Goal: Contribute content: Contribute content

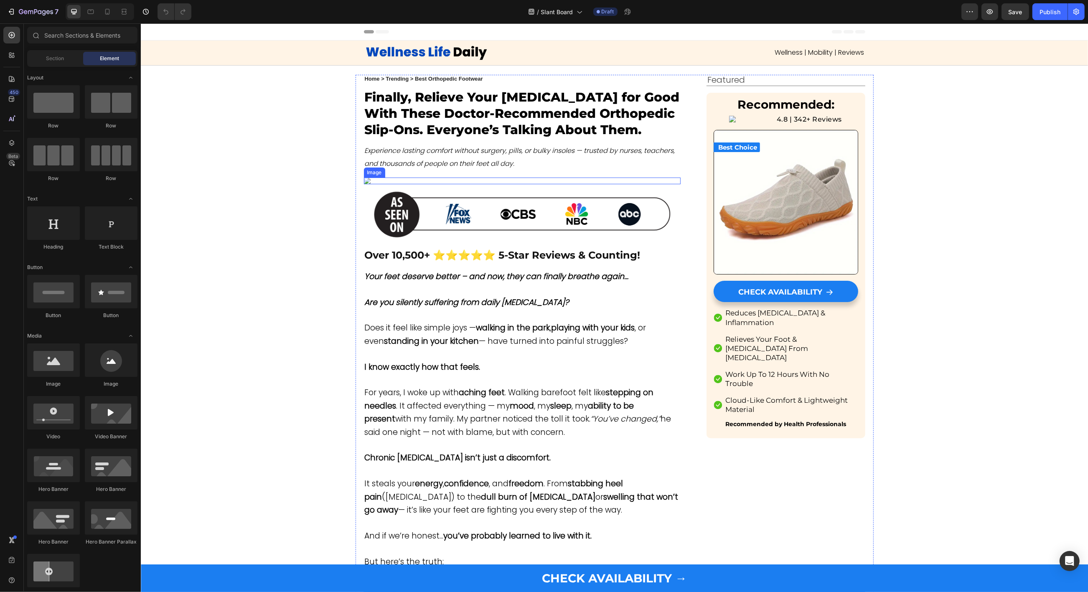
click at [483, 184] on img at bounding box center [521, 180] width 317 height 7
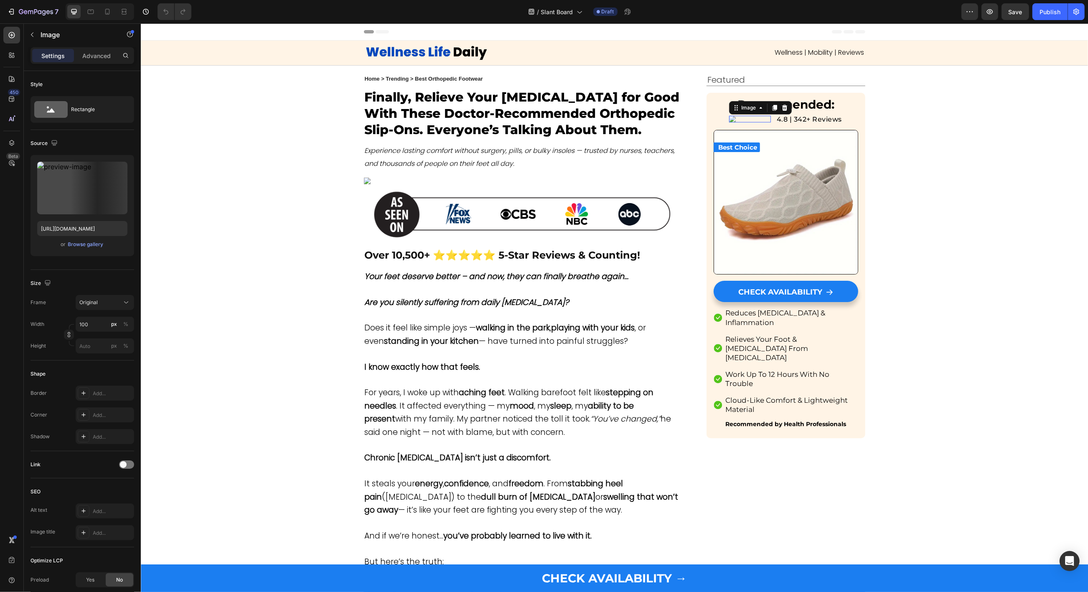
click at [739, 122] on img at bounding box center [749, 119] width 42 height 7
click at [82, 246] on div "Browse gallery" at bounding box center [85, 245] width 35 height 8
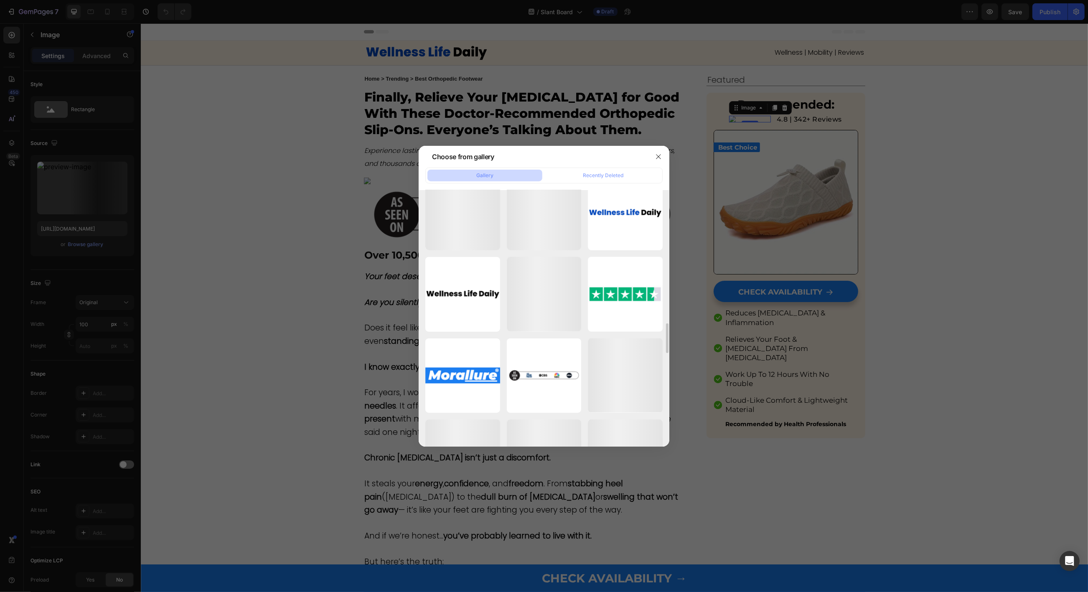
scroll to position [1522, 0]
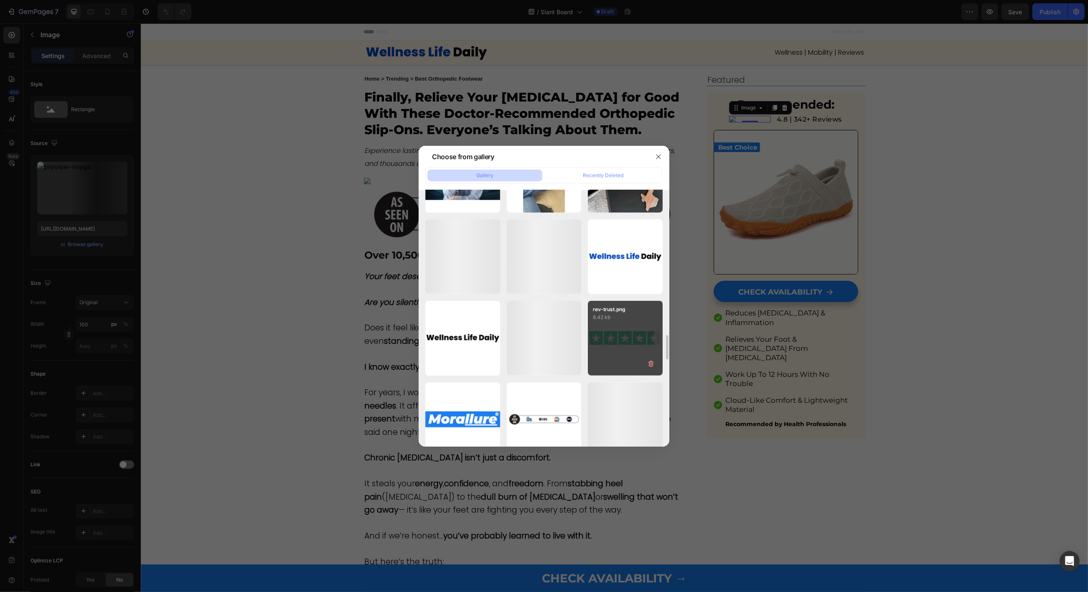
click at [626, 335] on div "rev-trust.png 8.42 kb" at bounding box center [625, 338] width 75 height 75
type input "[URL][DOMAIN_NAME]"
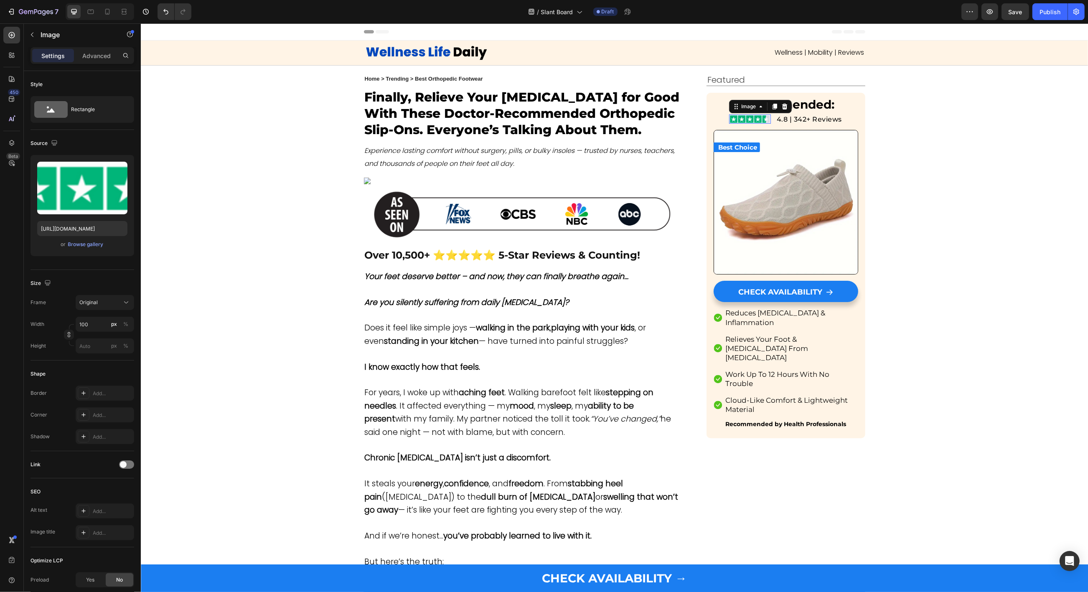
click at [748, 117] on img at bounding box center [749, 118] width 42 height 9
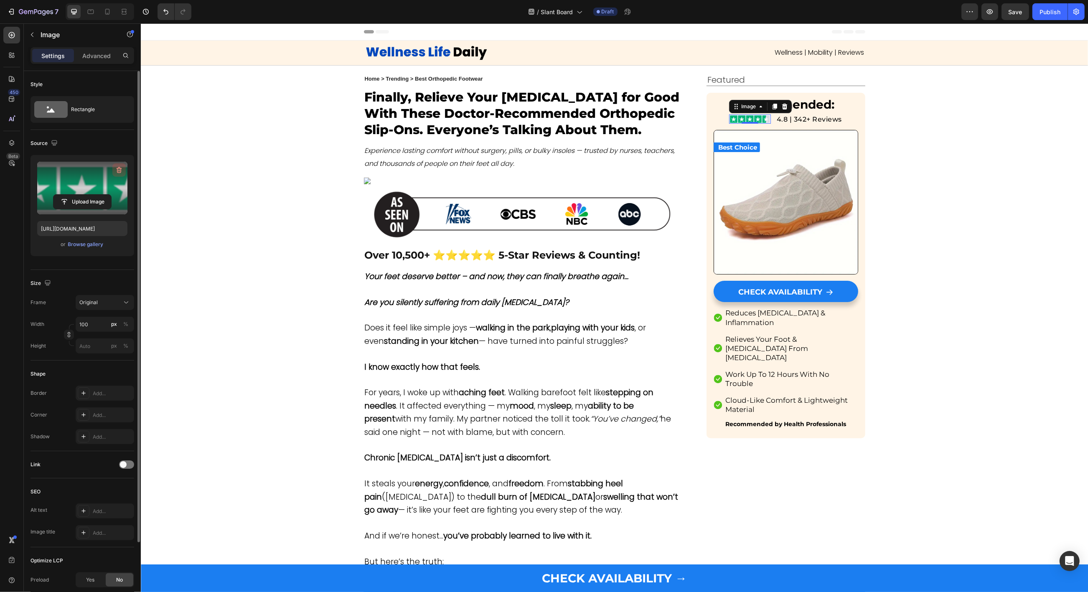
click at [120, 169] on icon "button" at bounding box center [119, 170] width 8 height 8
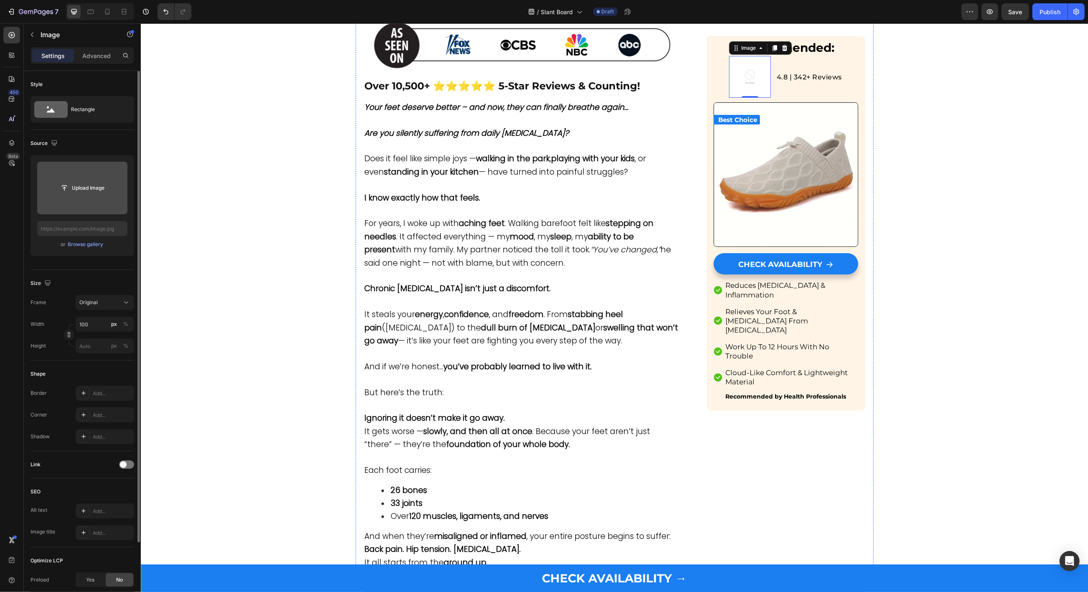
scroll to position [0, 0]
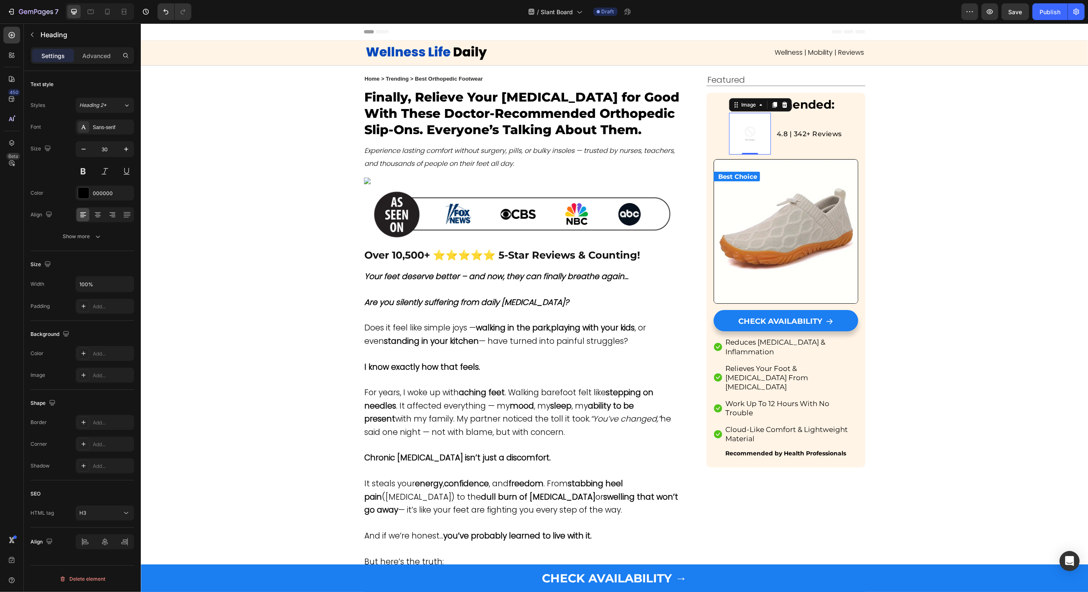
click at [428, 118] on span "Finally, Relieve Your [MEDICAL_DATA] for Good With These Doctor-Recommended Ort…" at bounding box center [521, 113] width 315 height 48
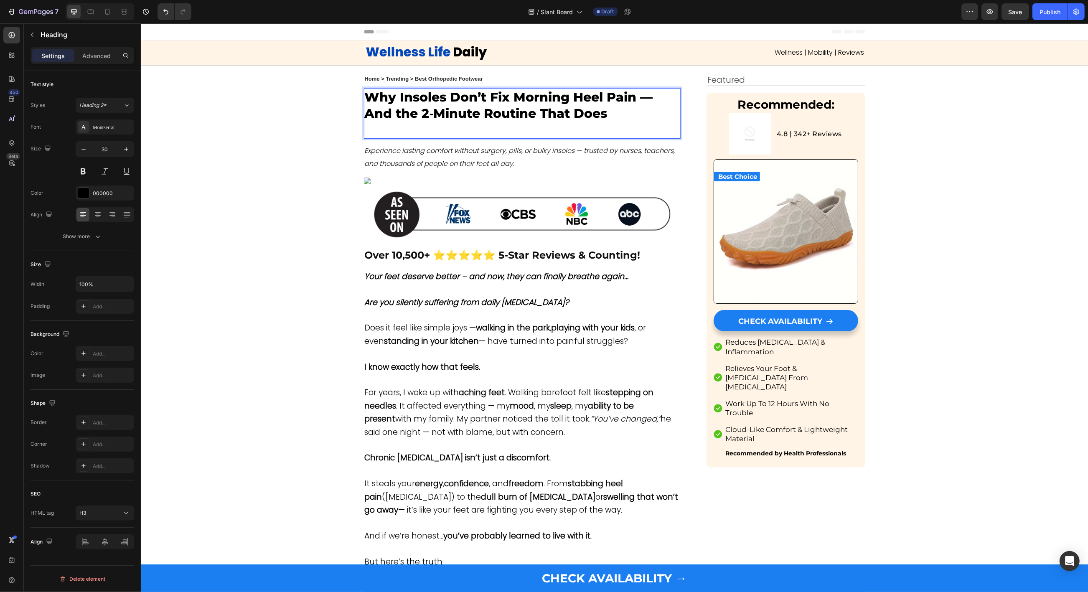
click at [413, 126] on p "Rich Text Editor. Editing area: main" at bounding box center [521, 130] width 315 height 16
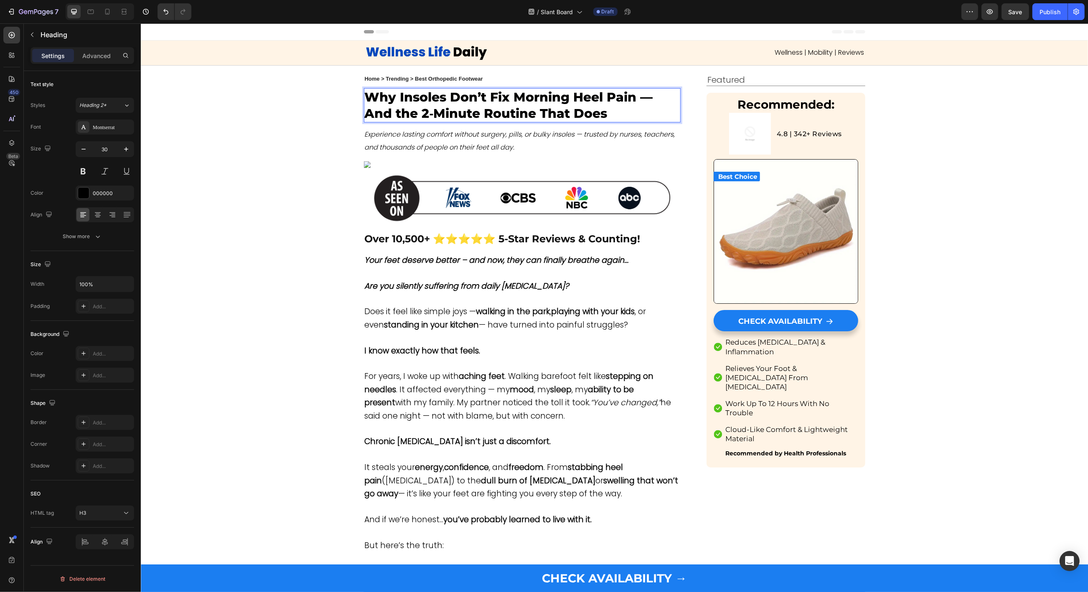
click at [441, 96] on p "Why Insoles Don’t Fix Morning Heel Pain — And the 2‑Minute Routine That Does" at bounding box center [521, 105] width 315 height 33
click at [445, 98] on p "Why Insoles Don’t Fix Morning Heel Pain — And the 2‑Minute Routine That Does" at bounding box center [521, 105] width 315 height 33
click at [408, 112] on p "Why Insoles/Shoes Don’t Fix Morning Heel Pain — And the 2‑Minute Routine That D…" at bounding box center [521, 105] width 315 height 33
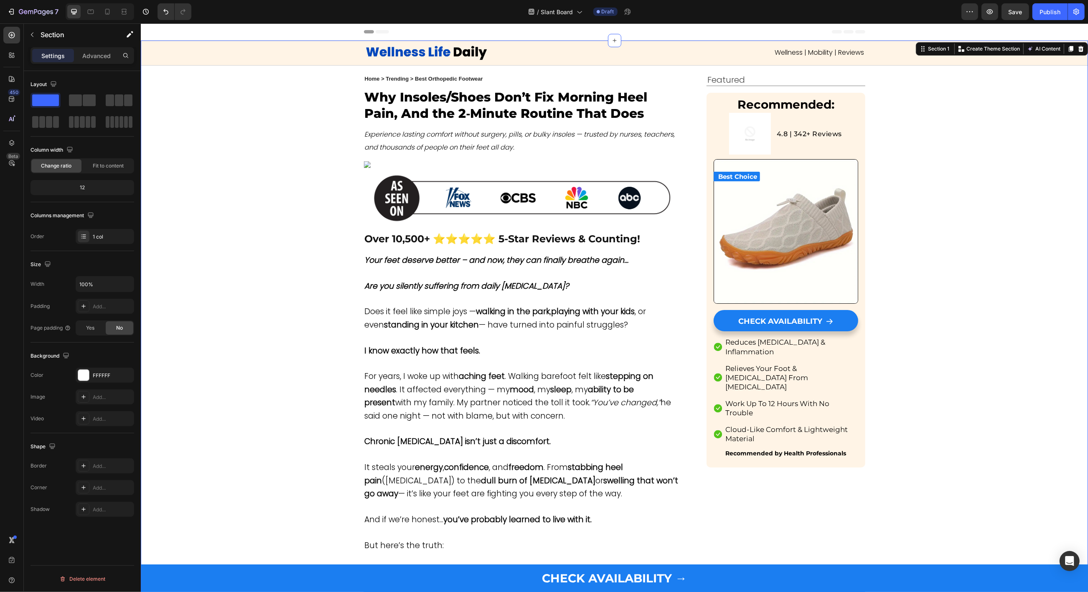
click at [423, 141] on p "Experience lasting comfort without surgery, pills, or bulky insoles — trusted b…" at bounding box center [521, 140] width 315 height 25
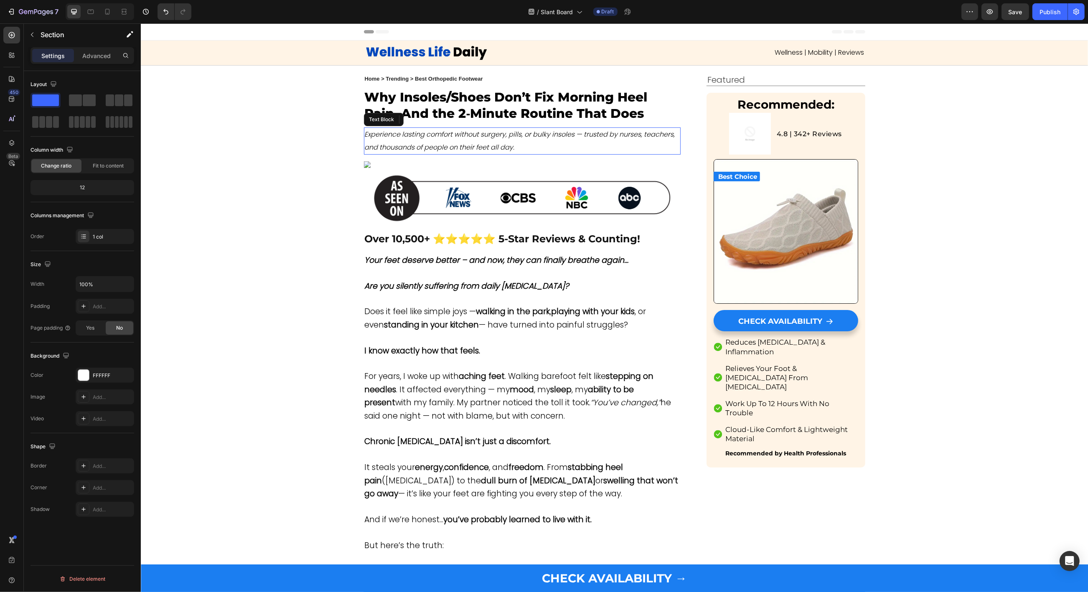
click at [423, 141] on p "Experience lasting comfort without surgery, pills, or bulky insoles — trusted b…" at bounding box center [521, 140] width 315 height 25
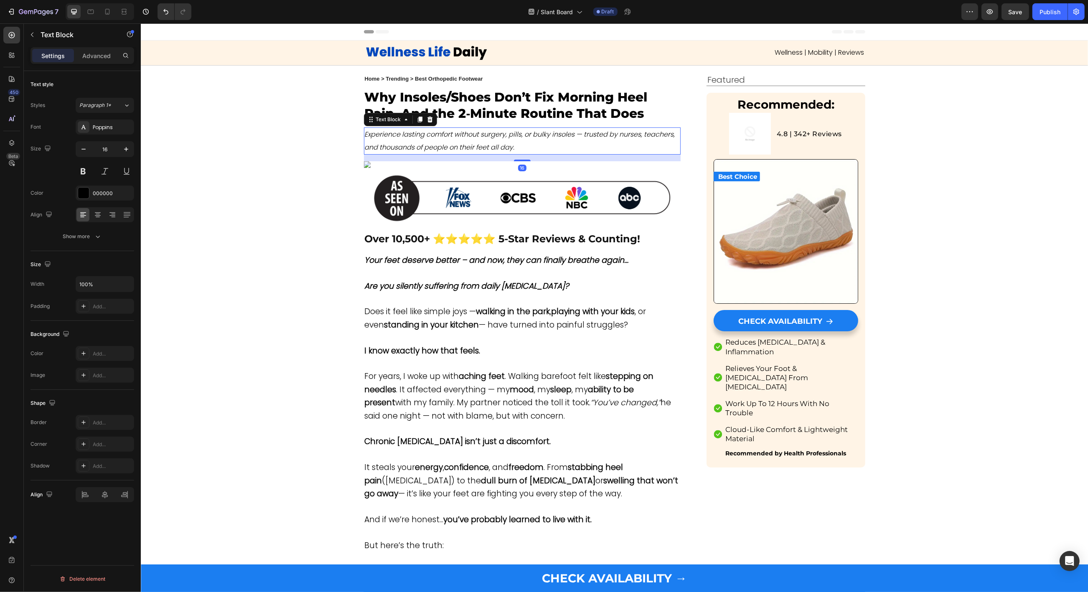
click at [423, 141] on p "Experience lasting comfort without surgery, pills, or bulky insoles — trusted b…" at bounding box center [521, 140] width 315 height 25
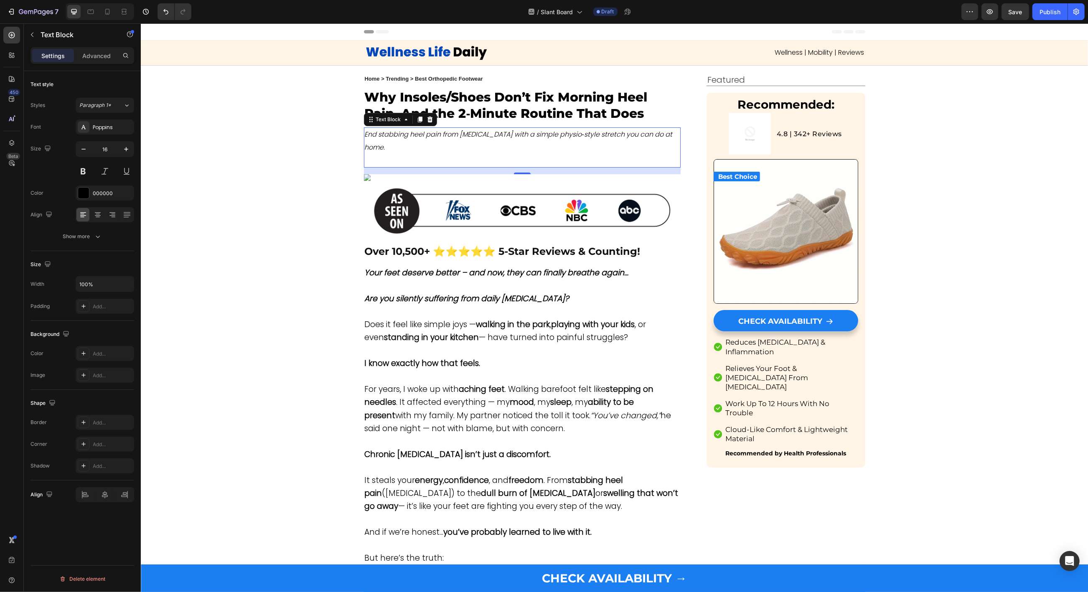
click at [387, 161] on p "Rich Text Editor. Editing area: main" at bounding box center [521, 160] width 315 height 13
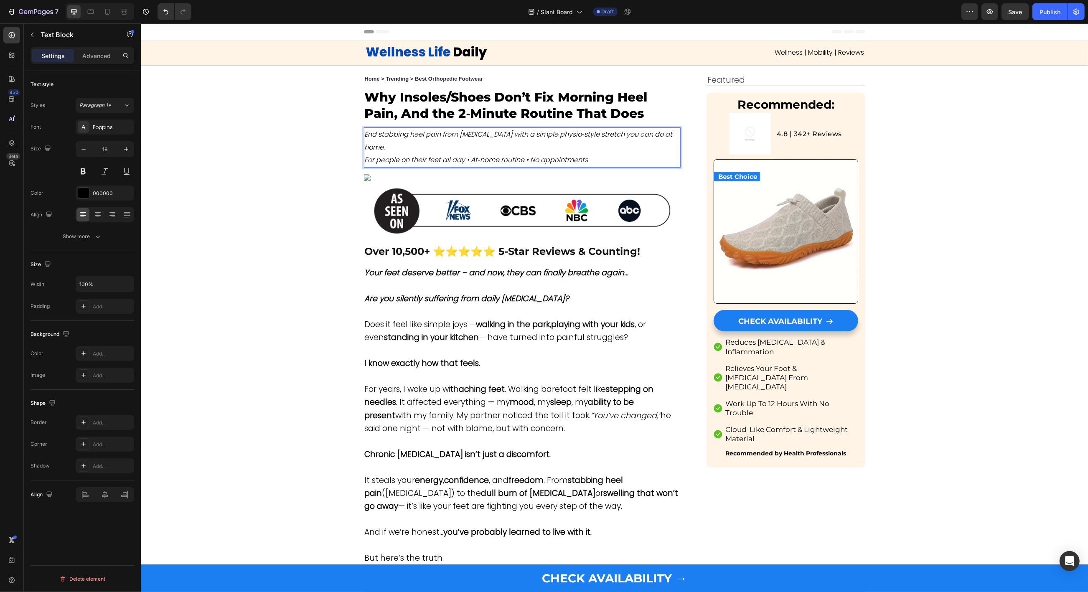
click at [401, 163] on icon "For people on their feet all day • At‑home routine • No appointments" at bounding box center [475, 160] width 223 height 10
click at [422, 142] on icon "Editor contextual toolbar" at bounding box center [422, 142] width 8 height 8
click at [409, 143] on icon "Editor contextual toolbar" at bounding box center [406, 142] width 8 height 8
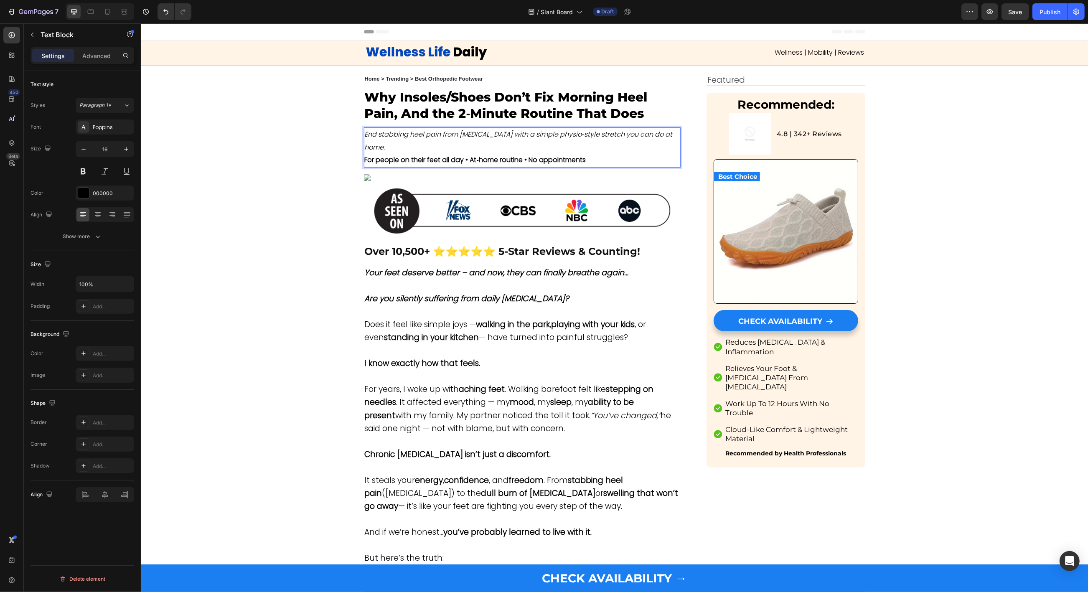
click at [411, 159] on strong "For people on their feet all day • At‑home routine • No appointments" at bounding box center [474, 160] width 221 height 10
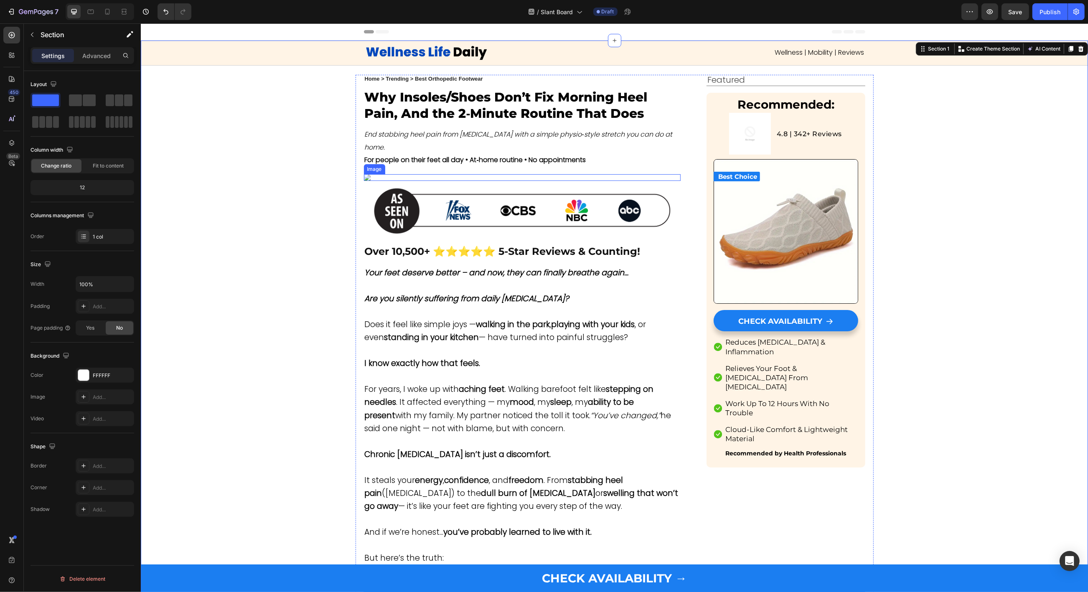
click at [408, 181] on img at bounding box center [521, 177] width 317 height 7
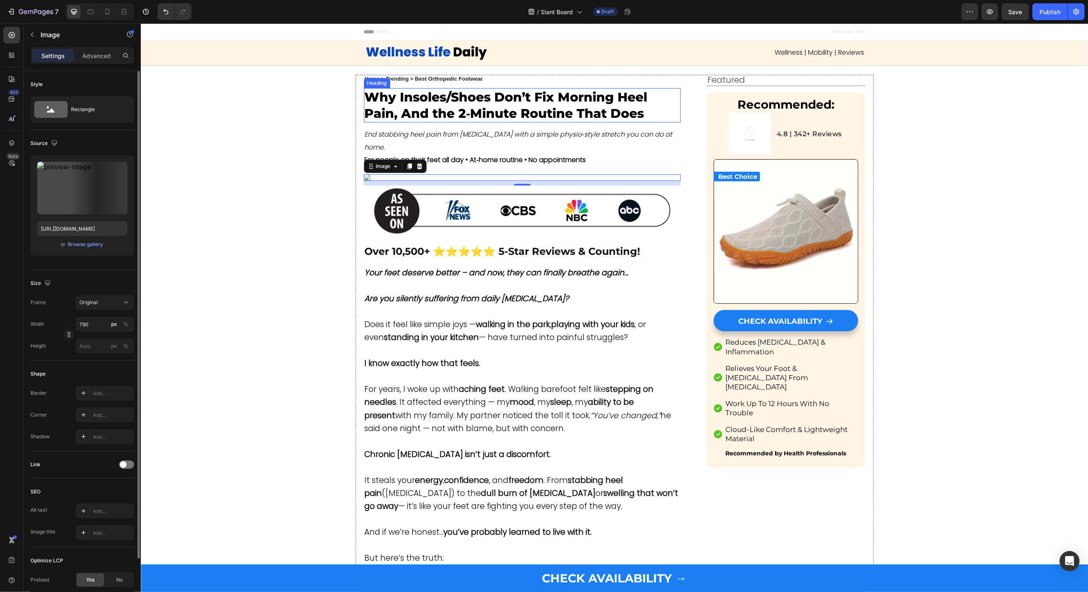
click at [423, 107] on p "Why Insoles/Shoes Don’t Fix Morning Heel Pain, And the 2‑Minute Routine That Do…" at bounding box center [521, 105] width 315 height 33
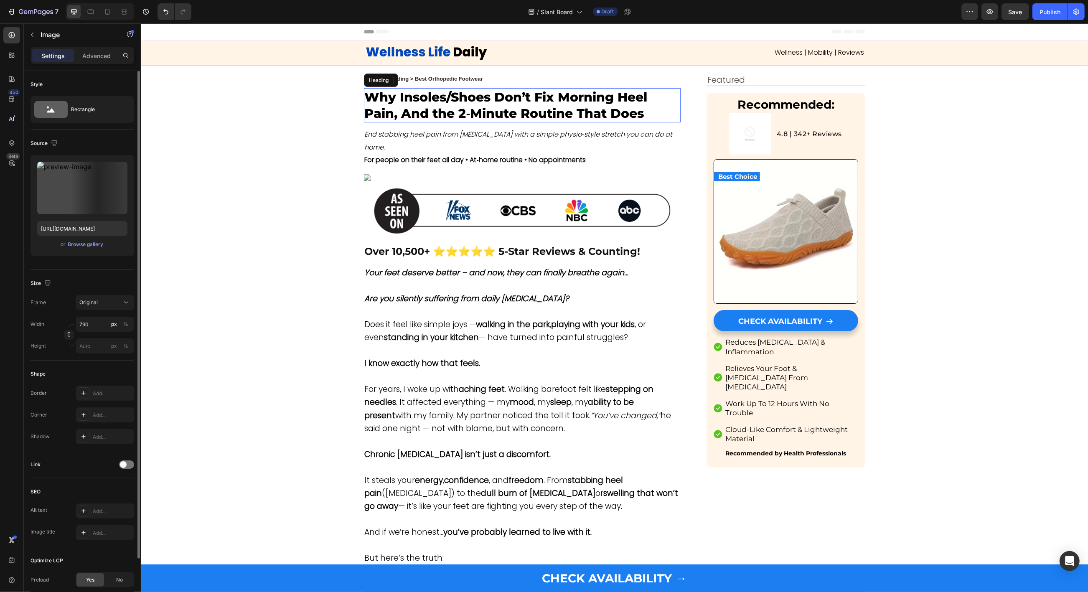
click at [423, 107] on p "Why Insoles/Shoes Don’t Fix Morning Heel Pain, And the 2‑Minute Routine That Do…" at bounding box center [521, 105] width 315 height 33
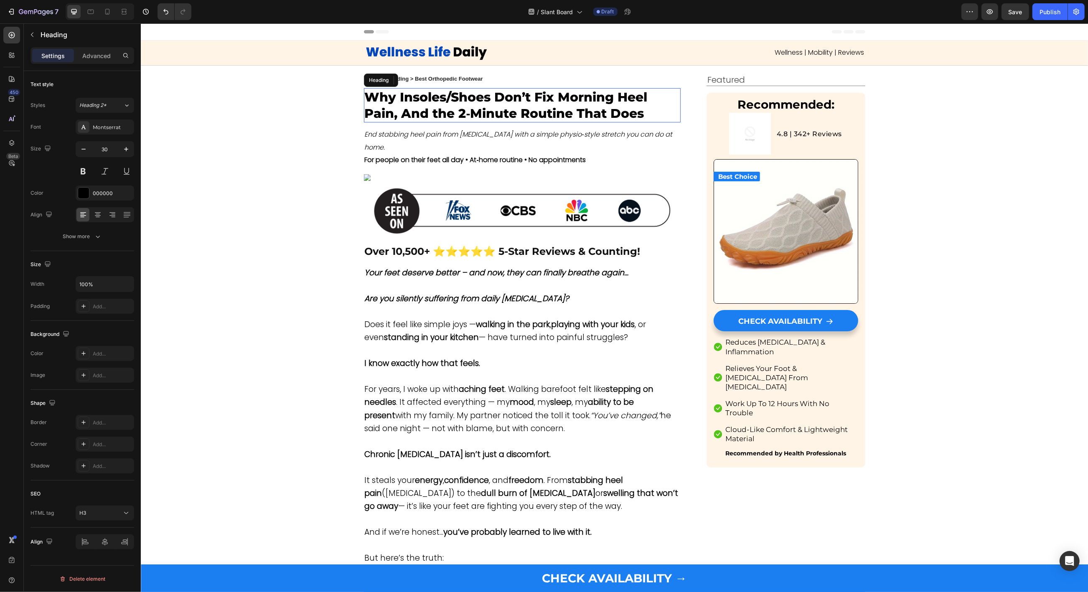
click at [423, 107] on p "Why Insoles/Shoes Don’t Fix Morning Heel Pain, And the 2‑Minute Routine That Do…" at bounding box center [521, 105] width 315 height 33
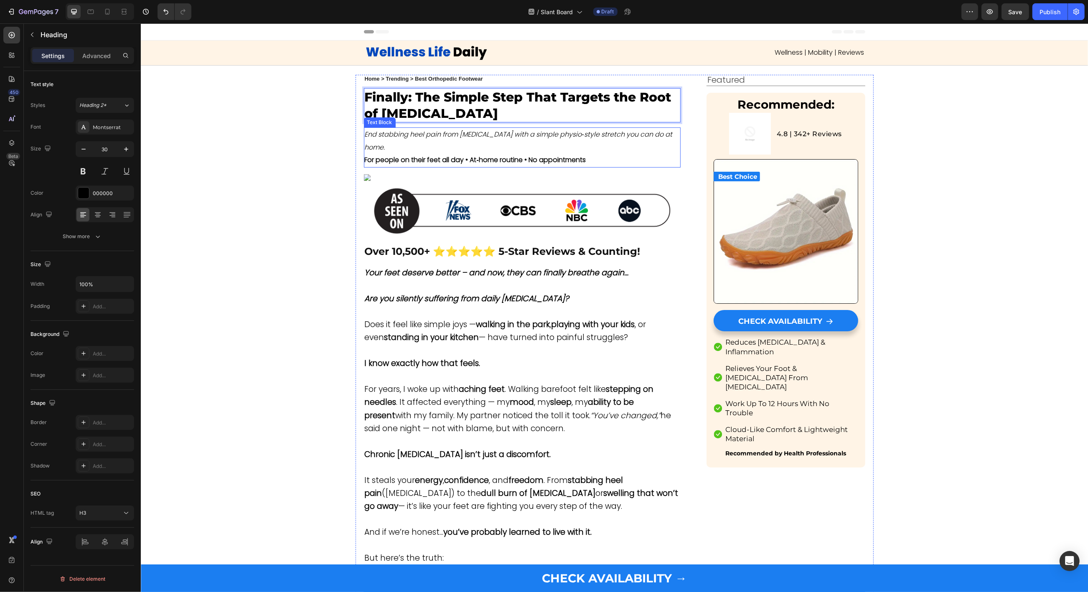
click at [434, 137] on icon "End stabbing heel pain from [MEDICAL_DATA] with a simple physio‑style stretch y…" at bounding box center [517, 140] width 307 height 22
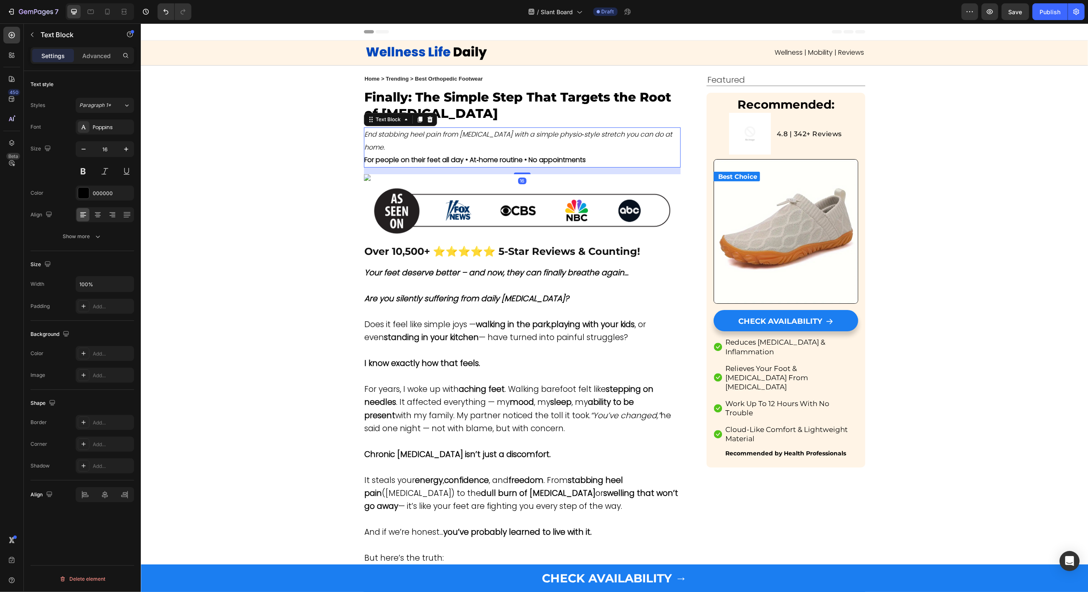
click at [434, 137] on icon "End stabbing heel pain from [MEDICAL_DATA] with a simple physio‑style stretch y…" at bounding box center [517, 140] width 307 height 22
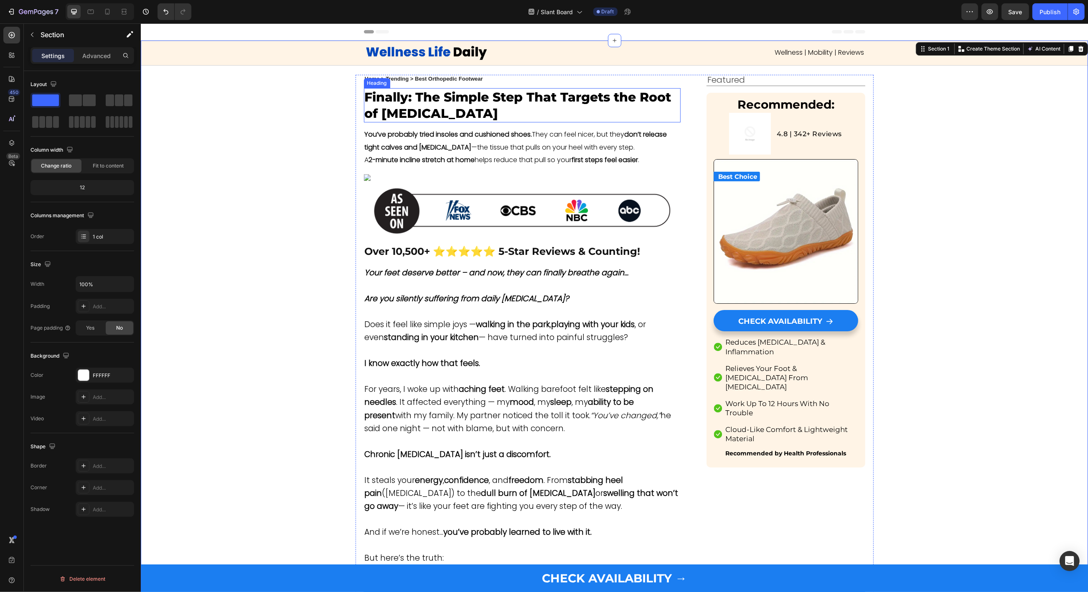
click at [442, 115] on p "Finally: The Simple Step That Targets the Root of [MEDICAL_DATA]" at bounding box center [521, 105] width 315 height 33
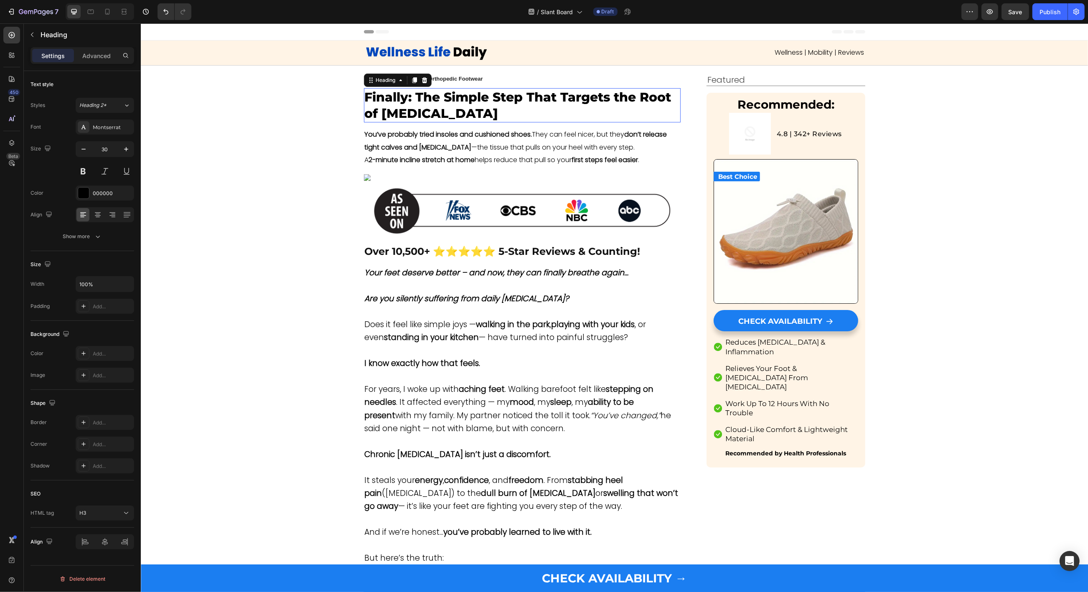
click at [442, 115] on p "Finally: The Simple Step That Targets the Root of [MEDICAL_DATA]" at bounding box center [521, 105] width 315 height 33
click at [435, 113] on p "Rich Text Editor. Editing area: main" at bounding box center [521, 113] width 315 height 16
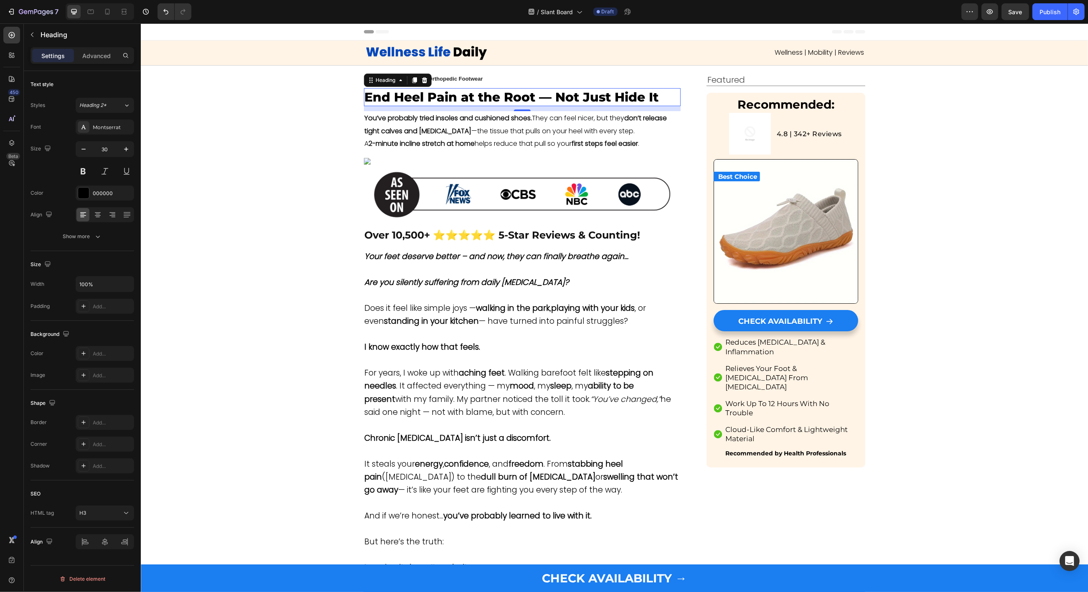
click at [464, 122] on strong "You’ve probably tried insoles and cushioned shoes." at bounding box center [447, 118] width 167 height 10
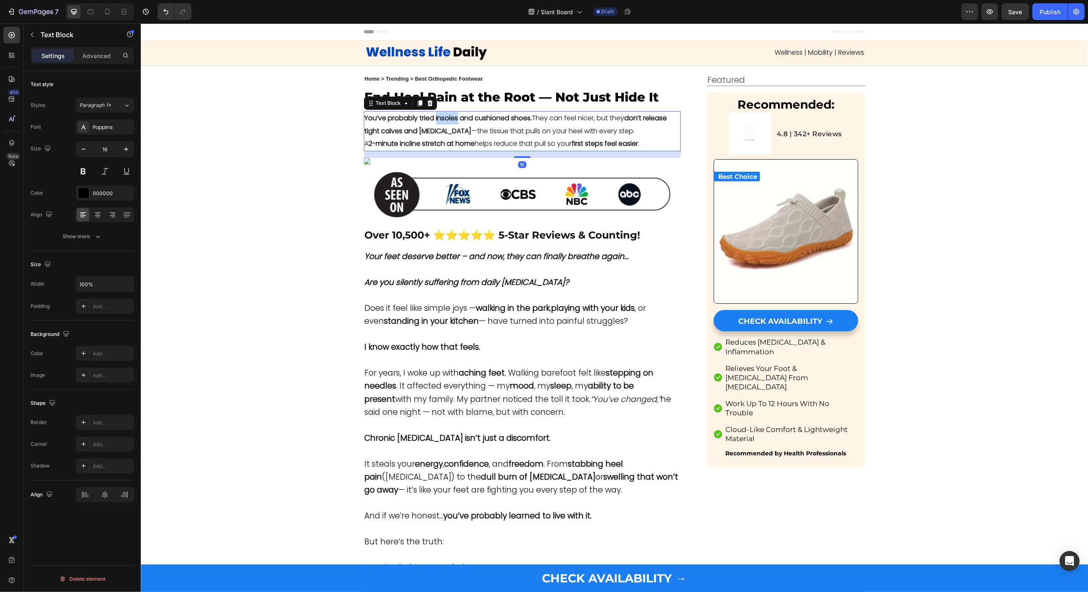
click at [464, 122] on strong "You’ve probably tried insoles and cushioned shoes." at bounding box center [447, 118] width 167 height 10
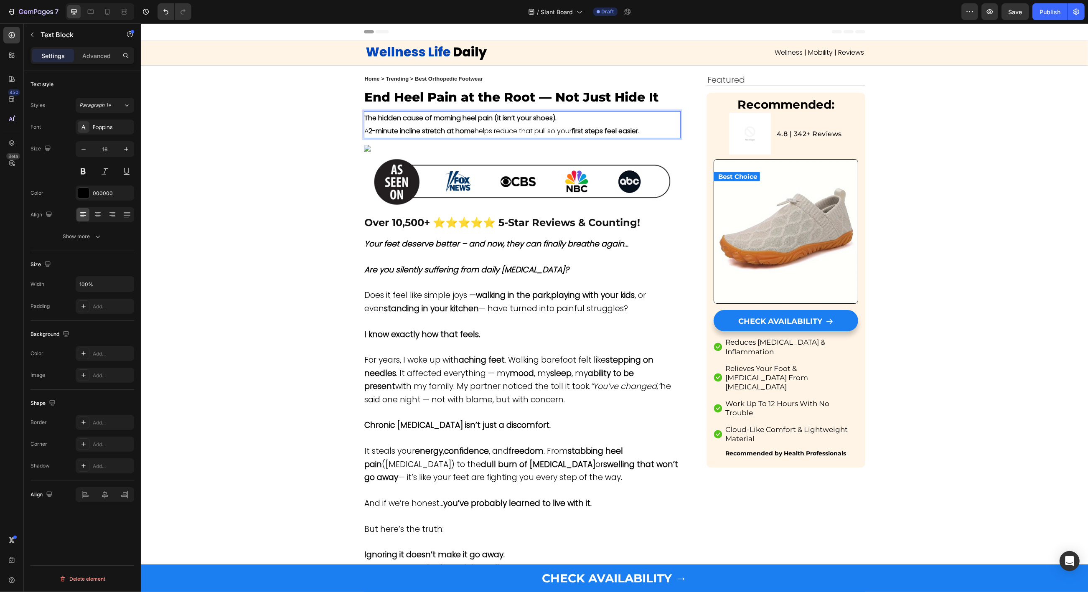
click at [406, 132] on strong "2-minute incline stretch at home" at bounding box center [421, 131] width 106 height 10
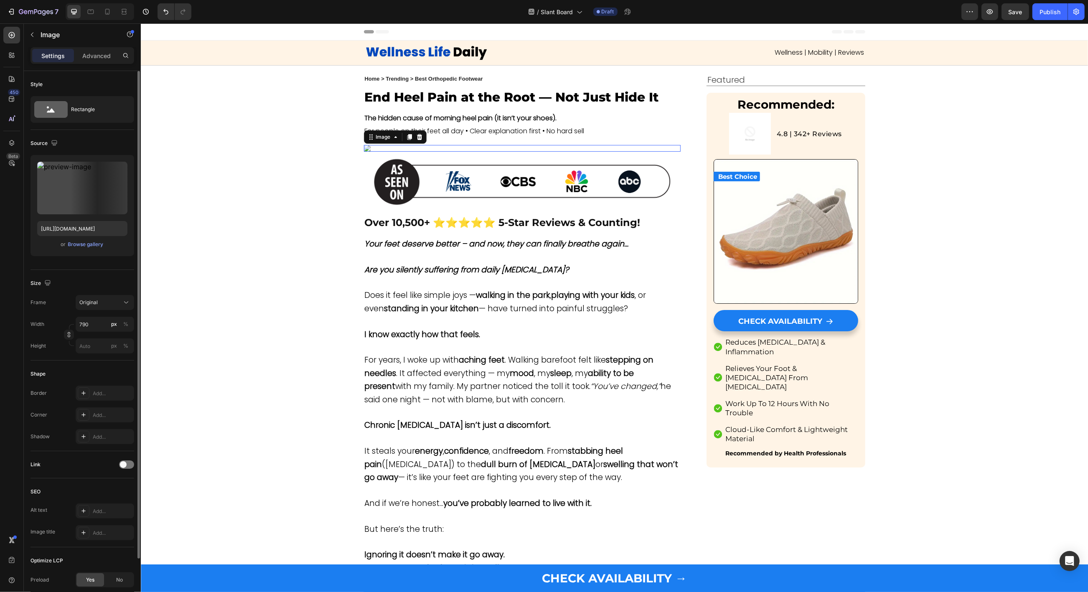
click at [450, 152] on img at bounding box center [521, 148] width 317 height 7
click at [419, 134] on icon at bounding box center [418, 137] width 5 height 6
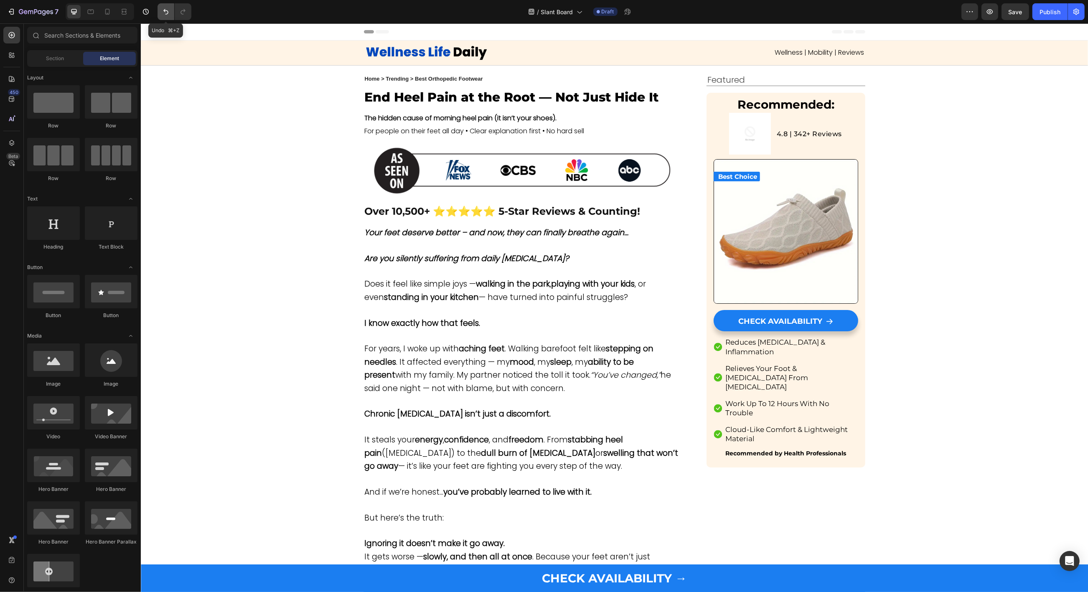
click at [168, 8] on icon "Undo/Redo" at bounding box center [166, 12] width 8 height 8
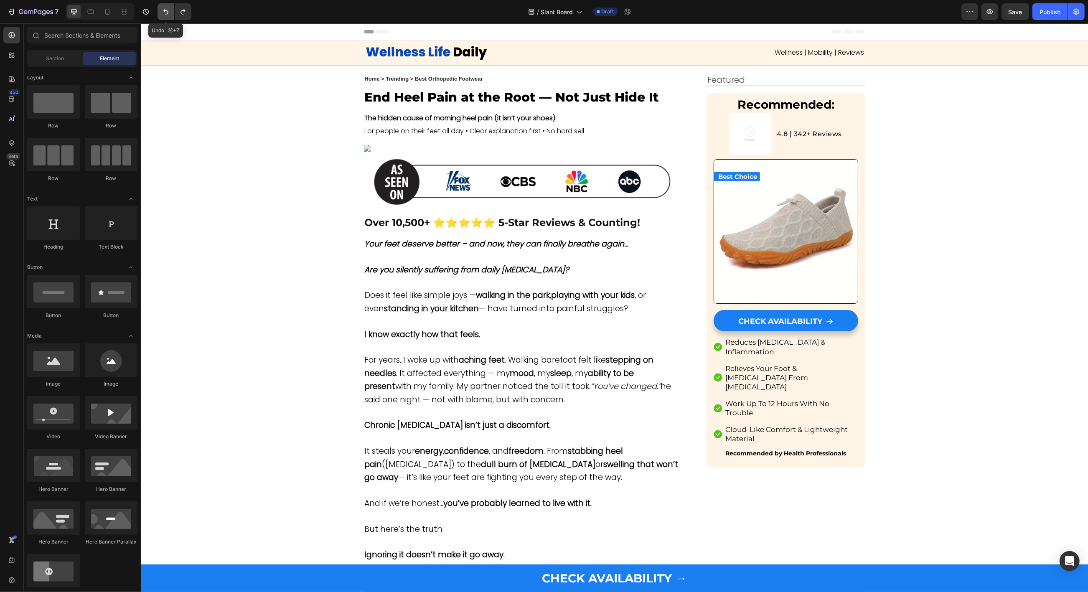
click at [168, 8] on icon "Undo/Redo" at bounding box center [166, 12] width 8 height 8
click at [180, 13] on icon "Undo/Redo" at bounding box center [182, 11] width 5 height 5
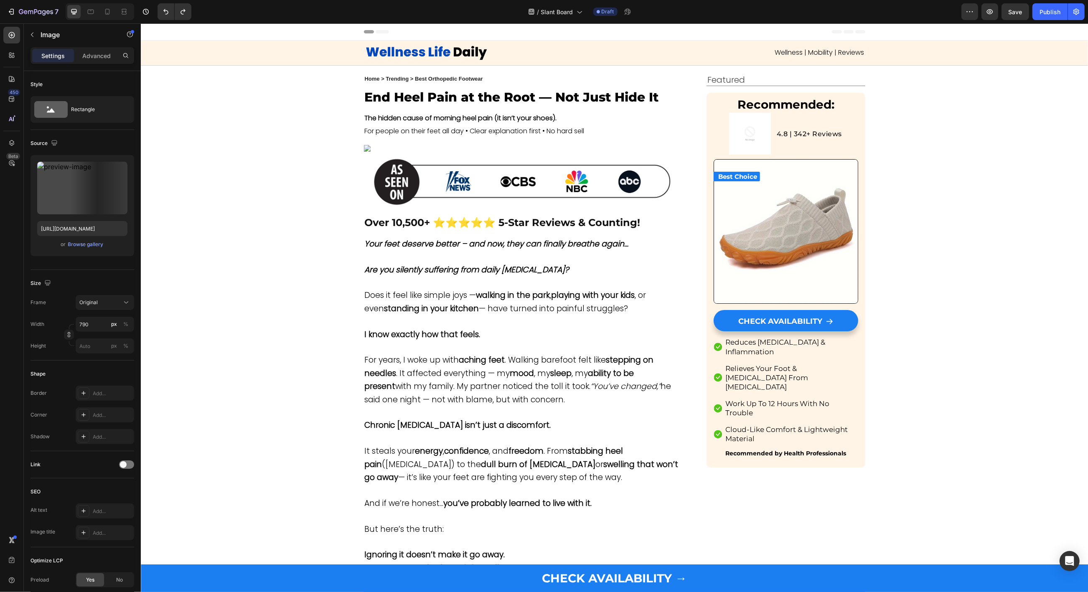
click at [415, 152] on img at bounding box center [521, 148] width 317 height 7
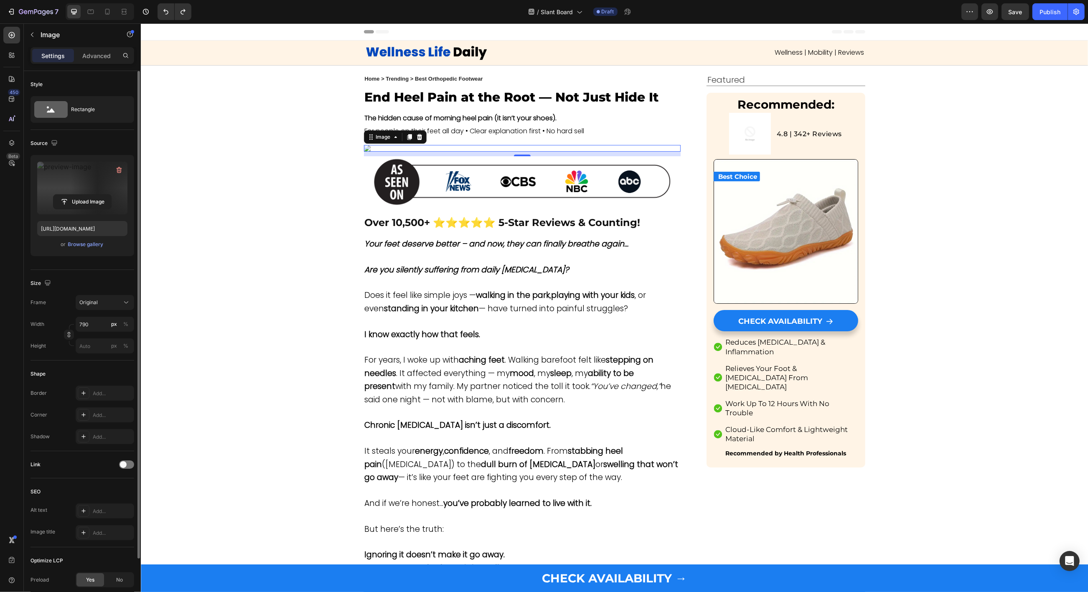
click at [86, 182] on label at bounding box center [82, 188] width 90 height 53
click at [86, 195] on input "file" at bounding box center [82, 202] width 58 height 14
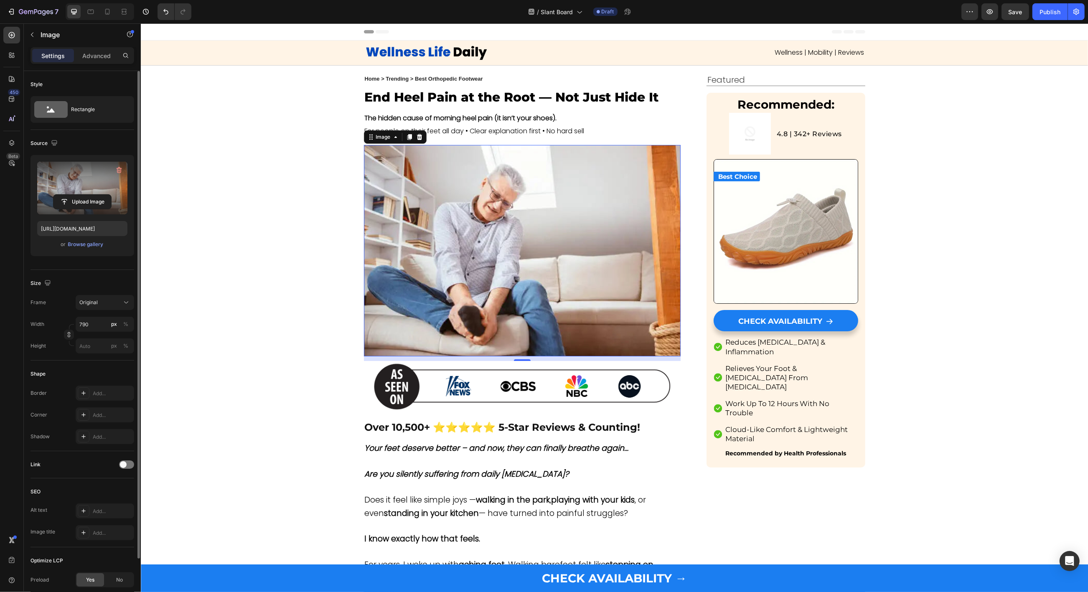
type input "[URL][DOMAIN_NAME]"
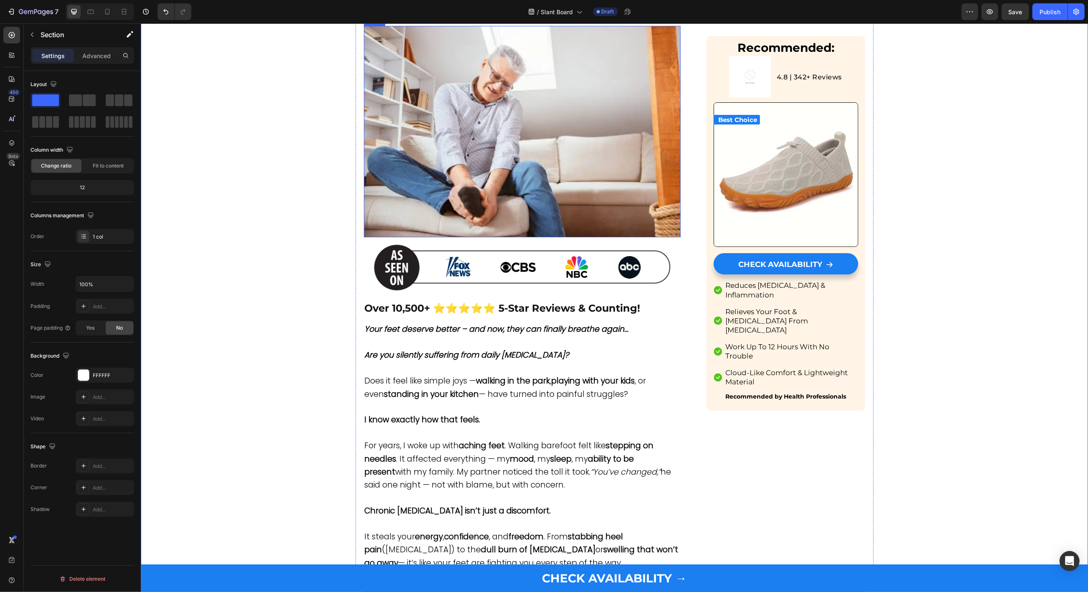
scroll to position [137, 0]
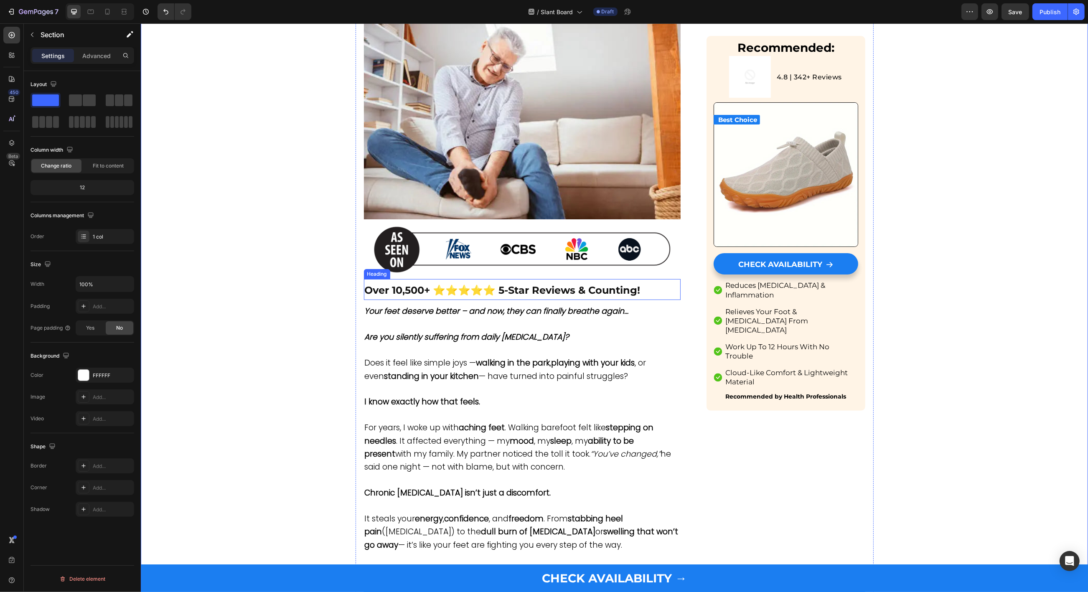
click at [376, 289] on strong "Over 10,500+ ⭐⭐⭐⭐⭐ 5-Star Reviews & Counting!" at bounding box center [502, 290] width 276 height 12
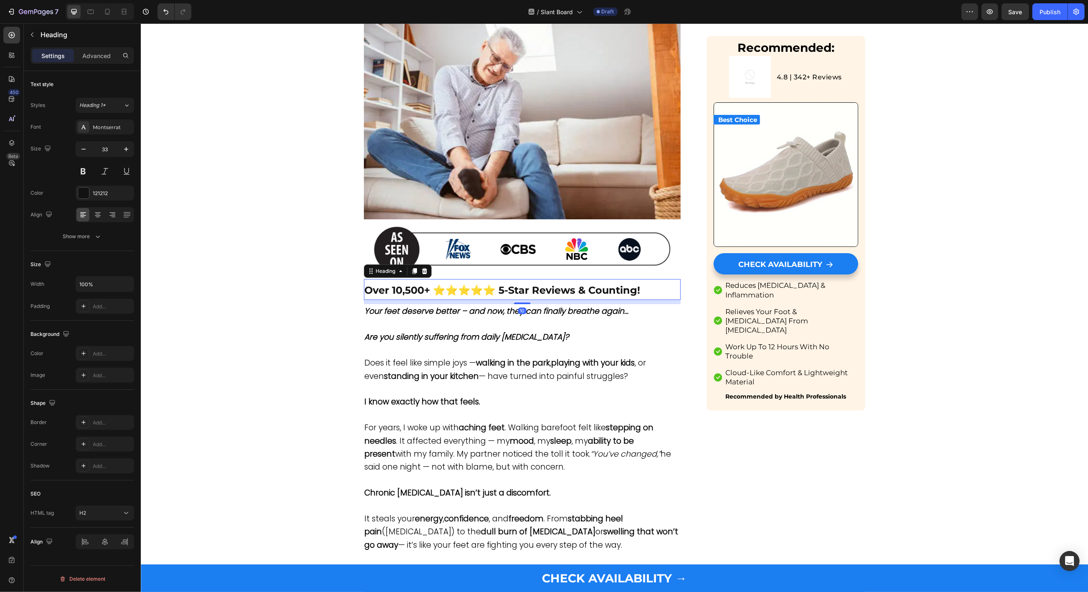
click at [376, 289] on strong "Over 10,500+ ⭐⭐⭐⭐⭐ 5-Star Reviews & Counting!" at bounding box center [502, 290] width 276 height 12
click at [405, 317] on p "Your feet deserve better – and now, they can finally breathe again…" at bounding box center [521, 311] width 315 height 13
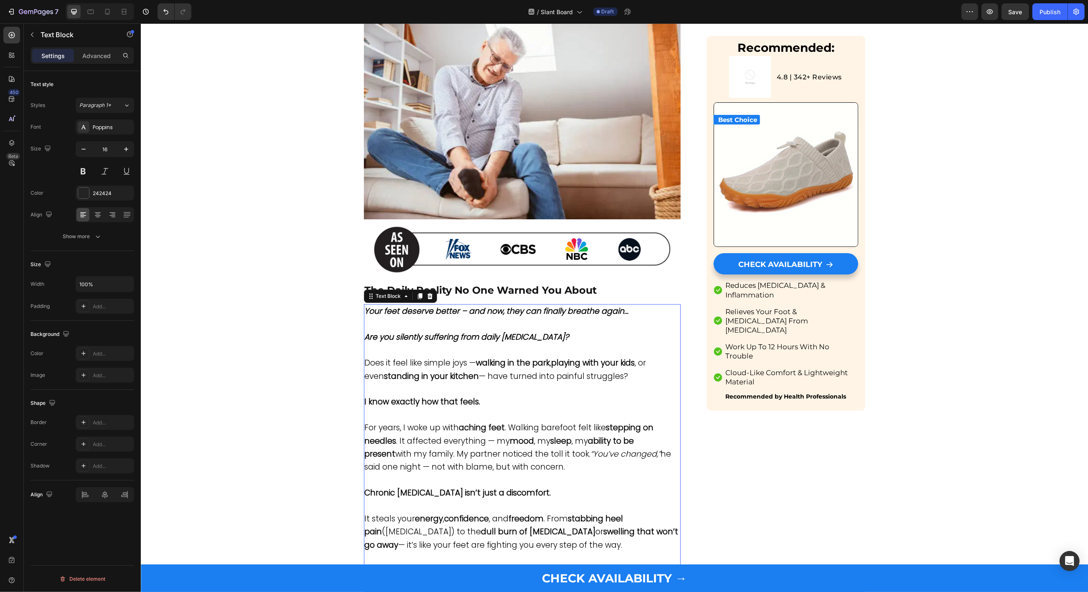
click at [444, 368] on span "Does it feel like simple joys — walking in the park , playing with your kids , …" at bounding box center [504, 369] width 281 height 24
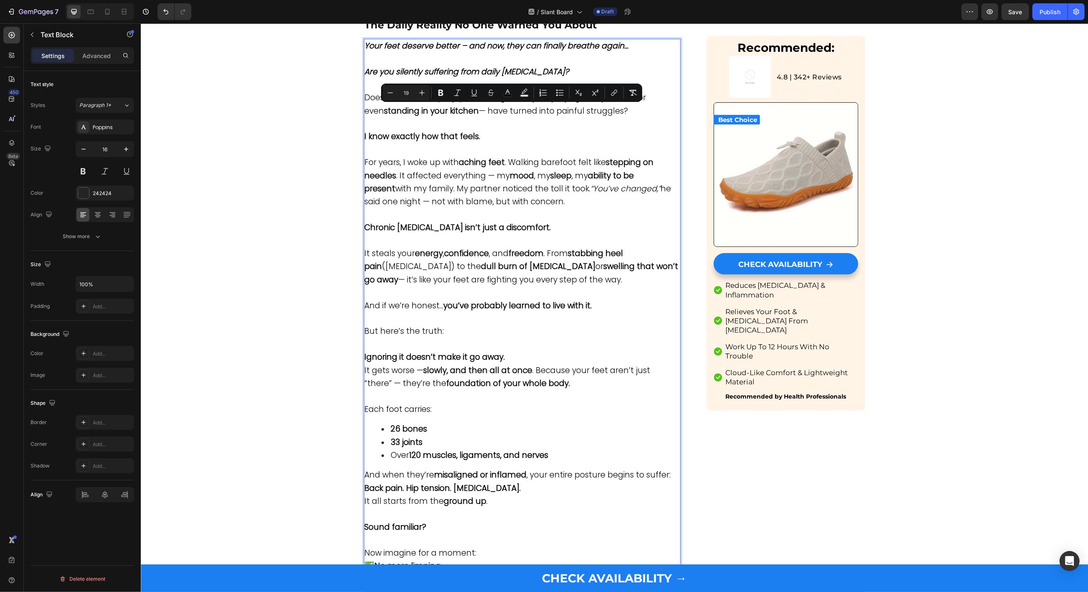
scroll to position [316, 0]
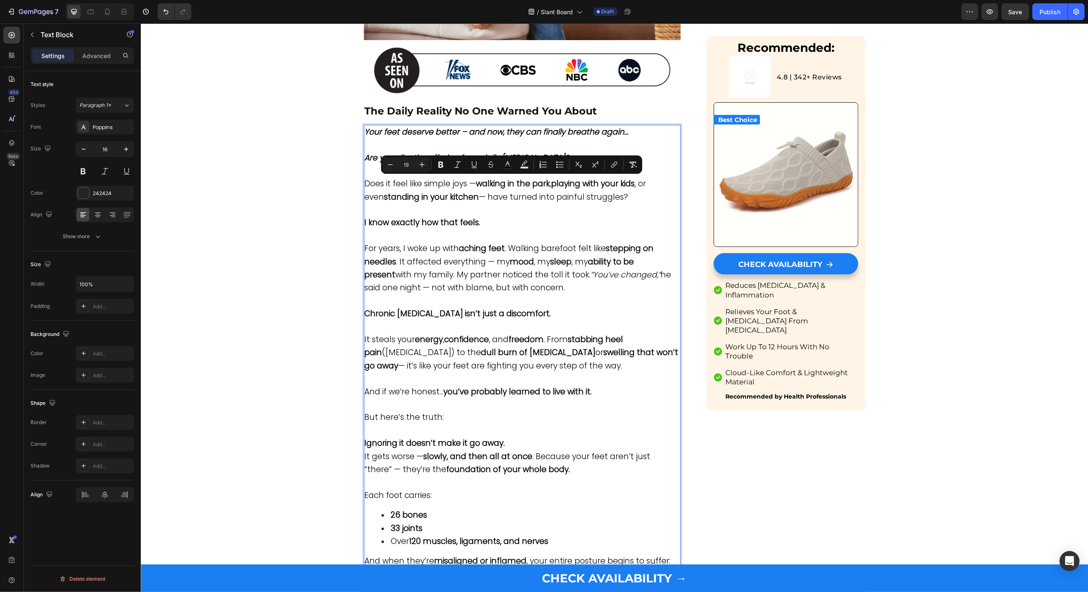
click at [444, 368] on span "It steals your energy , confidence , and freedom . From stabbing heel pain ([ME…" at bounding box center [521, 353] width 314 height 38
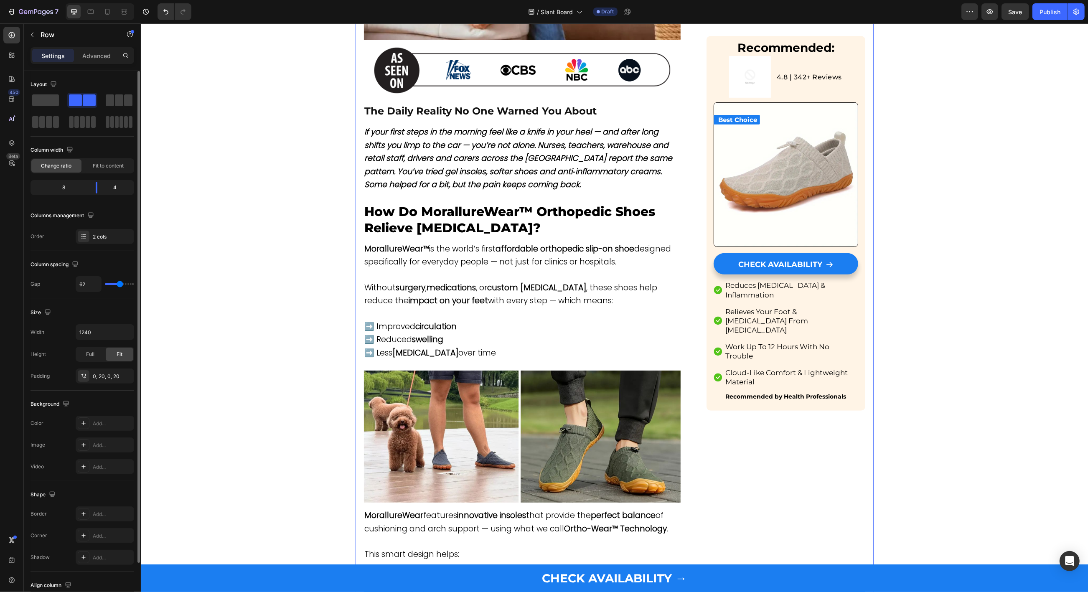
click at [485, 150] on strong "If your first steps in the morning feel like a knife in your heel — and after l…" at bounding box center [518, 158] width 308 height 64
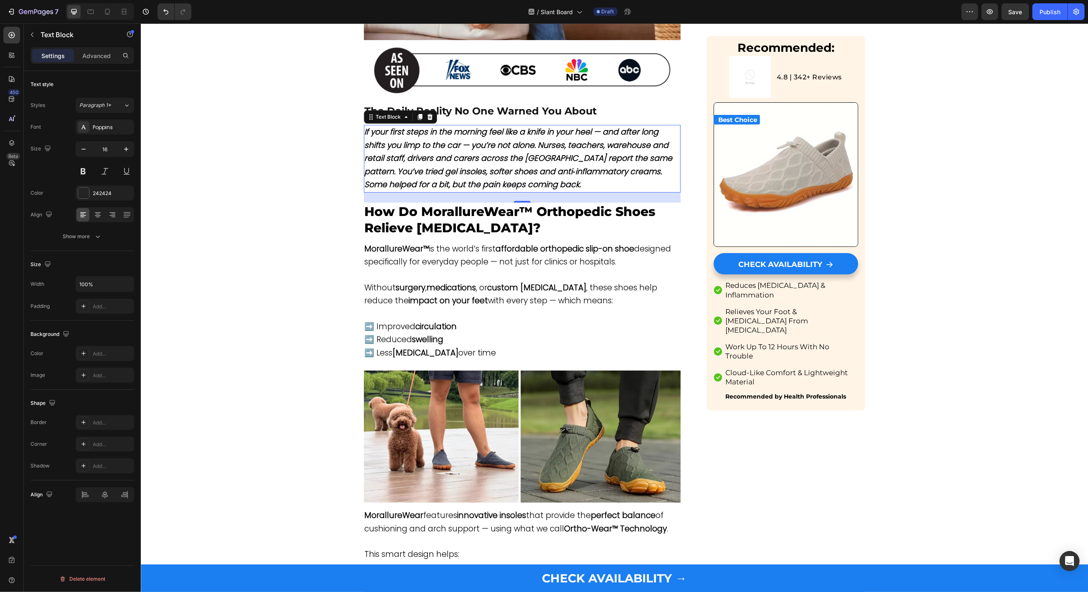
click at [485, 150] on strong "If your first steps in the morning feel like a knife in your heel — and after l…" at bounding box center [518, 158] width 308 height 64
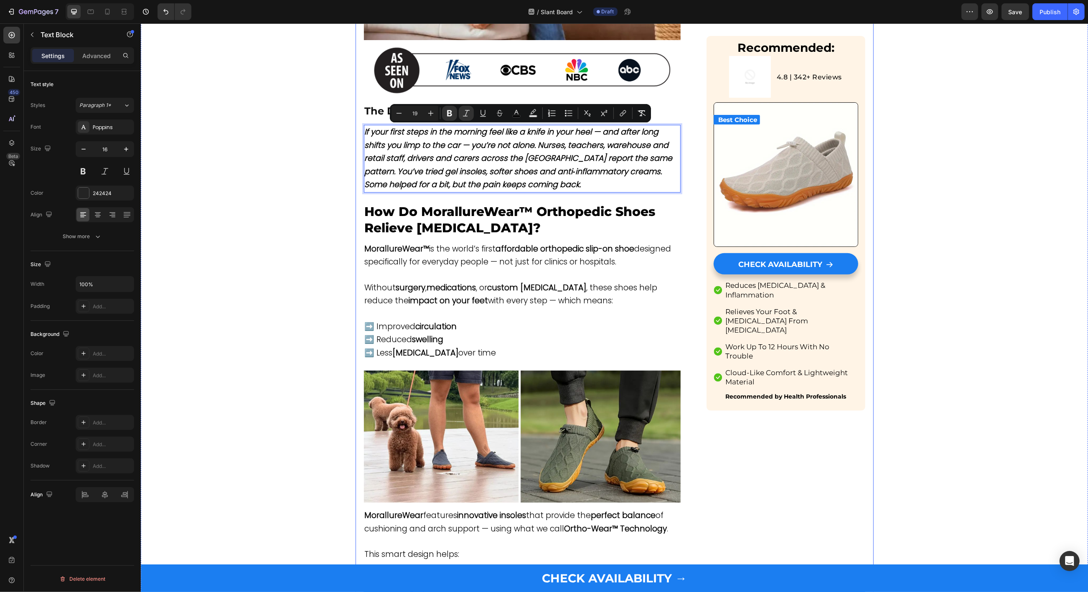
click at [470, 144] on strong "If your first steps in the morning feel like a knife in your heel — and after l…" at bounding box center [518, 158] width 308 height 64
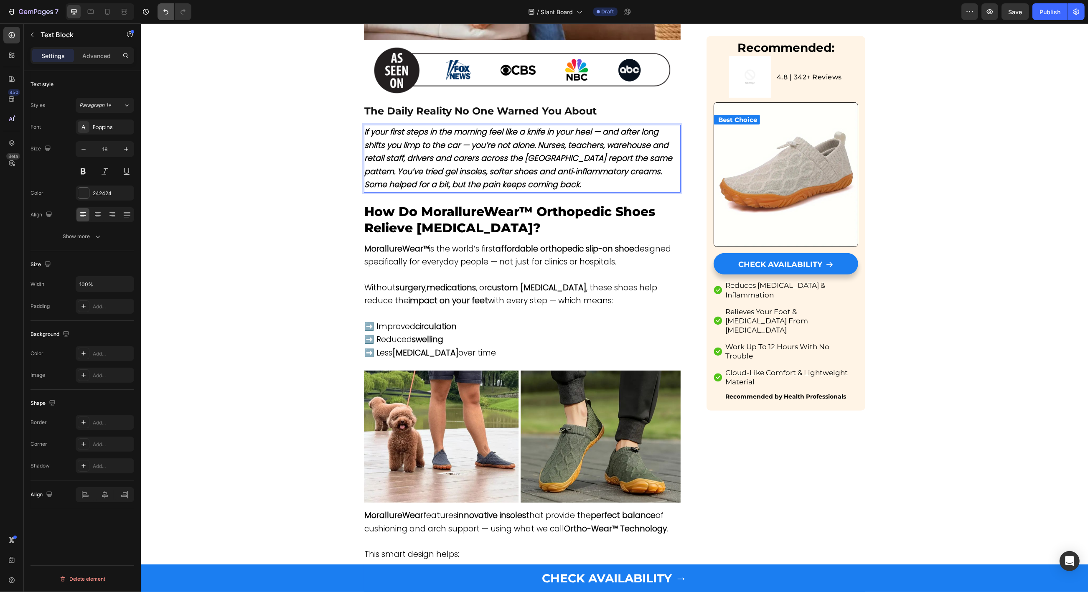
click at [161, 8] on button "Undo/Redo" at bounding box center [165, 11] width 17 height 17
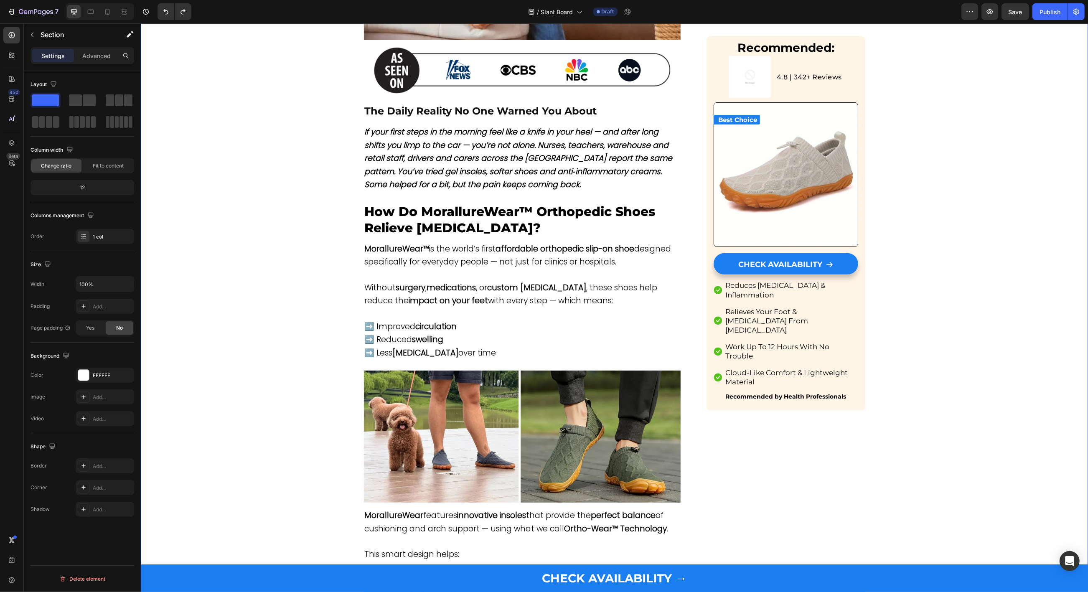
click at [163, 1] on div "7 / Slant Board Draft Preview Save Publish" at bounding box center [544, 12] width 1088 height 24
click at [163, 14] on icon "Undo/Redo" at bounding box center [166, 12] width 8 height 8
click at [183, 14] on icon "Undo/Redo" at bounding box center [182, 11] width 5 height 5
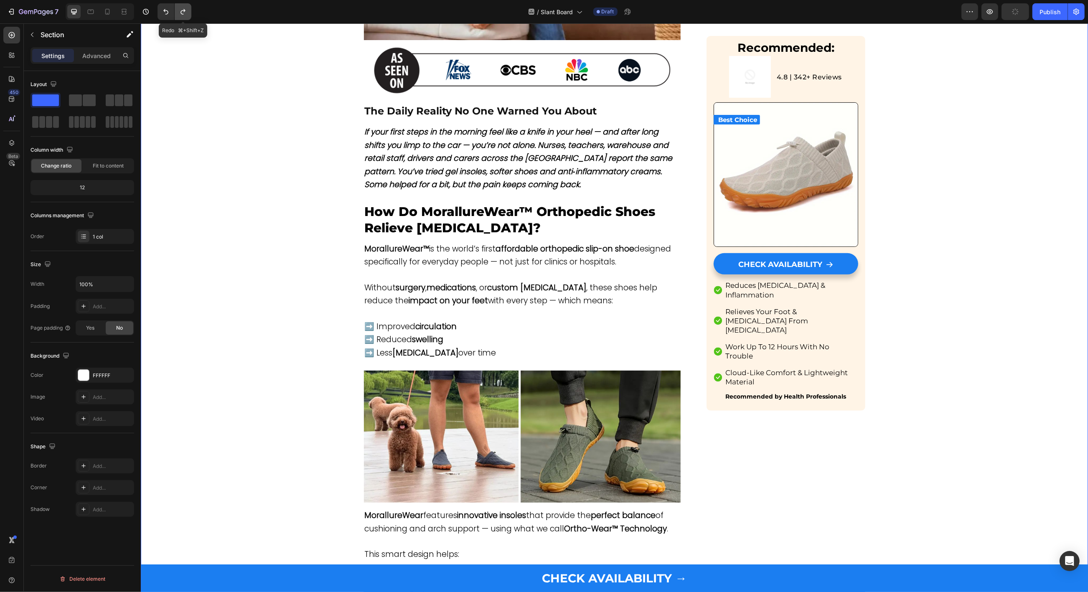
click at [183, 14] on icon "Undo/Redo" at bounding box center [182, 11] width 5 height 5
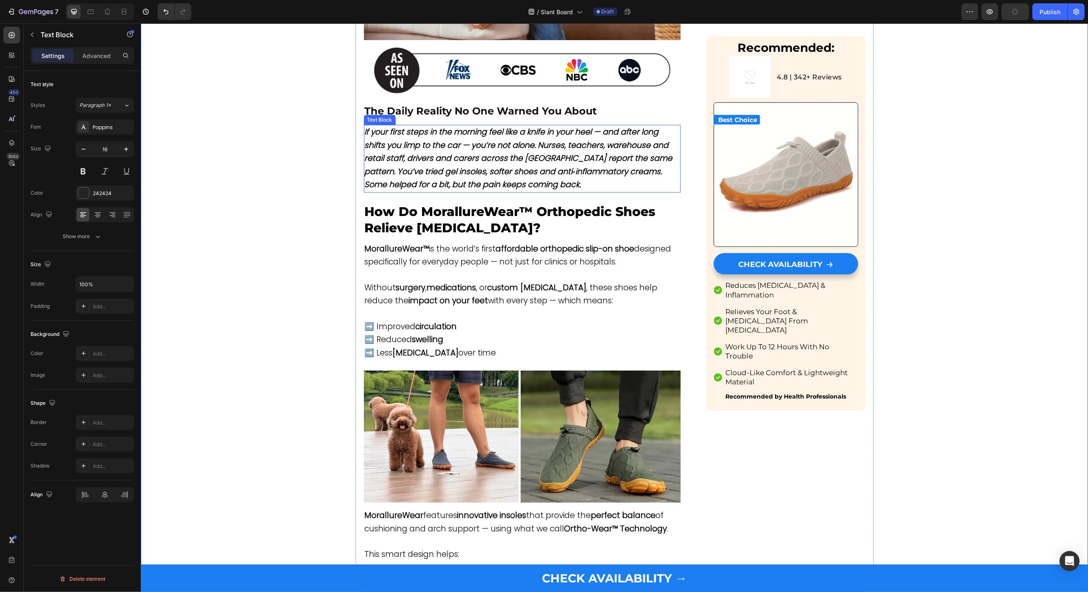
click at [445, 161] on strong "If your first steps in the morning feel like a knife in your heel — and after l…" at bounding box center [518, 158] width 308 height 64
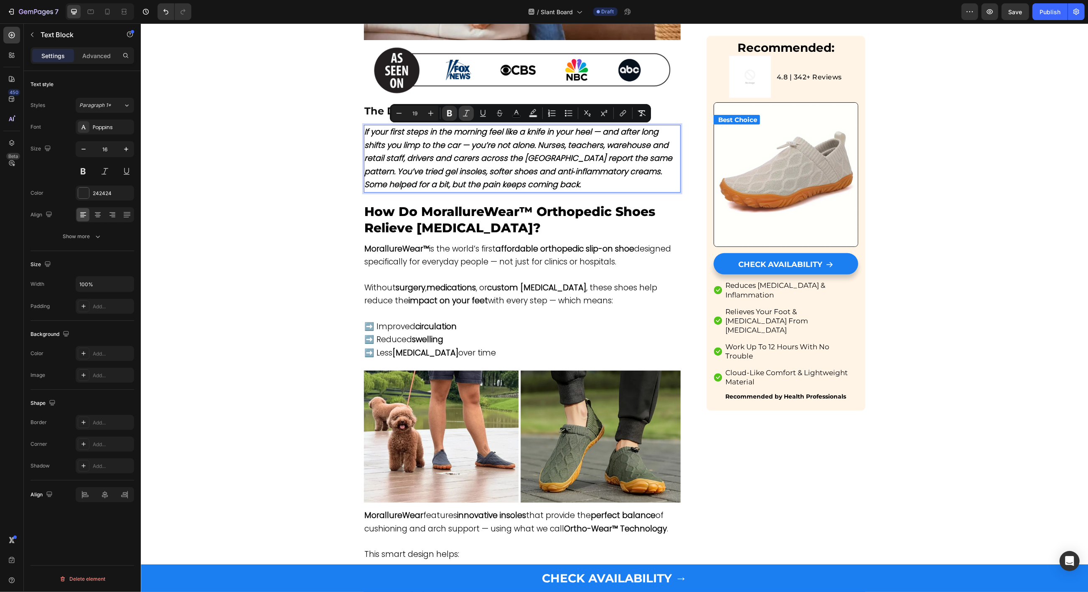
click at [466, 115] on icon "Editor contextual toolbar" at bounding box center [466, 113] width 8 height 8
click at [599, 172] on strong "If your first steps in the morning feel like a knife in your heel — and after l…" at bounding box center [519, 158] width 311 height 64
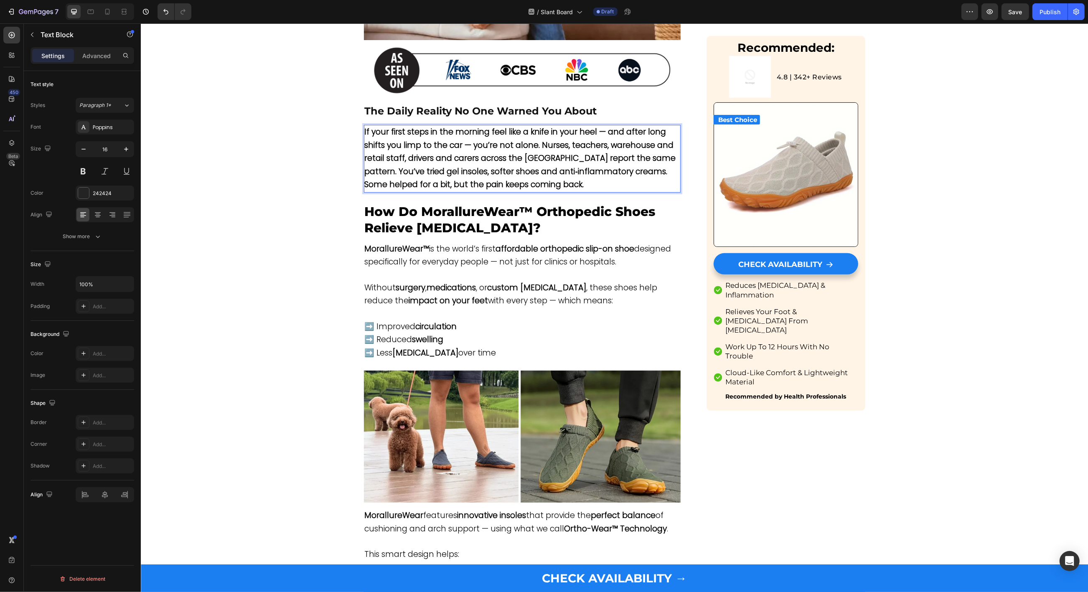
click at [598, 180] on p "If your first steps in the morning feel like a knife in your heel — and after l…" at bounding box center [521, 159] width 315 height 66
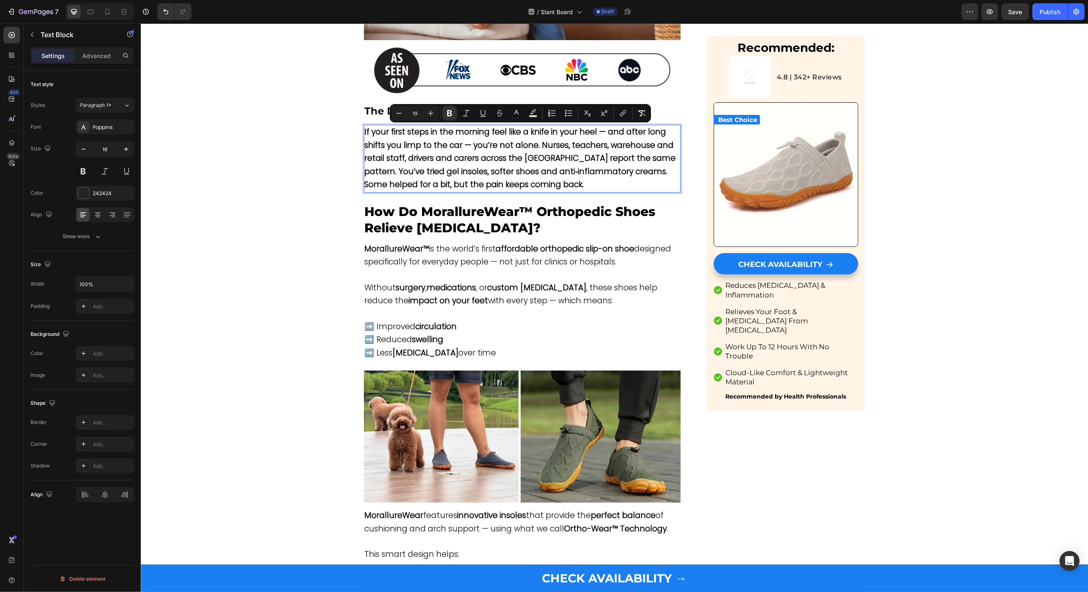
click at [587, 178] on p "If your first steps in the morning feel like a knife in your heel — and after l…" at bounding box center [521, 159] width 315 height 66
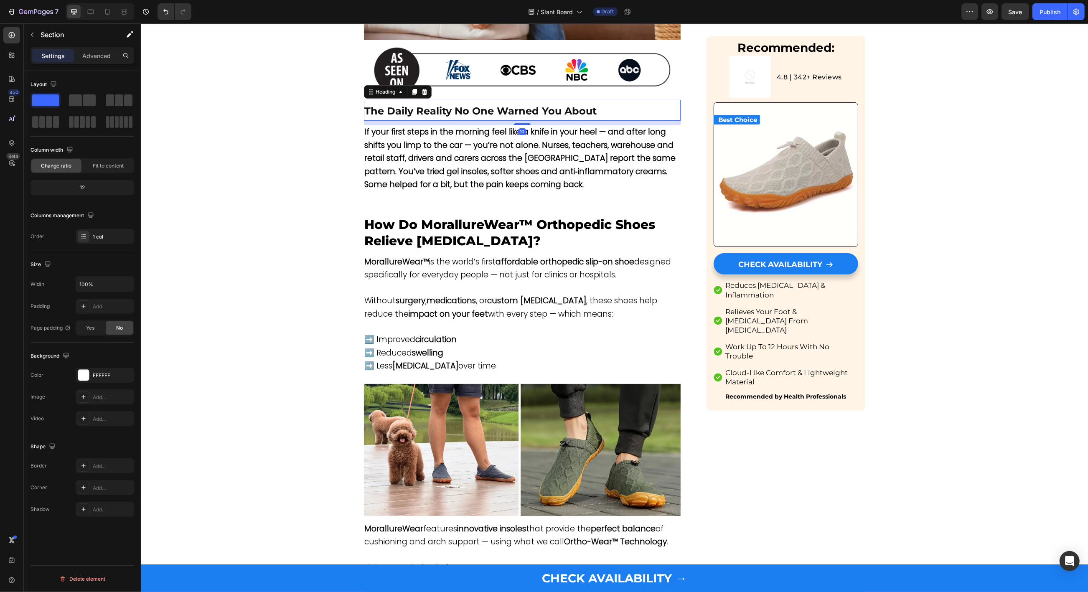
click at [451, 107] on strong "The Daily Reality No One Warned You About" at bounding box center [480, 111] width 232 height 12
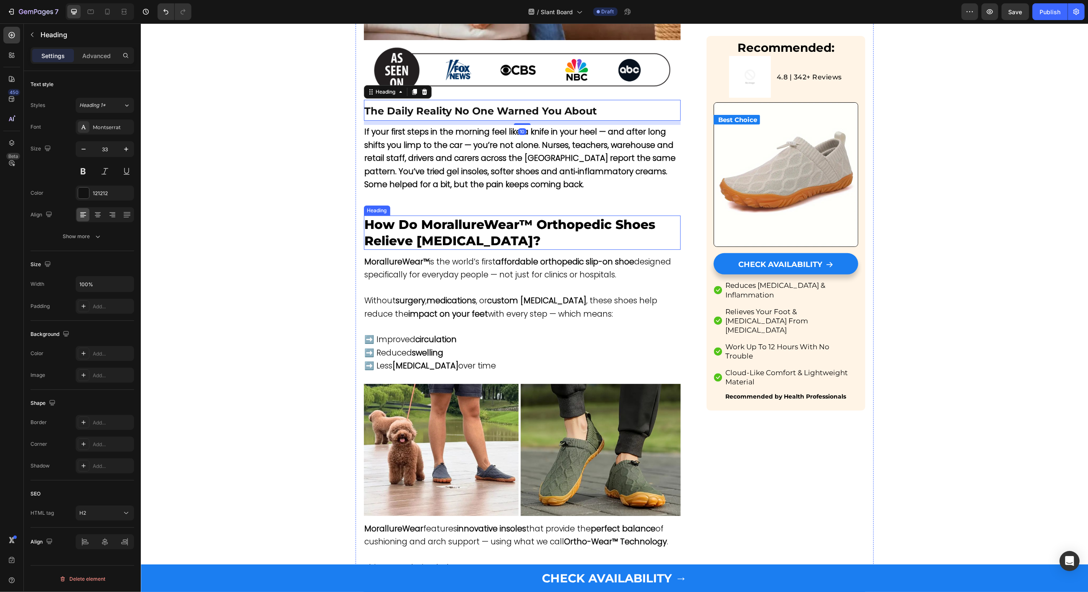
click at [416, 229] on span "How Do MorallureWear™ Orthopedic Shoes Relieve [MEDICAL_DATA]?" at bounding box center [509, 233] width 291 height 32
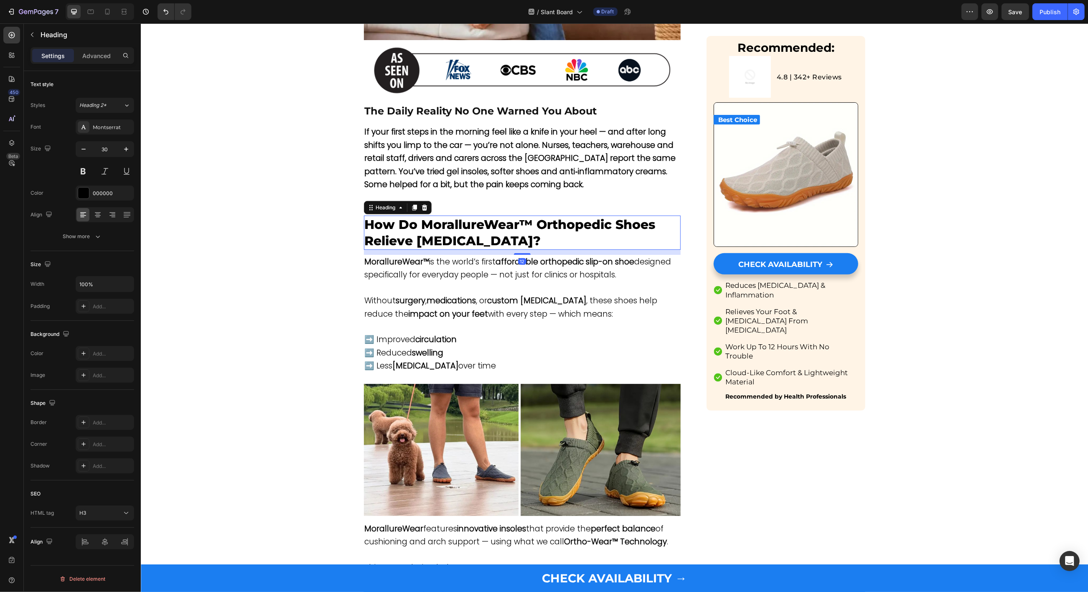
click at [416, 229] on span "How Do MorallureWear™ Orthopedic Shoes Relieve [MEDICAL_DATA]?" at bounding box center [509, 233] width 291 height 32
click at [403, 226] on span "How Do MorallureWear™ Orthopedic Shoes Relieve [MEDICAL_DATA]?" at bounding box center [509, 233] width 291 height 32
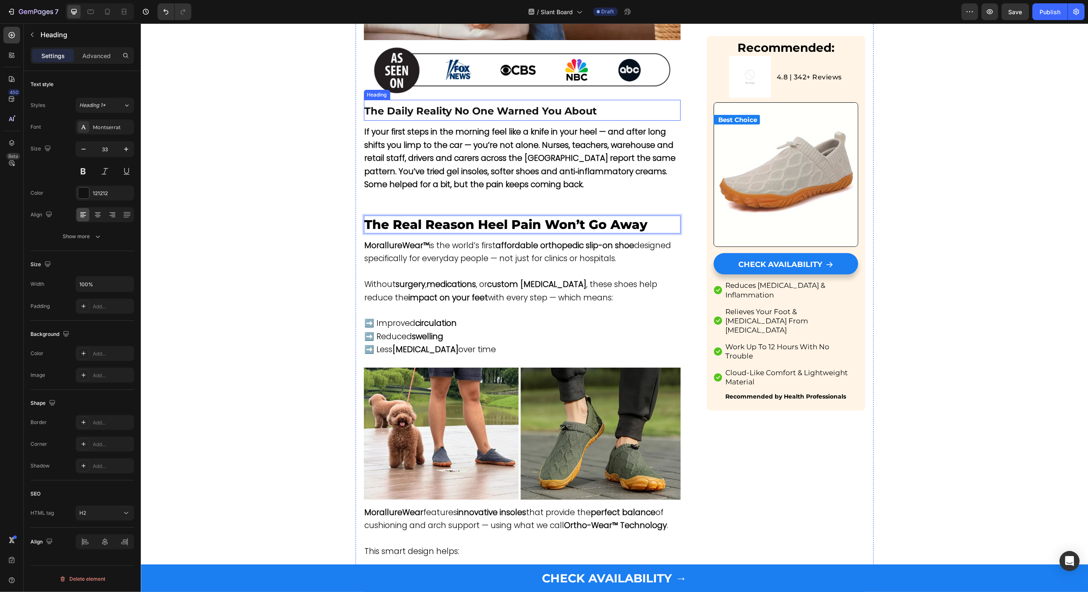
click at [412, 109] on strong "The Daily Reality No One Warned You About" at bounding box center [480, 111] width 232 height 12
click at [410, 221] on span "The Real Reason Heel Pain Won’t Go Away" at bounding box center [505, 224] width 283 height 15
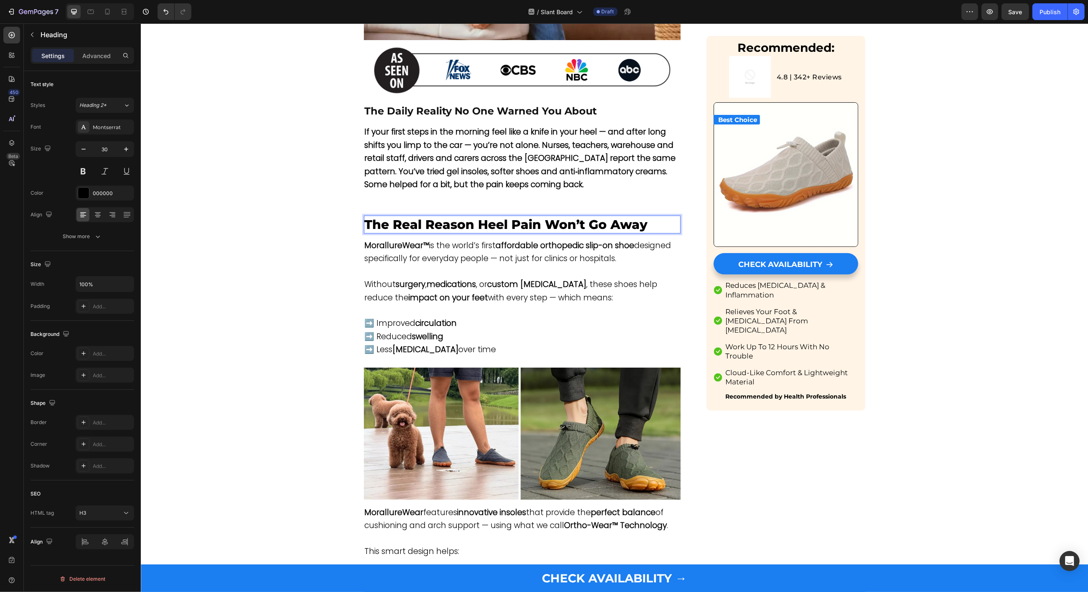
click at [410, 221] on span "The Real Reason Heel Pain Won’t Go Away" at bounding box center [505, 224] width 283 height 15
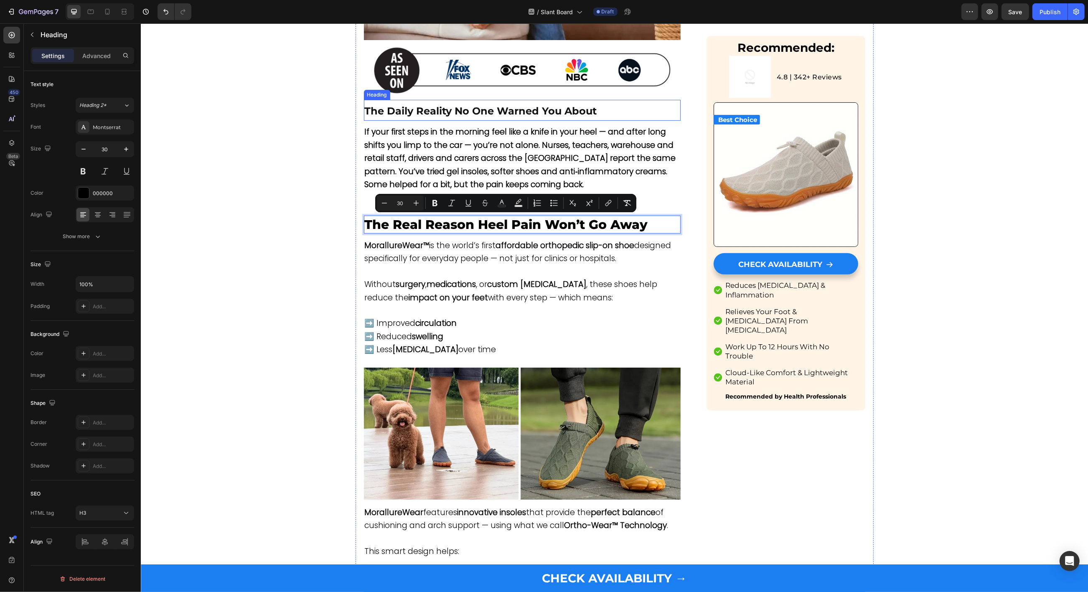
click at [408, 105] on strong "The Daily Reality No One Warned You About" at bounding box center [480, 111] width 232 height 12
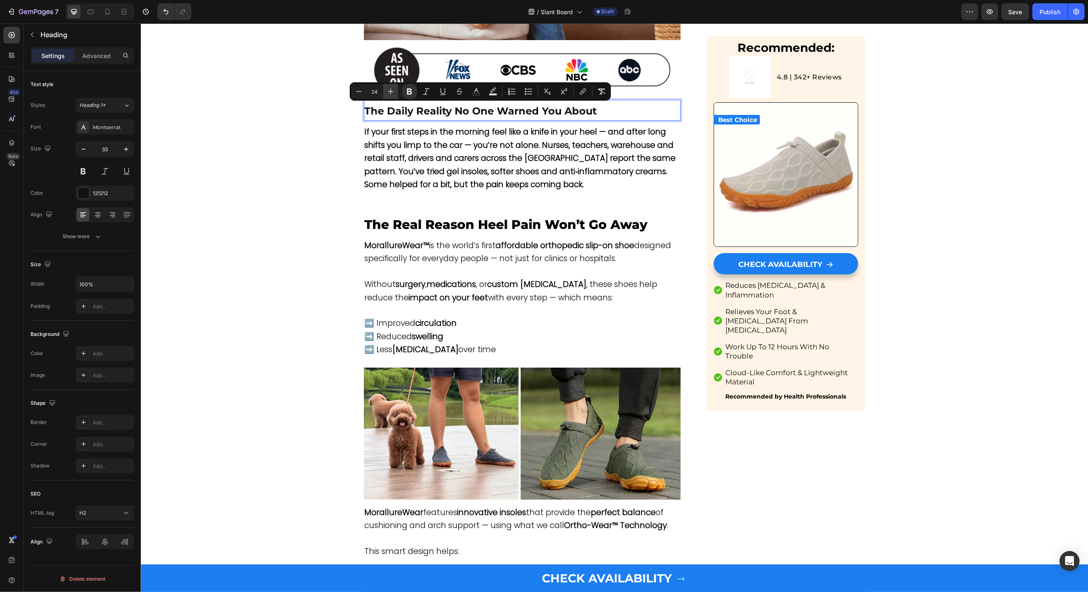
click at [392, 87] on button "Plus" at bounding box center [390, 91] width 15 height 15
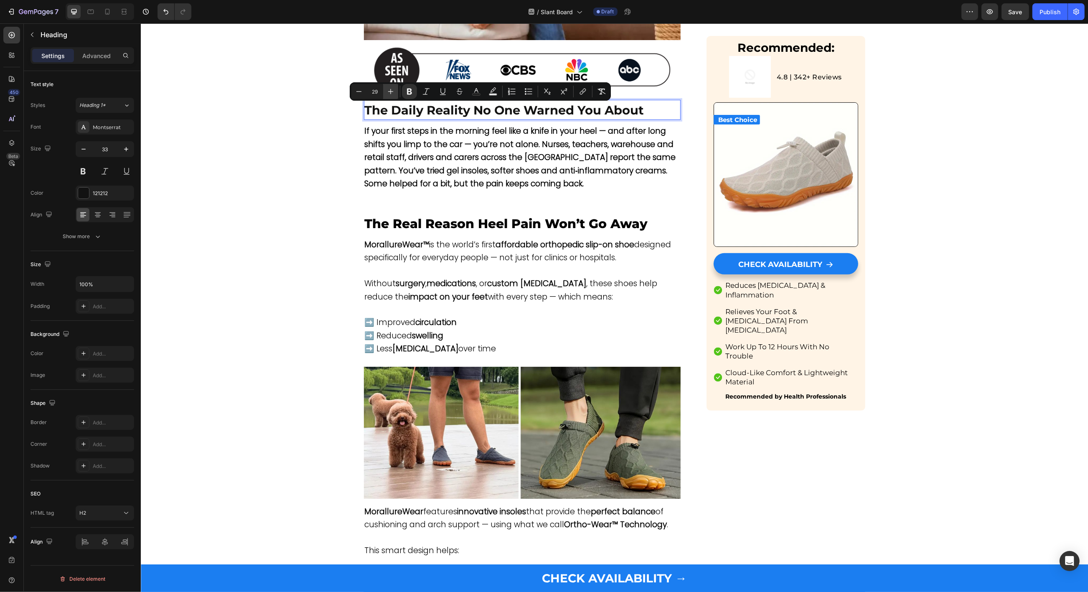
click at [392, 87] on button "Plus" at bounding box center [390, 91] width 15 height 15
type input "30"
click at [105, 122] on div "Montserrat" at bounding box center [105, 126] width 58 height 15
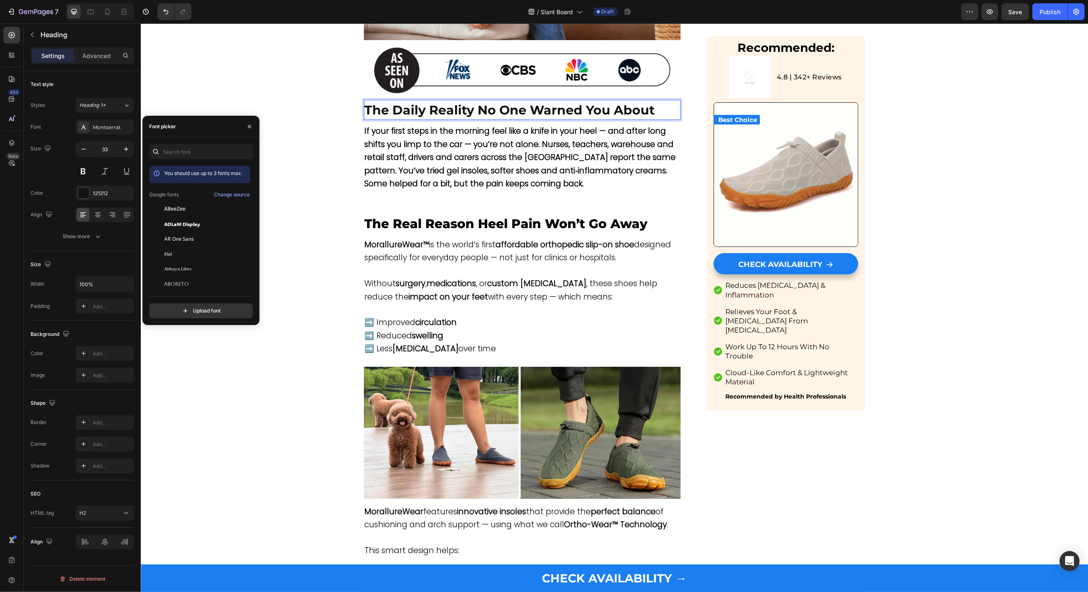
click at [439, 114] on strong "The Daily Reality No One Warned You About" at bounding box center [509, 109] width 290 height 15
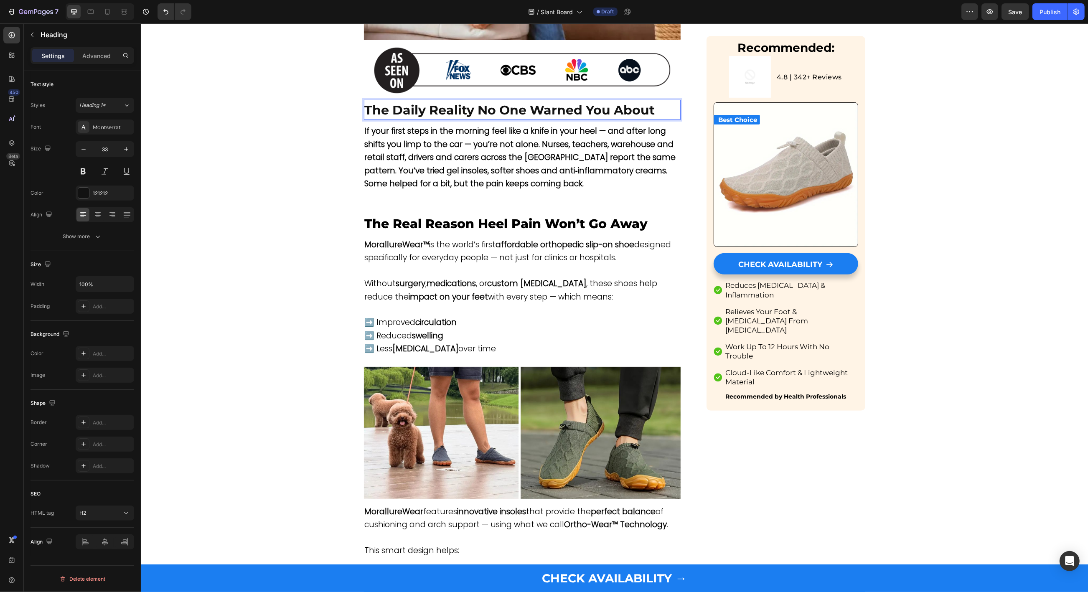
click at [439, 114] on strong "The Daily Reality No One Warned You About" at bounding box center [509, 109] width 290 height 15
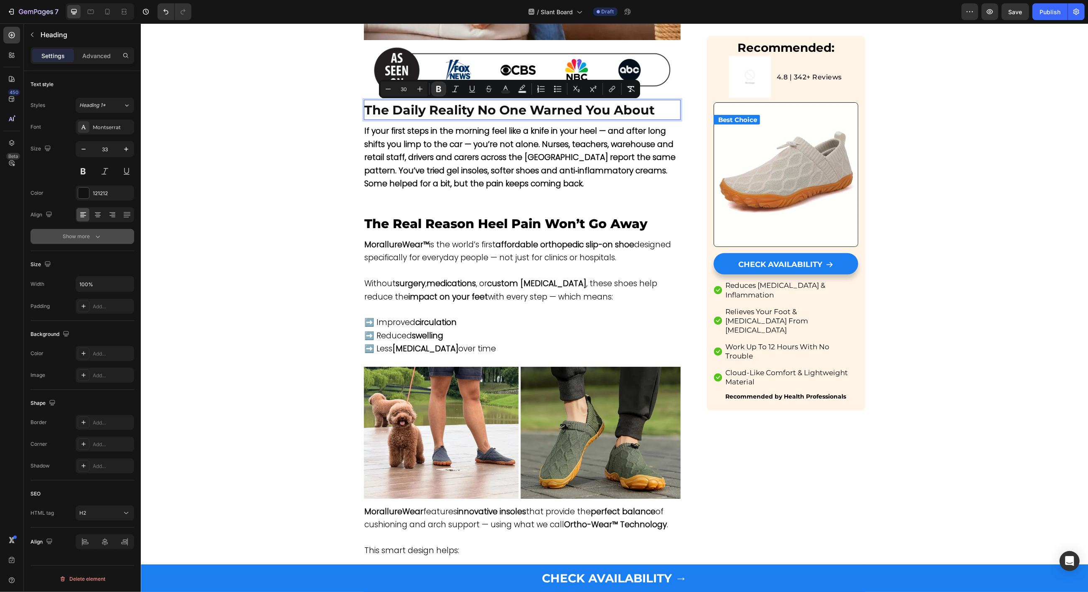
click at [82, 235] on div "Show more" at bounding box center [82, 236] width 39 height 8
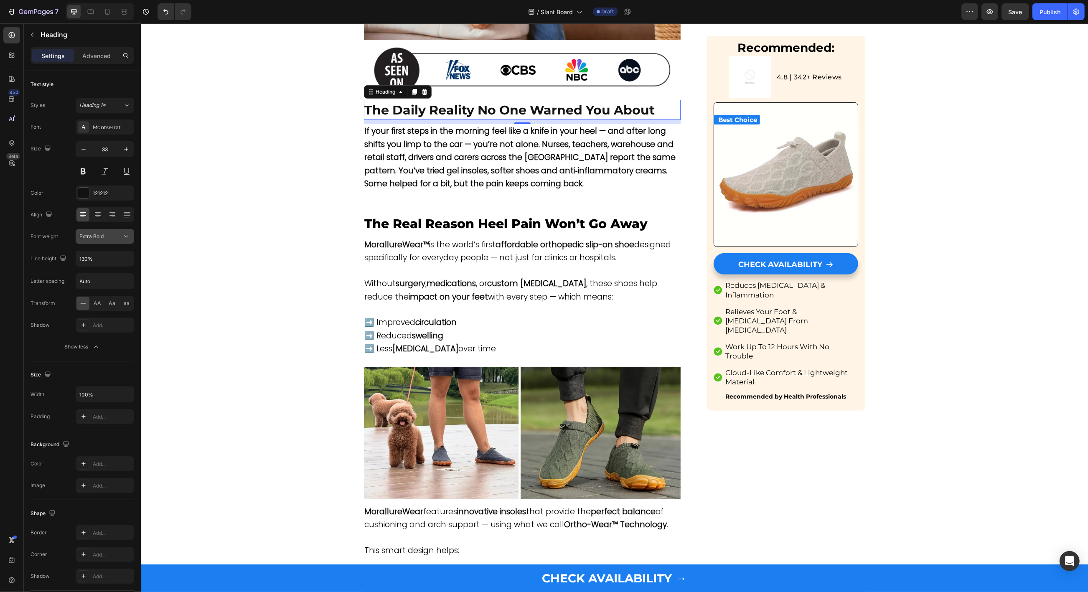
click at [90, 238] on span "Extra Bold" at bounding box center [91, 236] width 24 height 6
click at [83, 316] on div "Black" at bounding box center [94, 324] width 65 height 16
click at [98, 240] on div "Black" at bounding box center [104, 236] width 51 height 8
click at [95, 304] on span "Extra Bold" at bounding box center [91, 308] width 24 height 8
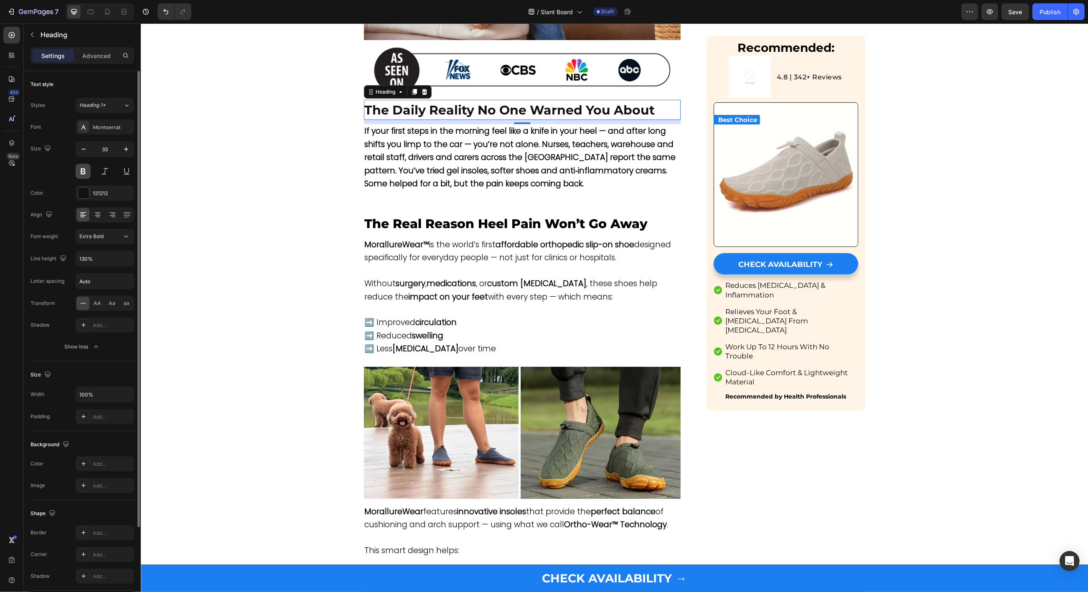
click at [83, 170] on button at bounding box center [83, 171] width 15 height 15
click at [82, 173] on button at bounding box center [83, 171] width 15 height 15
click at [509, 107] on strong "The Daily Reality No One Warned You About" at bounding box center [509, 109] width 290 height 15
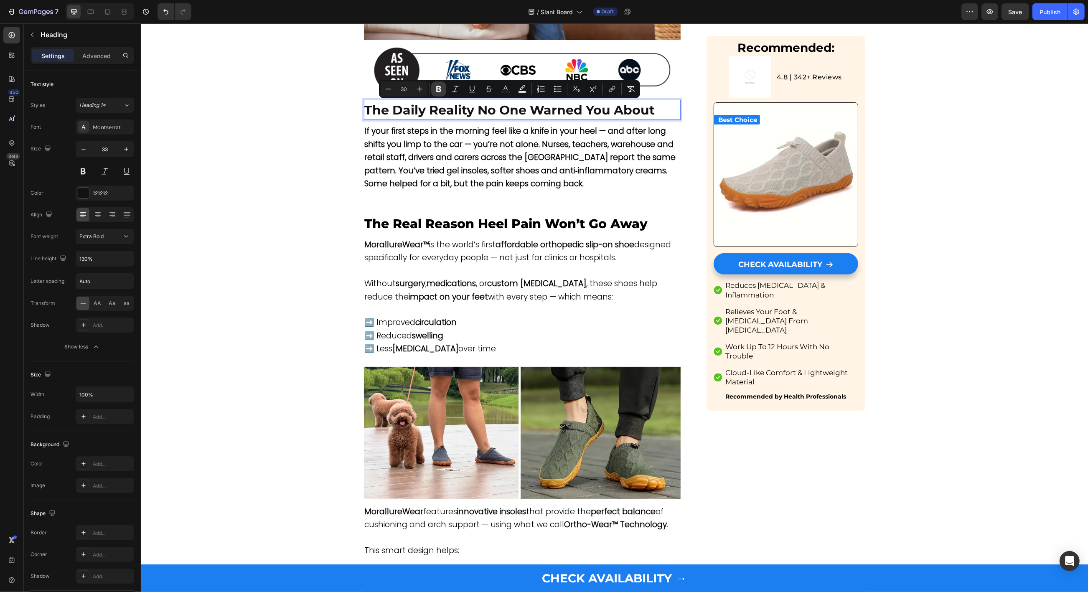
click at [435, 91] on icon "Editor contextual toolbar" at bounding box center [438, 89] width 8 height 8
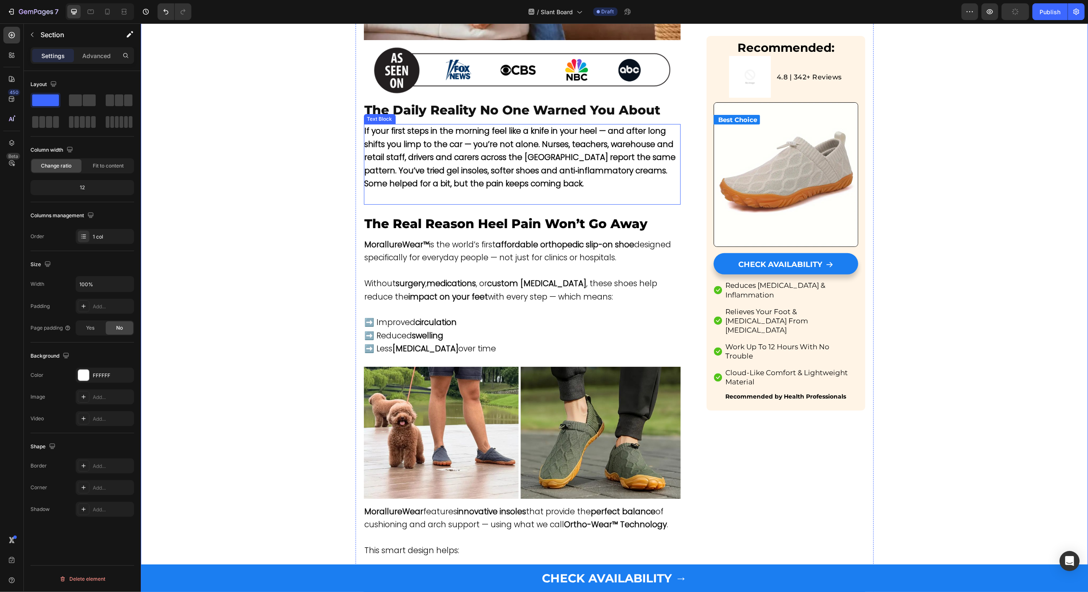
click at [404, 203] on div "If your first steps in the morning feel like a knife in your heel — and after l…" at bounding box center [521, 164] width 317 height 80
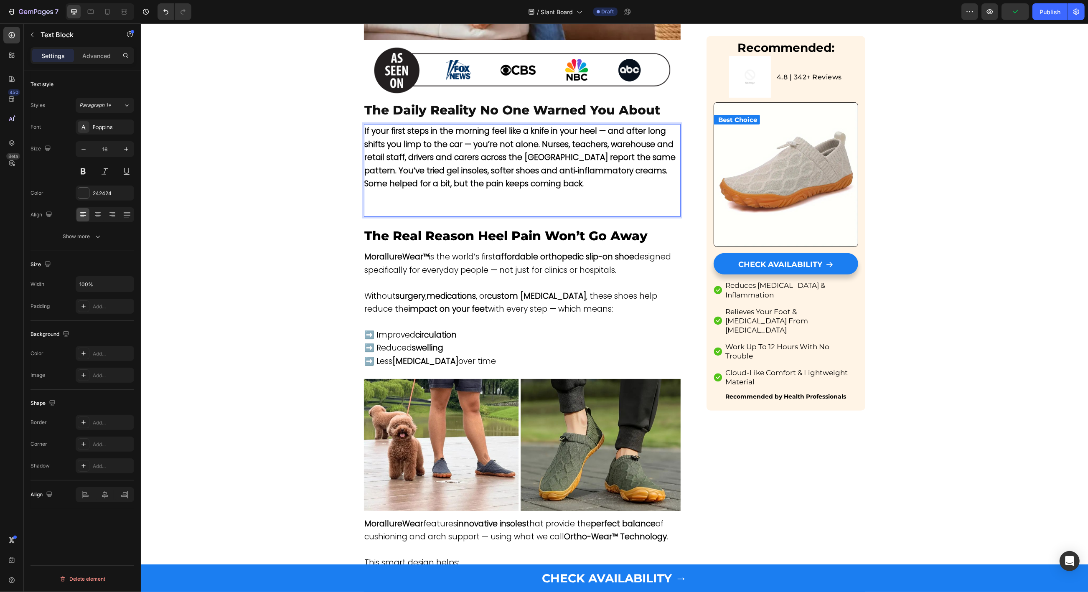
click at [474, 195] on p "⁠⁠⁠⁠⁠⁠⁠" at bounding box center [521, 203] width 315 height 25
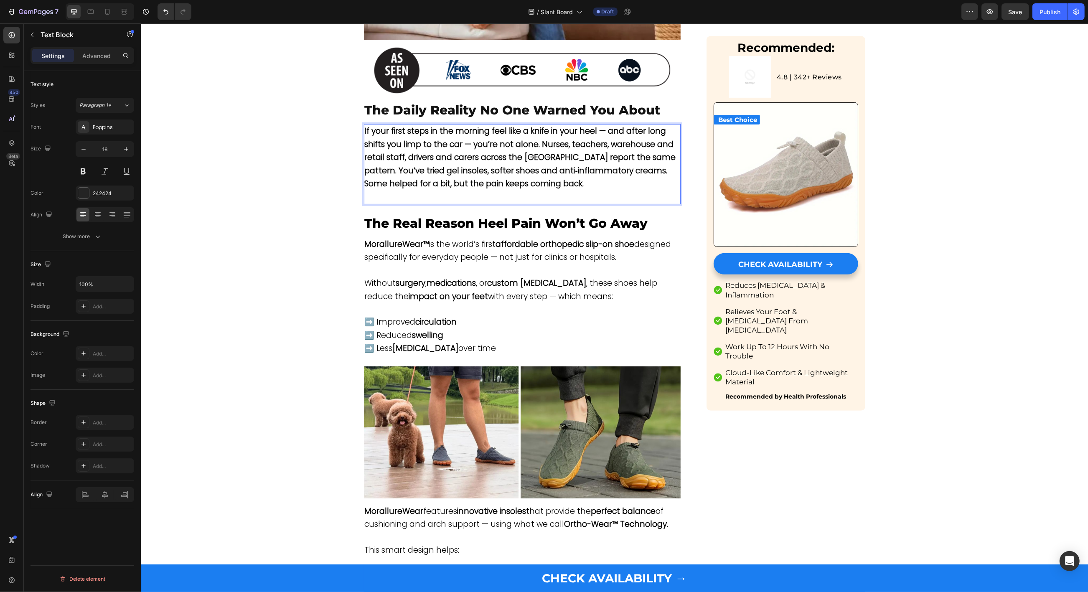
click at [474, 195] on p "If your first steps in the morning feel like a knife in your heel — and after l…" at bounding box center [521, 164] width 315 height 78
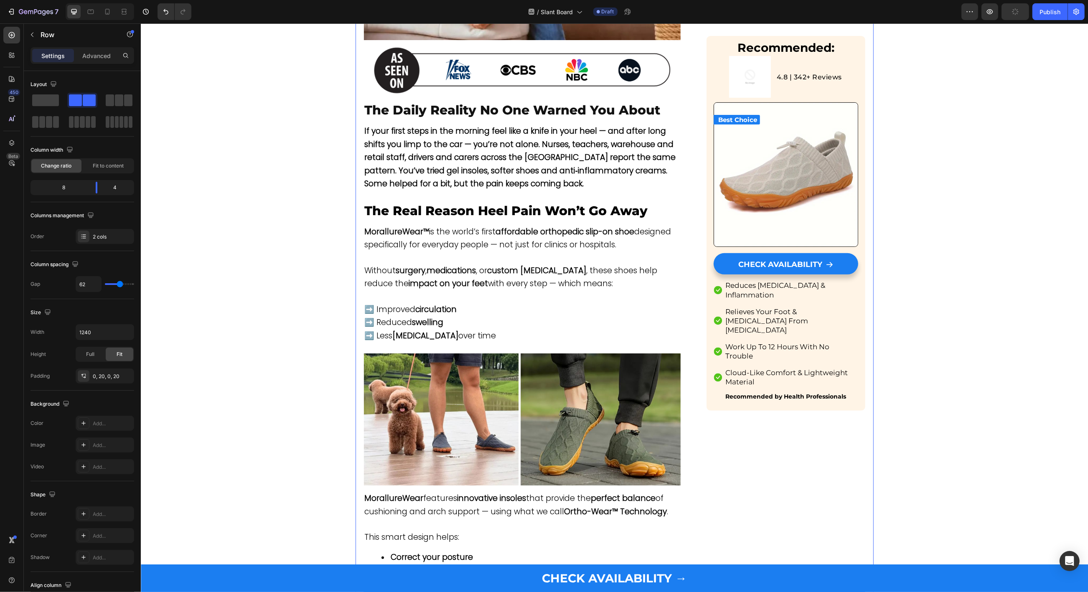
click at [431, 255] on p at bounding box center [521, 257] width 315 height 13
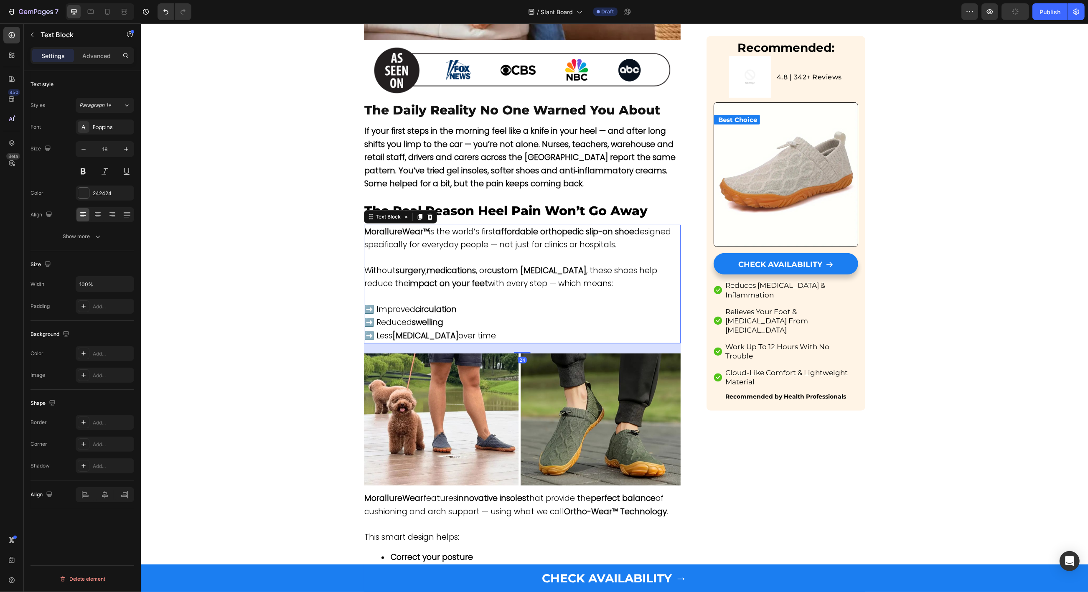
click at [431, 255] on p at bounding box center [521, 257] width 315 height 13
click at [431, 255] on p "Rich Text Editor. Editing area: main" at bounding box center [521, 257] width 315 height 13
click at [560, 275] on strong "custom [MEDICAL_DATA]" at bounding box center [536, 270] width 99 height 11
click at [628, 237] on p "MorallureWear™ is the world’s first affordable orthopedic slip-on shoe designed…" at bounding box center [521, 239] width 315 height 26
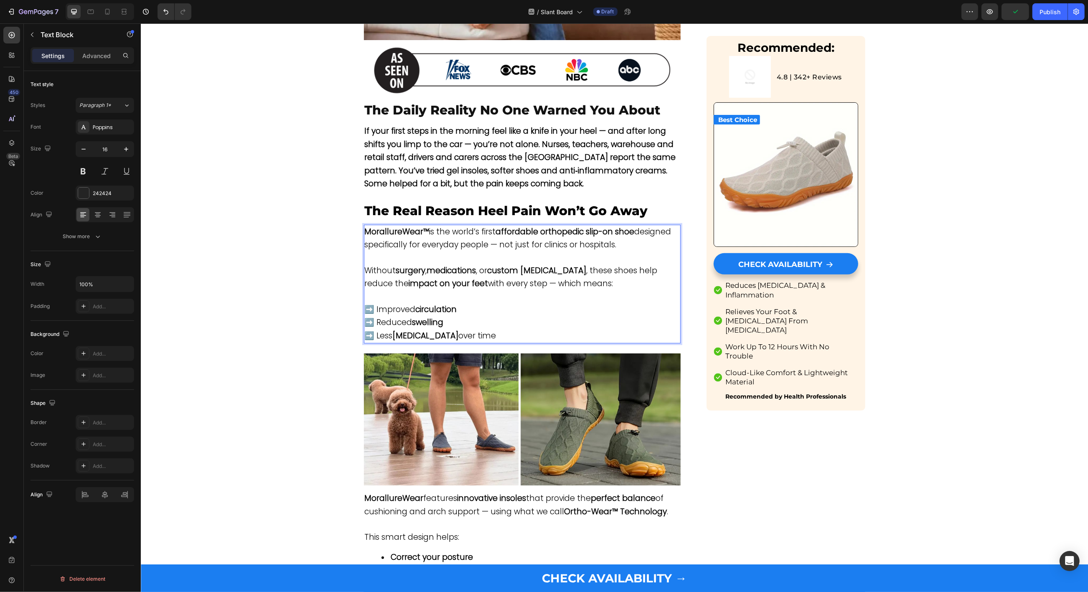
click at [628, 237] on p "MorallureWear™ is the world’s first affordable orthopedic slip-on shoe designed…" at bounding box center [521, 239] width 315 height 26
click at [658, 245] on p "MorallureWear™ is the world’s first affordable orthopedic slip-on shoe designed…" at bounding box center [521, 239] width 315 height 26
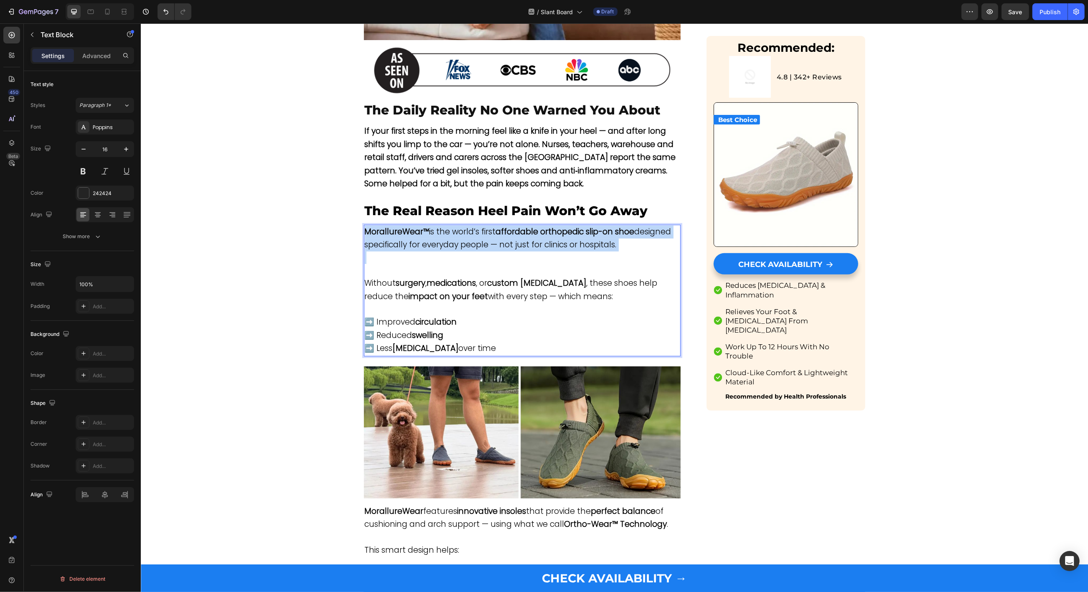
drag, startPoint x: 366, startPoint y: 231, endPoint x: 698, endPoint y: 252, distance: 332.7
click at [680, 252] on div "MorallureWear™ is the world’s first affordable orthopedic slip-on shoe designed…" at bounding box center [521, 291] width 317 height 132
type input "16"
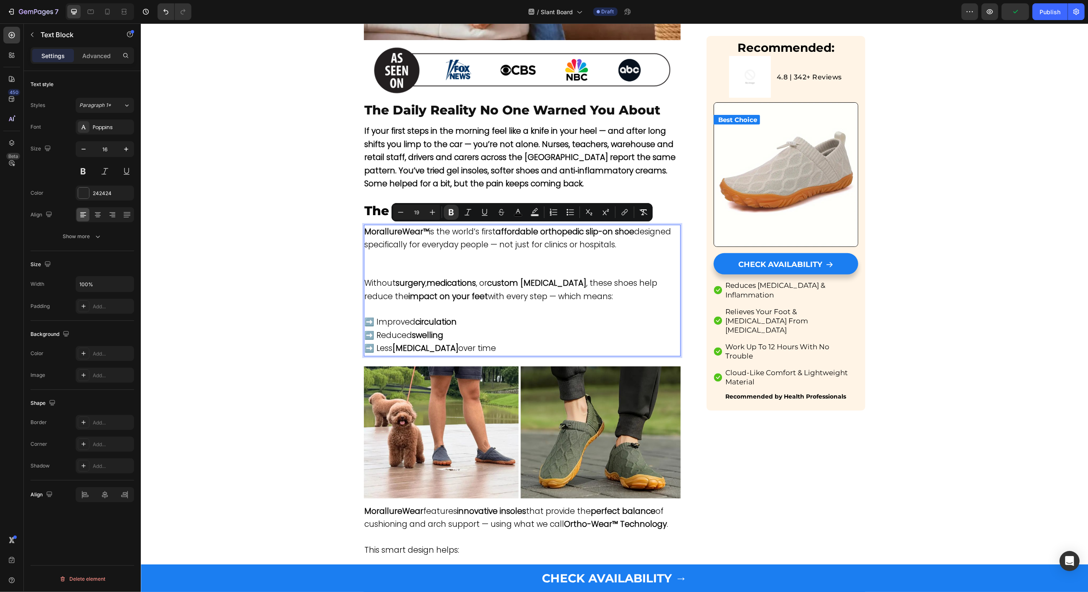
click at [467, 260] on p "Rich Text Editor. Editing area: main" at bounding box center [521, 257] width 315 height 13
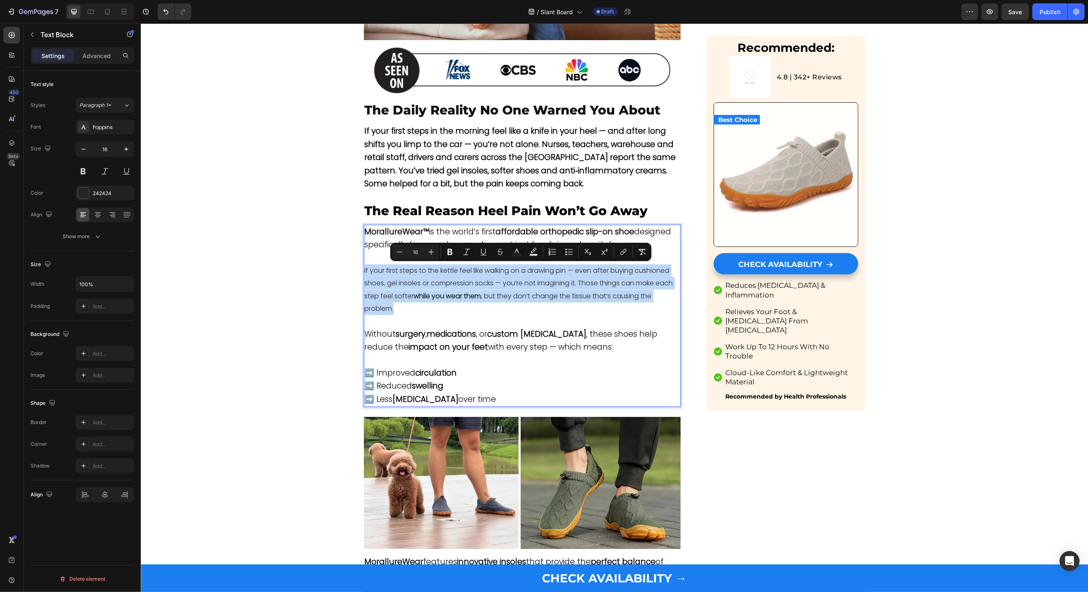
drag, startPoint x: 400, startPoint y: 306, endPoint x: 357, endPoint y: 272, distance: 54.5
click at [363, 272] on div "MorallureWear™ is the world’s first affordable orthopedic slip-on shoe designed…" at bounding box center [521, 316] width 317 height 183
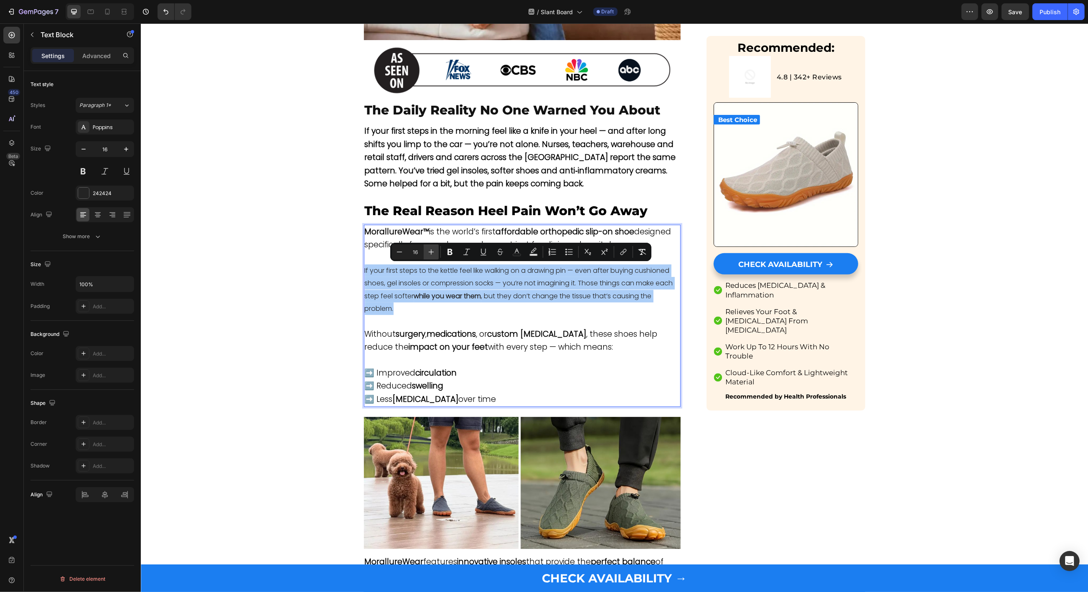
click at [428, 248] on icon "Editor contextual toolbar" at bounding box center [431, 252] width 8 height 8
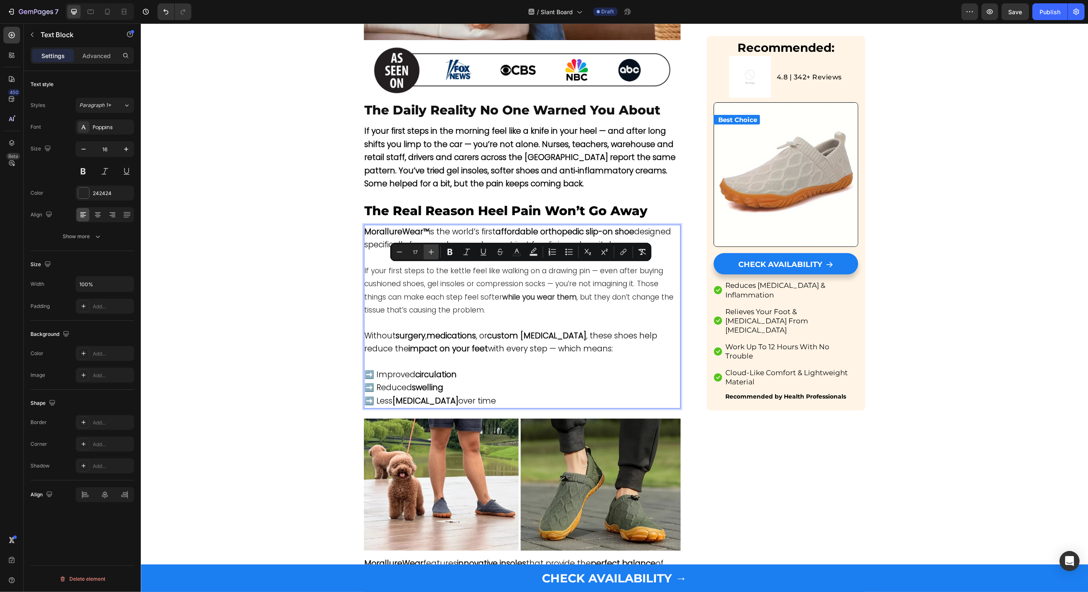
click at [428, 248] on icon "Editor contextual toolbar" at bounding box center [431, 252] width 8 height 8
type input "19"
click at [380, 229] on strong "MorallureWear™" at bounding box center [396, 231] width 65 height 11
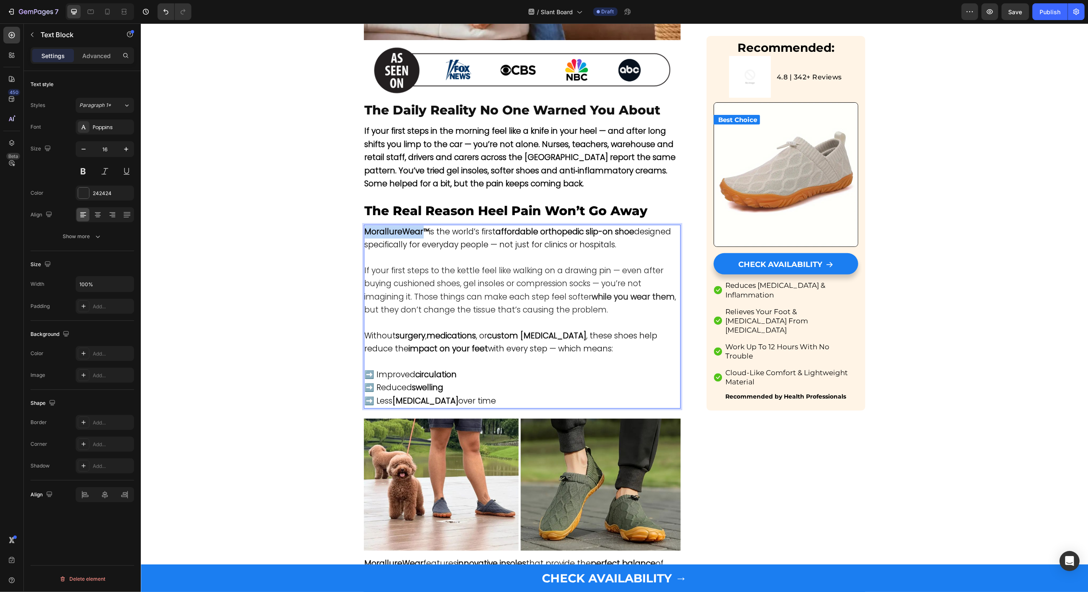
click at [380, 229] on strong "MorallureWear™" at bounding box center [396, 231] width 65 height 11
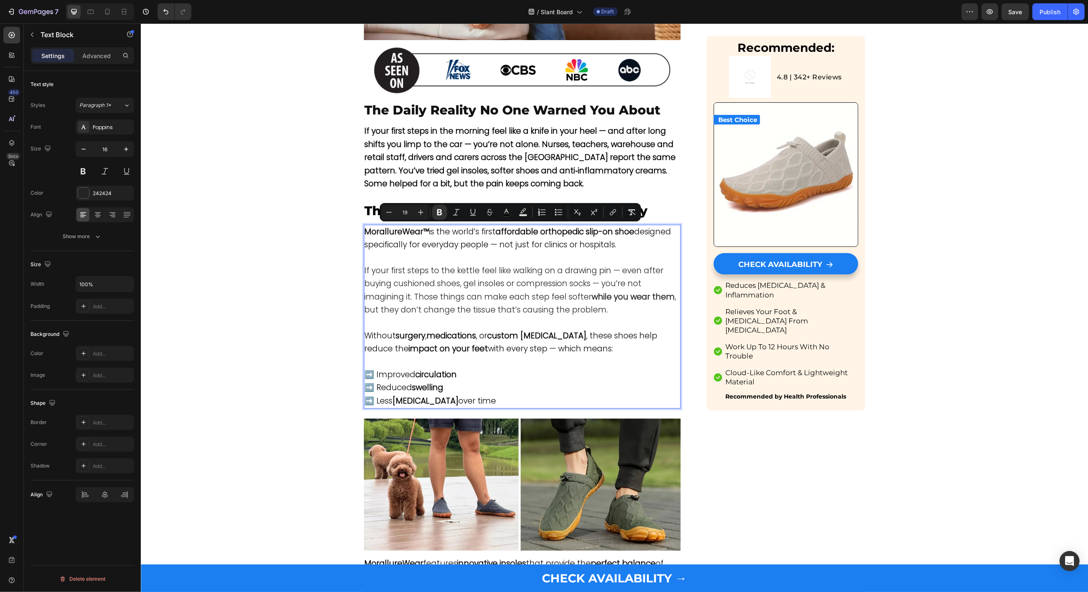
type input "16"
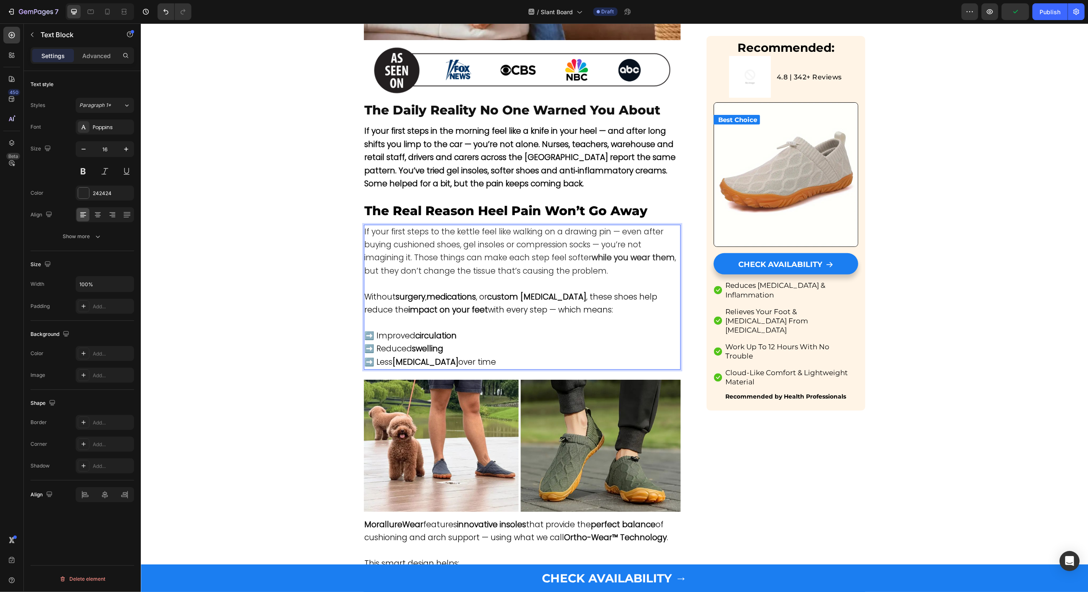
click at [432, 256] on span "If your first steps to the kettle feel like walking on a drawing pin — even aft…" at bounding box center [520, 251] width 312 height 51
click at [451, 213] on icon "Editor contextual toolbar" at bounding box center [449, 212] width 5 height 6
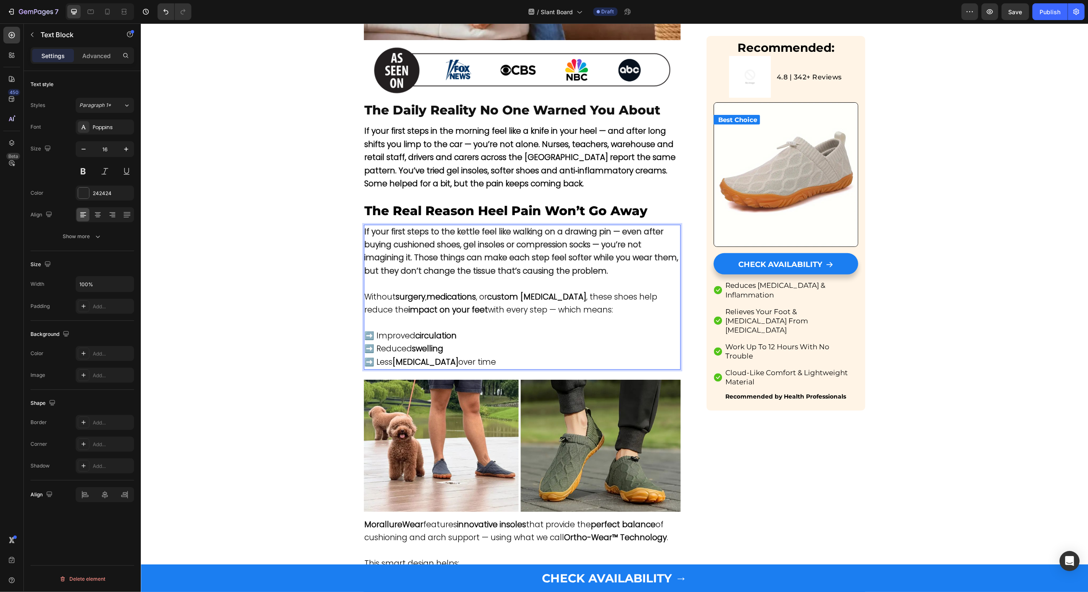
click at [439, 259] on strong "If your first steps to the kettle feel like walking on a drawing pin — even aft…" at bounding box center [521, 251] width 314 height 51
click at [424, 249] on strong "If your first steps to the kettle feel like walking on a drawing pin — even aft…" at bounding box center [521, 251] width 314 height 51
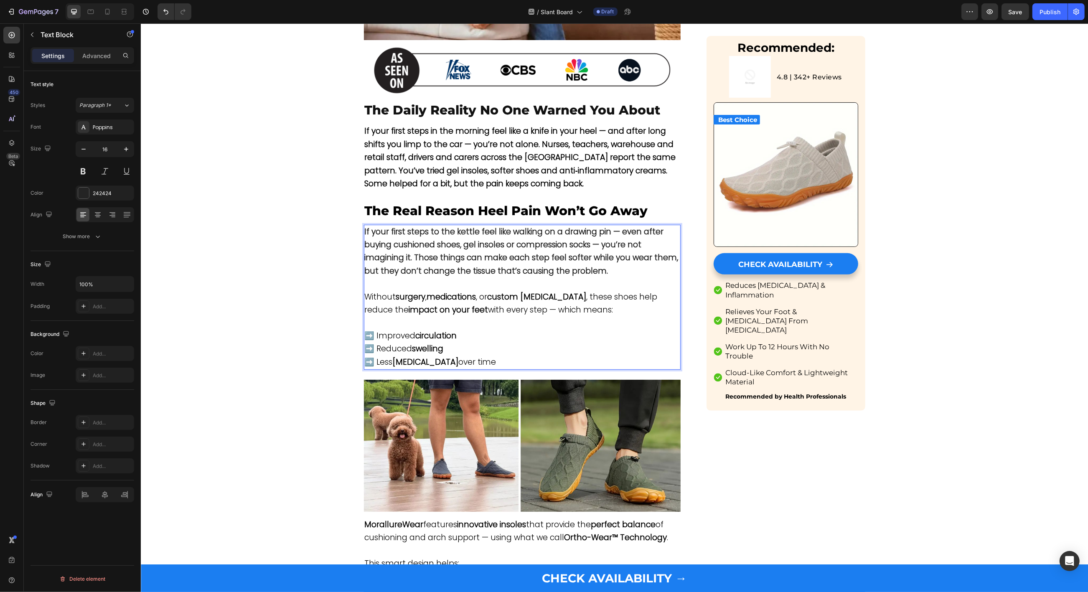
click at [424, 249] on strong "If your first steps to the kettle feel like walking on a drawing pin — even aft…" at bounding box center [521, 251] width 314 height 51
click at [86, 173] on button at bounding box center [83, 171] width 15 height 15
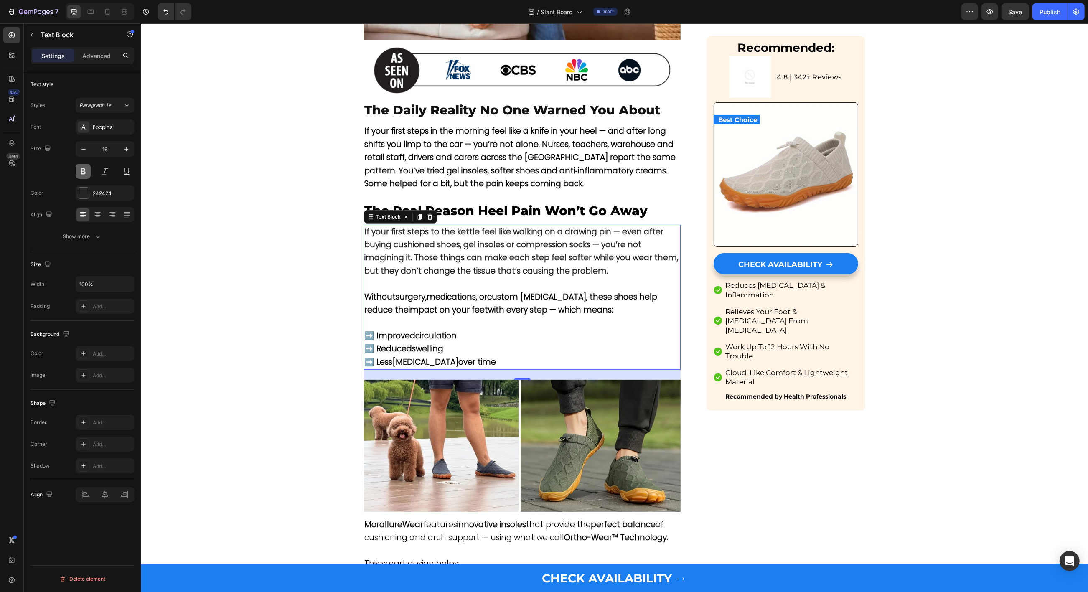
click at [85, 173] on button at bounding box center [83, 171] width 15 height 15
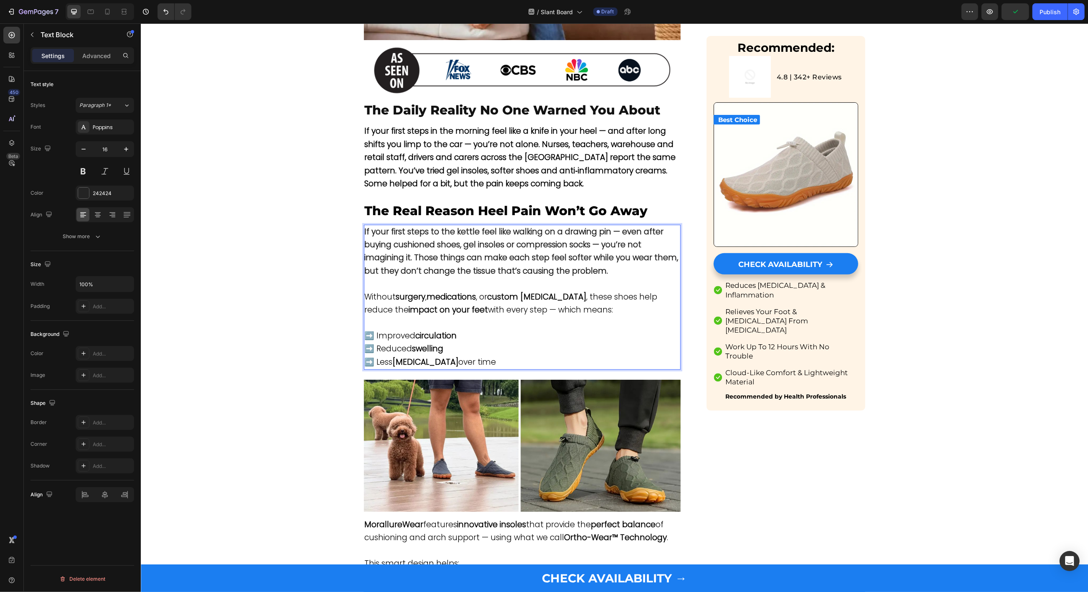
click at [652, 265] on p "If your first steps to the kettle feel like walking on a drawing pin — even aft…" at bounding box center [521, 252] width 315 height 53
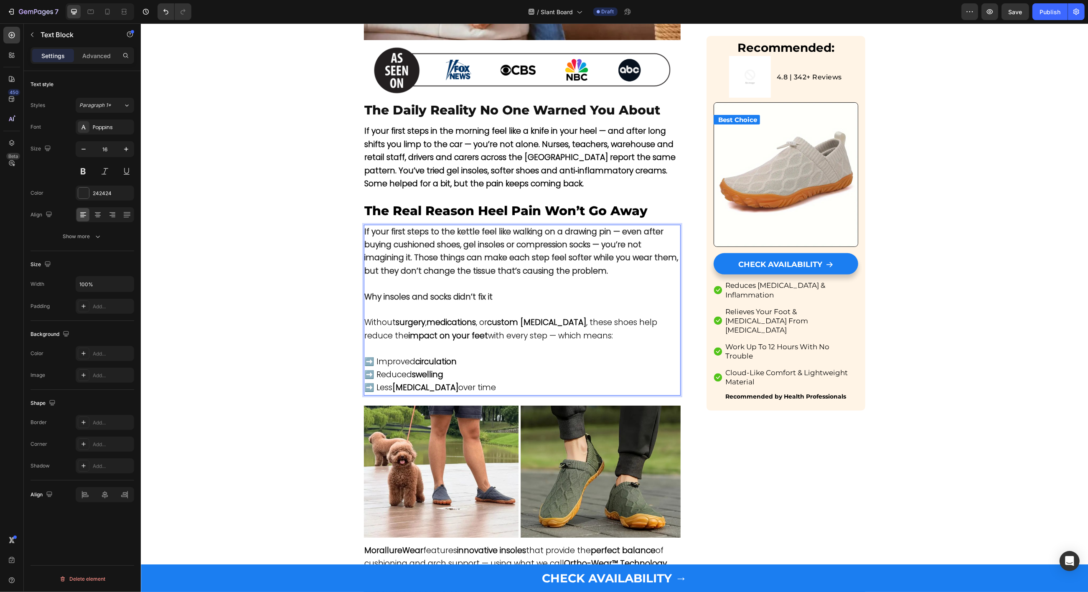
click at [506, 327] on strong "custom [MEDICAL_DATA]" at bounding box center [536, 322] width 99 height 11
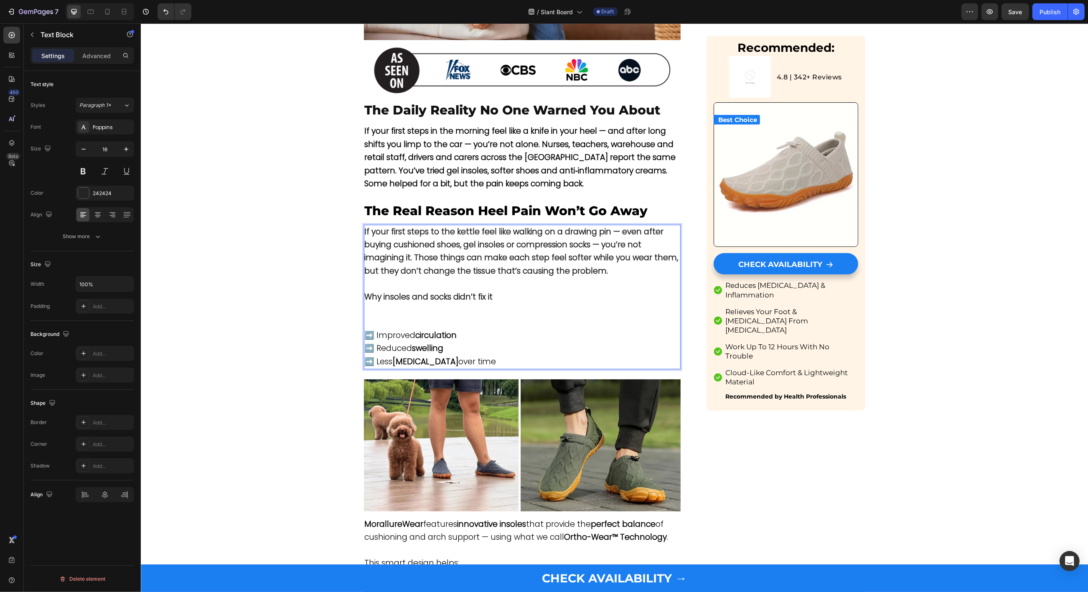
click at [408, 318] on p "Rich Text Editor. Editing area: main" at bounding box center [521, 322] width 315 height 13
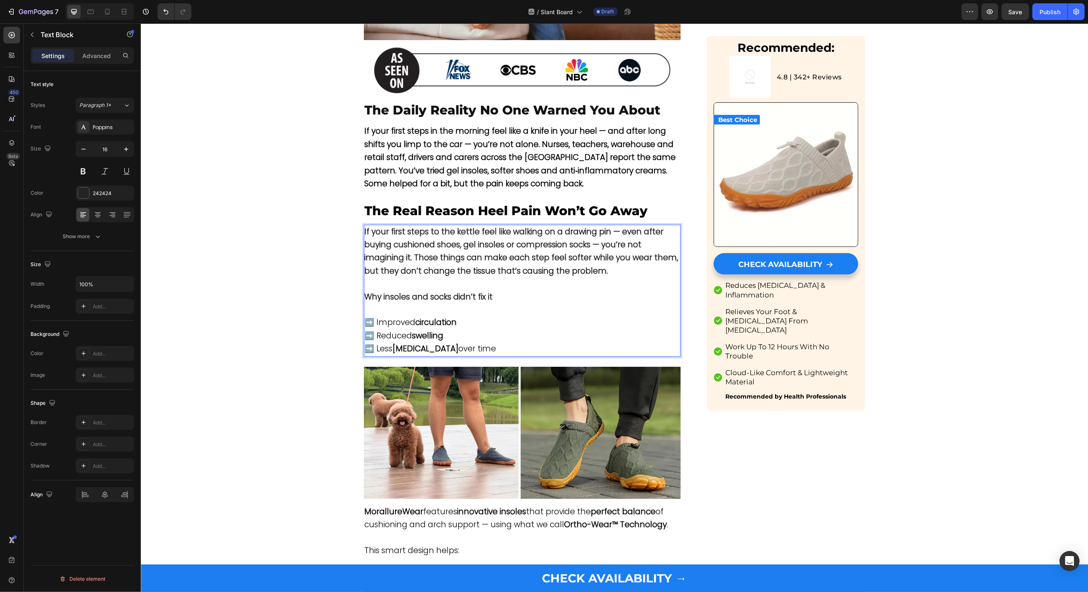
click at [400, 321] on span "➡️ Improved circulation" at bounding box center [410, 322] width 92 height 11
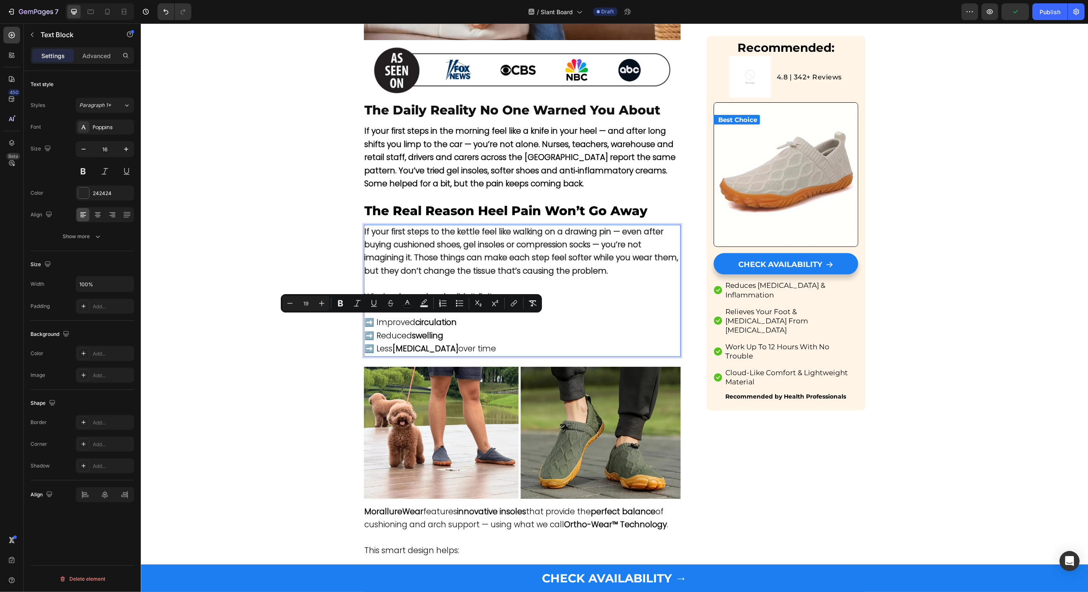
click at [371, 321] on span "➡️ Improved circulation" at bounding box center [410, 322] width 92 height 11
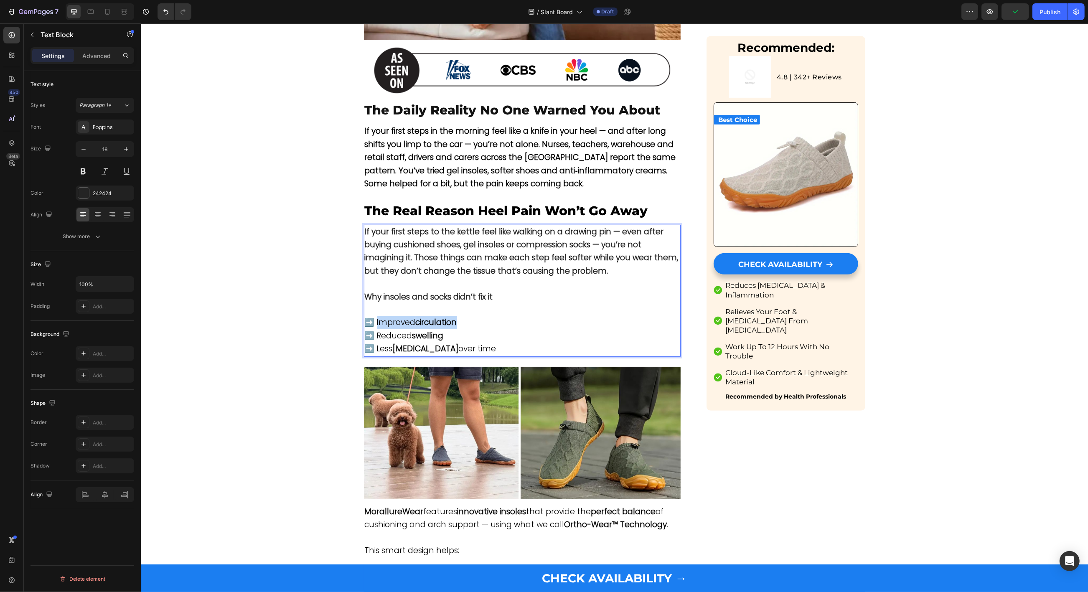
drag, startPoint x: 373, startPoint y: 322, endPoint x: 491, endPoint y: 322, distance: 117.8
click at [491, 322] on p "➡️ Improved circulation ➡️ Reduced swelling ➡️ Less [MEDICAL_DATA] over time" at bounding box center [521, 335] width 315 height 39
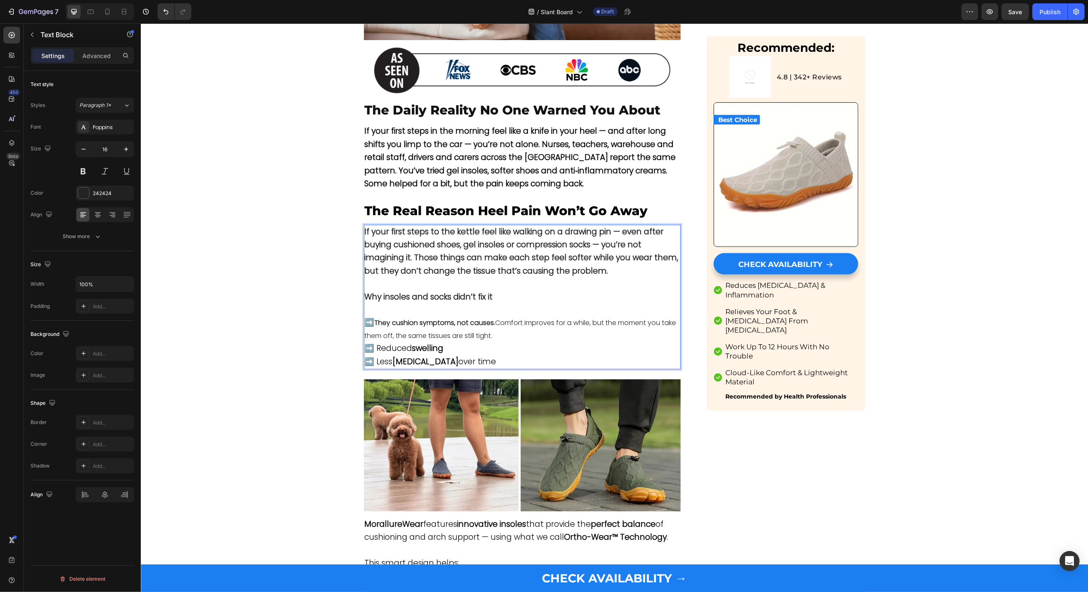
click at [416, 323] on strong "They cushion symptoms, not causes." at bounding box center [434, 323] width 121 height 10
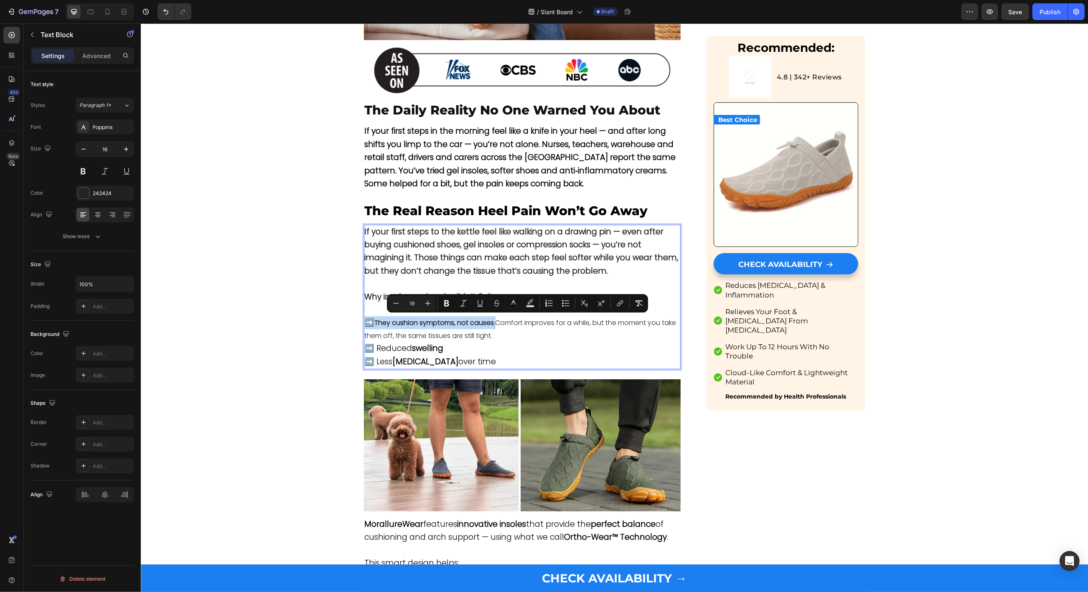
click at [387, 319] on strong "They cushion symptoms, not causes." at bounding box center [434, 323] width 121 height 10
drag, startPoint x: 375, startPoint y: 321, endPoint x: 515, endPoint y: 331, distance: 140.3
click at [515, 331] on p "➡️ They cushion symptoms, not causes. Comfort improves for a while, but the mom…" at bounding box center [521, 342] width 315 height 52
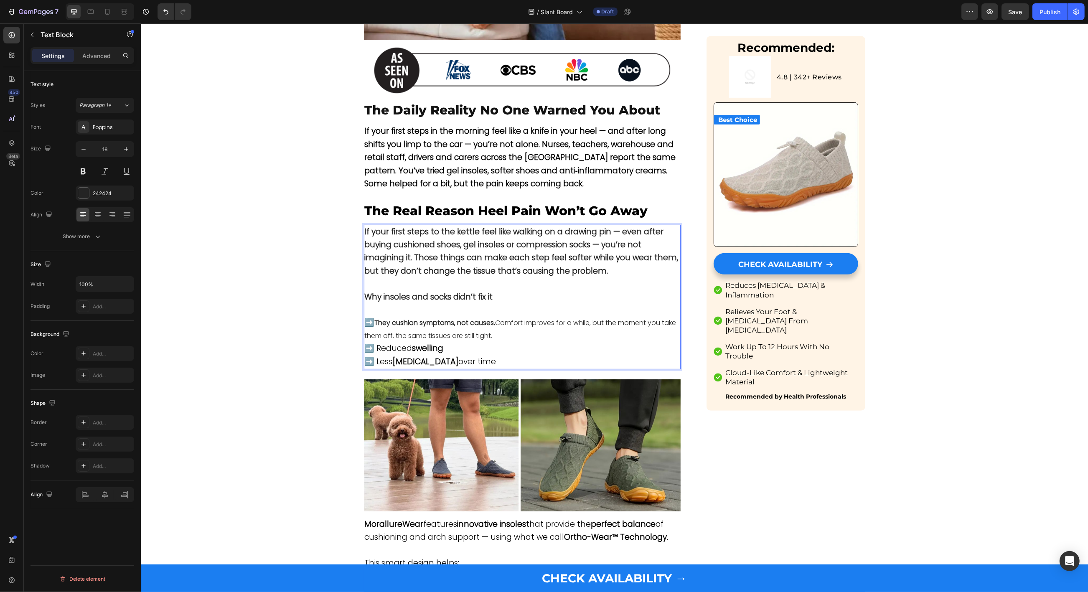
click at [426, 344] on strong "swelling" at bounding box center [427, 347] width 31 height 11
drag, startPoint x: 426, startPoint y: 347, endPoint x: 436, endPoint y: 347, distance: 10.0
click at [436, 347] on strong "swelling" at bounding box center [427, 347] width 31 height 11
click at [435, 347] on strong "swelling" at bounding box center [427, 347] width 31 height 11
drag, startPoint x: 374, startPoint y: 321, endPoint x: 520, endPoint y: 333, distance: 147.1
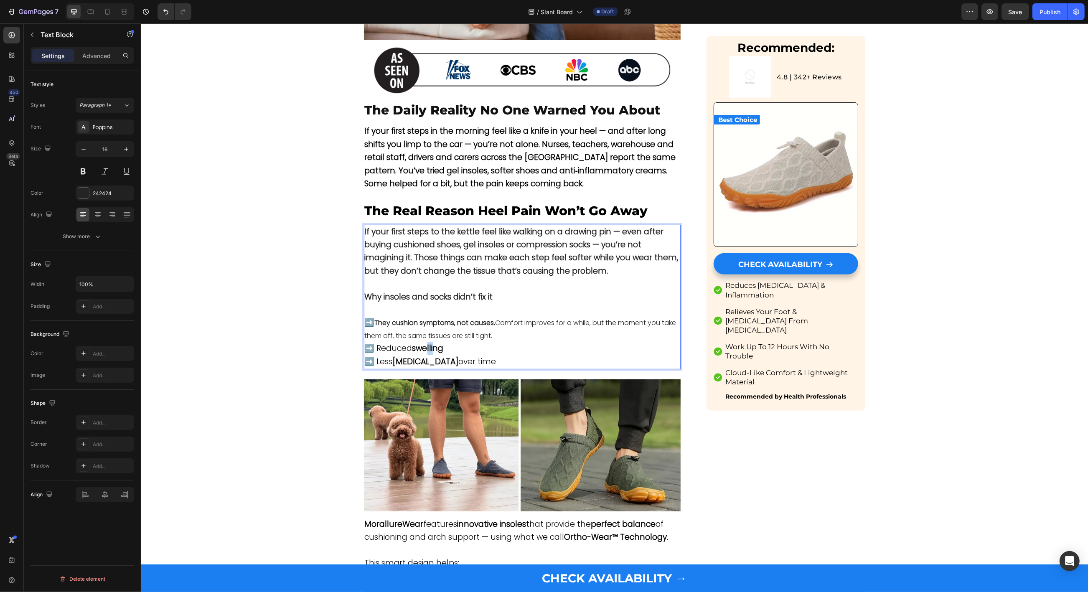
click at [520, 333] on p "➡️ They cushion symptoms, not causes. Comfort improves for a while, but the mom…" at bounding box center [521, 342] width 315 height 52
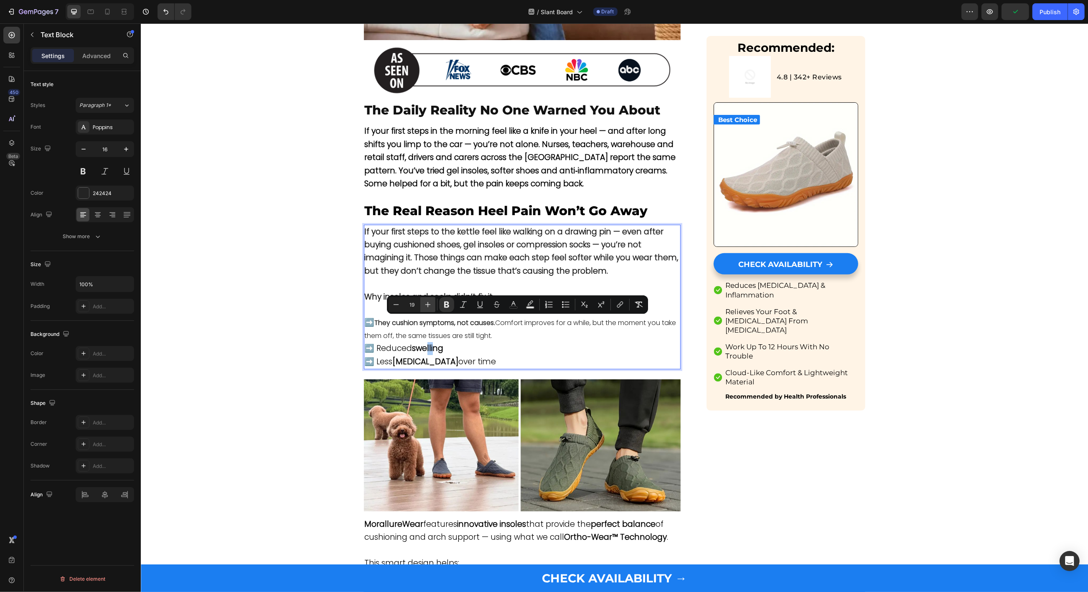
click at [429, 308] on icon "Editor contextual toolbar" at bounding box center [427, 304] width 8 height 8
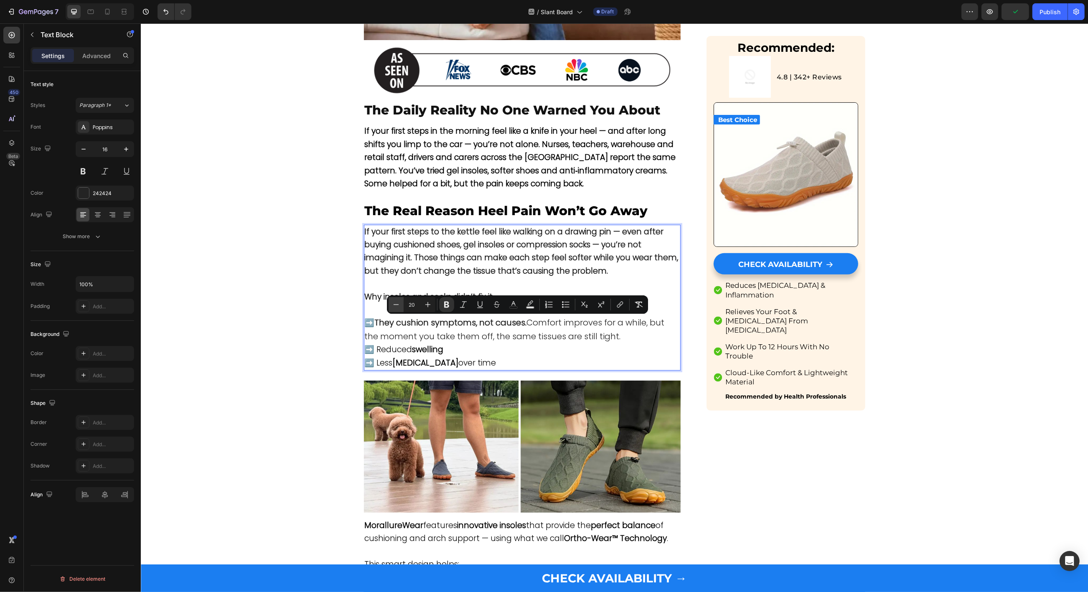
click at [399, 304] on icon "Editor contextual toolbar" at bounding box center [396, 304] width 8 height 8
type input "19"
click at [472, 347] on p "➡️ They cushion symptoms, not causes. Comfort improves for a while, but the mom…" at bounding box center [521, 342] width 315 height 53
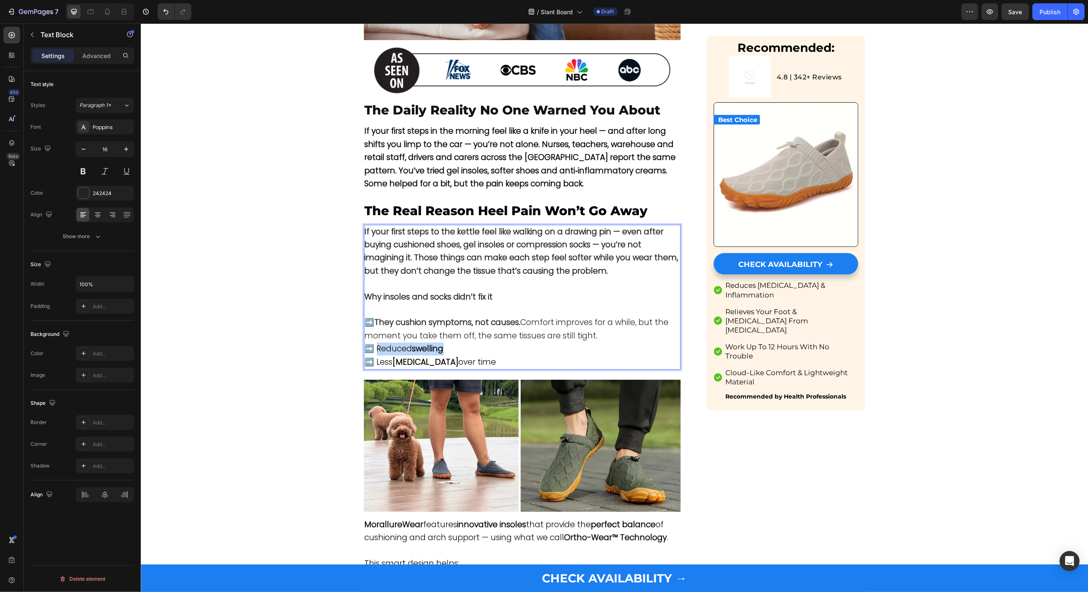
drag, startPoint x: 374, startPoint y: 347, endPoint x: 484, endPoint y: 348, distance: 109.8
click at [484, 348] on p "➡️ They cushion symptoms, not causes. Comfort improves for a while, but the mom…" at bounding box center [521, 342] width 315 height 53
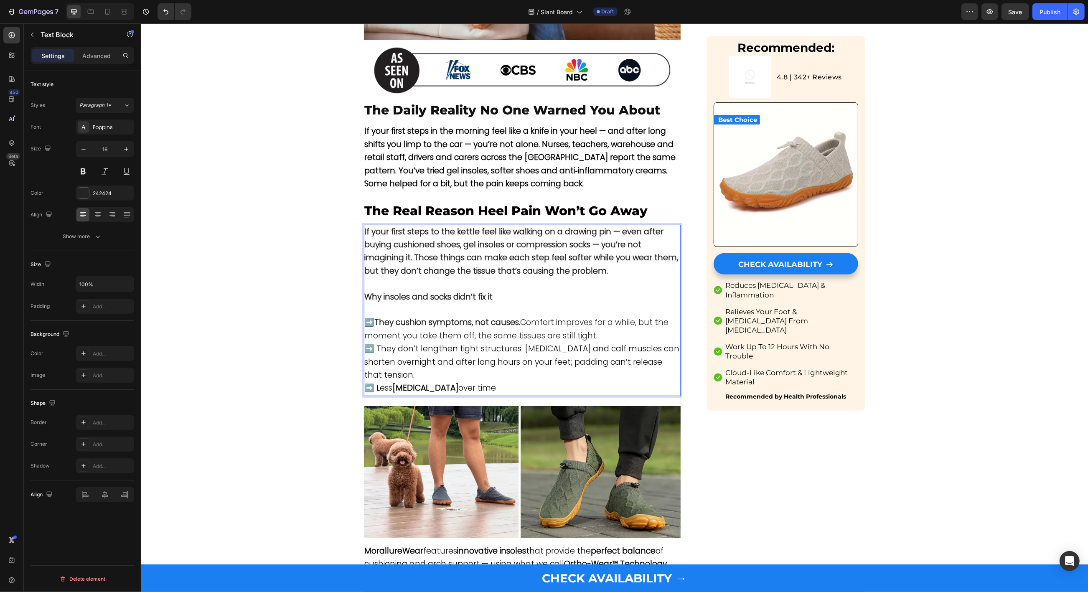
drag, startPoint x: 489, startPoint y: 386, endPoint x: 375, endPoint y: 389, distance: 114.1
click at [375, 389] on p "➡️ They cushion symptoms, not causes. Comfort improves for a while, but the mom…" at bounding box center [521, 355] width 315 height 79
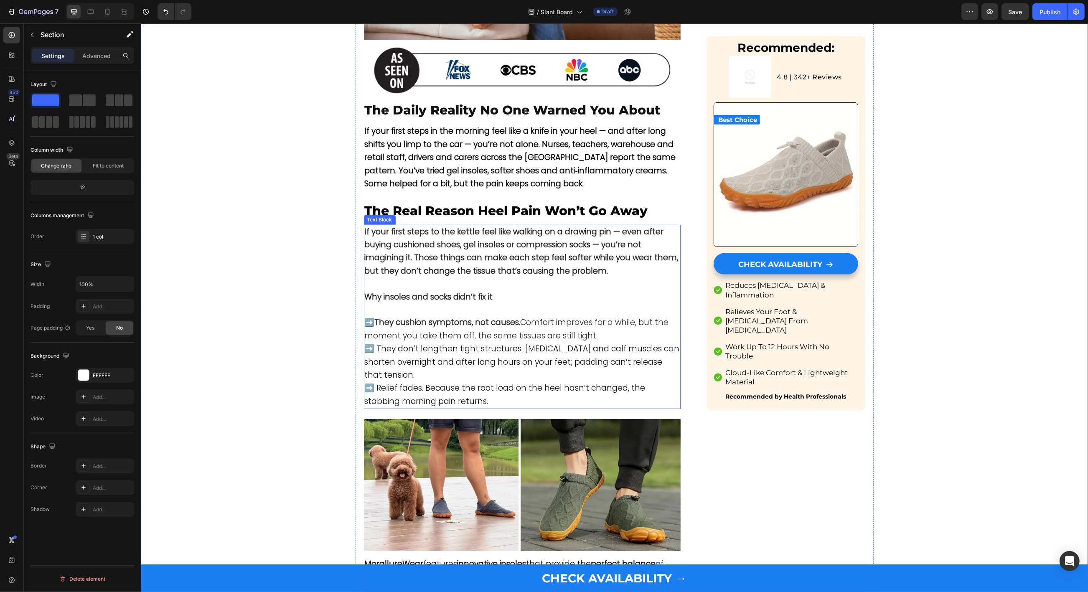
click at [399, 343] on span "➡️ They don’t lengthen tight structures. [MEDICAL_DATA] and calf muscles can sh…" at bounding box center [521, 362] width 315 height 38
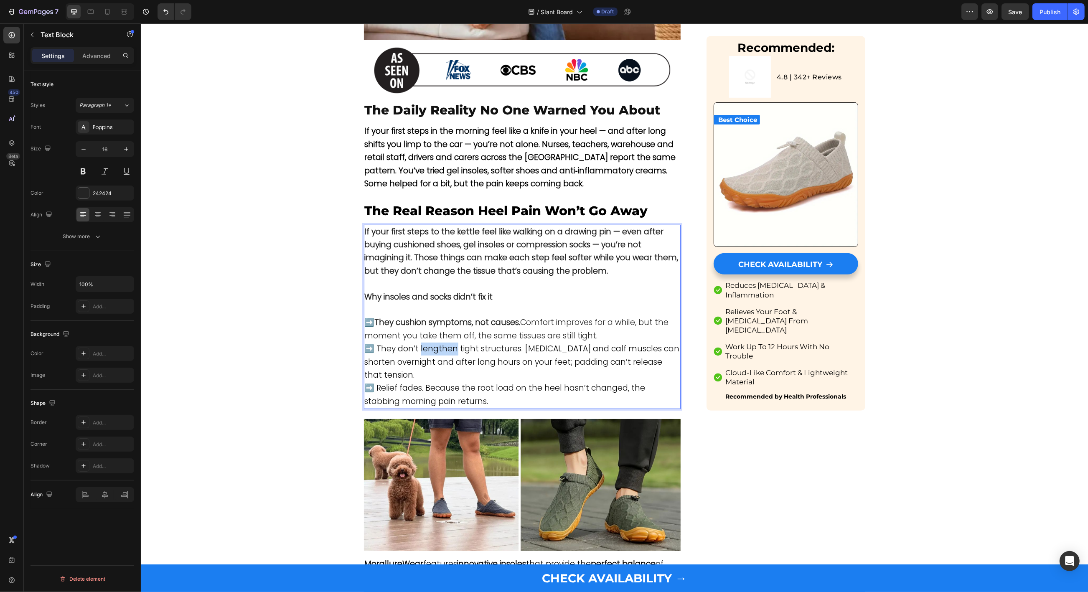
click at [435, 345] on span "➡️ They don’t lengthen tight structures. [MEDICAL_DATA] and calf muscles can sh…" at bounding box center [521, 362] width 315 height 38
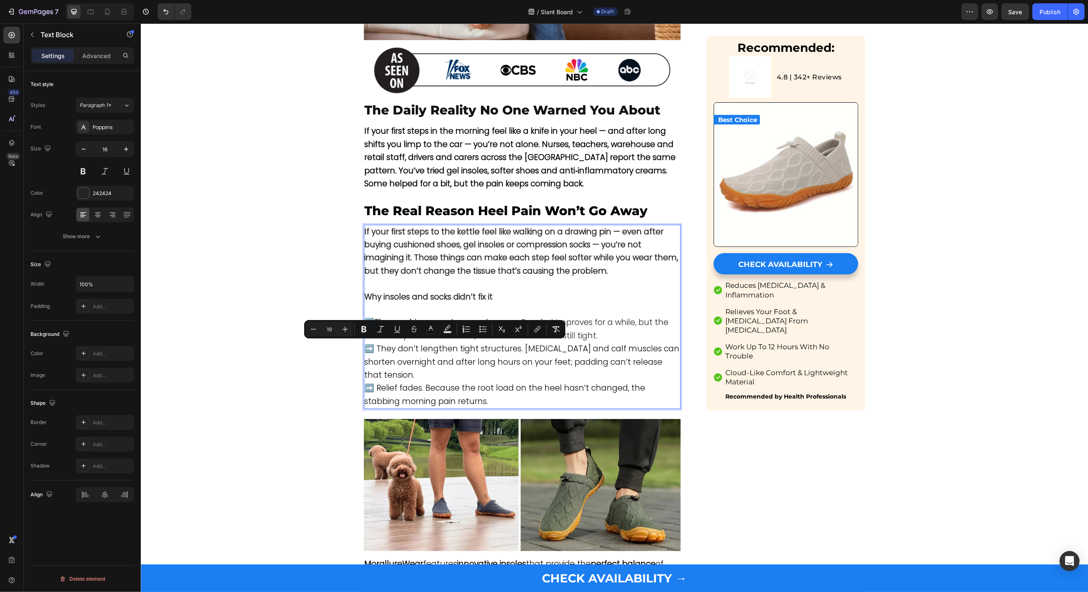
click at [385, 347] on span "➡️ They don’t lengthen tight structures. [MEDICAL_DATA] and calf muscles can sh…" at bounding box center [521, 362] width 315 height 38
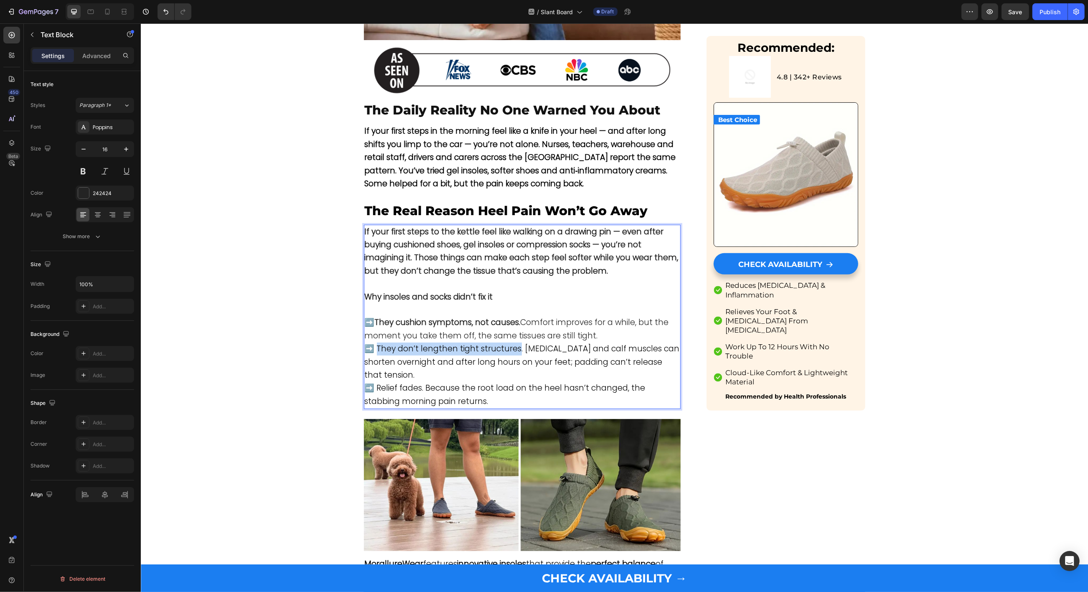
drag, startPoint x: 374, startPoint y: 347, endPoint x: 512, endPoint y: 347, distance: 138.7
click at [512, 347] on span "➡️ They don’t lengthen tight structures. [MEDICAL_DATA] and calf muscles can sh…" at bounding box center [521, 362] width 315 height 38
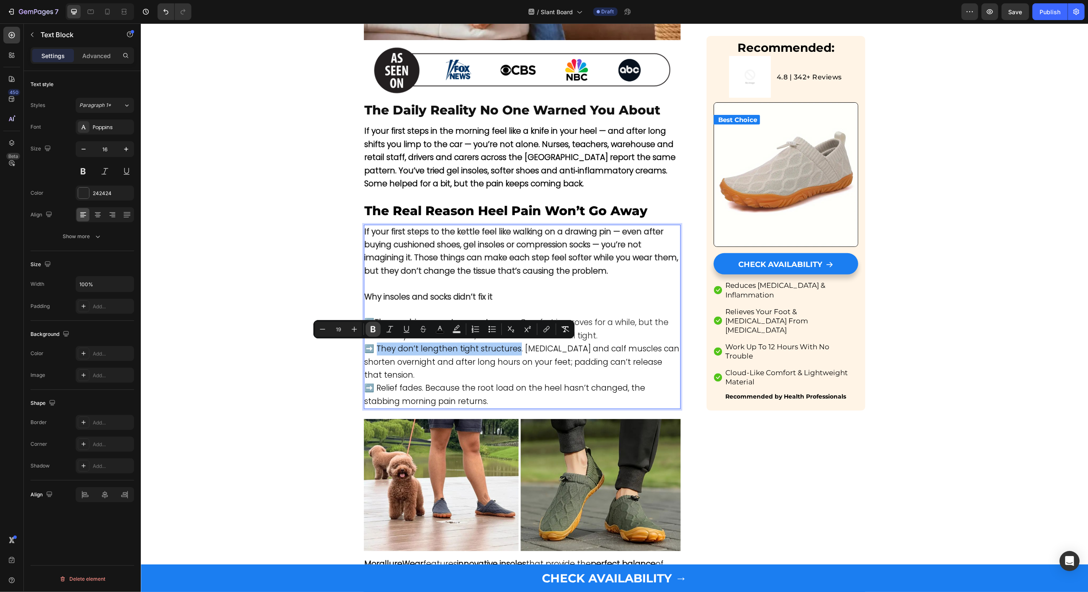
click at [373, 327] on icon "Editor contextual toolbar" at bounding box center [372, 329] width 5 height 6
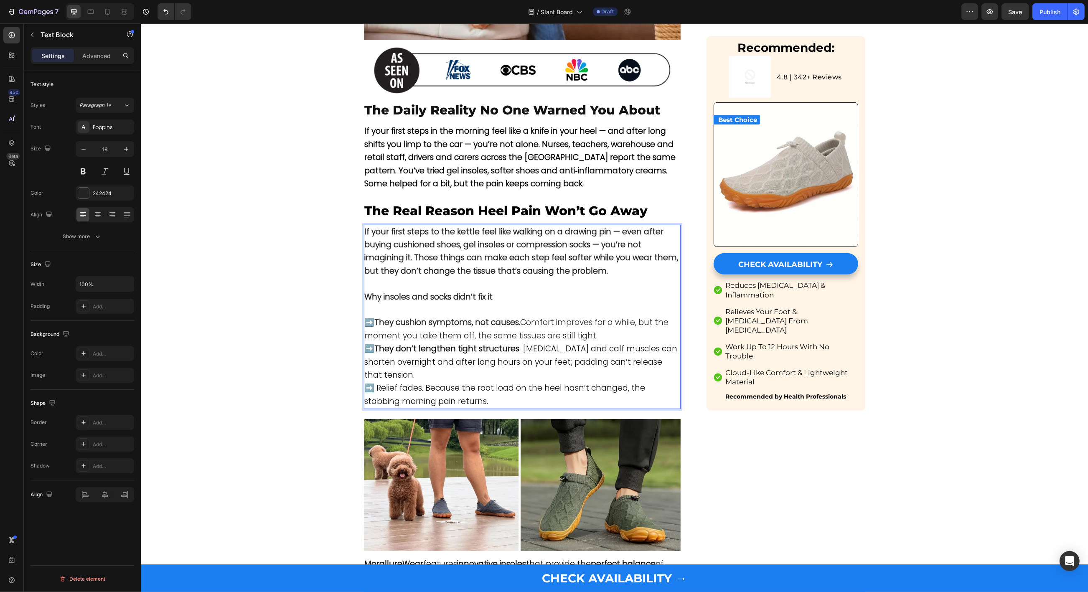
click at [390, 389] on span "➡️ Relief fades. Because the root load on the heel hasn’t changed, the stabbing…" at bounding box center [504, 394] width 281 height 24
drag, startPoint x: 374, startPoint y: 388, endPoint x: 419, endPoint y: 388, distance: 44.7
click at [419, 388] on span "➡️ Relief fades. Because the root load on the heel hasn’t changed, the stabbing…" at bounding box center [504, 394] width 281 height 24
click at [389, 387] on span "➡️ Relief fades. Because the root load on the heel hasn’t changed, the stabbing…" at bounding box center [504, 394] width 281 height 24
drag, startPoint x: 375, startPoint y: 388, endPoint x: 418, endPoint y: 388, distance: 42.6
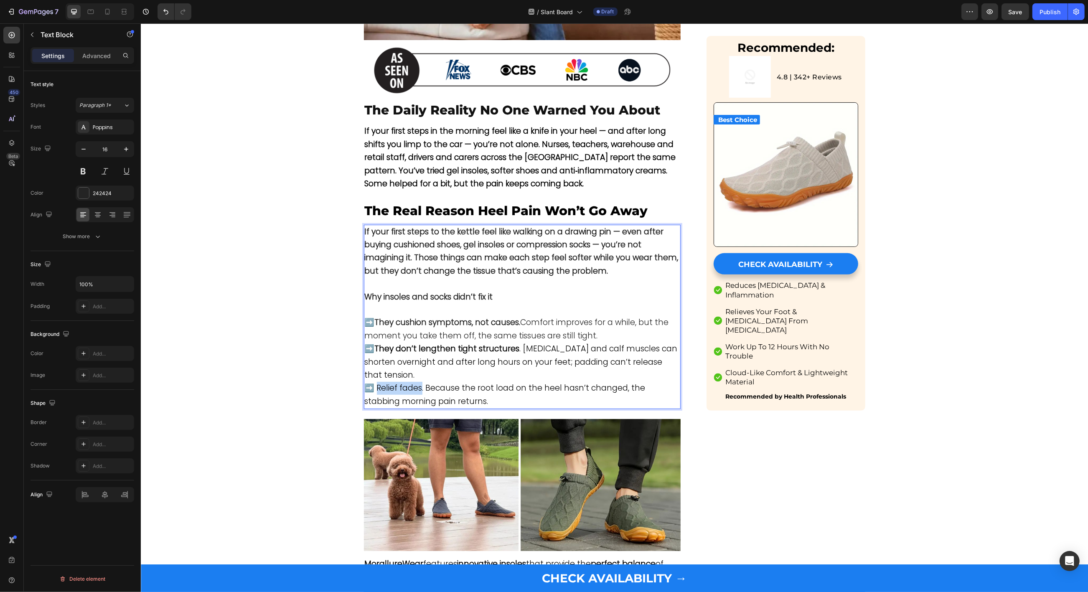
click at [418, 388] on span "➡️ Relief fades. Because the root load on the heel hasn’t changed, the stabbing…" at bounding box center [504, 394] width 281 height 24
click at [84, 166] on button at bounding box center [83, 171] width 15 height 15
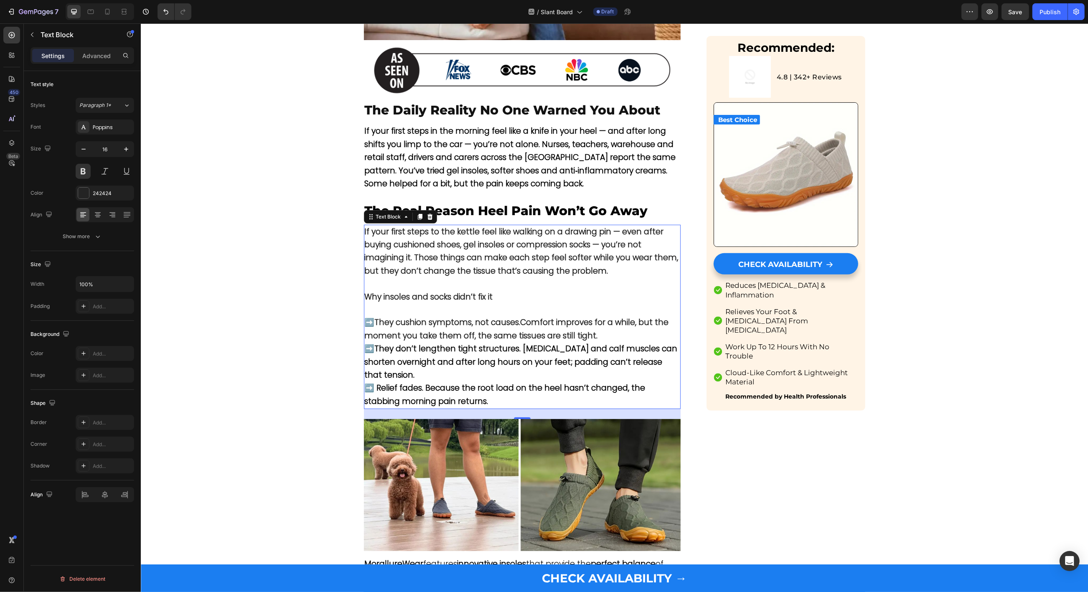
click at [399, 323] on strong "They cushion symptoms, not causes." at bounding box center [447, 322] width 146 height 11
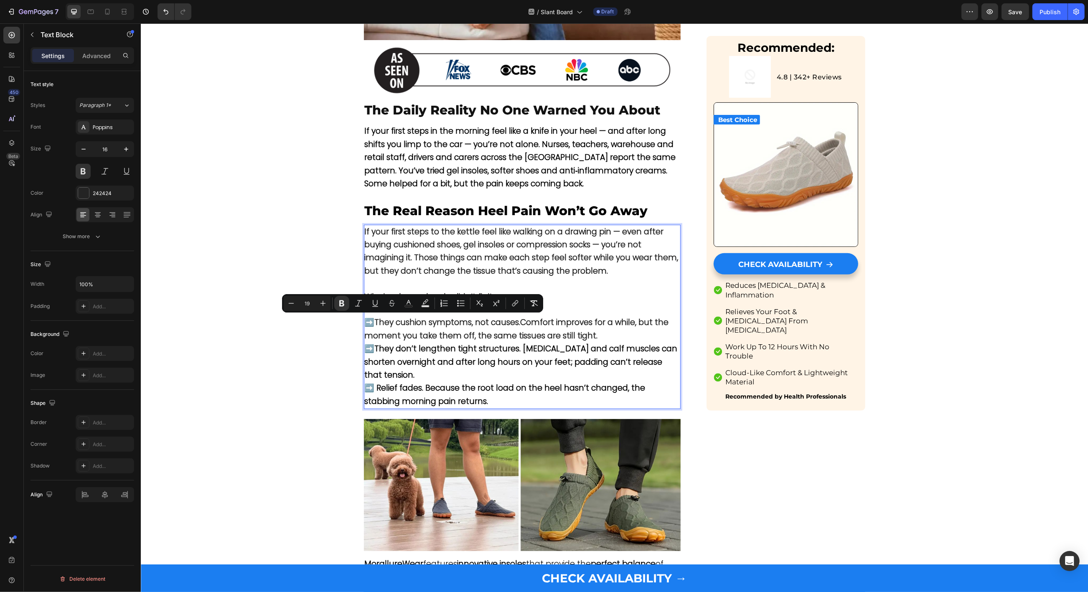
click at [417, 345] on strong "They don’t lengthen tight structures" at bounding box center [446, 348] width 145 height 11
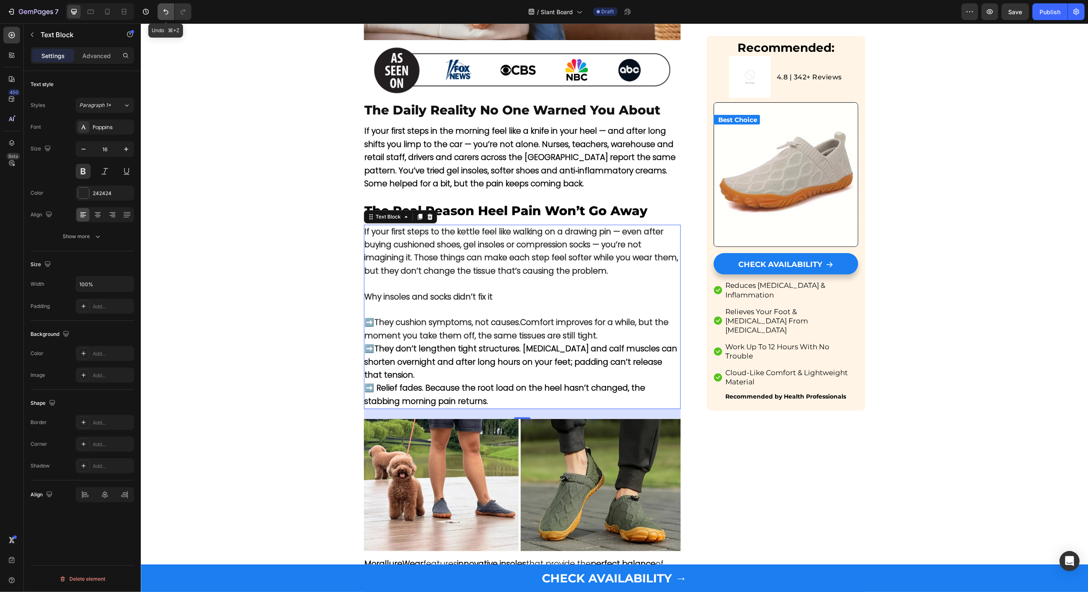
click at [168, 14] on icon "Undo/Redo" at bounding box center [166, 12] width 8 height 8
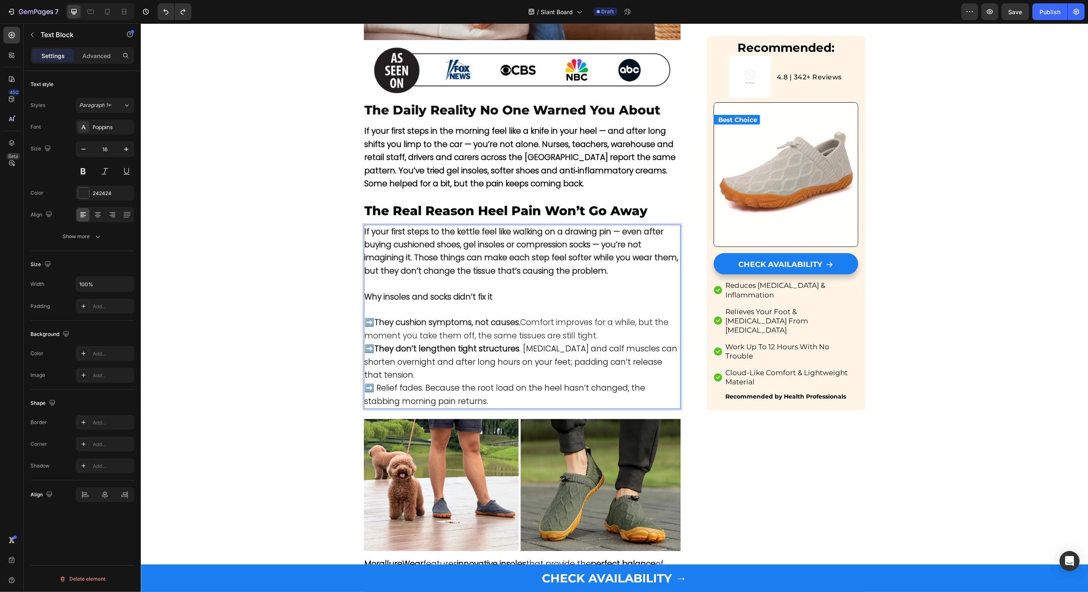
click at [412, 384] on span "➡️ Relief fades. Because the root load on the heel hasn’t changed, the stabbing…" at bounding box center [504, 394] width 281 height 24
drag, startPoint x: 419, startPoint y: 387, endPoint x: 375, endPoint y: 387, distance: 44.7
click at [375, 387] on span "➡️ Relief fades. Because the root load on the heel hasn’t changed, the stabbing…" at bounding box center [504, 394] width 281 height 24
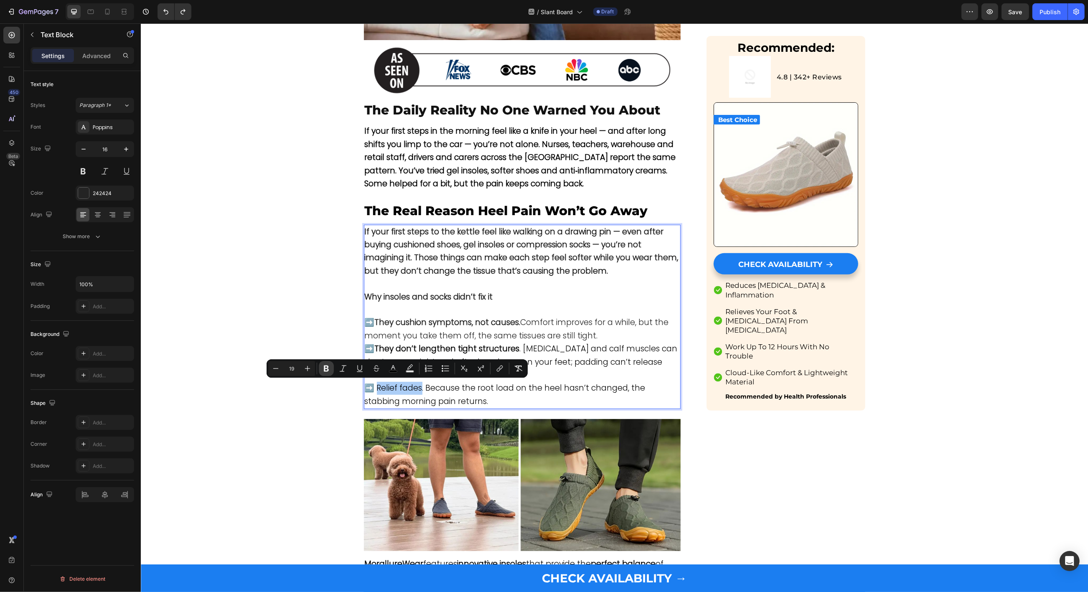
click at [325, 368] on icon "Editor contextual toolbar" at bounding box center [326, 368] width 5 height 6
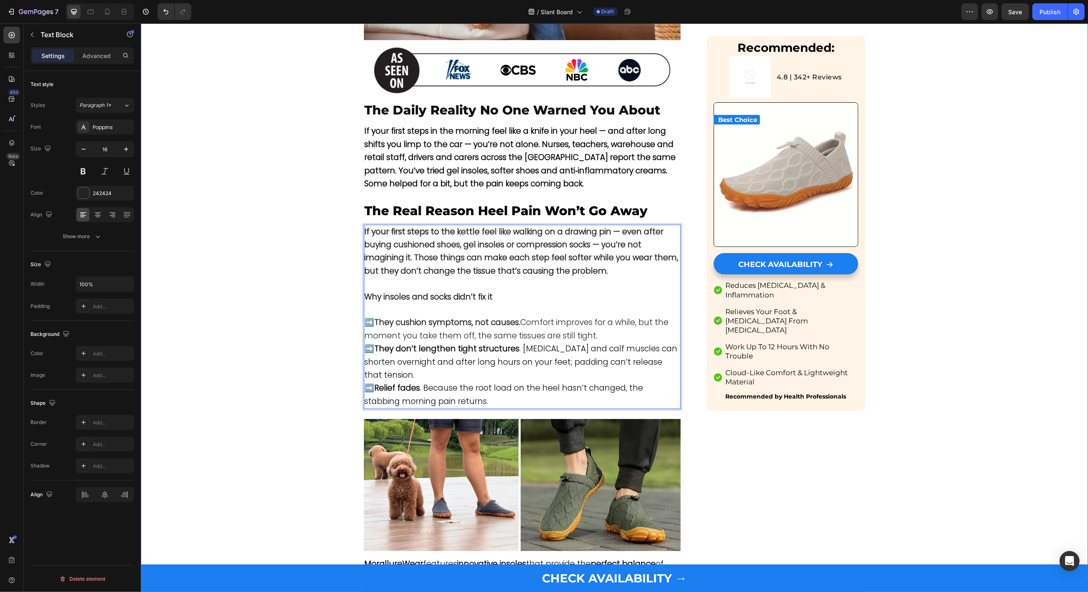
click at [484, 362] on span "➡️ They don’t lengthen tight structures . [MEDICAL_DATA] and calf muscles can s…" at bounding box center [520, 362] width 313 height 38
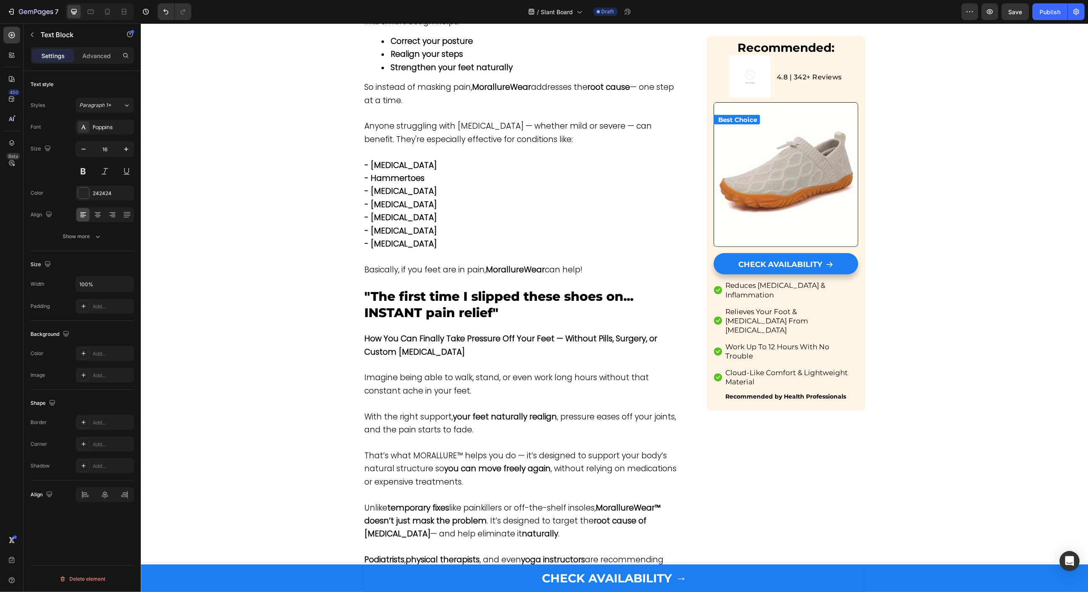
scroll to position [712, 0]
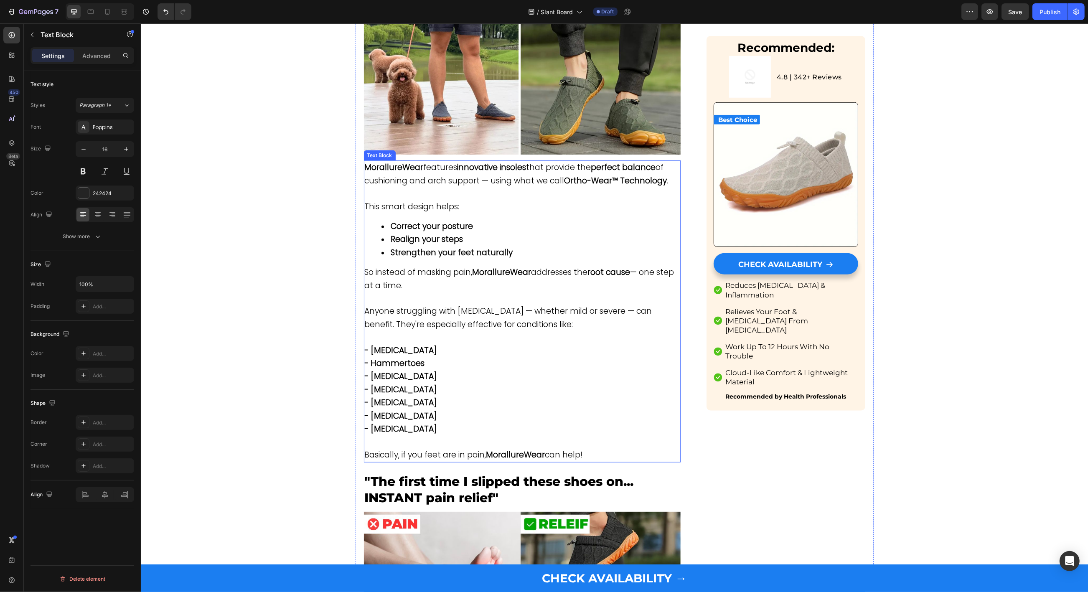
click at [489, 263] on div "MorallureWear features innovative insoles that provide the perfect balance of c…" at bounding box center [521, 311] width 317 height 302
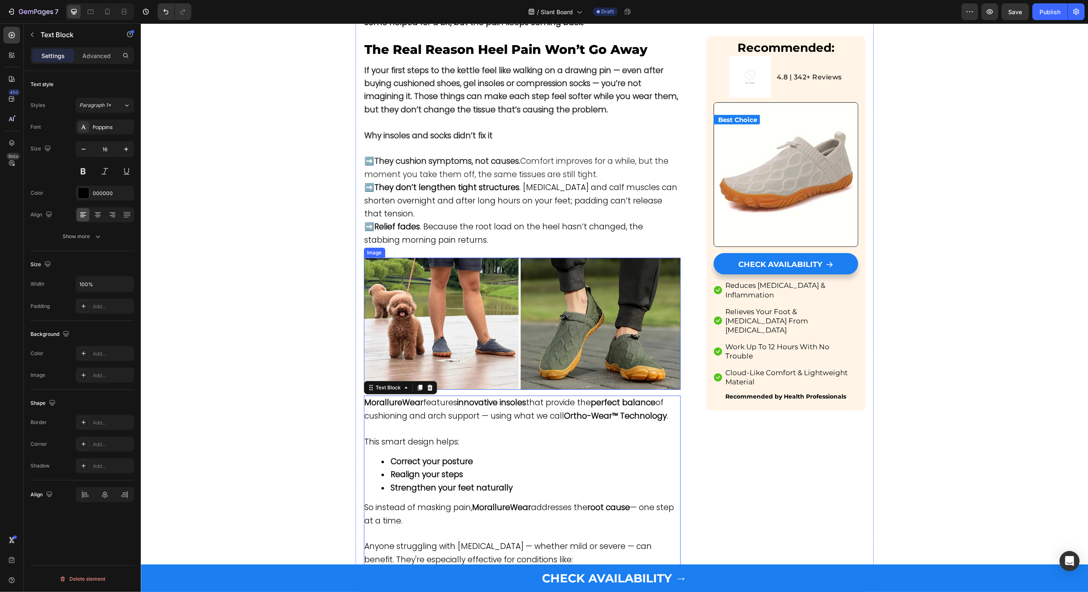
scroll to position [477, 0]
click at [423, 135] on strong "Why insoles and socks didn’t fix it" at bounding box center [428, 135] width 128 height 11
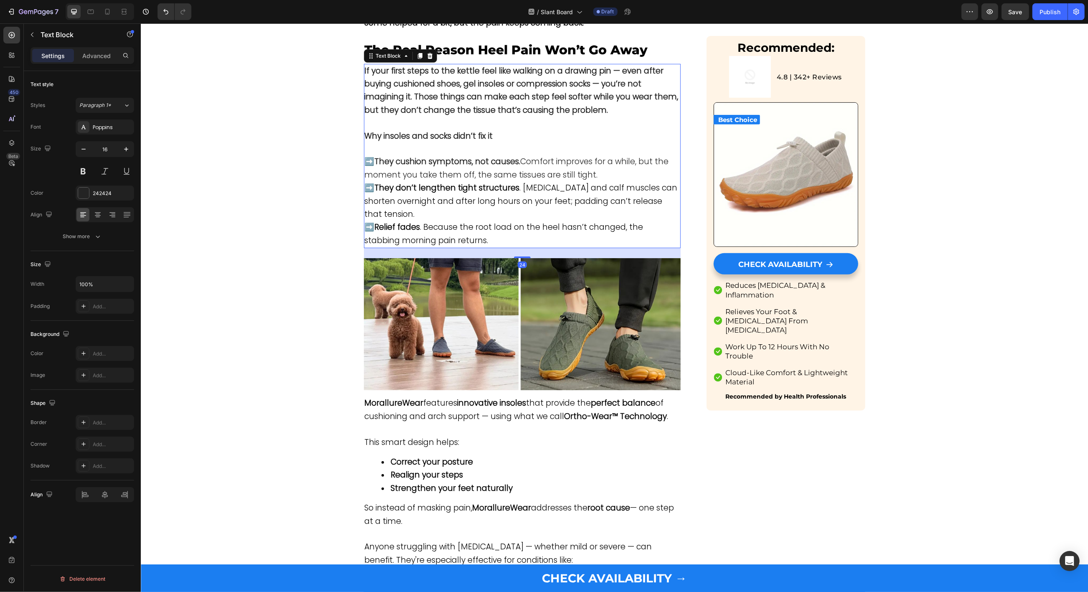
click at [423, 135] on strong "Why insoles and socks didn’t fix it" at bounding box center [428, 135] width 128 height 11
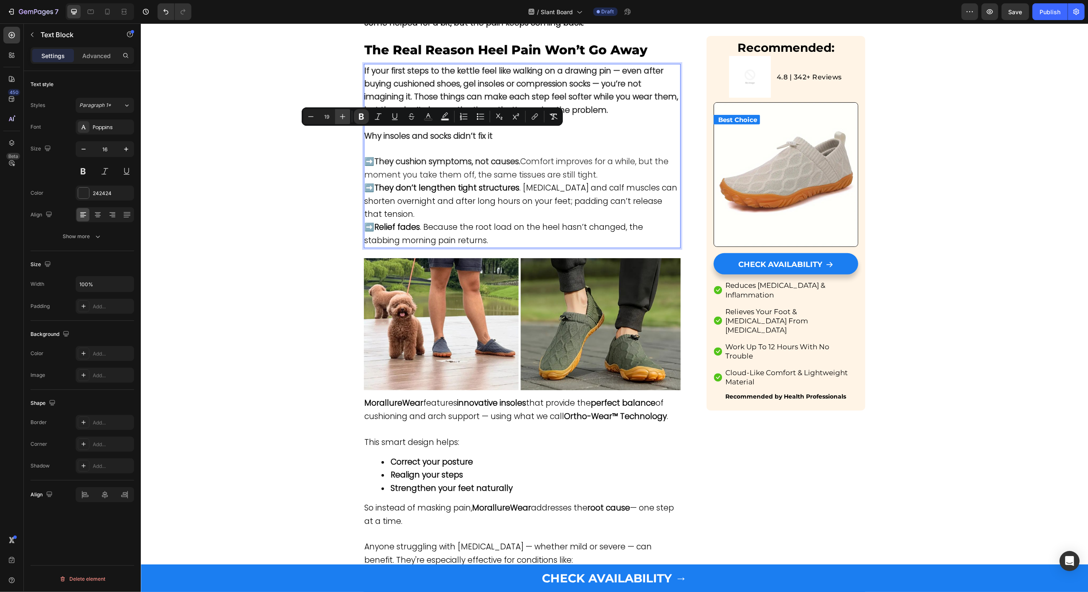
click at [347, 117] on button "Plus" at bounding box center [342, 116] width 15 height 15
type input "20"
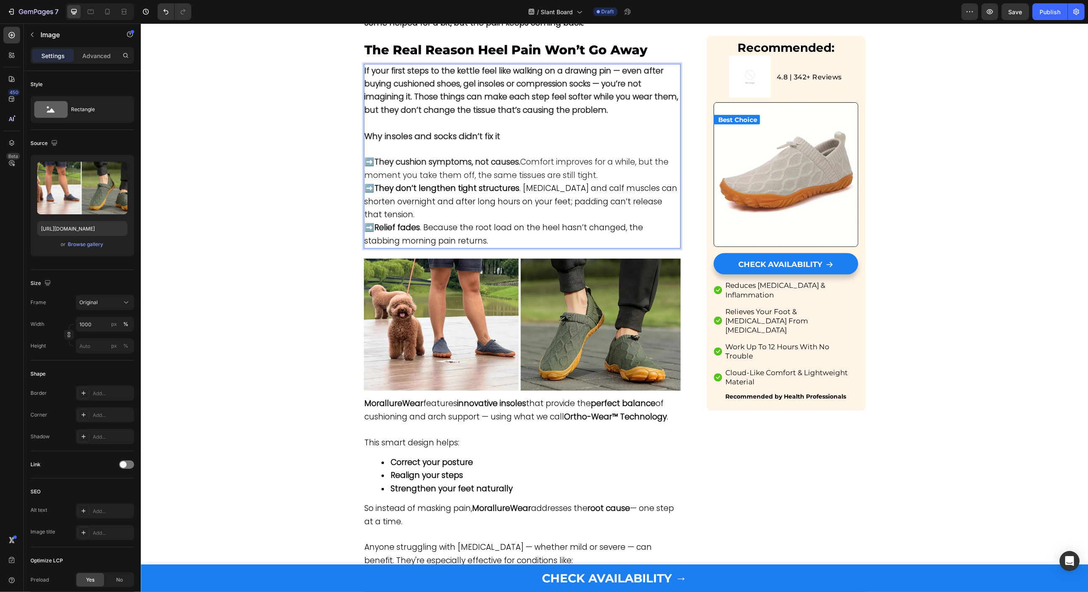
click at [494, 279] on img at bounding box center [521, 325] width 317 height 132
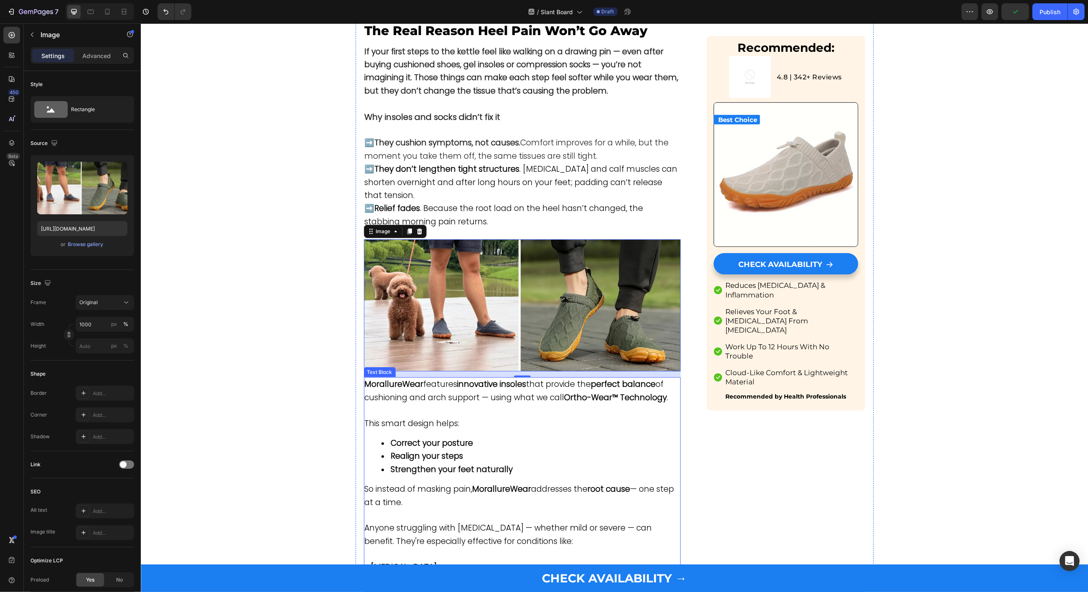
scroll to position [437, 0]
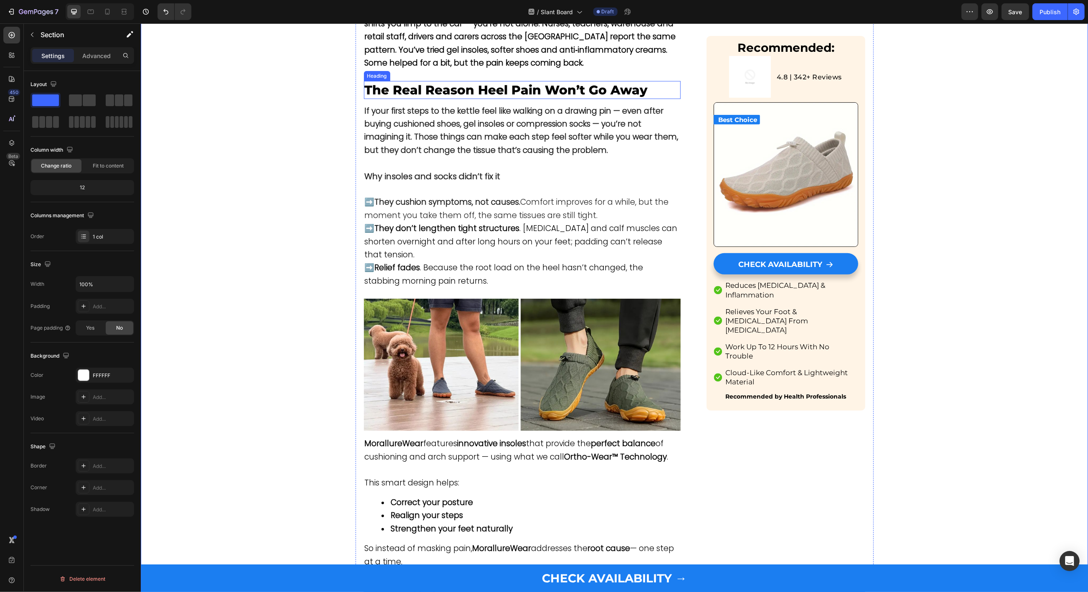
click at [406, 86] on span "The Real Reason Heel Pain Won’t Go Away" at bounding box center [505, 89] width 283 height 15
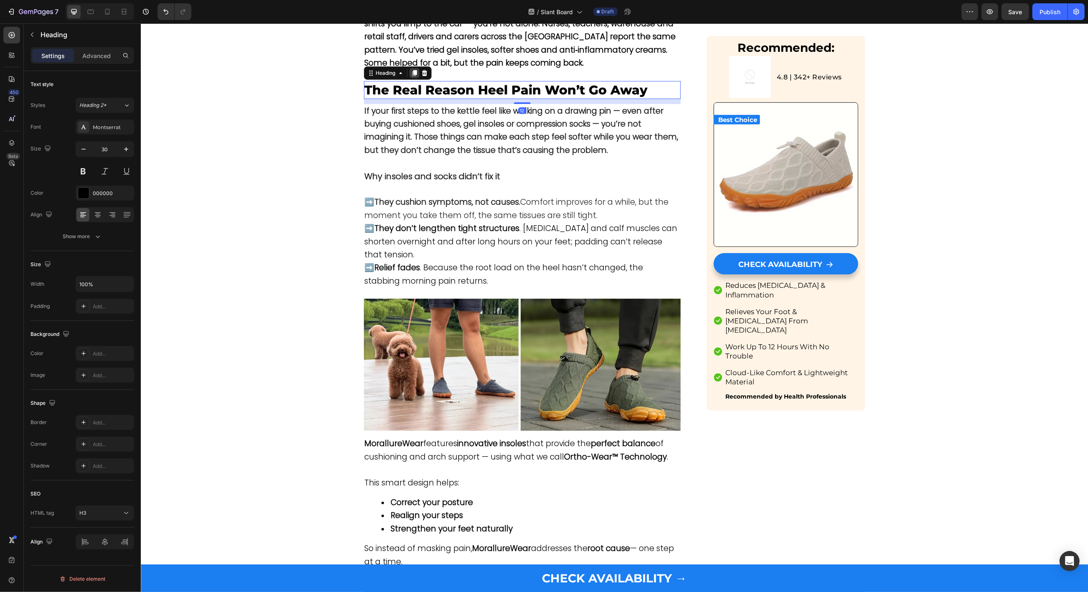
click at [415, 72] on icon at bounding box center [413, 73] width 5 height 6
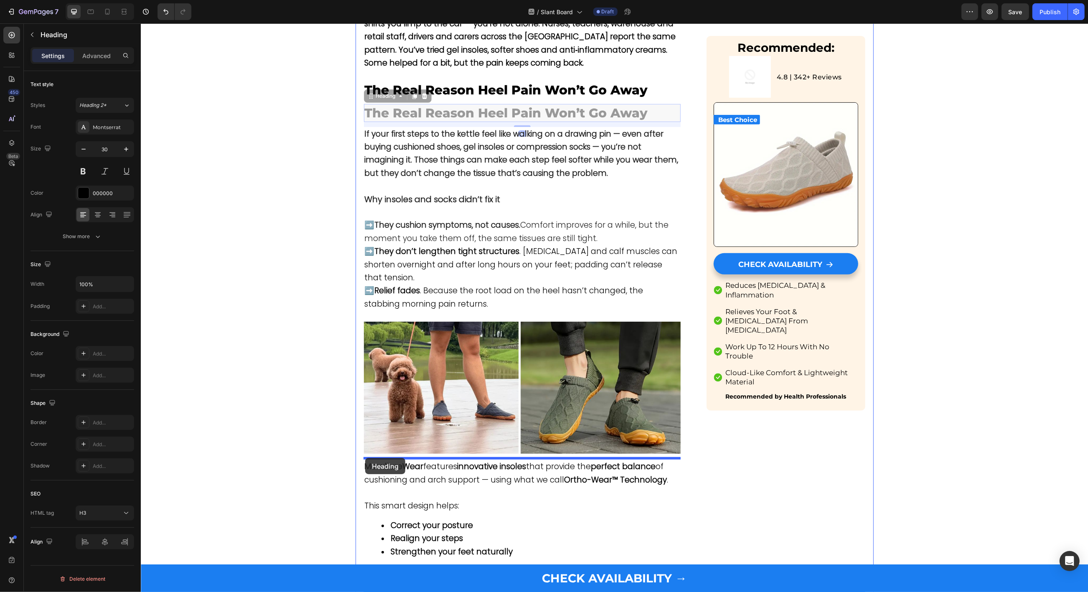
drag, startPoint x: 370, startPoint y: 94, endPoint x: 365, endPoint y: 458, distance: 363.8
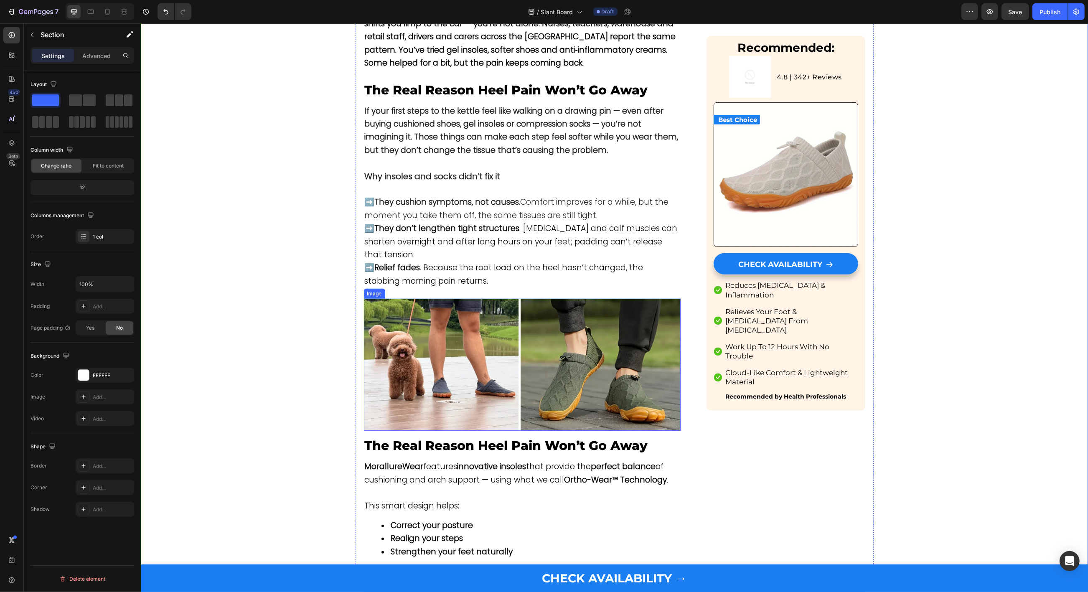
click at [483, 411] on img at bounding box center [521, 365] width 317 height 132
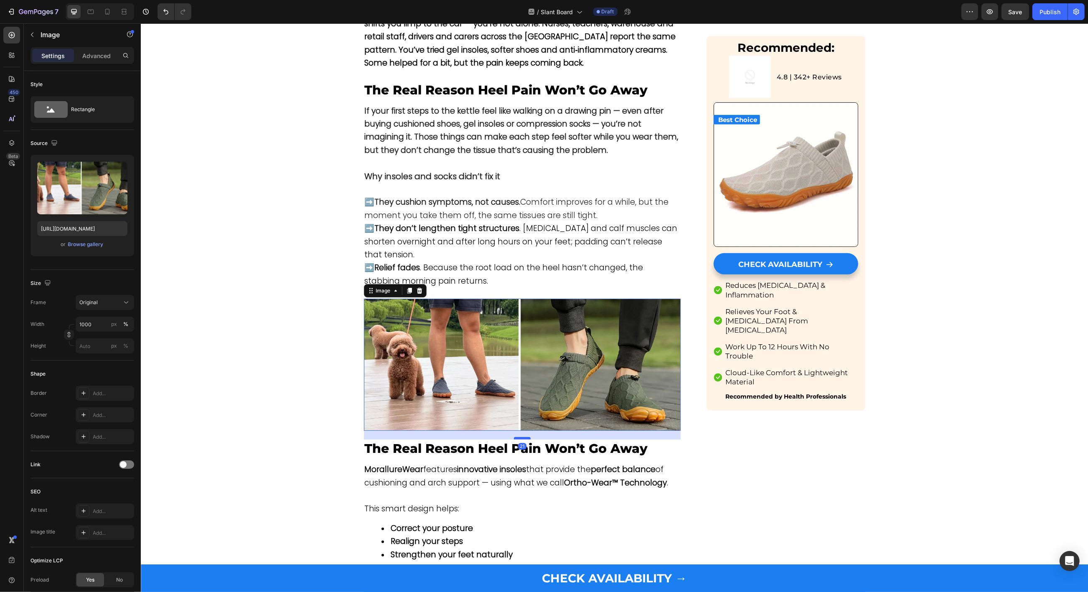
click at [518, 437] on div at bounding box center [521, 438] width 17 height 3
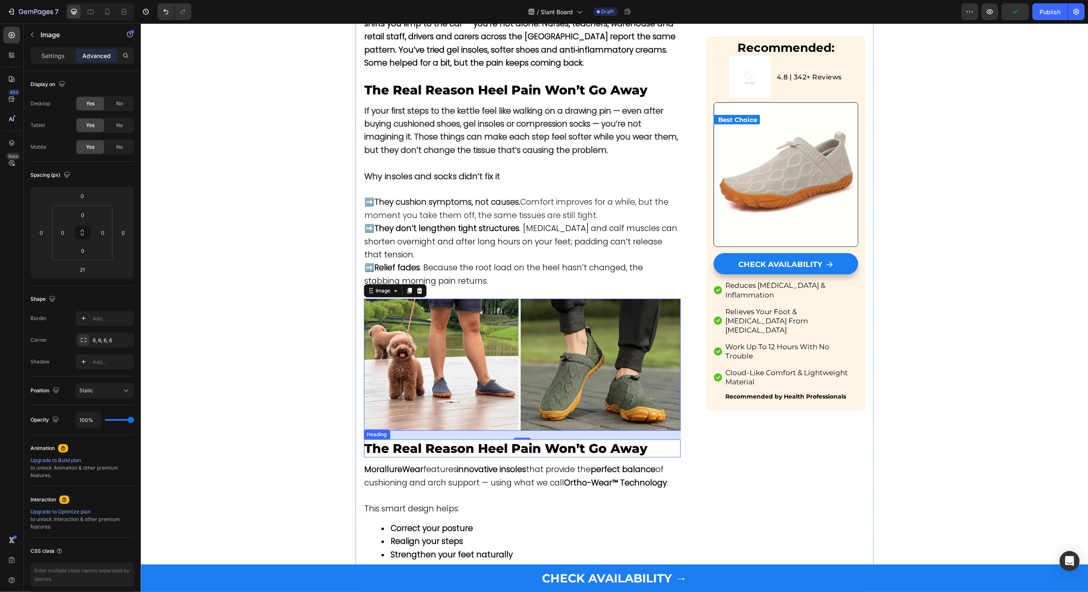
click at [400, 442] on span "The Real Reason Heel Pain Won’t Go Away" at bounding box center [505, 448] width 283 height 15
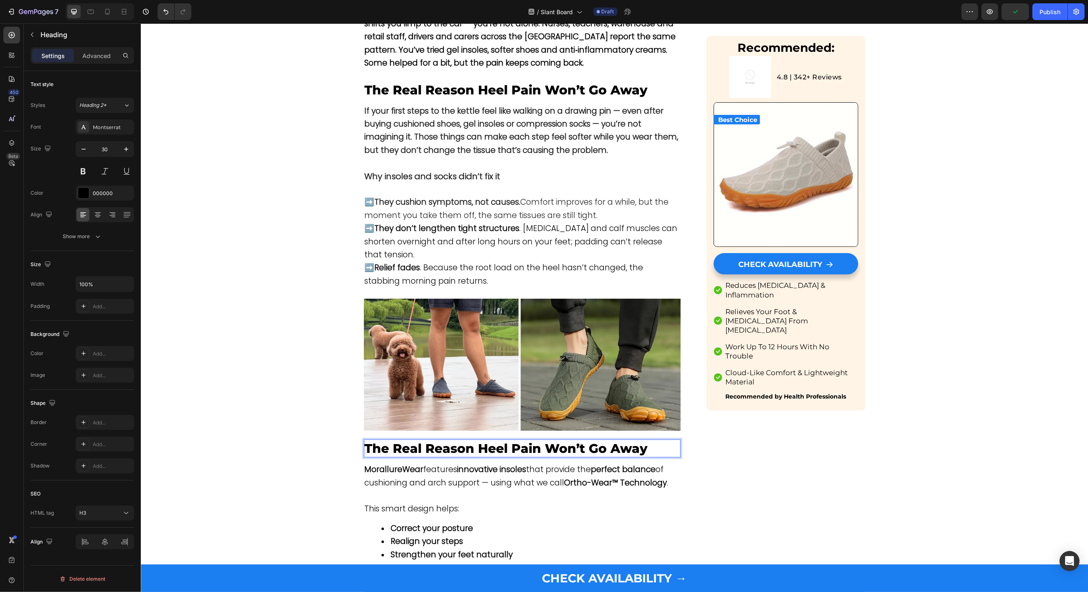
click at [400, 442] on span "The Real Reason Heel Pain Won’t Go Away" at bounding box center [505, 448] width 283 height 15
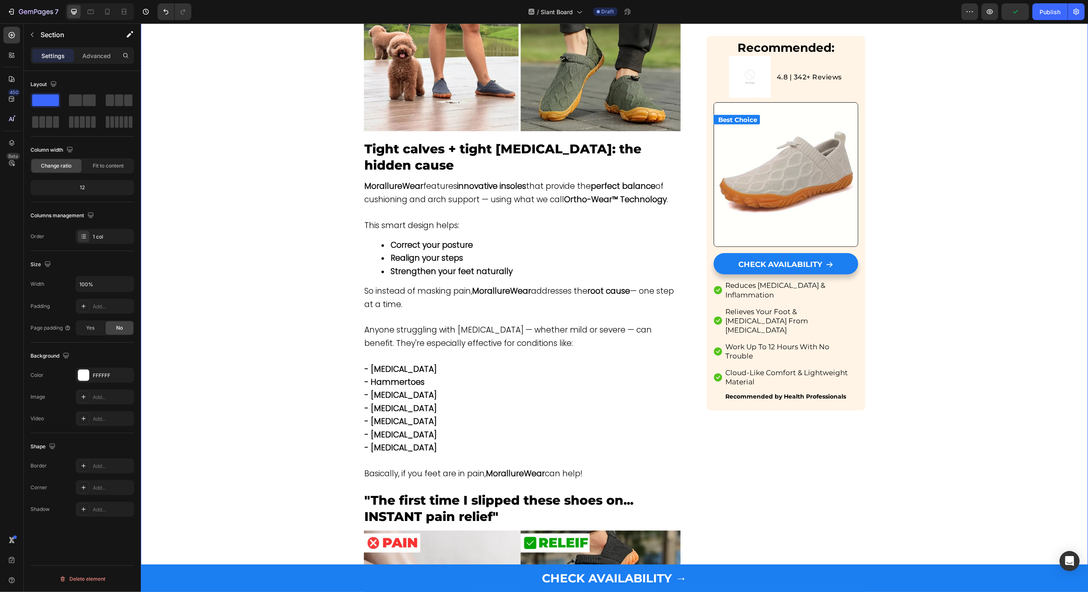
scroll to position [744, 0]
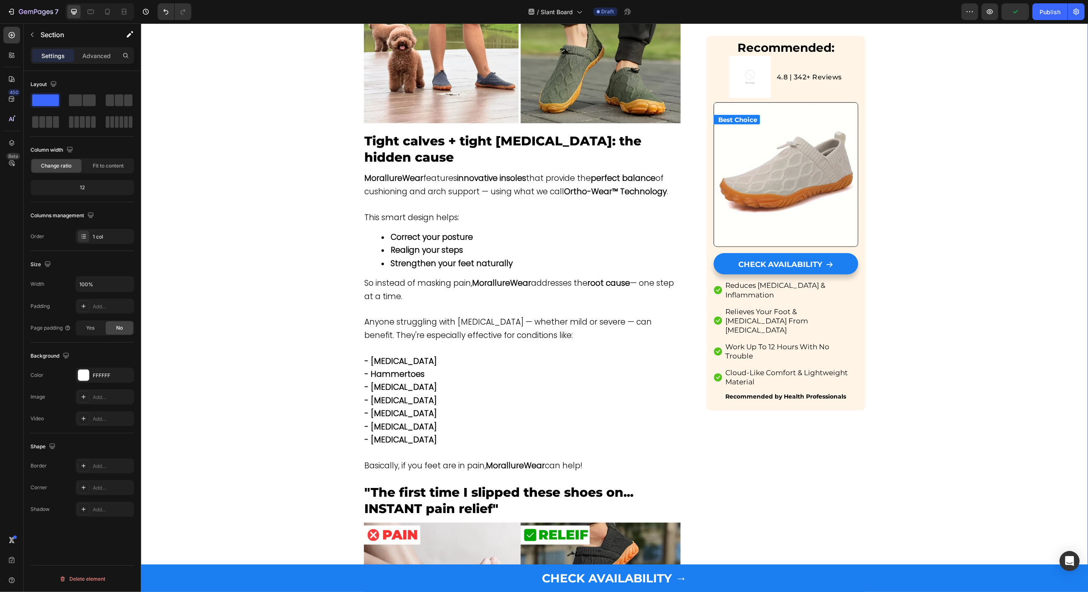
click at [526, 342] on p at bounding box center [521, 348] width 315 height 13
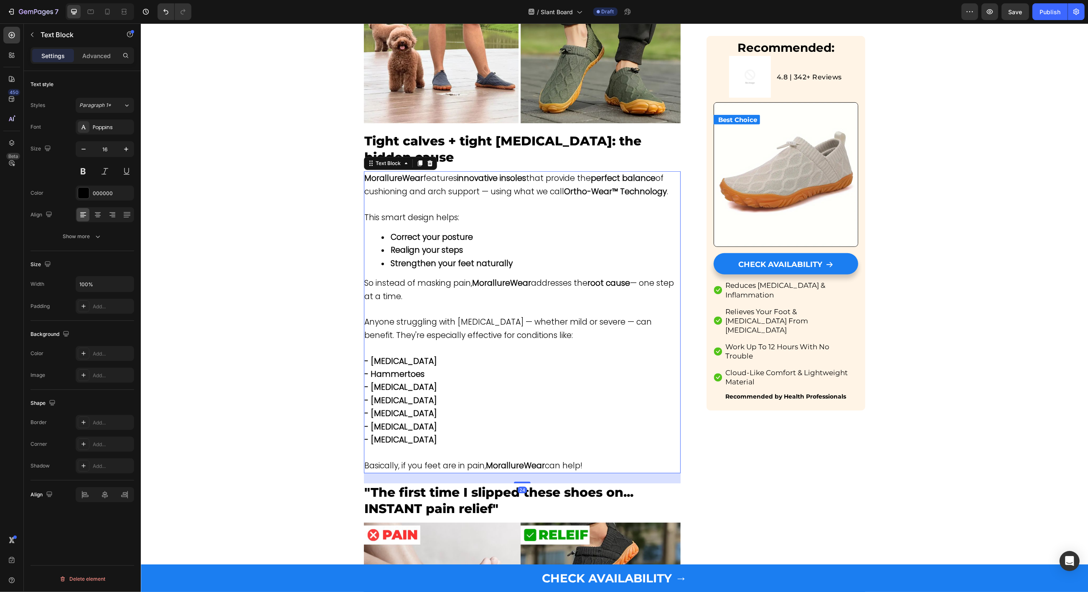
click at [484, 316] on span "Anyone struggling with [MEDICAL_DATA] — whether mild or severe — can benefit. T…" at bounding box center [507, 328] width 287 height 24
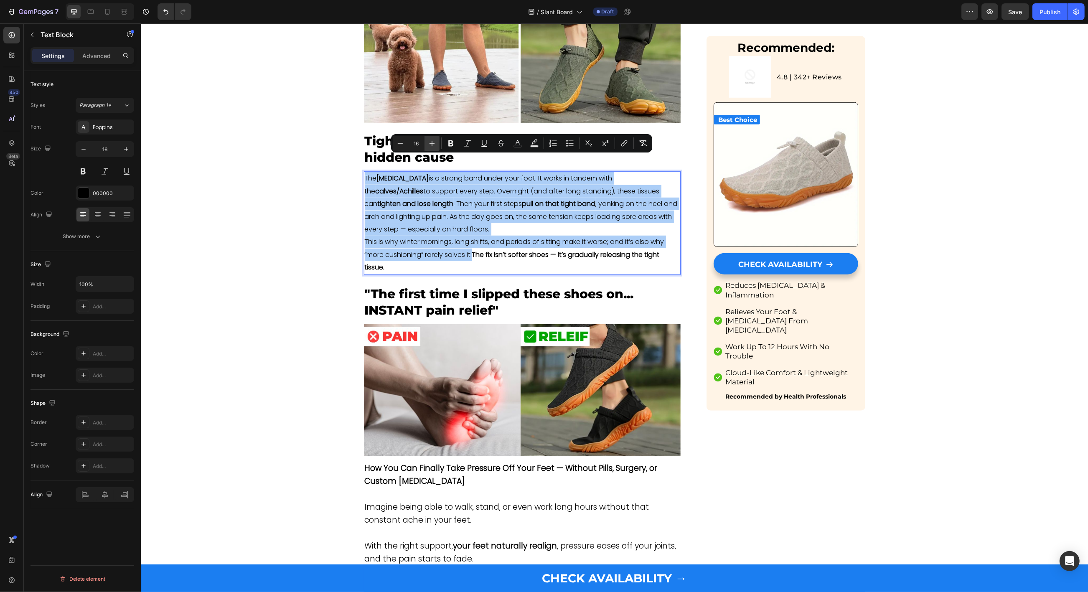
click at [433, 141] on icon "Editor contextual toolbar" at bounding box center [432, 143] width 8 height 8
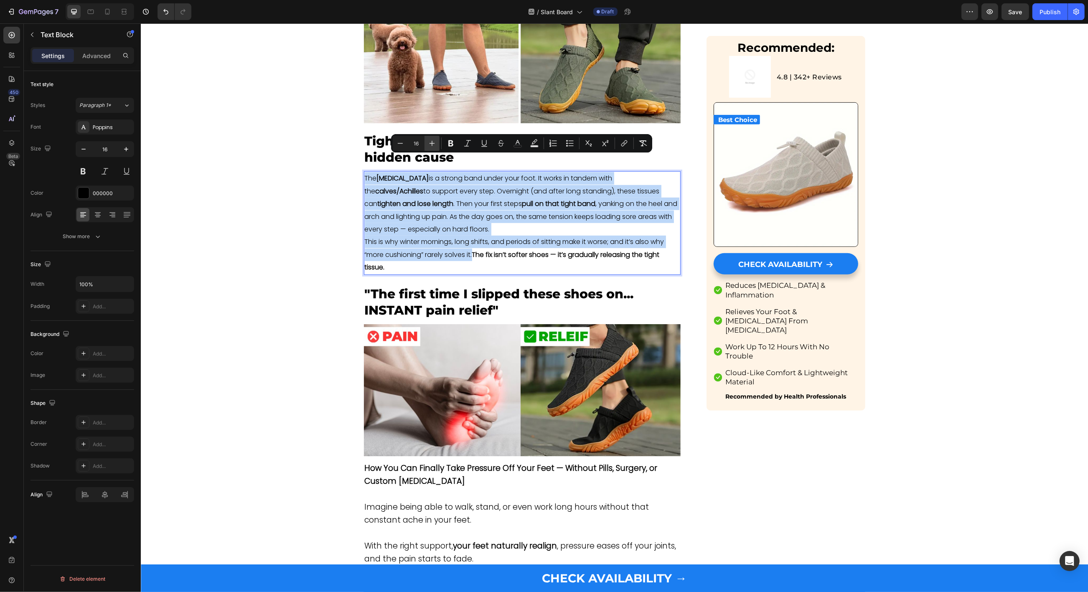
type input "17"
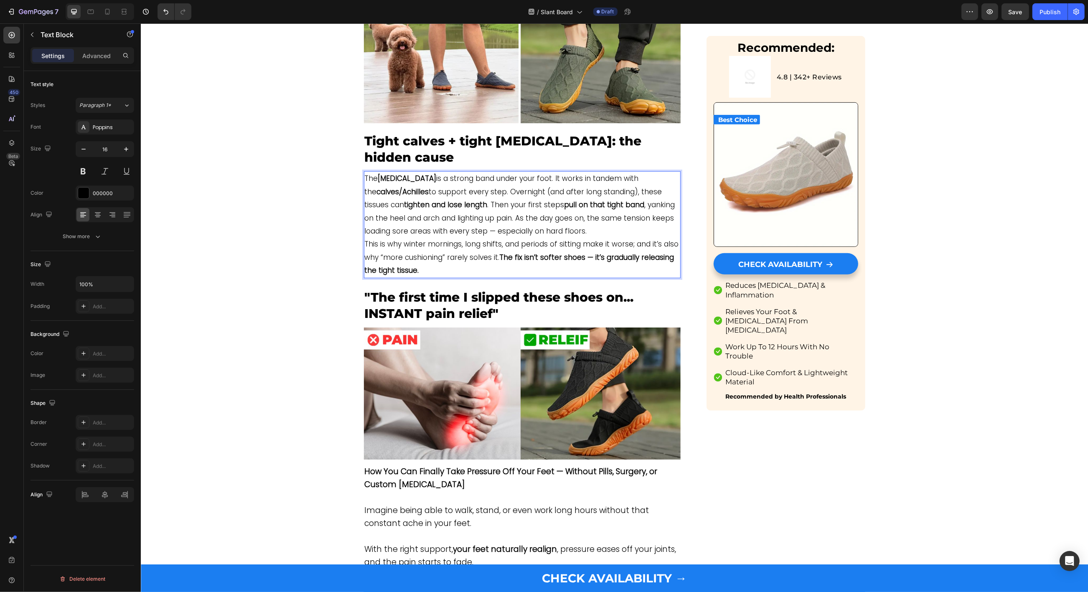
click at [439, 208] on span "The [MEDICAL_DATA] is a strong band under your foot. It works in tandem with th…" at bounding box center [519, 204] width 310 height 63
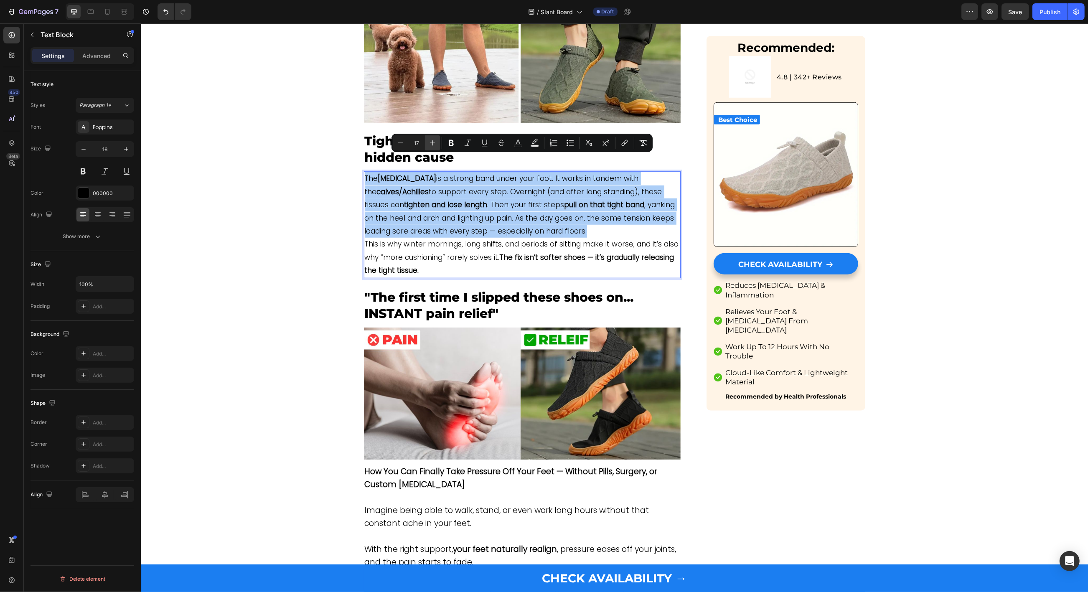
click at [433, 145] on icon "Editor contextual toolbar" at bounding box center [432, 143] width 8 height 8
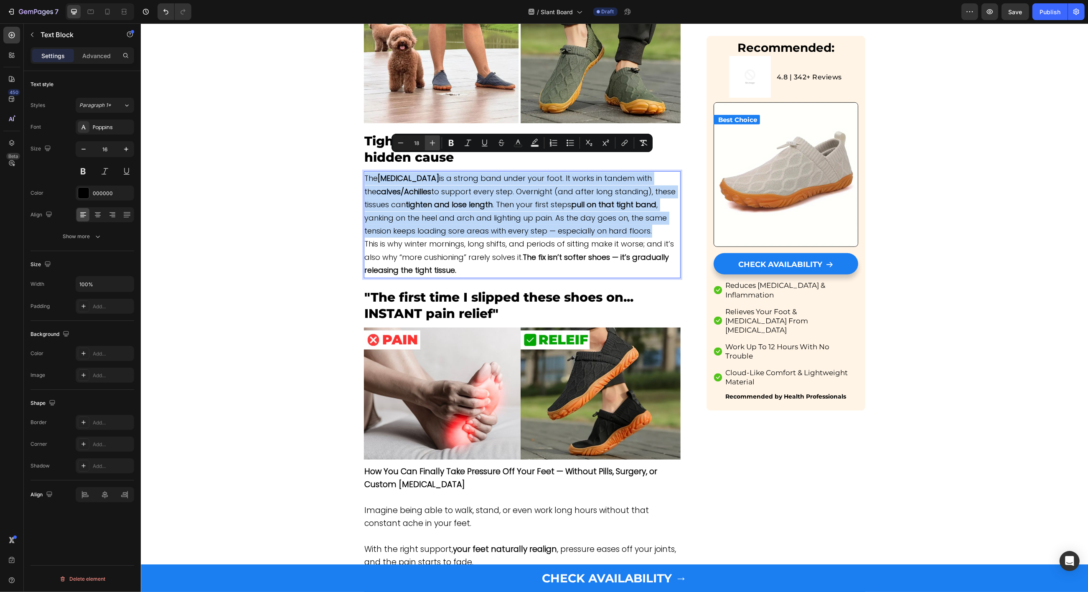
type input "19"
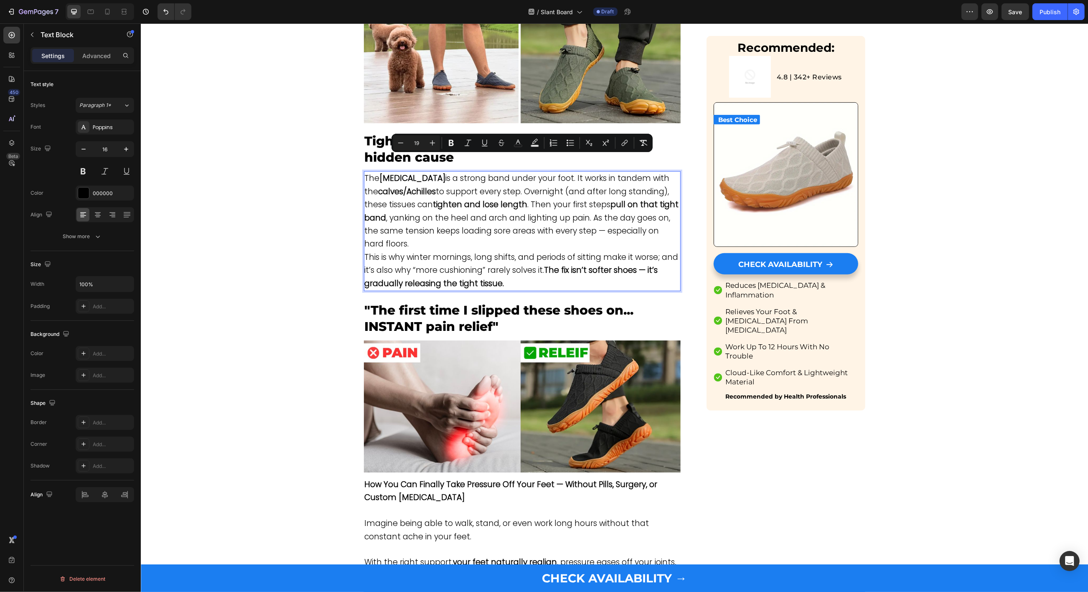
click at [494, 251] on span "This is why winter mornings, long shifts, and periods of sitting make it worse;…" at bounding box center [521, 270] width 314 height 38
click at [455, 216] on span "The [MEDICAL_DATA] is a strong band under your foot. It works in tandem with th…" at bounding box center [521, 210] width 314 height 77
click at [454, 225] on p "The [MEDICAL_DATA] is a strong band under your foot. It works in tandem with th…" at bounding box center [521, 211] width 315 height 79
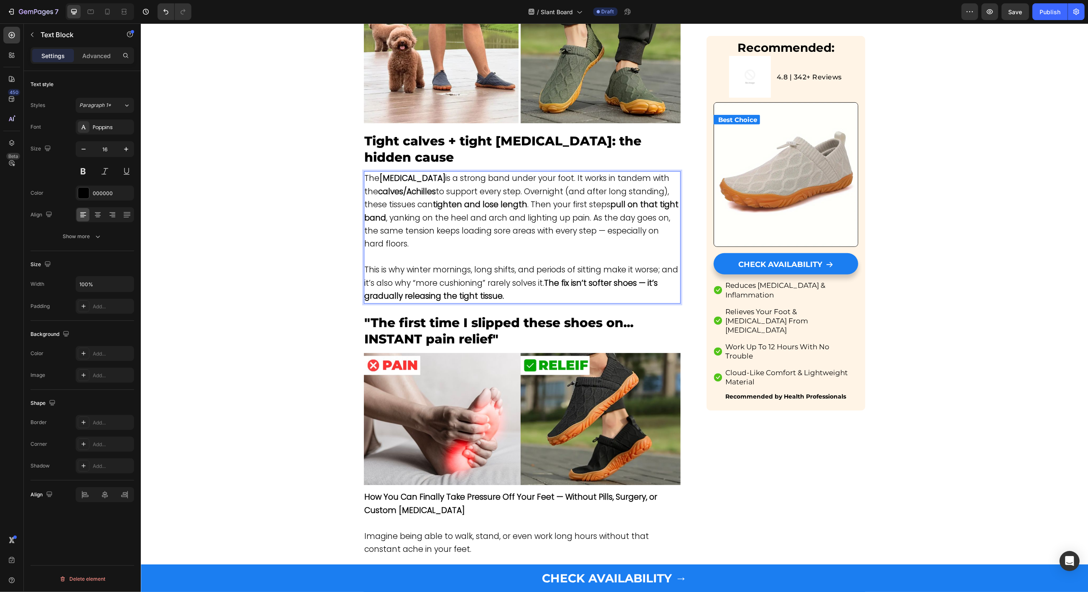
click at [517, 172] on span "The [MEDICAL_DATA] is a strong band under your foot. It works in tandem with th…" at bounding box center [521, 210] width 314 height 77
click at [611, 200] on span "The [MEDICAL_DATA] is a strong band under your foot. It works in tandem with th…" at bounding box center [521, 210] width 314 height 77
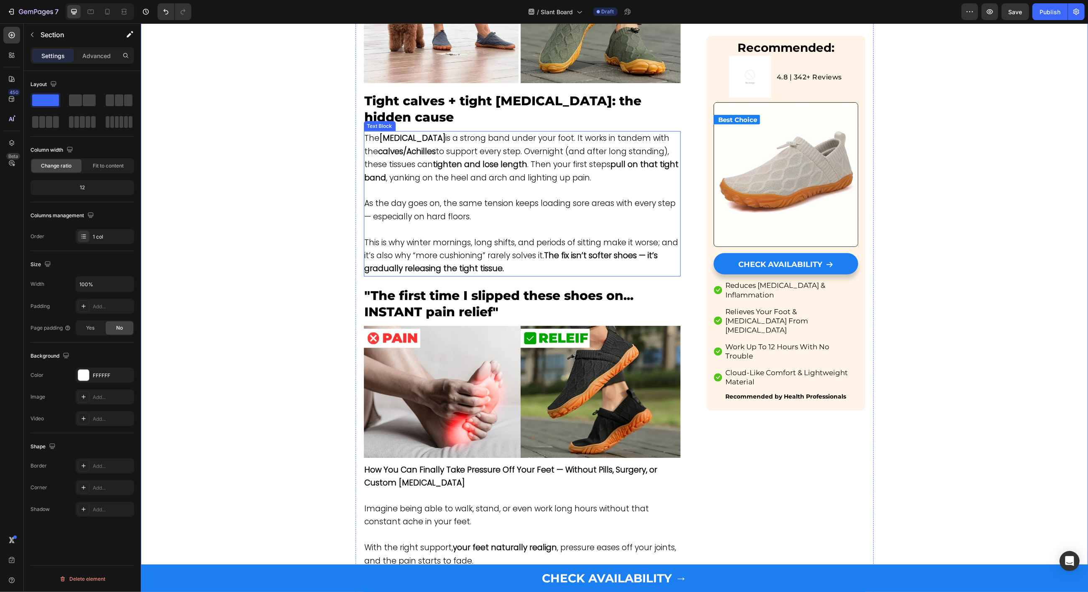
scroll to position [792, 0]
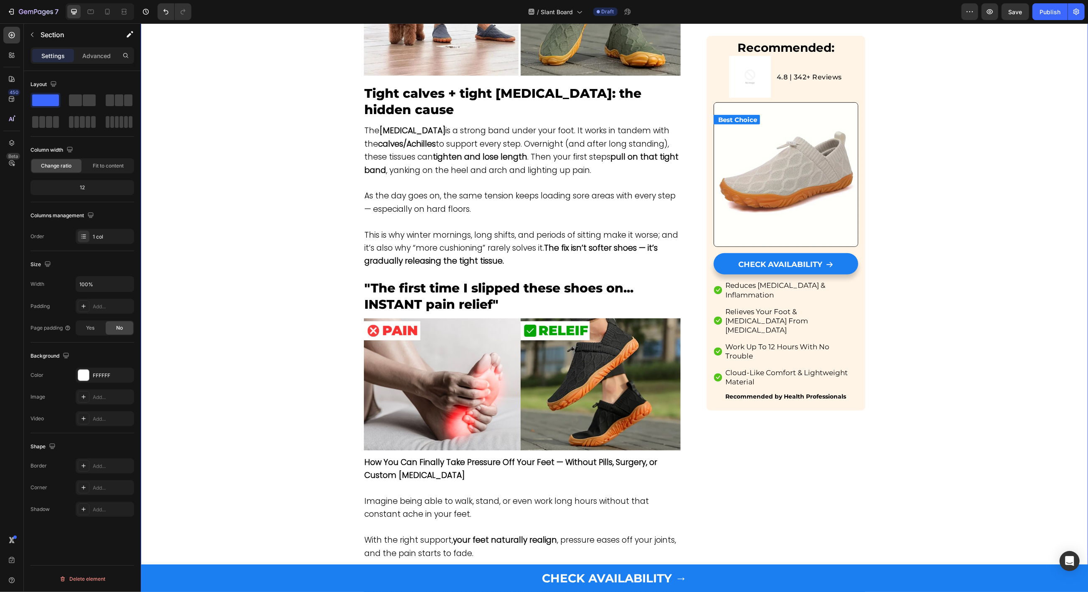
click at [532, 248] on p "This is why winter mornings, long shifts, and periods of sitting make it worse;…" at bounding box center [521, 248] width 315 height 39
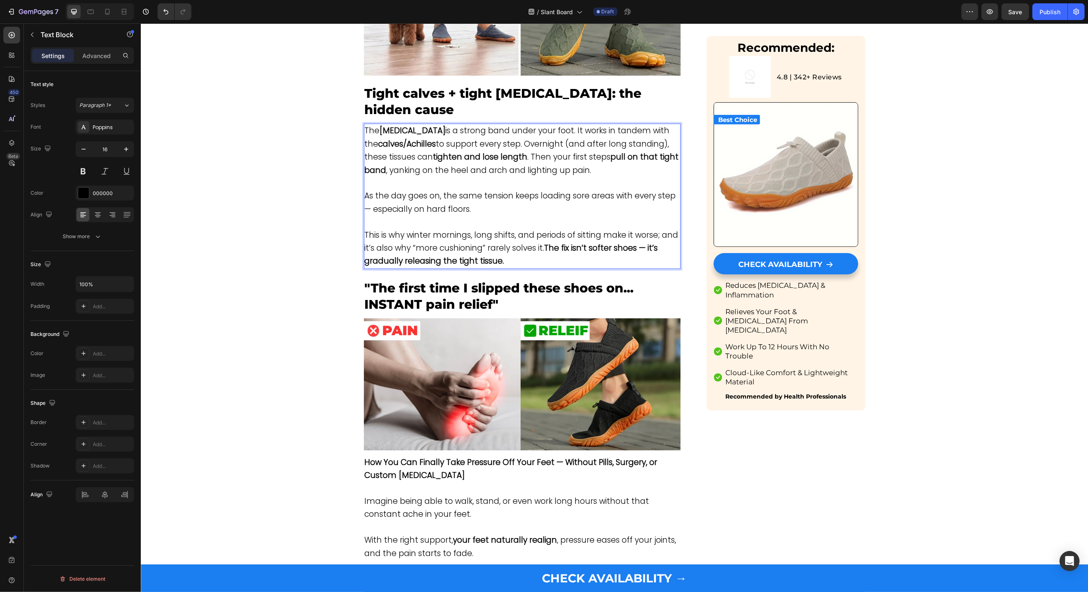
click at [532, 243] on p "This is why winter mornings, long shifts, and periods of sitting make it worse;…" at bounding box center [521, 248] width 315 height 39
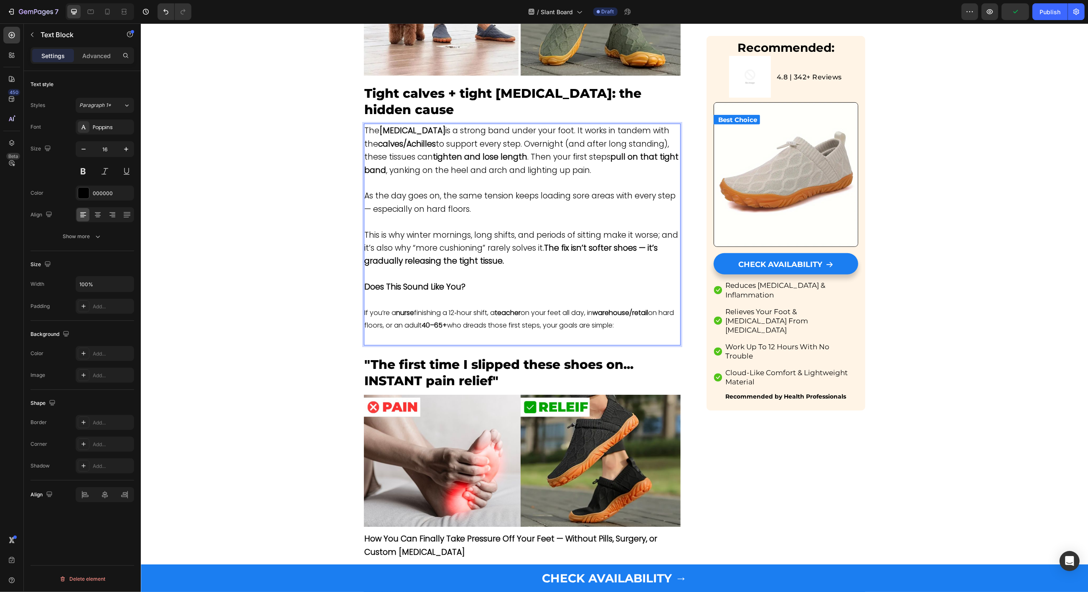
click at [472, 309] on p "If you’re a nurse finishing a 12‑hour shift, a teacher on your feet all day, in…" at bounding box center [521, 319] width 315 height 25
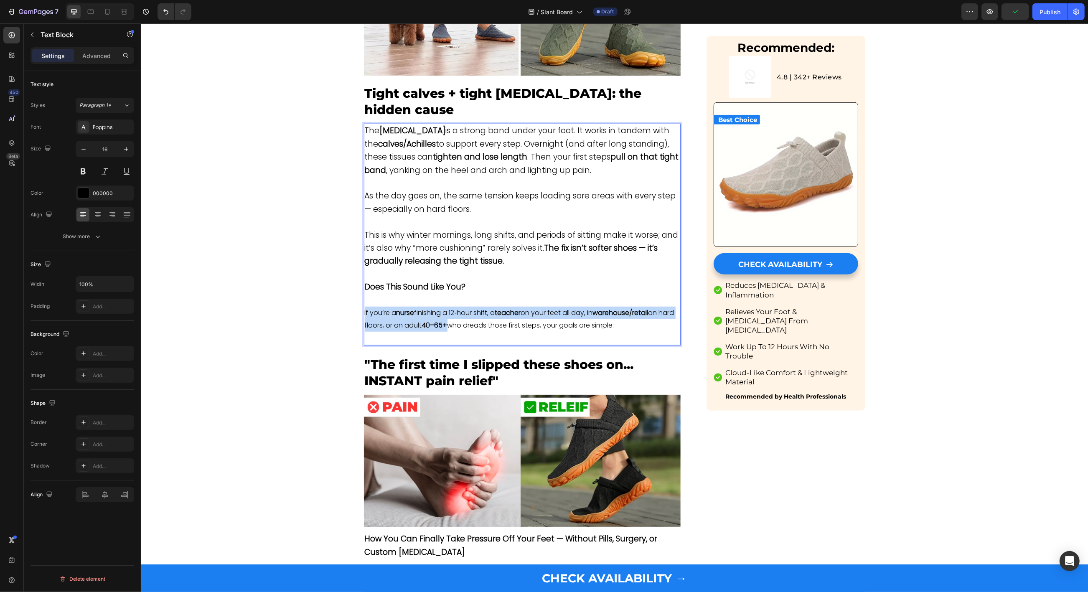
click at [472, 309] on p "If you’re a nurse finishing a 12‑hour shift, a teacher on your feet all day, in…" at bounding box center [521, 319] width 315 height 25
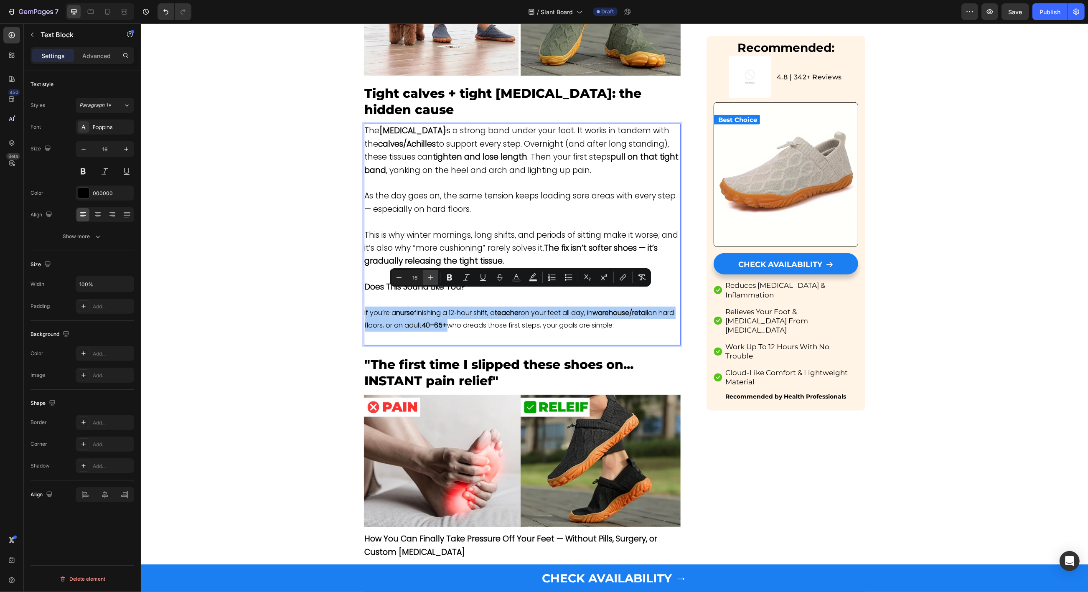
click at [431, 276] on icon "Editor contextual toolbar" at bounding box center [430, 277] width 8 height 8
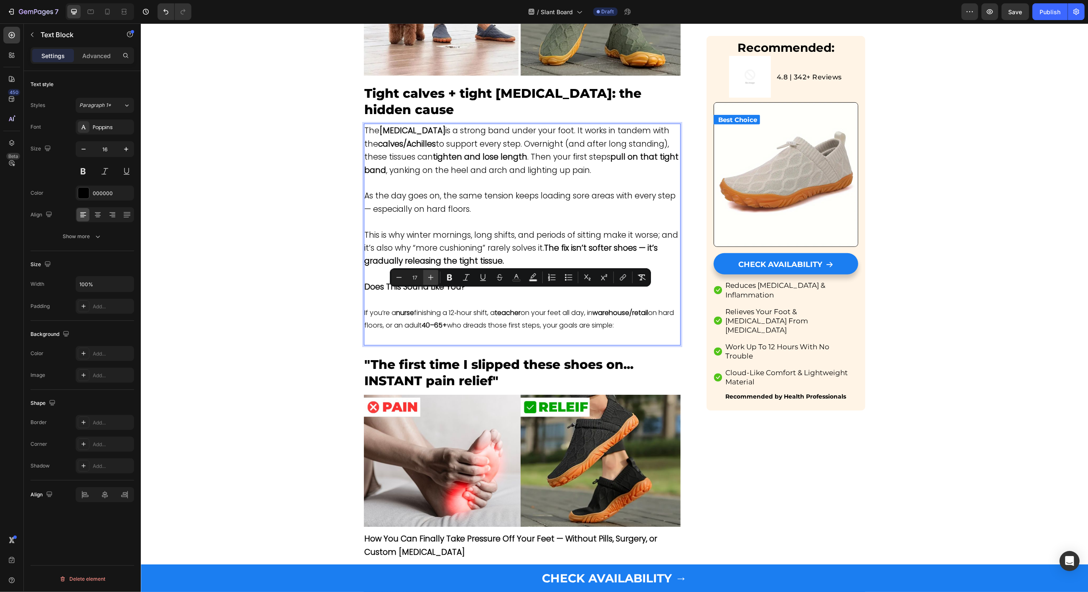
click at [431, 276] on icon "Editor contextual toolbar" at bounding box center [430, 277] width 8 height 8
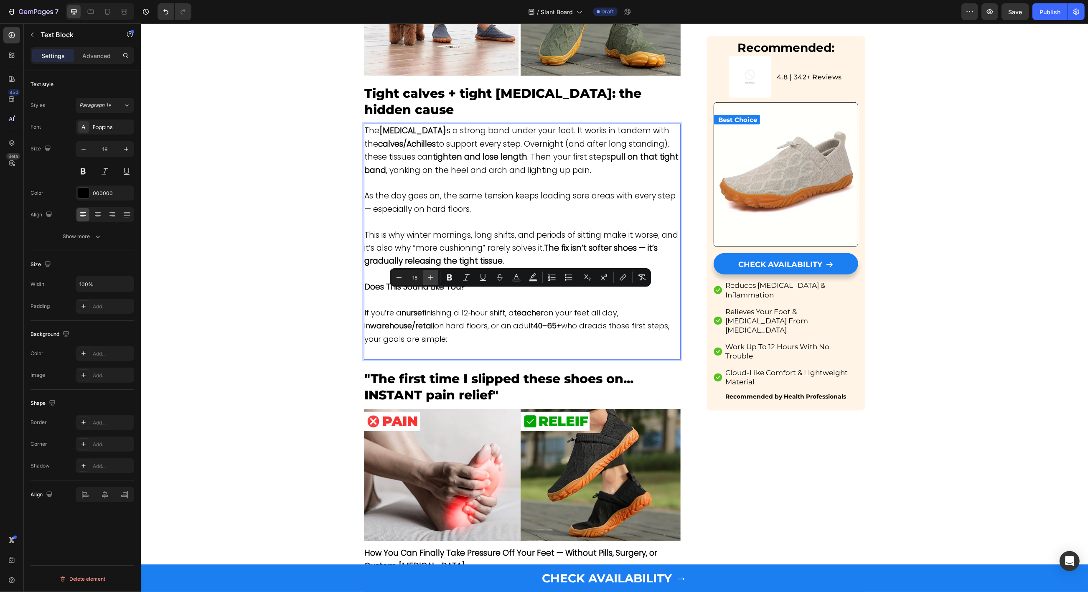
click at [431, 276] on icon "Editor contextual toolbar" at bounding box center [430, 277] width 8 height 8
type input "19"
click at [479, 319] on p "If you’re a nurse finishing a 12‑hour shift, a teacher on your feet all day, in…" at bounding box center [521, 326] width 315 height 39
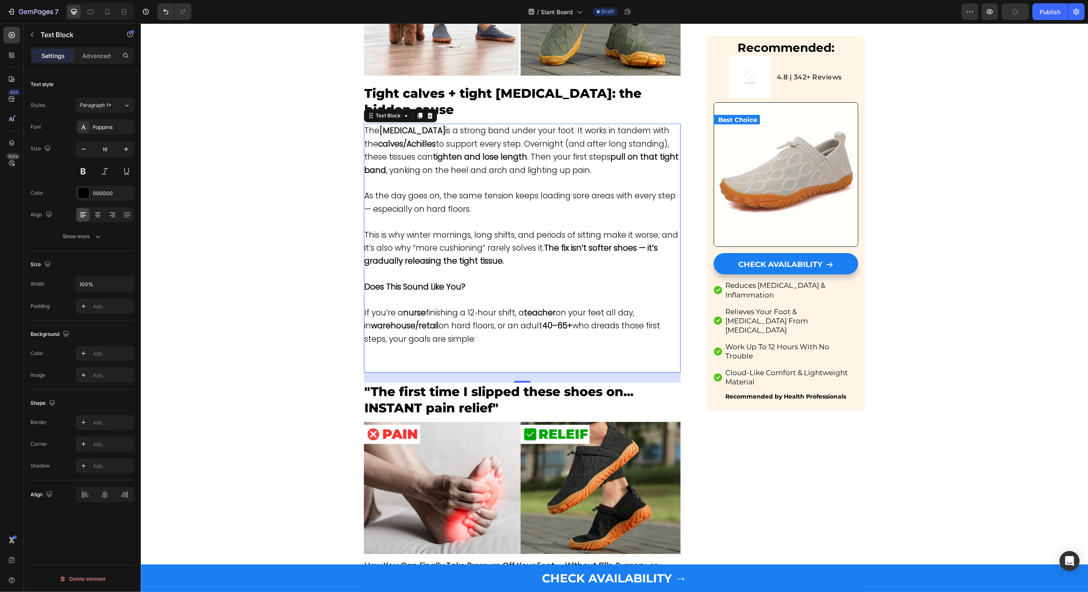
drag, startPoint x: 479, startPoint y: 330, endPoint x: 456, endPoint y: 334, distance: 22.9
click at [456, 346] on p "Rich Text Editor. Editing area: main" at bounding box center [521, 352] width 315 height 13
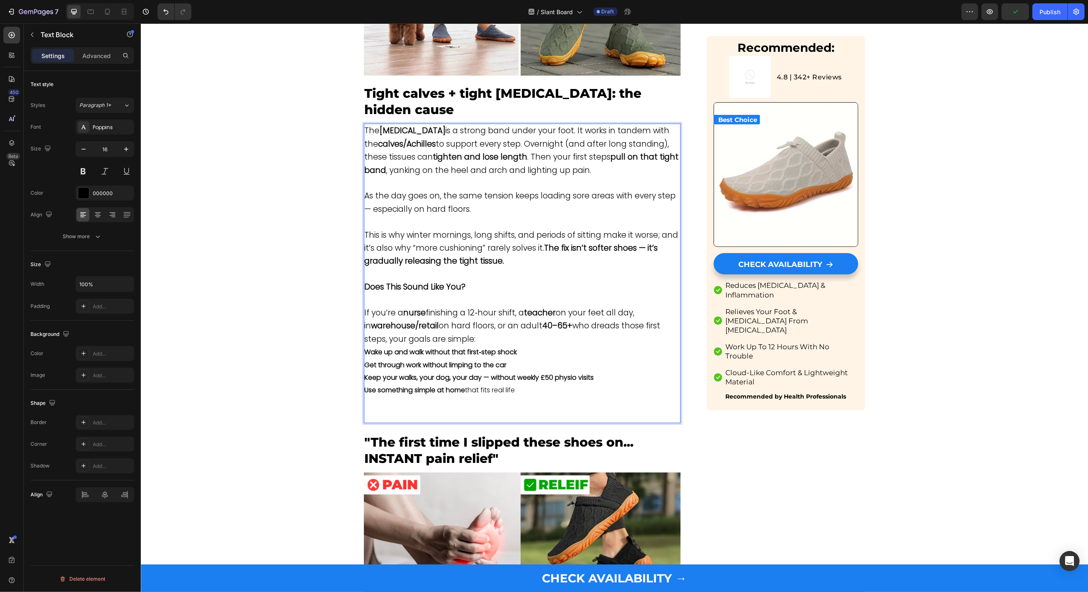
click at [535, 384] on p "Use something simple at home that fits real life" at bounding box center [521, 390] width 315 height 13
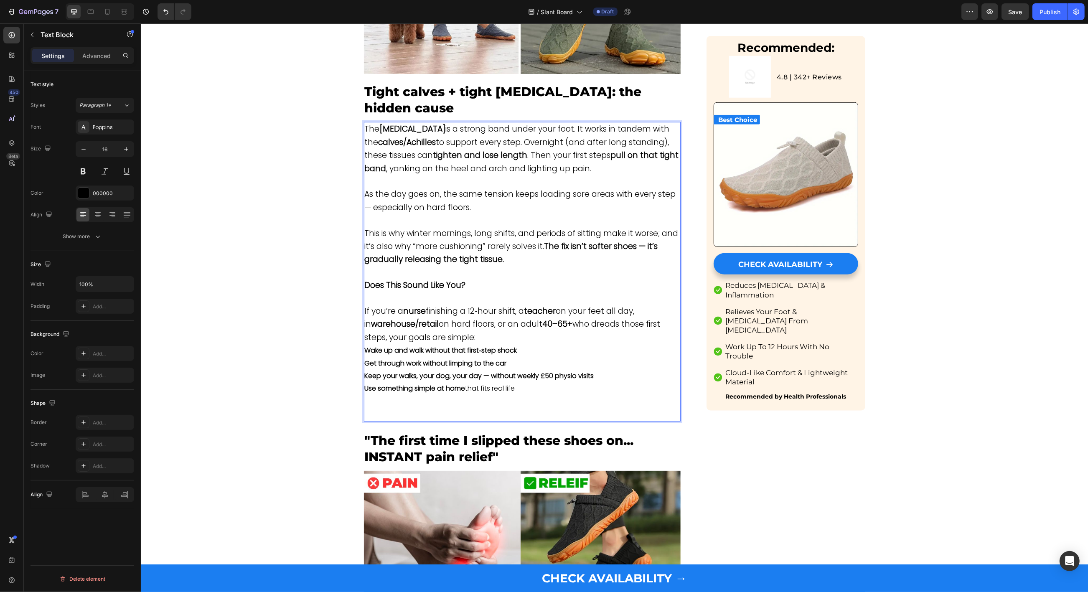
drag, startPoint x: 527, startPoint y: 374, endPoint x: 361, endPoint y: 334, distance: 171.5
click at [363, 334] on div "The [MEDICAL_DATA] is a strong band under your foot. It works in tandem with th…" at bounding box center [521, 271] width 317 height 299
click at [433, 312] on icon "Editor contextual toolbar" at bounding box center [432, 315] width 8 height 8
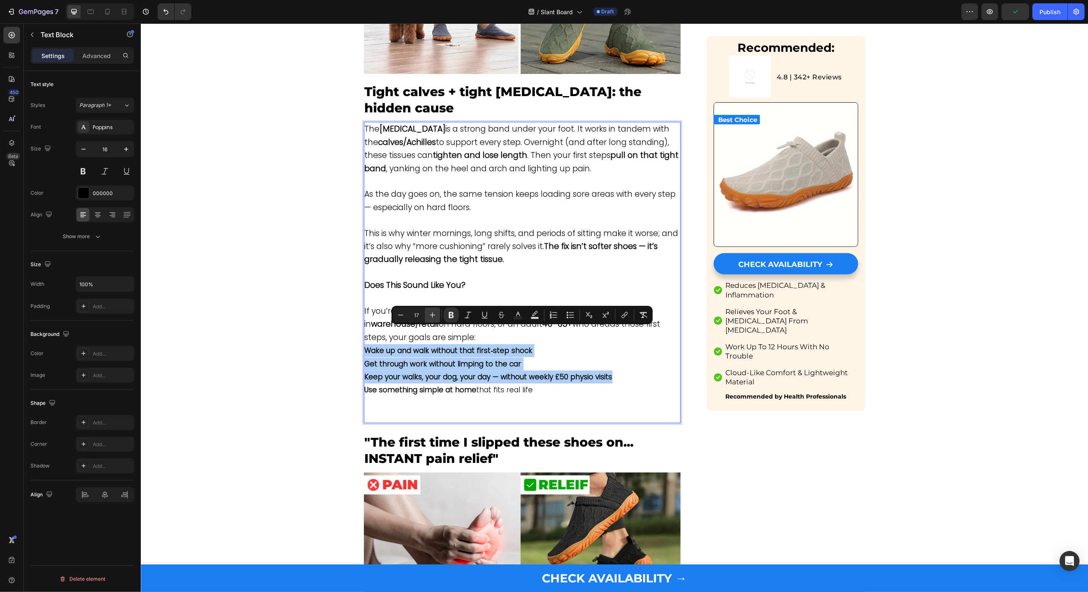
click at [433, 312] on icon "Editor contextual toolbar" at bounding box center [432, 315] width 8 height 8
type input "19"
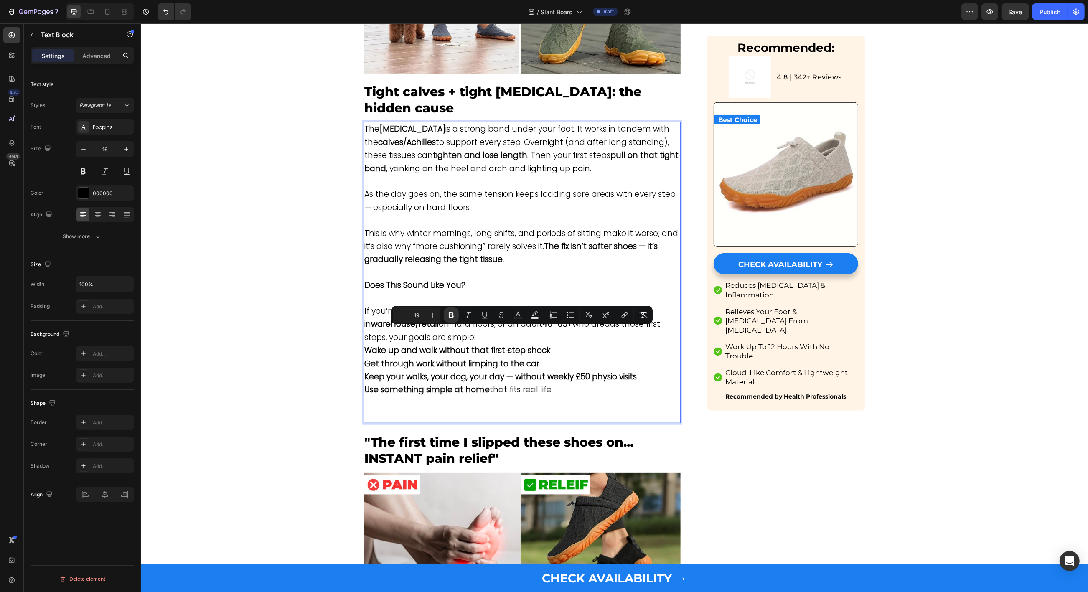
click at [526, 279] on p "Does This Sound Like You?" at bounding box center [521, 285] width 315 height 13
click at [507, 314] on p "If you’re a nurse finishing a 12‑hour shift, a teacher on your feet all day, in…" at bounding box center [521, 324] width 315 height 39
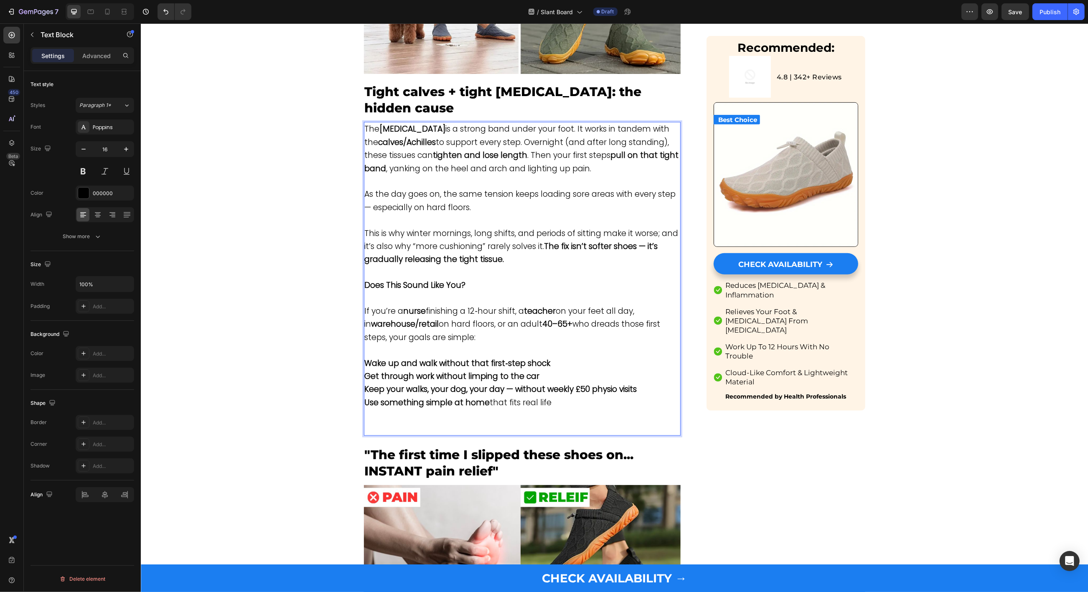
drag, startPoint x: 557, startPoint y: 388, endPoint x: 359, endPoint y: 341, distance: 203.5
click at [363, 341] on div "The [MEDICAL_DATA] is a strong band under your foot. It works in tandem with th…" at bounding box center [521, 279] width 317 height 314
click at [569, 328] on icon "Editor contextual toolbar" at bounding box center [570, 326] width 8 height 8
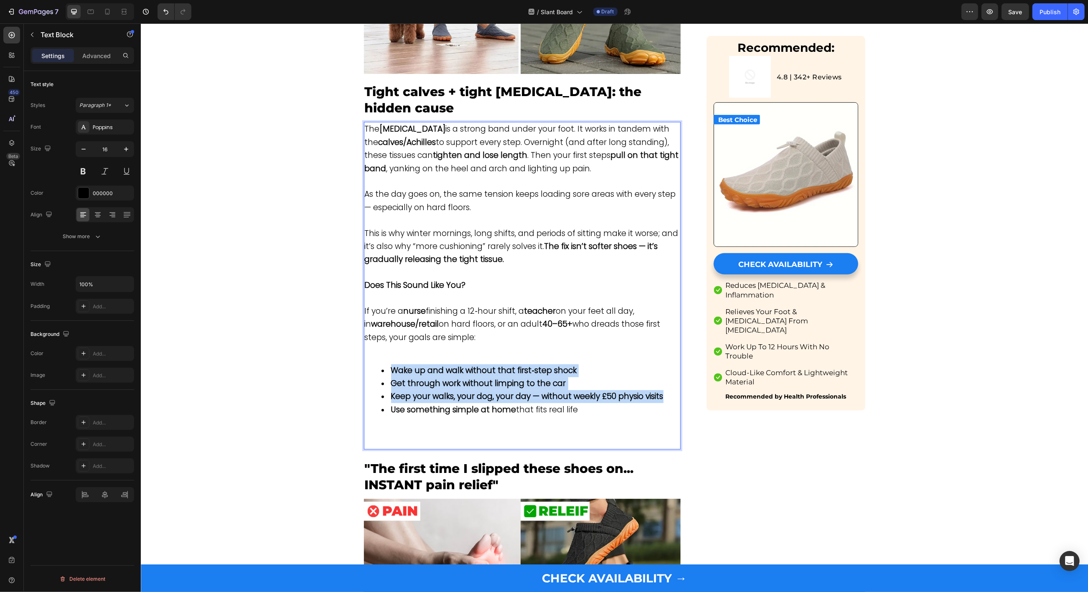
click at [375, 344] on p "Rich Text Editor. Editing area: main" at bounding box center [521, 350] width 315 height 13
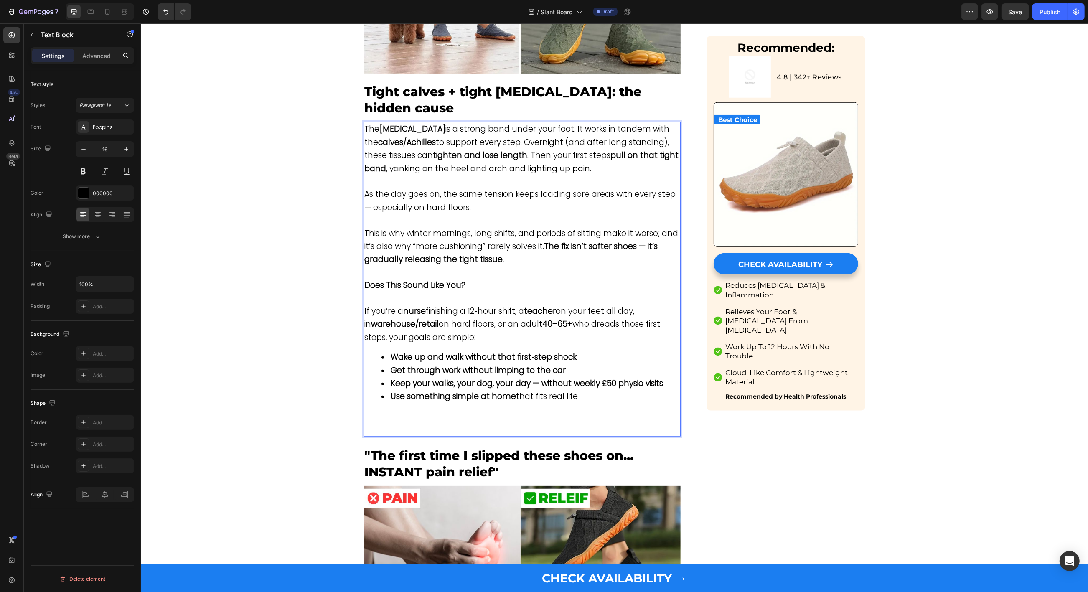
click at [544, 410] on p "Rich Text Editor. Editing area: main" at bounding box center [521, 416] width 315 height 13
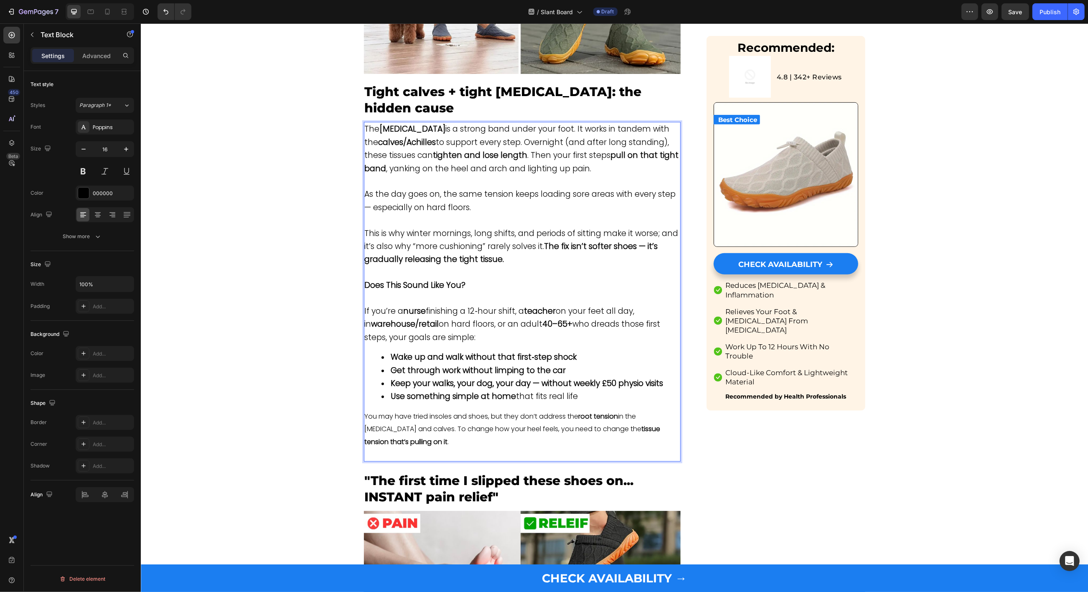
click at [412, 410] on p "You may have tried insoles and shoes, but they don’t address the root tension i…" at bounding box center [521, 429] width 315 height 38
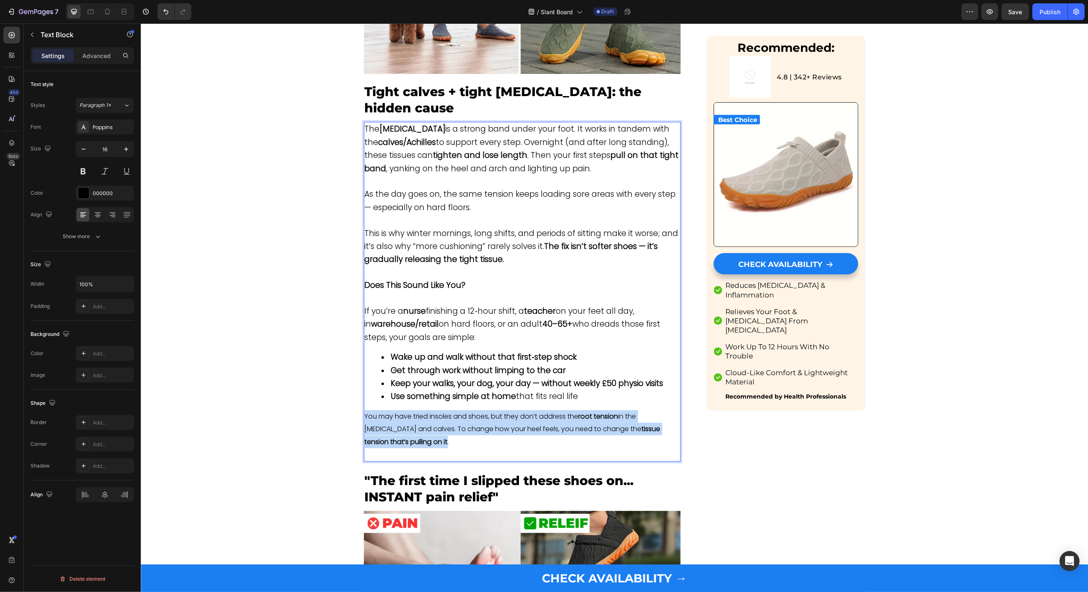
click at [412, 410] on p "You may have tried insoles and shoes, but they don’t address the root tension i…" at bounding box center [521, 429] width 315 height 38
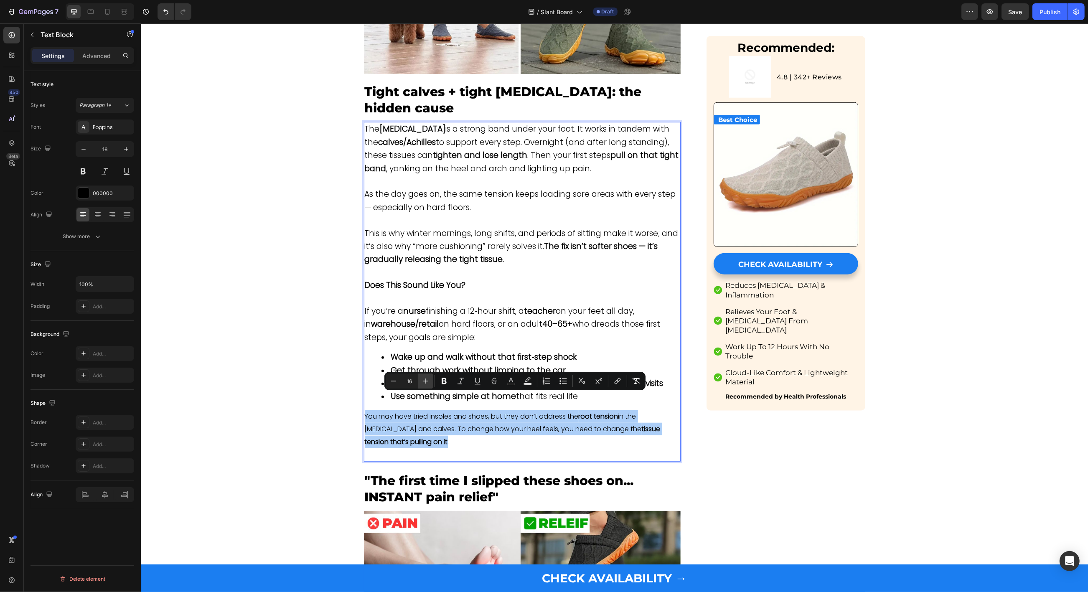
click at [428, 378] on icon "Editor contextual toolbar" at bounding box center [425, 381] width 8 height 8
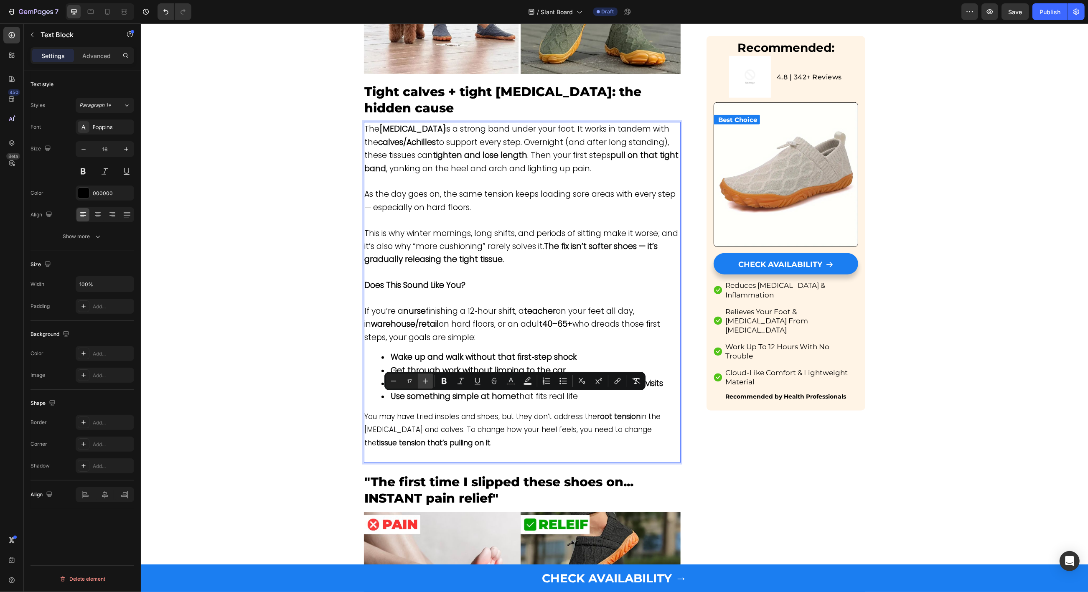
click at [428, 378] on icon "Editor contextual toolbar" at bounding box center [425, 381] width 8 height 8
type input "19"
click at [486, 437] on strong "tissue tension that’s pulling on it" at bounding box center [474, 442] width 127 height 11
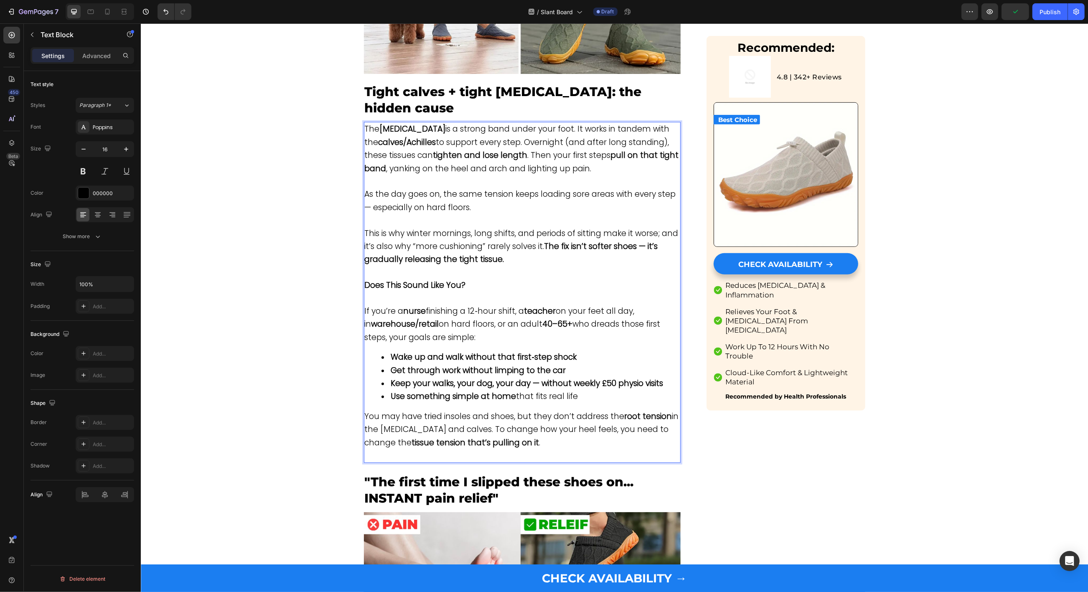
click at [451, 449] on p "Rich Text Editor. Editing area: main" at bounding box center [521, 455] width 315 height 13
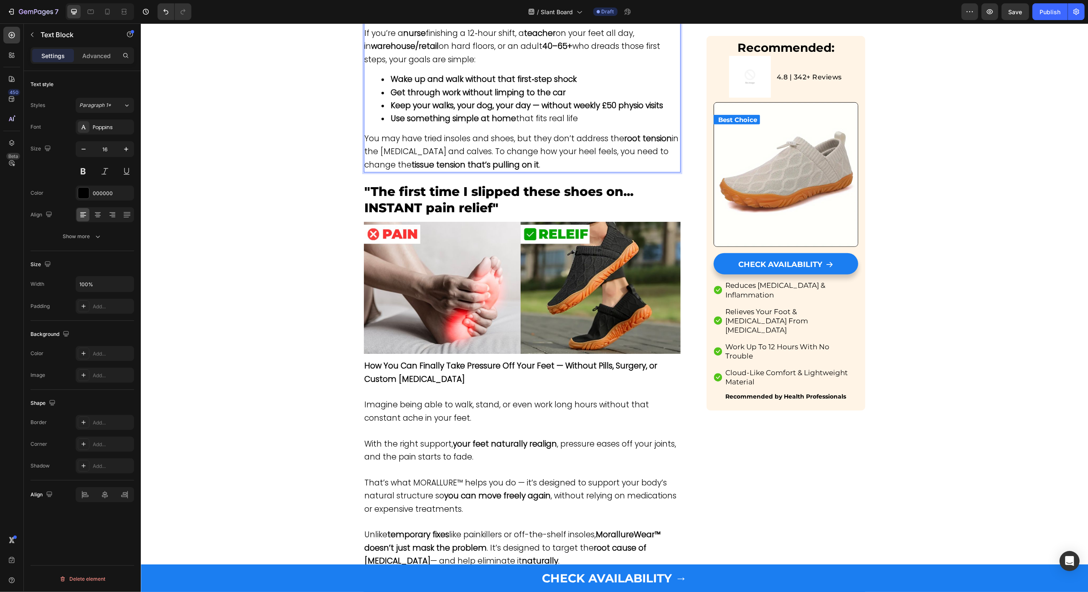
scroll to position [1012, 0]
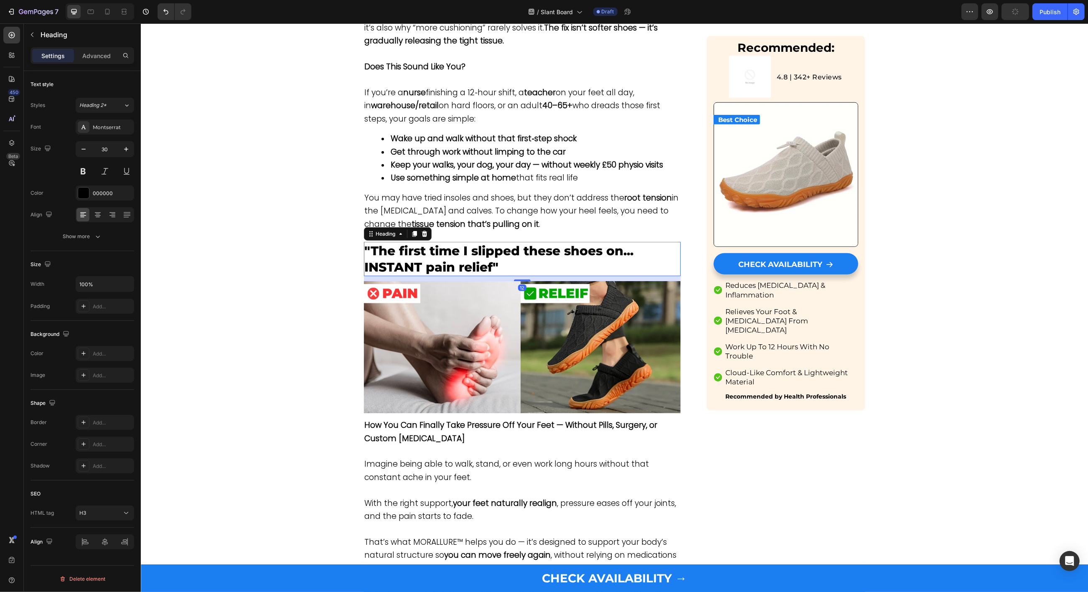
click at [410, 243] on span ""The first time I slipped these shoes on... INSTANT pain relief"" at bounding box center [498, 259] width 269 height 32
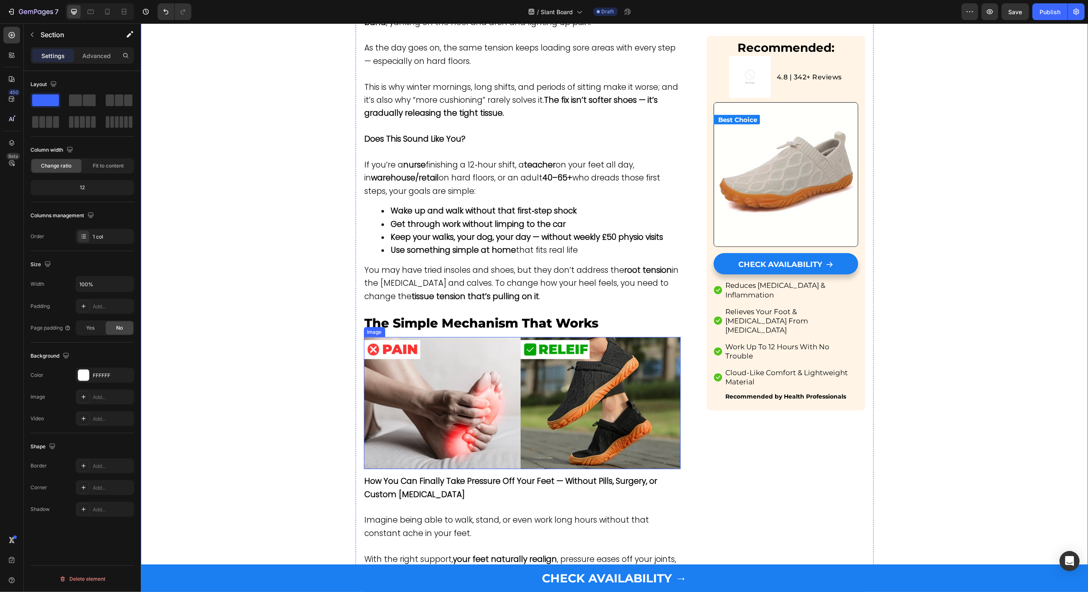
scroll to position [1141, 0]
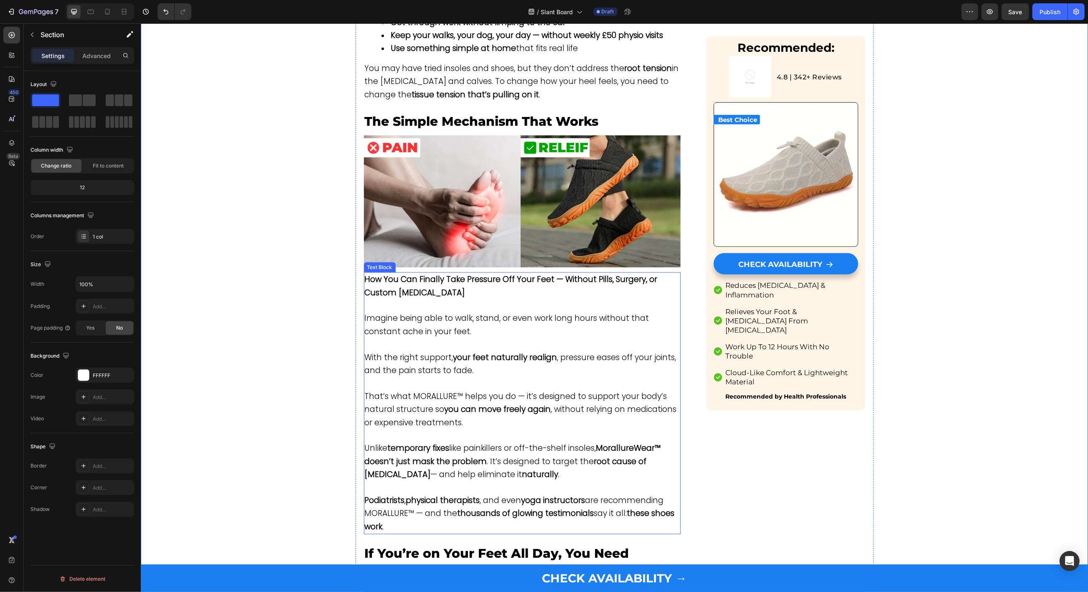
click at [465, 312] on span "Imagine being able to walk, stand, or even work long hours without that constan…" at bounding box center [506, 324] width 284 height 24
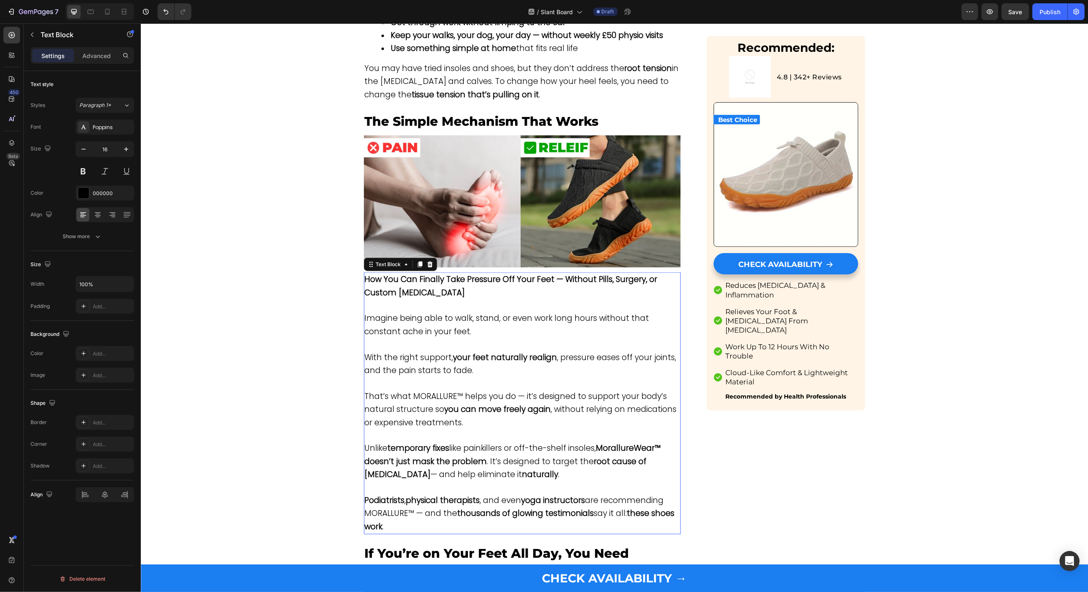
click at [465, 312] on span "Imagine being able to walk, stand, or even work long hours without that constan…" at bounding box center [506, 324] width 284 height 24
click at [487, 319] on p "Imagine being able to walk, stand, or even work long hours without that constan…" at bounding box center [521, 325] width 315 height 26
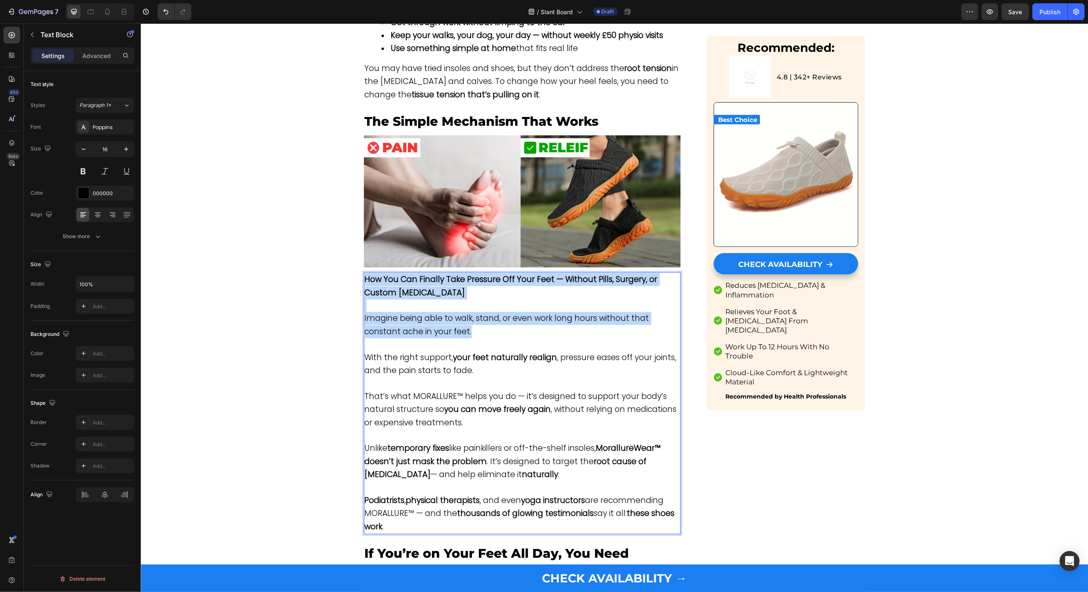
drag, startPoint x: 500, startPoint y: 317, endPoint x: 314, endPoint y: 254, distance: 196.8
click at [363, 272] on div "How You Can Finally Take Pressure Off Your Feet — Without Pills, Surgery, or Cu…" at bounding box center [521, 403] width 317 height 262
type input "16"
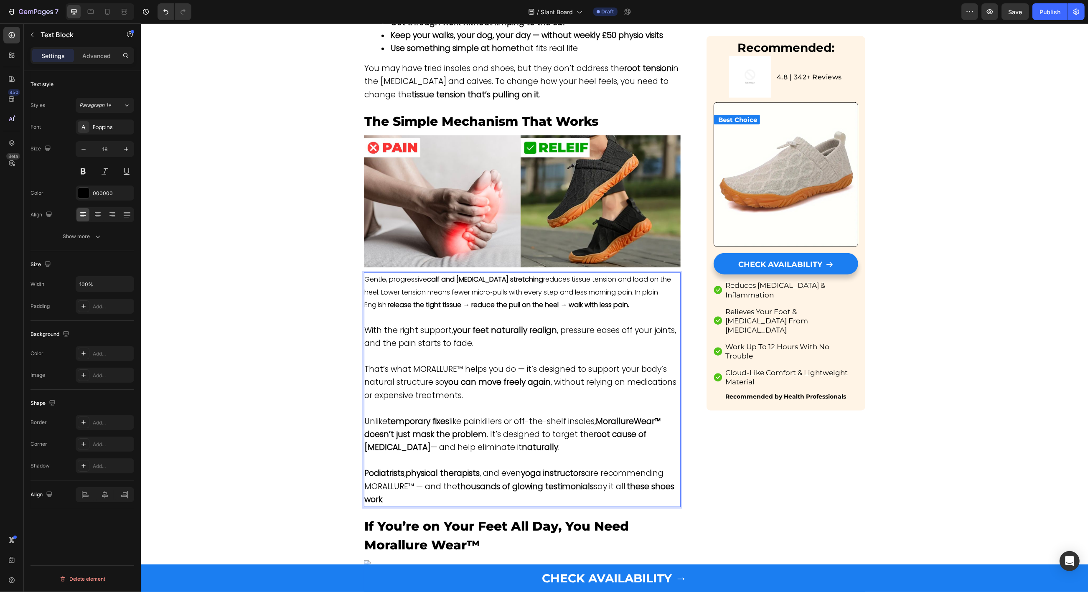
click at [401, 273] on p "Gentle, progressive calf and [MEDICAL_DATA] stretching reduces tissue tension a…" at bounding box center [521, 292] width 315 height 38
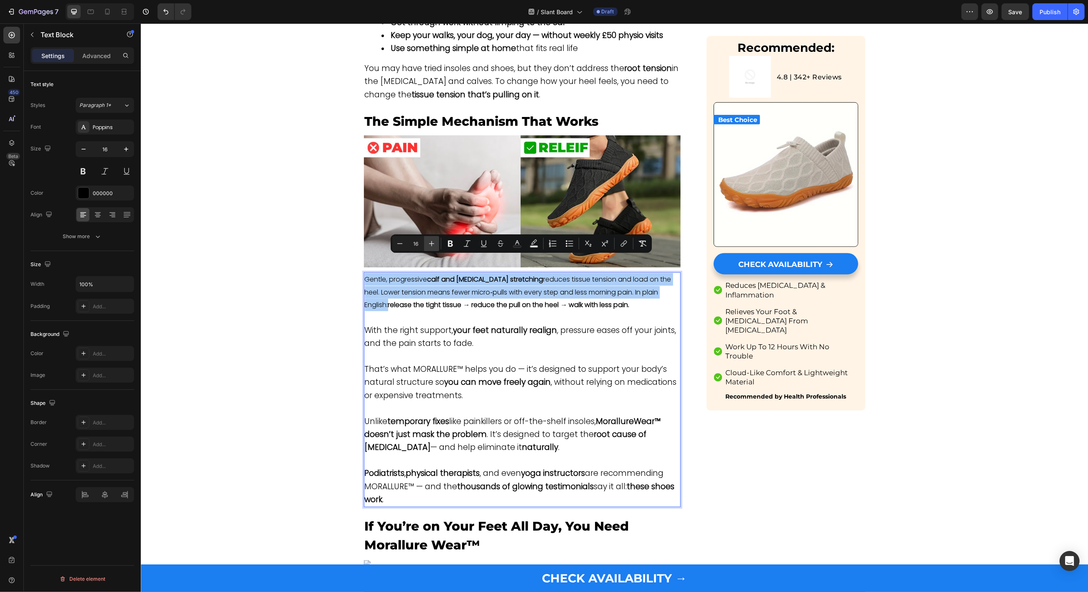
click at [432, 243] on icon "Editor contextual toolbar" at bounding box center [431, 243] width 5 height 5
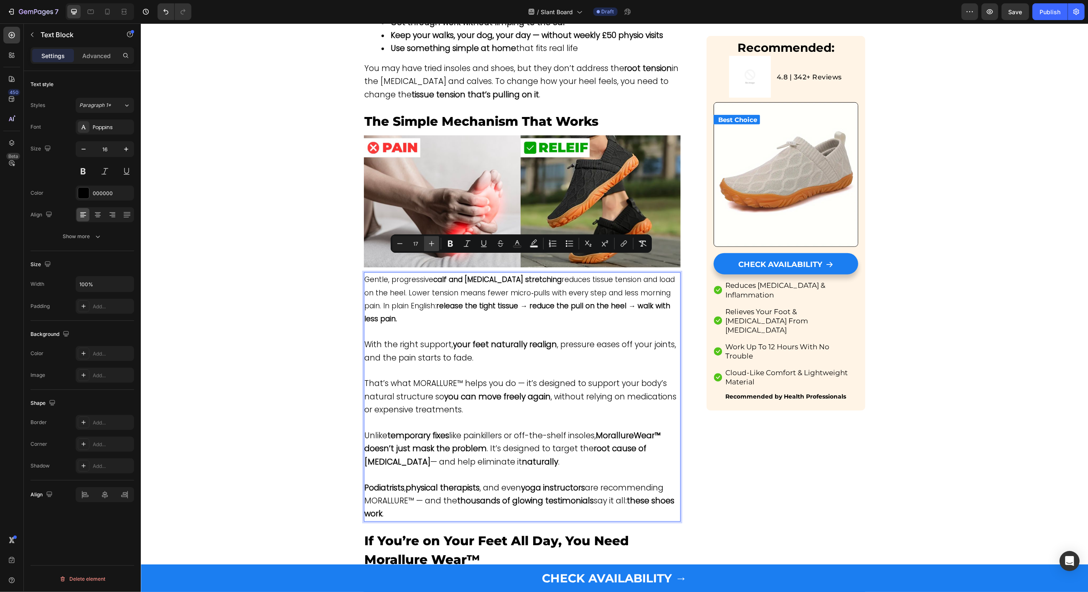
click at [432, 243] on icon "Editor contextual toolbar" at bounding box center [431, 243] width 5 height 5
type input "19"
click at [565, 365] on p "Rich Text Editor. Editing area: main" at bounding box center [521, 371] width 315 height 13
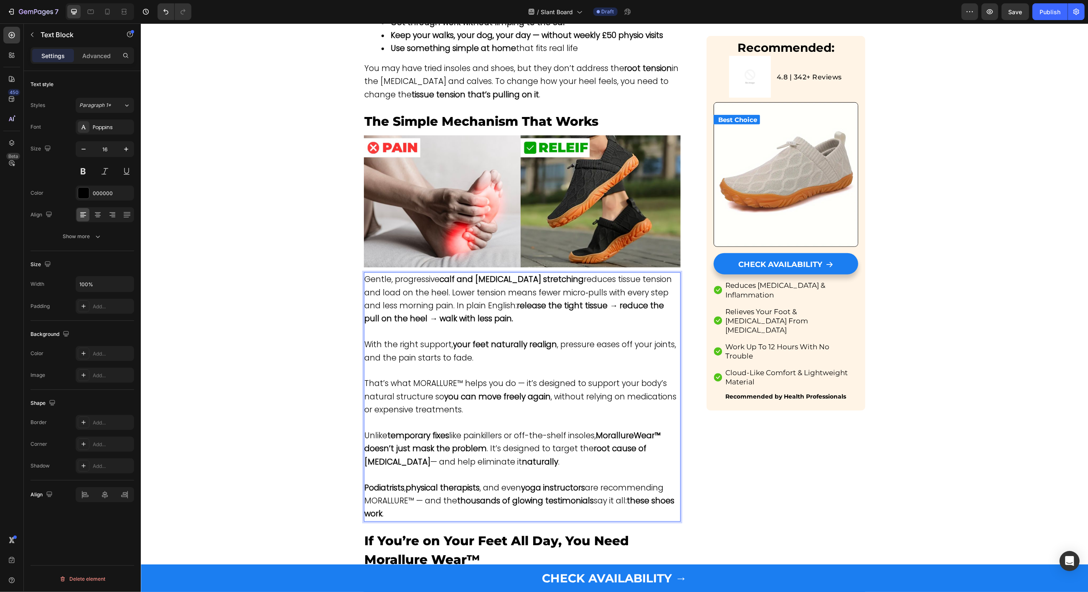
click at [456, 326] on p "With the right support, your feet naturally realign , pressure eases off your j…" at bounding box center [521, 345] width 315 height 39
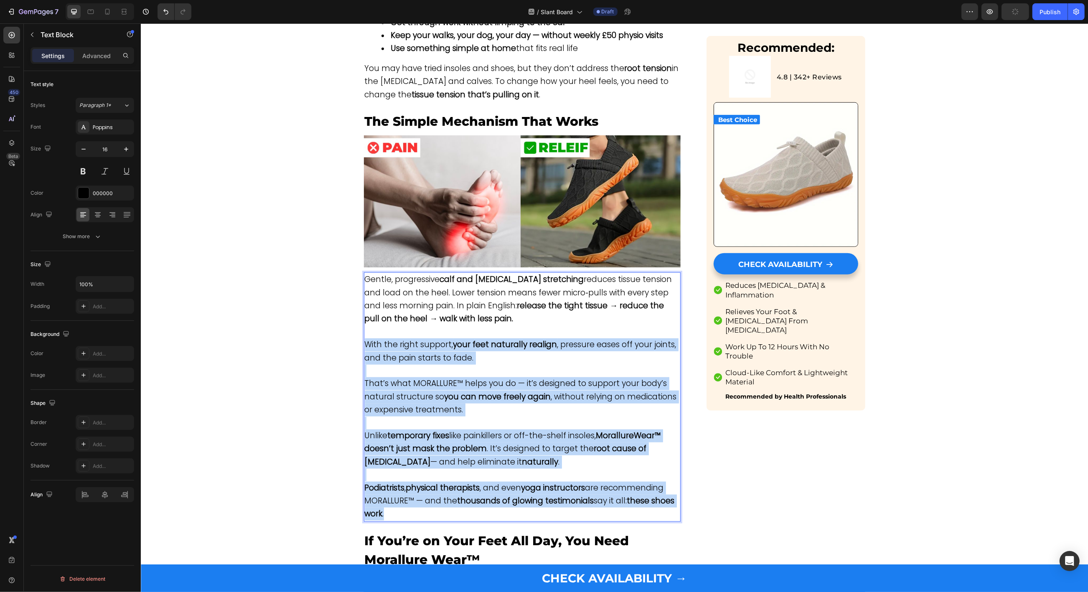
drag, startPoint x: 422, startPoint y: 494, endPoint x: 334, endPoint y: 327, distance: 188.1
click at [363, 327] on div "Gentle, progressive calf and [MEDICAL_DATA] stretching reduces tissue tension a…" at bounding box center [521, 396] width 317 height 249
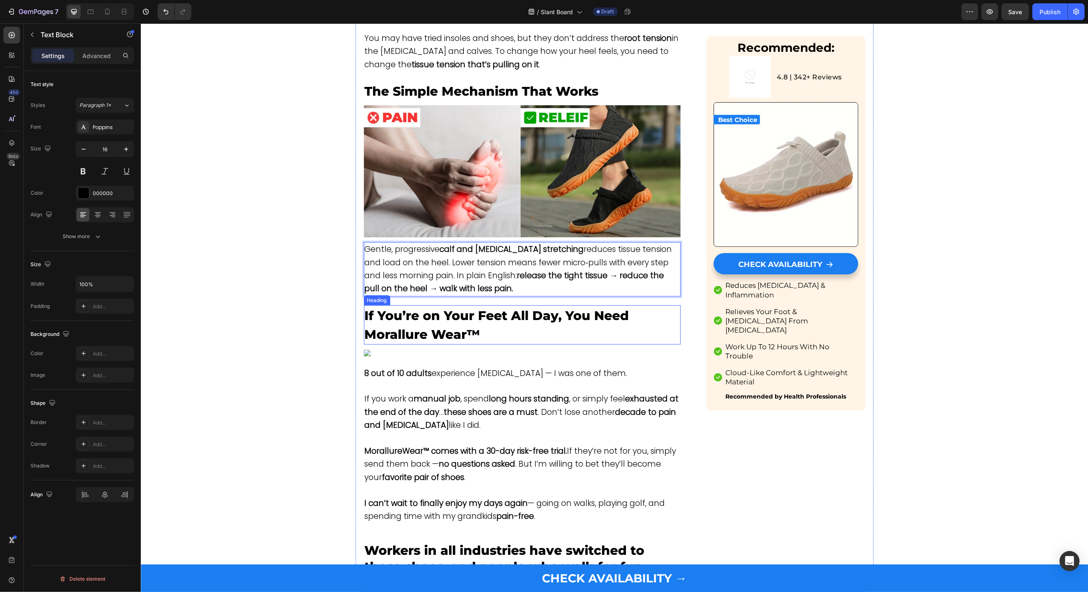
scroll to position [1080, 0]
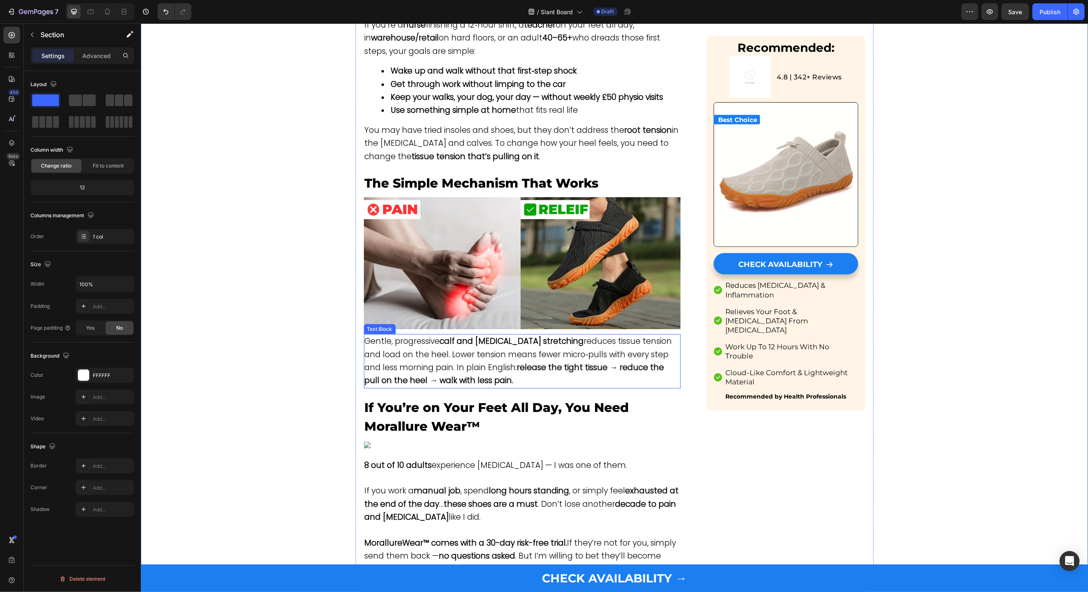
click at [525, 358] on p "Gentle, progressive calf and [MEDICAL_DATA] stretching reduces tissue tension a…" at bounding box center [521, 361] width 315 height 53
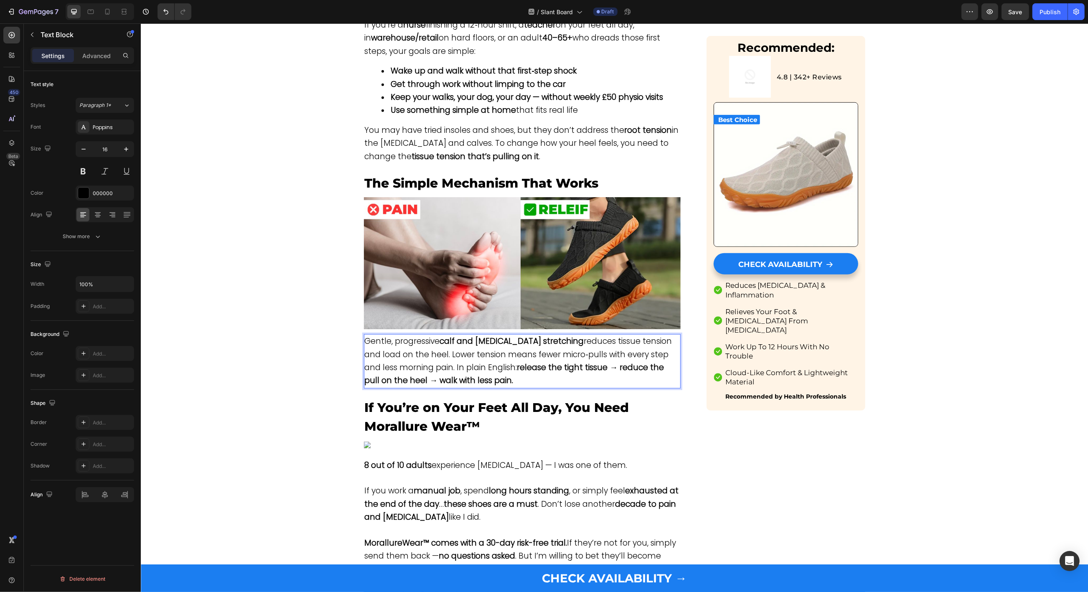
click at [527, 364] on p "Gentle, progressive calf and [MEDICAL_DATA] stretching reduces tissue tension a…" at bounding box center [521, 361] width 315 height 53
click at [455, 175] on span "The Simple Mechanism That Works" at bounding box center [481, 182] width 234 height 15
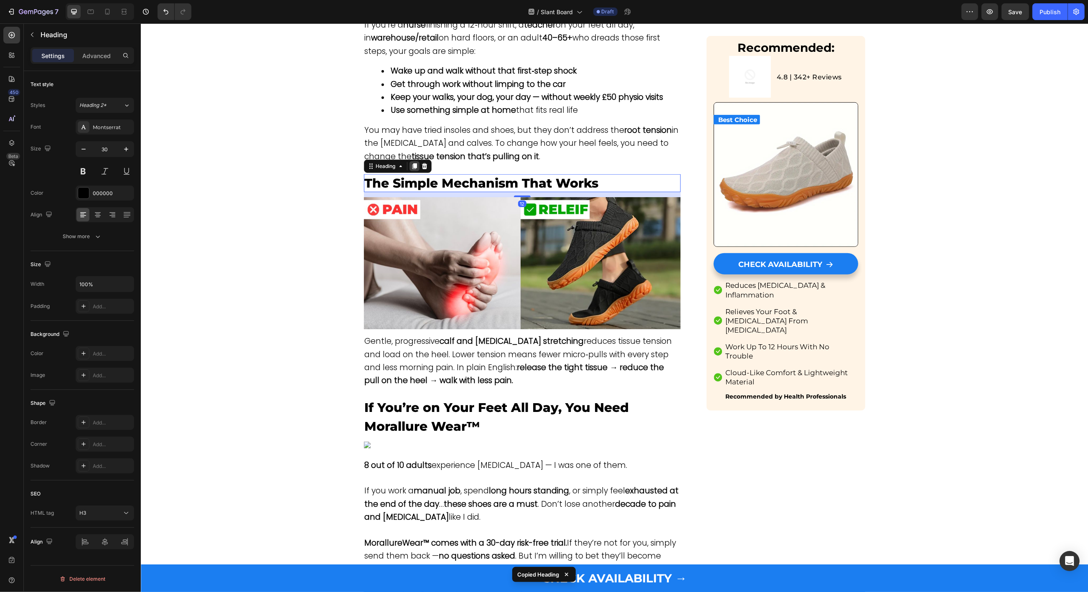
click at [413, 161] on div at bounding box center [414, 166] width 10 height 10
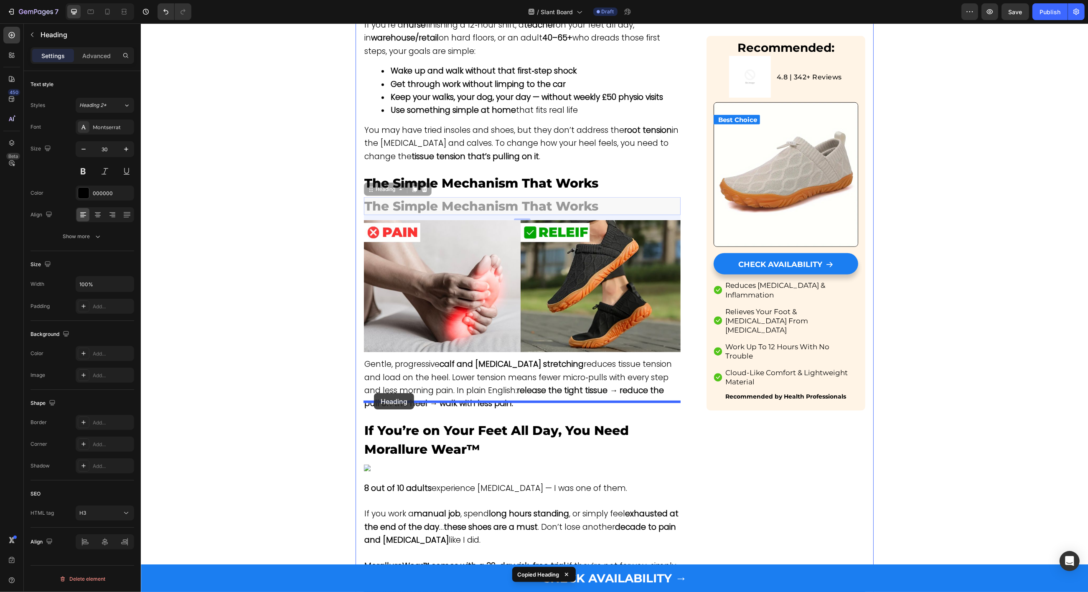
drag, startPoint x: 371, startPoint y: 173, endPoint x: 373, endPoint y: 393, distance: 220.1
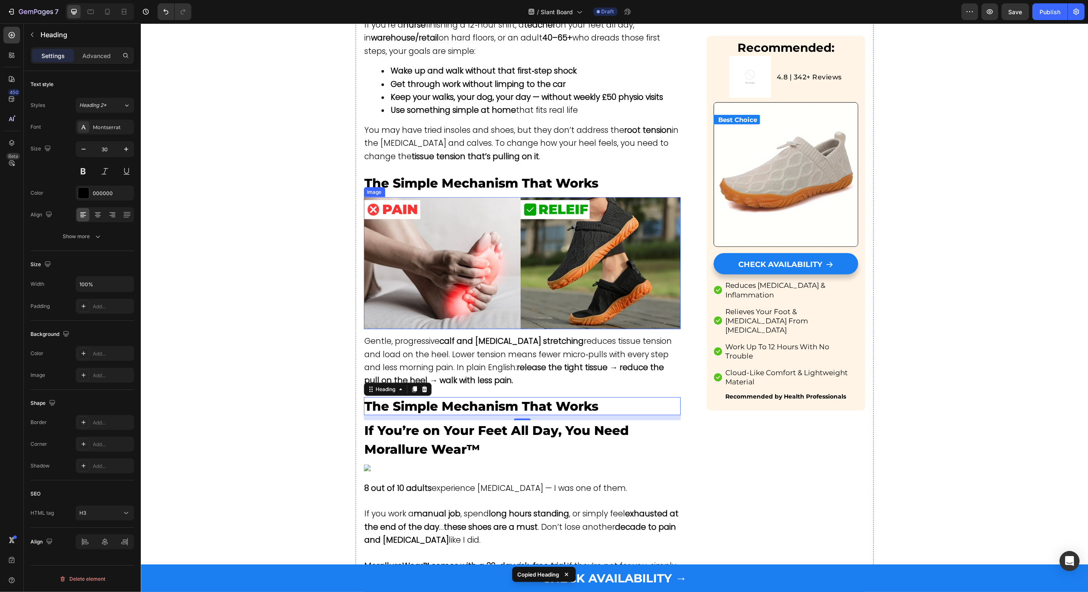
click at [392, 335] on span "Gentle, progressive calf and [MEDICAL_DATA] stretching reduces tissue tension a…" at bounding box center [517, 360] width 307 height 51
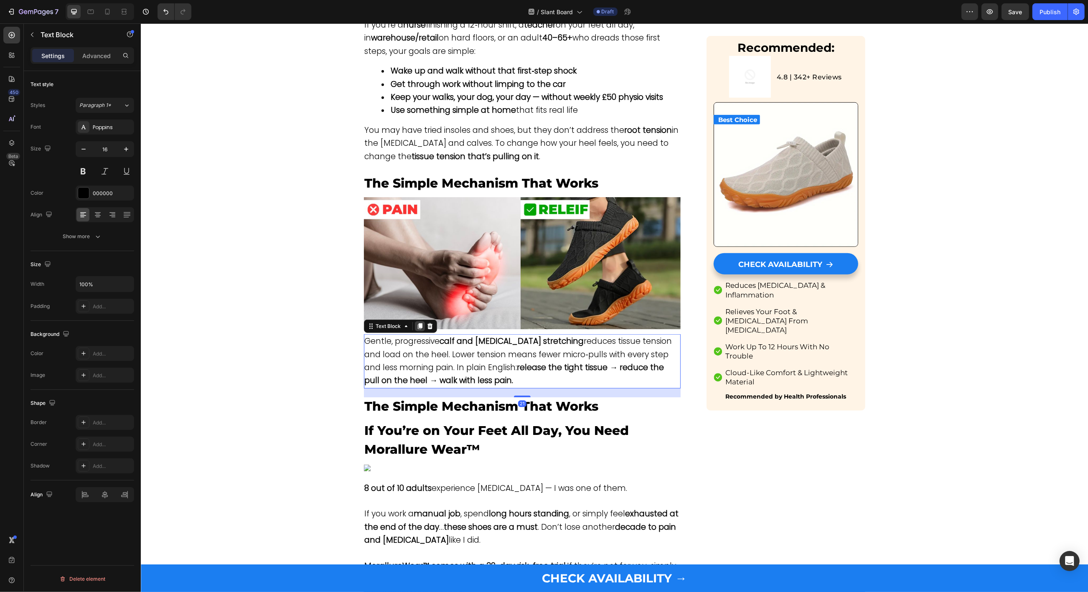
click at [418, 323] on icon at bounding box center [419, 326] width 5 height 6
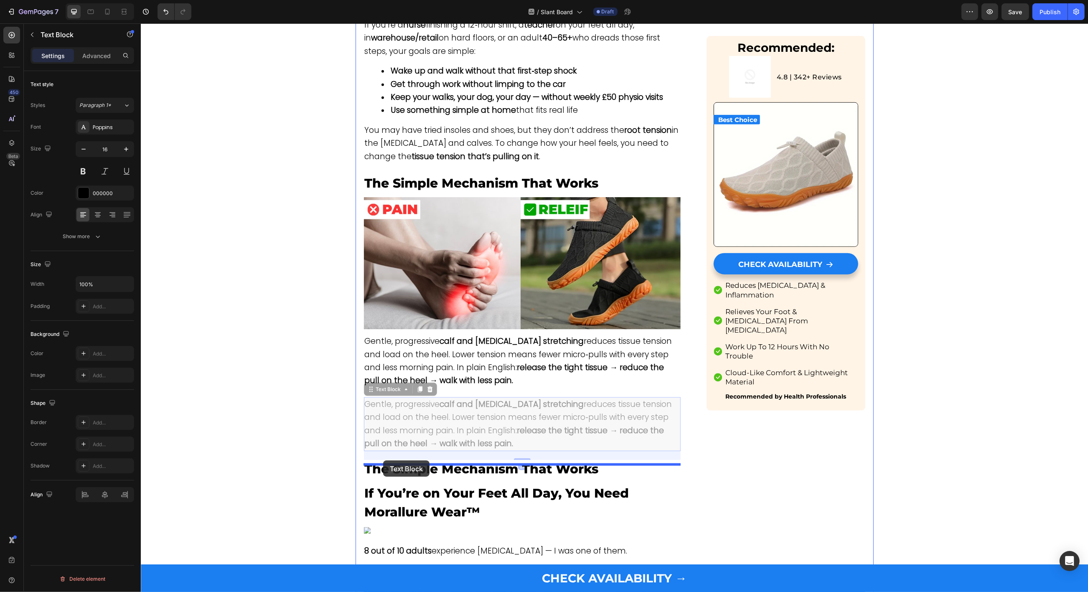
drag, startPoint x: 372, startPoint y: 368, endPoint x: 383, endPoint y: 460, distance: 92.5
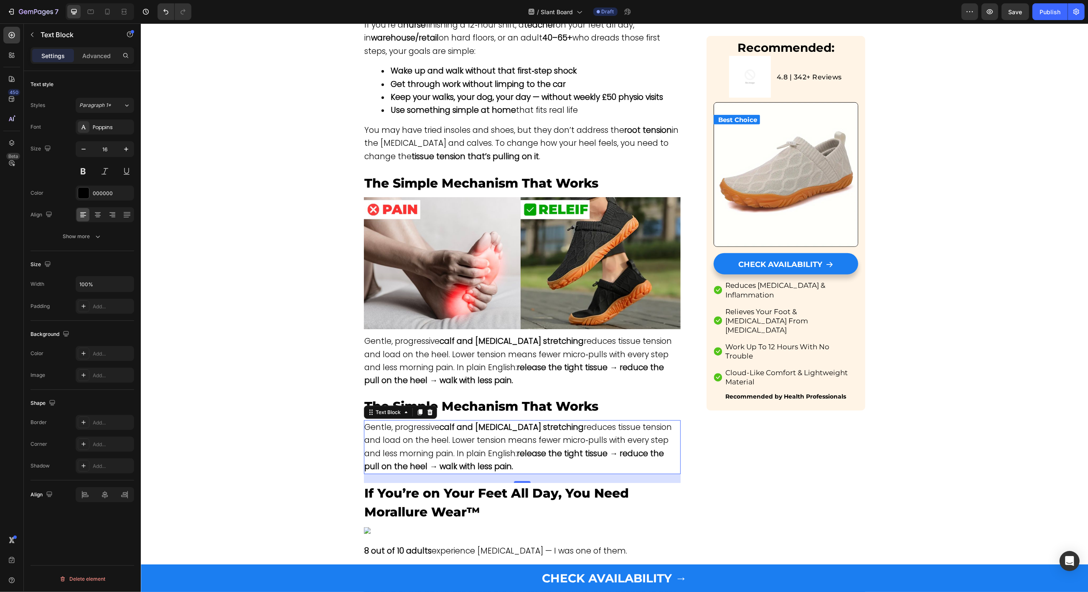
click at [514, 427] on span "Gentle, progressive calf and [MEDICAL_DATA] stretching reduces tissue tension a…" at bounding box center [517, 446] width 307 height 51
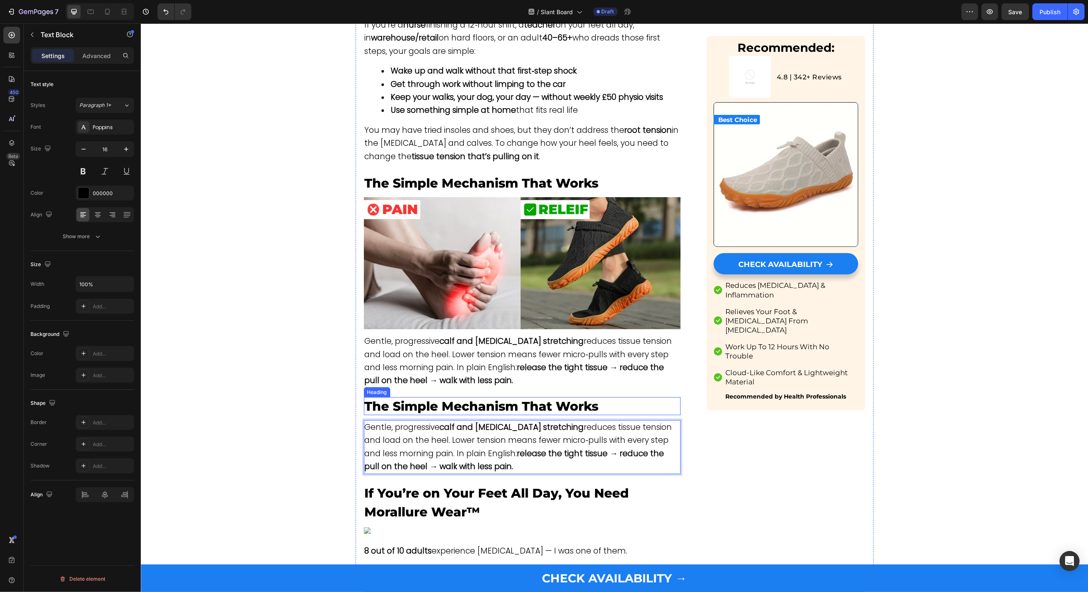
click at [461, 398] on span "The Simple Mechanism That Works" at bounding box center [481, 405] width 234 height 15
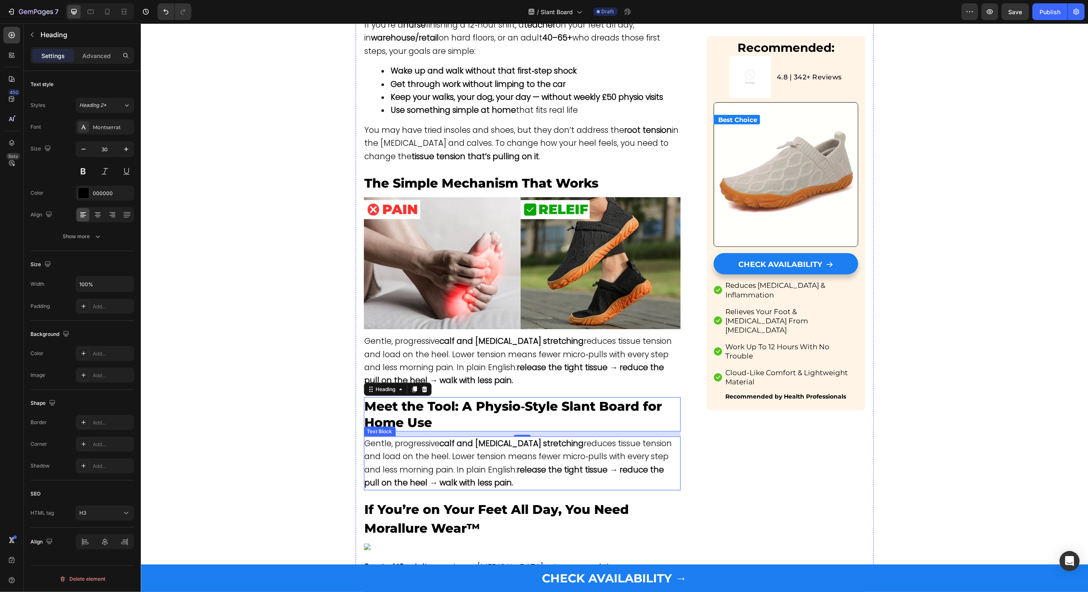
click at [527, 439] on span "Gentle, progressive calf and [MEDICAL_DATA] stretching reduces tissue tension a…" at bounding box center [517, 463] width 307 height 51
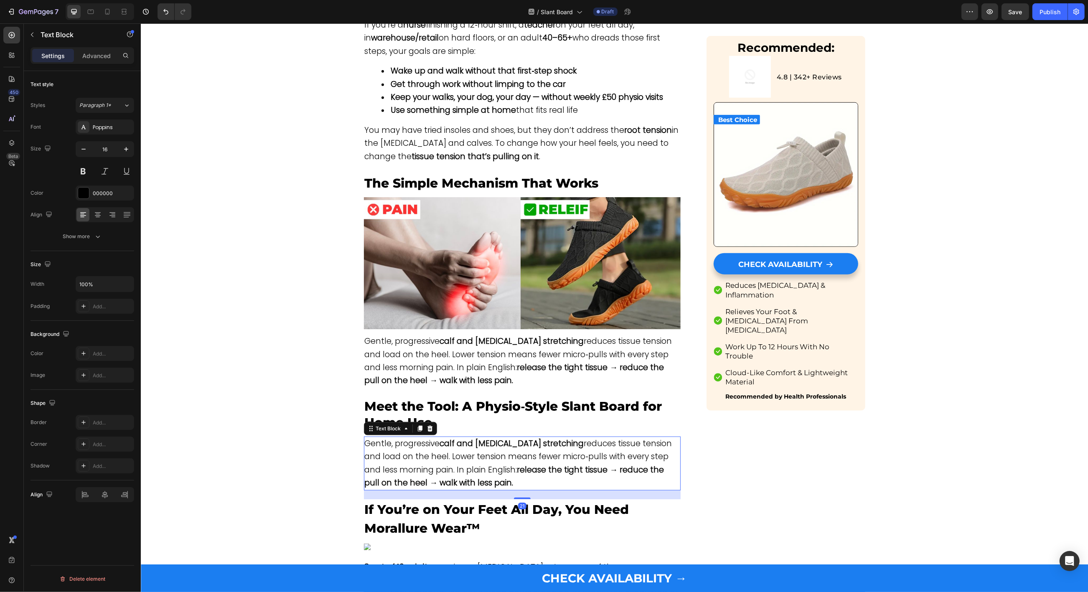
click at [527, 439] on span "Gentle, progressive calf and [MEDICAL_DATA] stretching reduces tissue tension a…" at bounding box center [517, 463] width 307 height 51
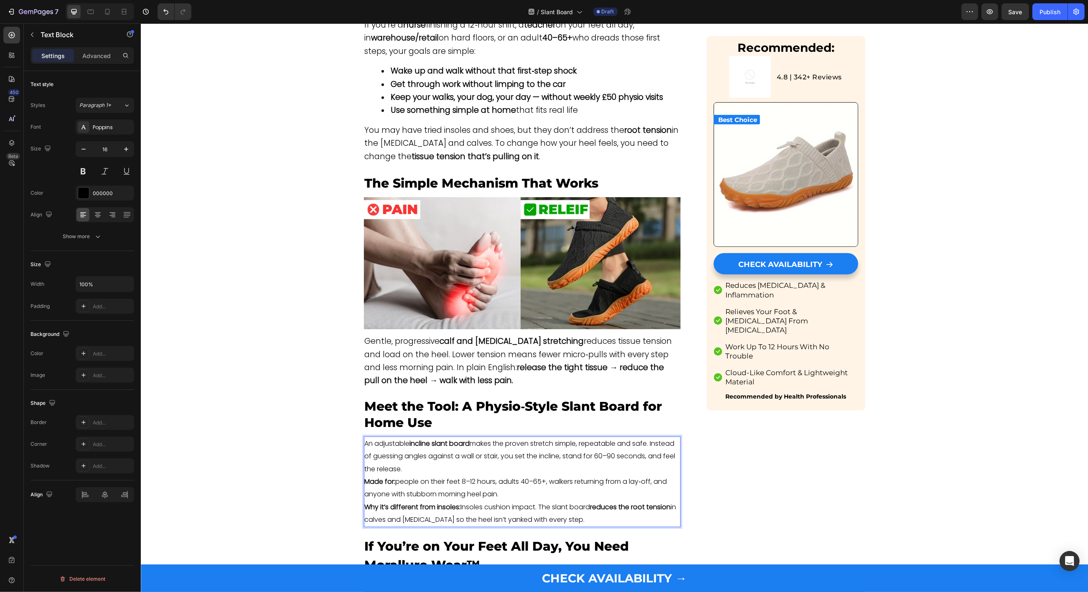
click at [470, 449] on p "An adjustable incline slant board makes the proven stretch simple, repeatable a…" at bounding box center [521, 456] width 315 height 38
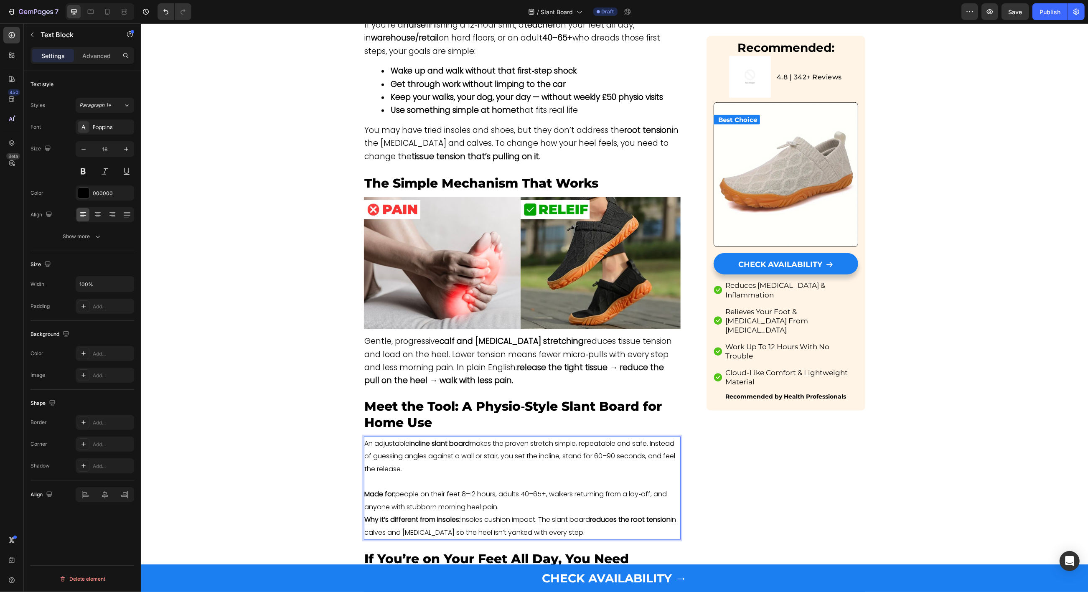
click at [513, 488] on p "Made for: people on their feet 8–12 hours, adults 40–65+, walkers returning fro…" at bounding box center [521, 500] width 315 height 25
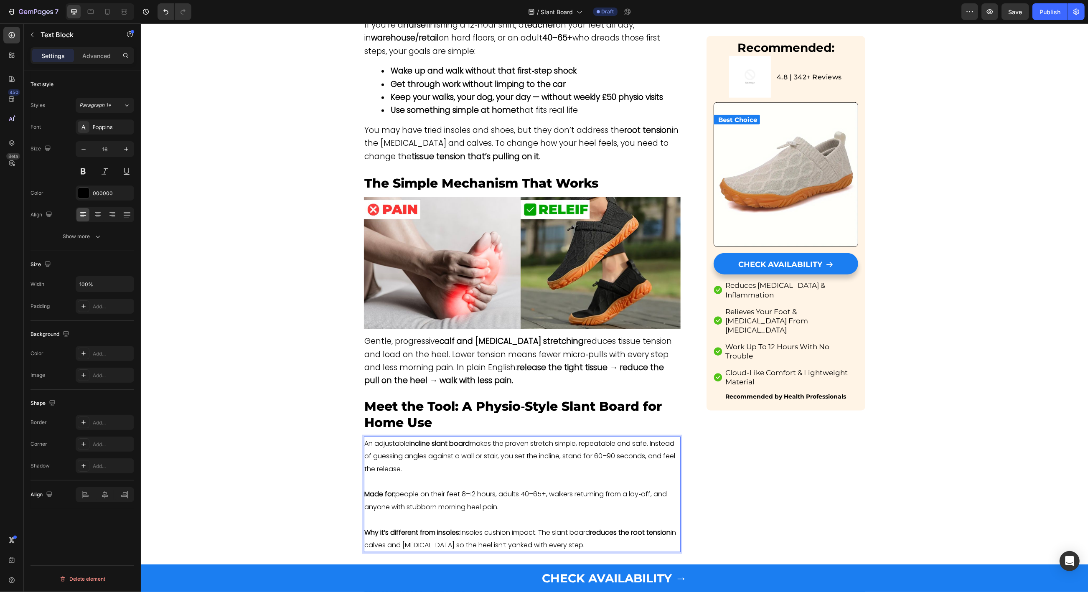
scroll to position [1124, 0]
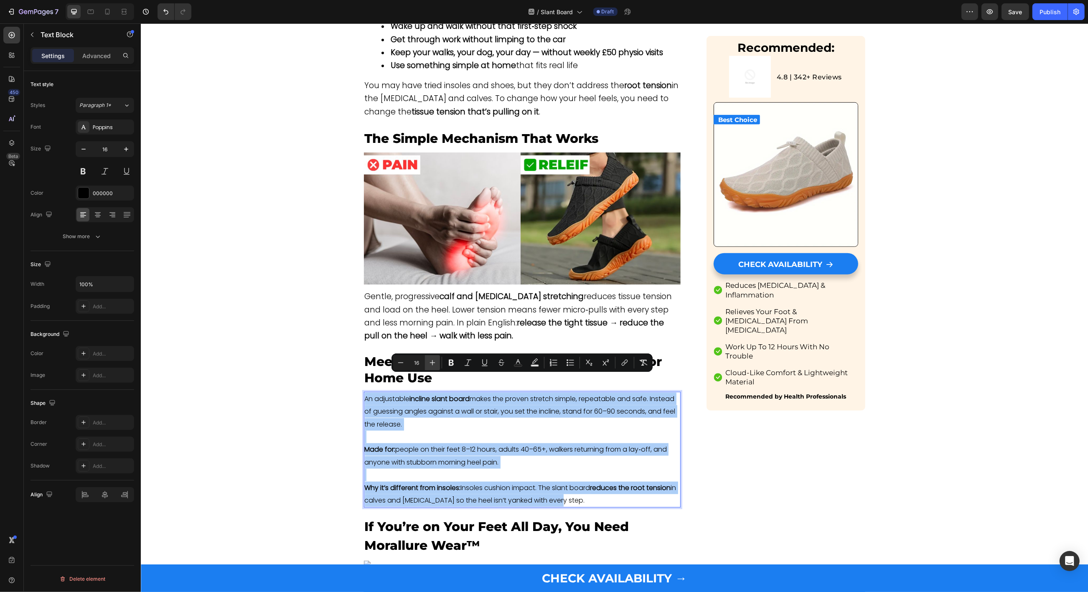
click at [436, 365] on icon "Editor contextual toolbar" at bounding box center [432, 362] width 8 height 8
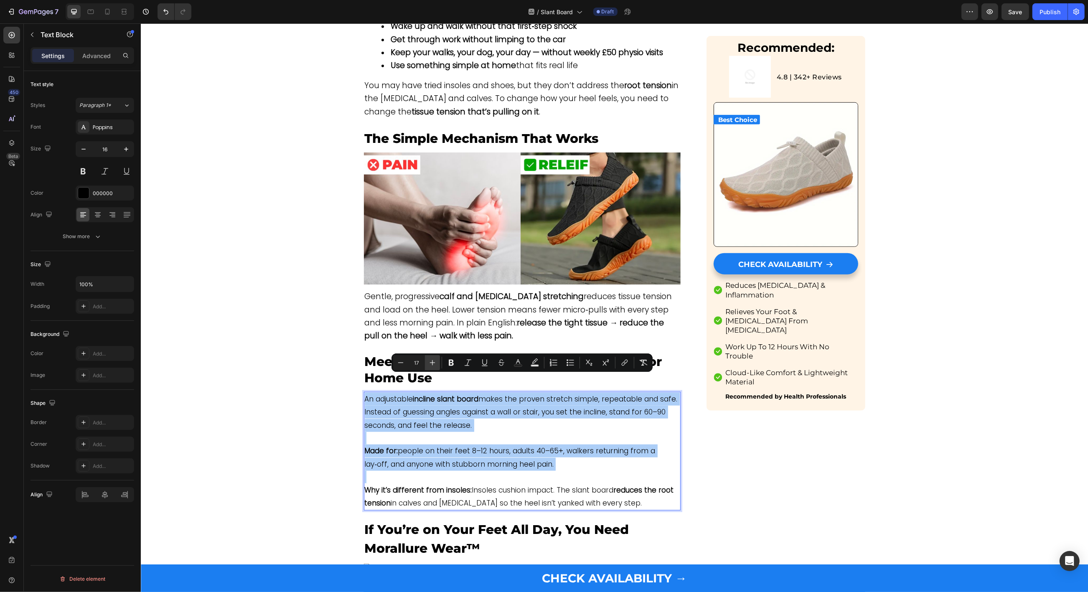
click at [436, 365] on icon "Editor contextual toolbar" at bounding box center [432, 362] width 8 height 8
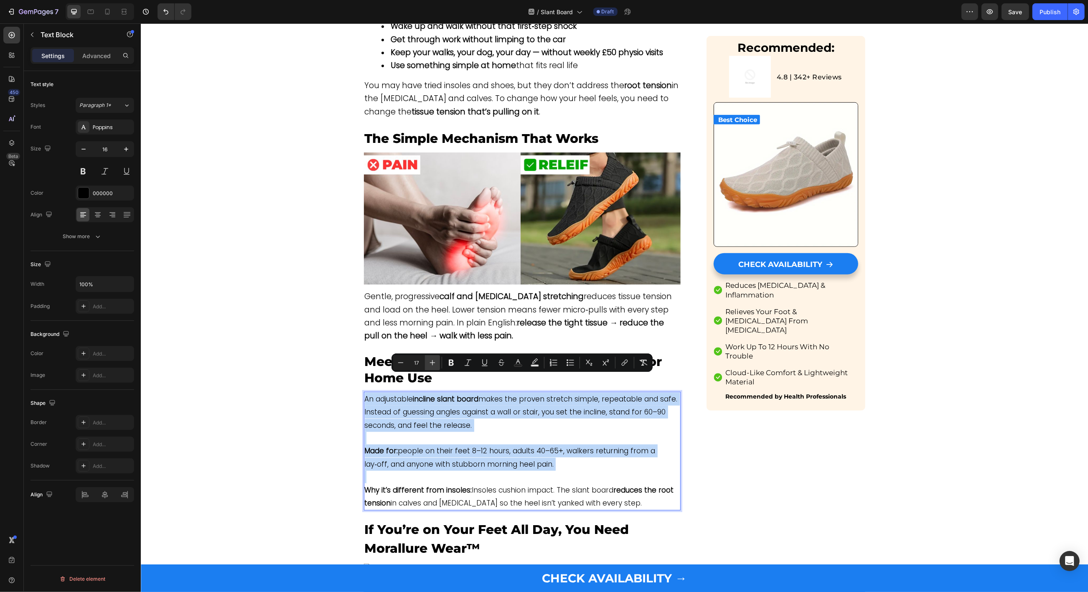
type input "18"
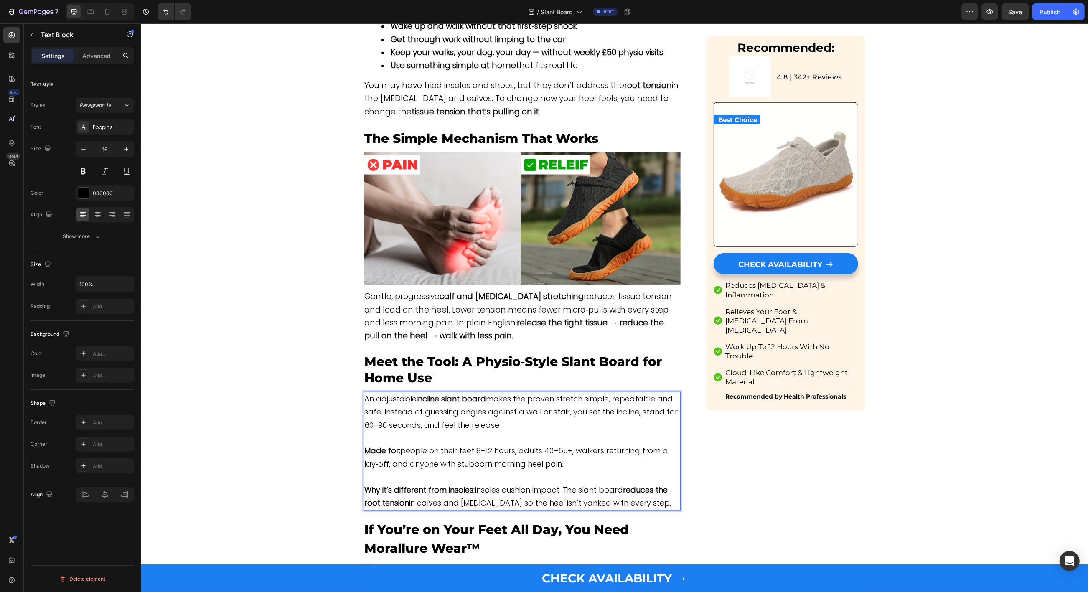
click at [413, 400] on p "An adjustable incline slant board makes the proven stretch simple, repeatable a…" at bounding box center [521, 412] width 315 height 39
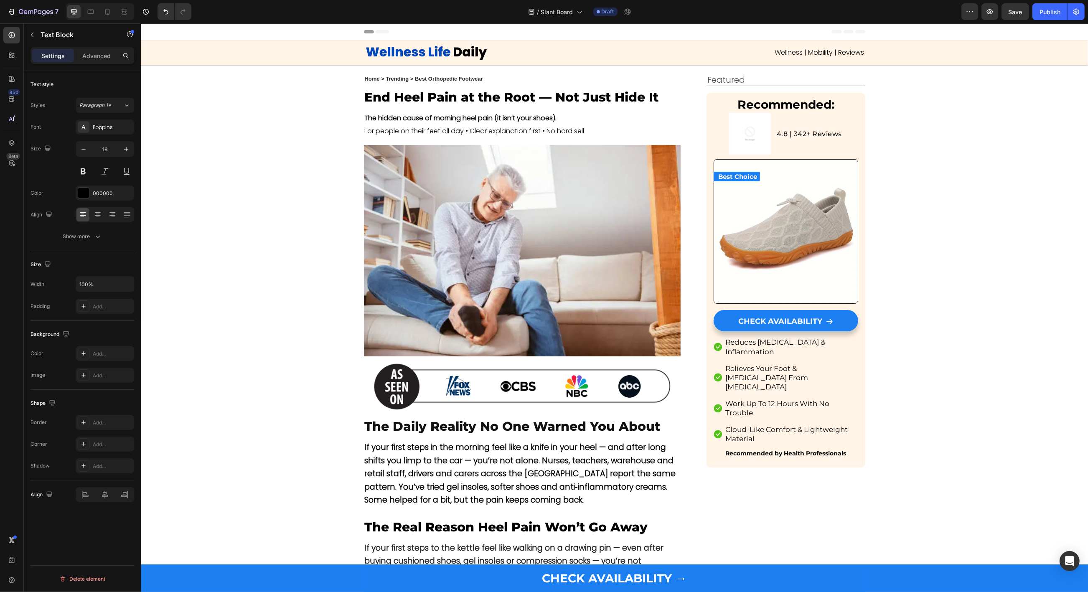
scroll to position [1124, 0]
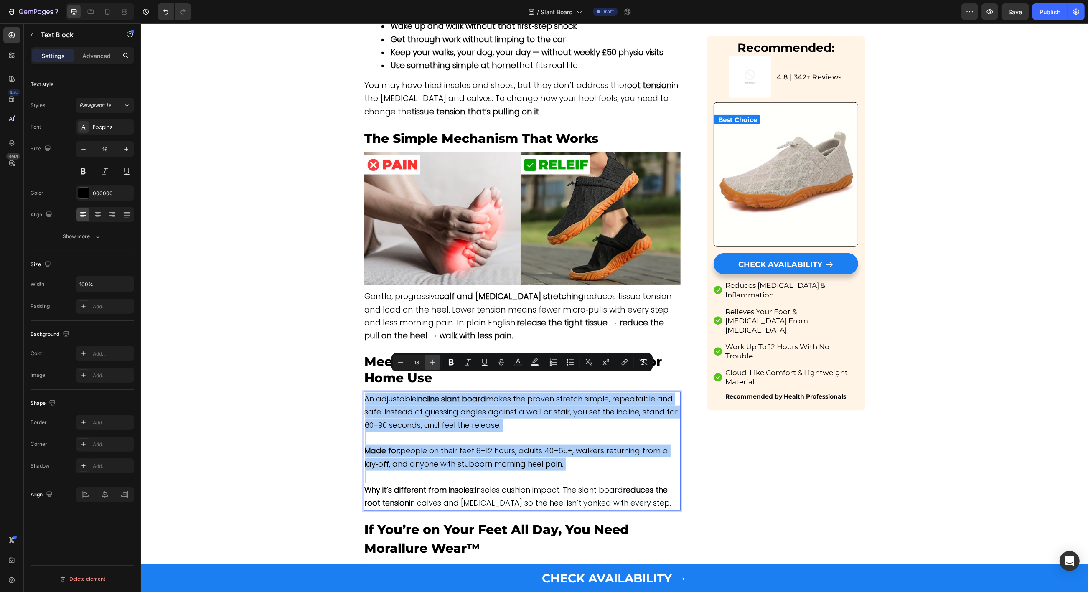
click at [432, 364] on icon "Editor contextual toolbar" at bounding box center [432, 362] width 5 height 5
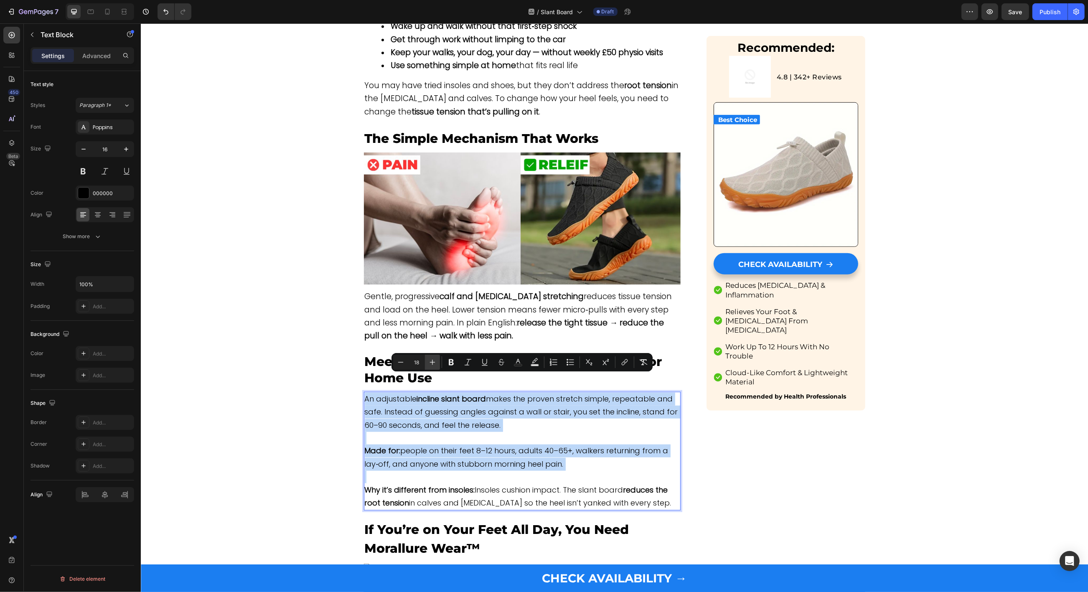
type input "19"
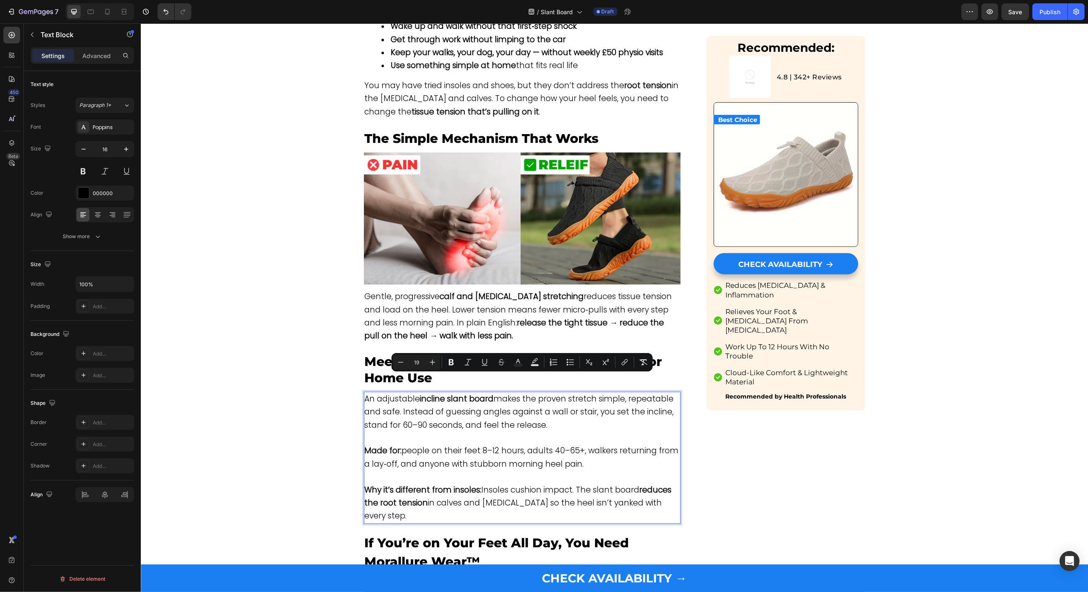
click at [479, 432] on p "Rich Text Editor. Editing area: main" at bounding box center [521, 438] width 315 height 13
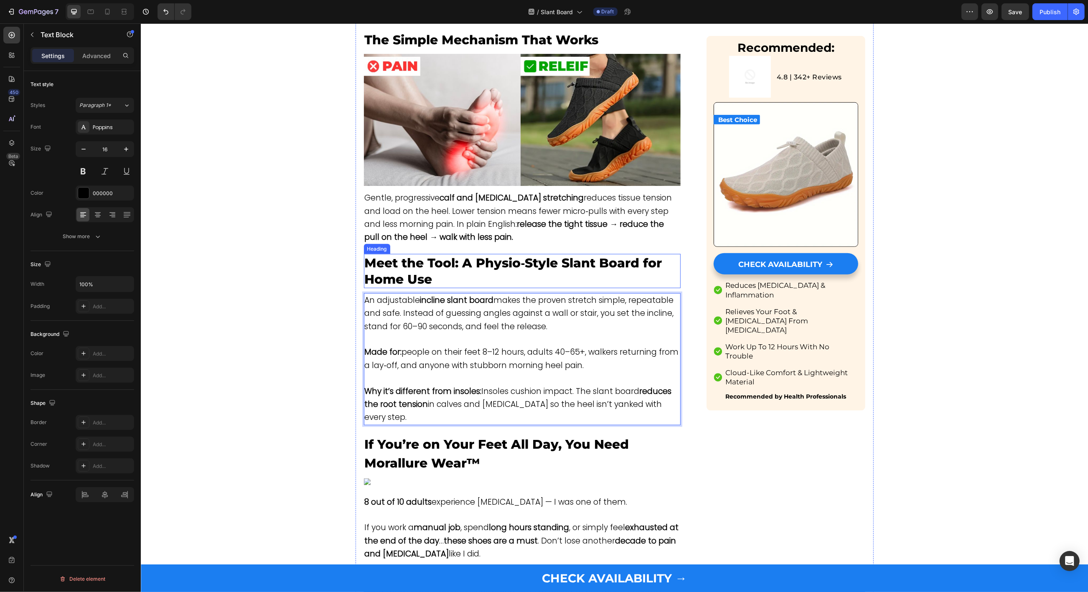
scroll to position [1223, 0]
click at [1020, 16] on div "Save" at bounding box center [1015, 12] width 14 height 9
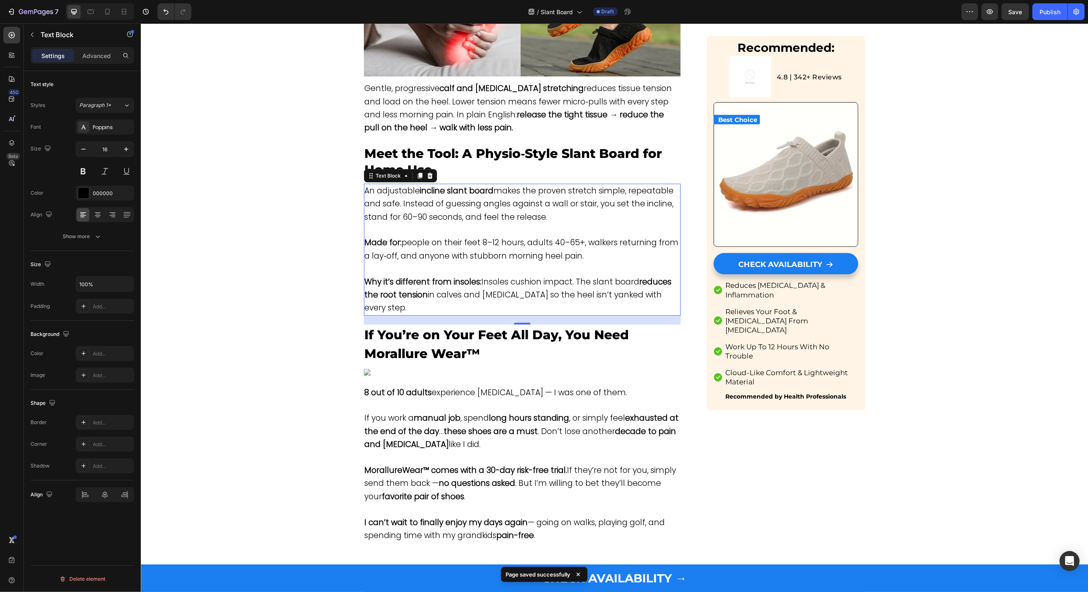
scroll to position [1294, 0]
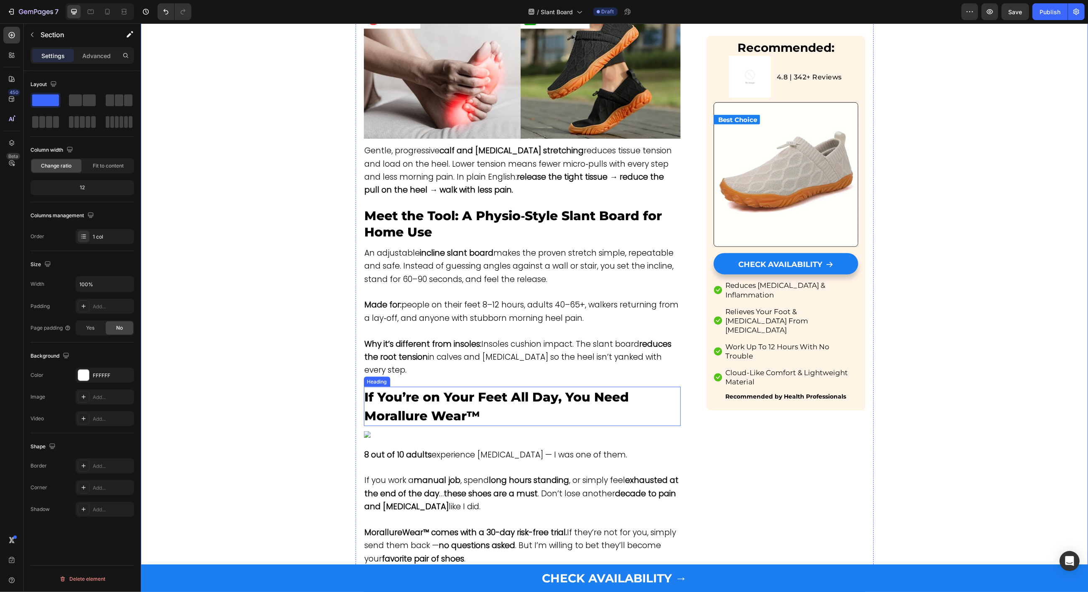
scroll to position [1316, 0]
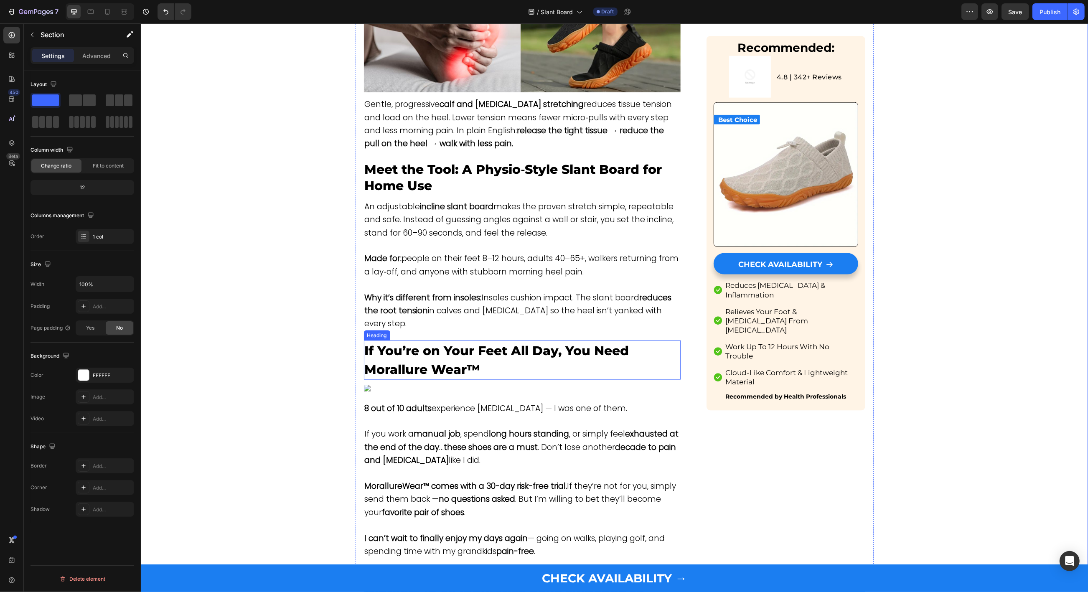
click at [461, 343] on span "If You’re on Your Feet All Day, You Need Morallure Wear™" at bounding box center [496, 360] width 264 height 34
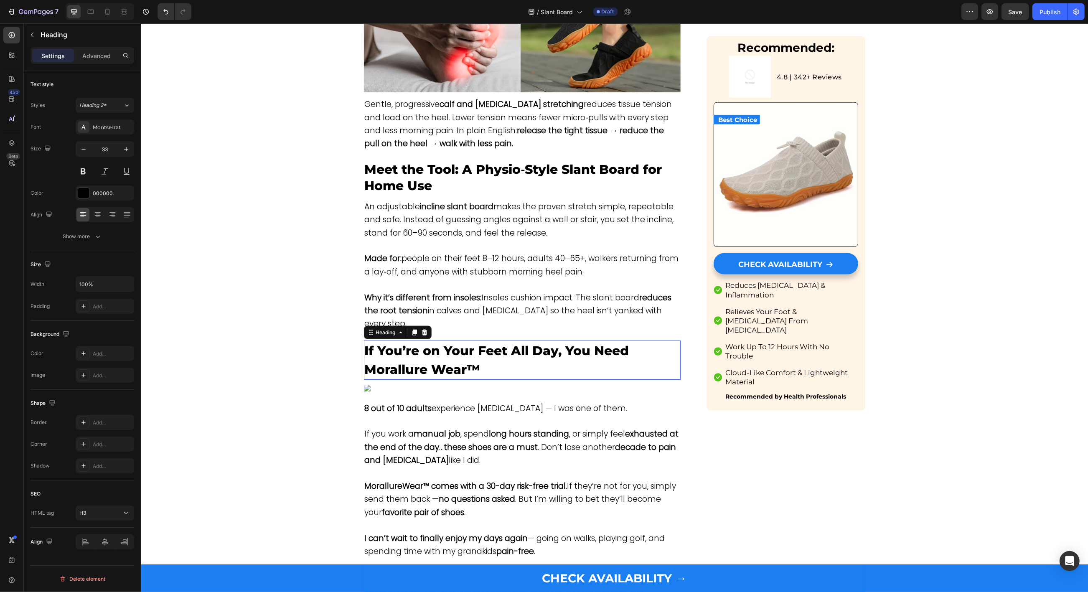
click at [461, 343] on span "If You’re on Your Feet All Day, You Need Morallure Wear™" at bounding box center [496, 360] width 264 height 34
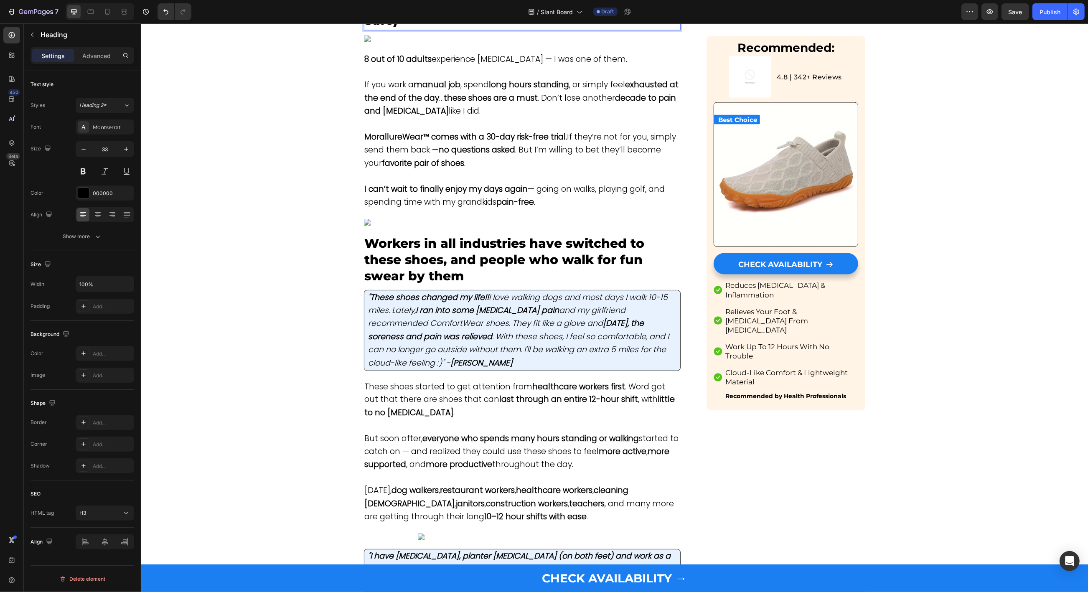
click at [443, 117] on span "If you work a manual job , spend long hours standing , or simply feel exhausted…" at bounding box center [521, 98] width 314 height 38
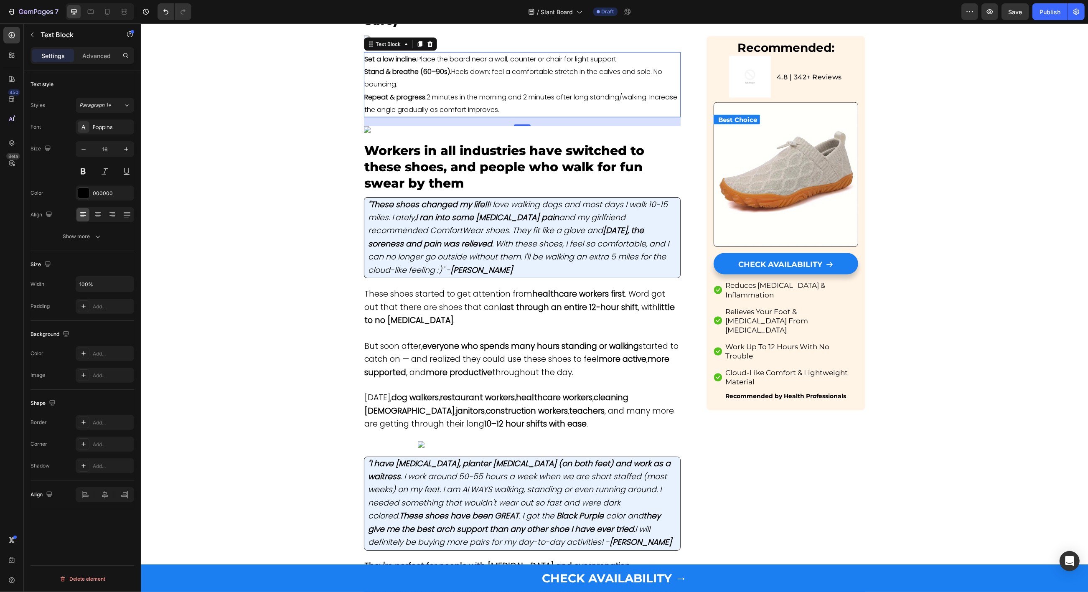
click at [550, 117] on p "Repeat & progress. 2 minutes in the morning and 2 minutes after long standing/w…" at bounding box center [521, 103] width 315 height 25
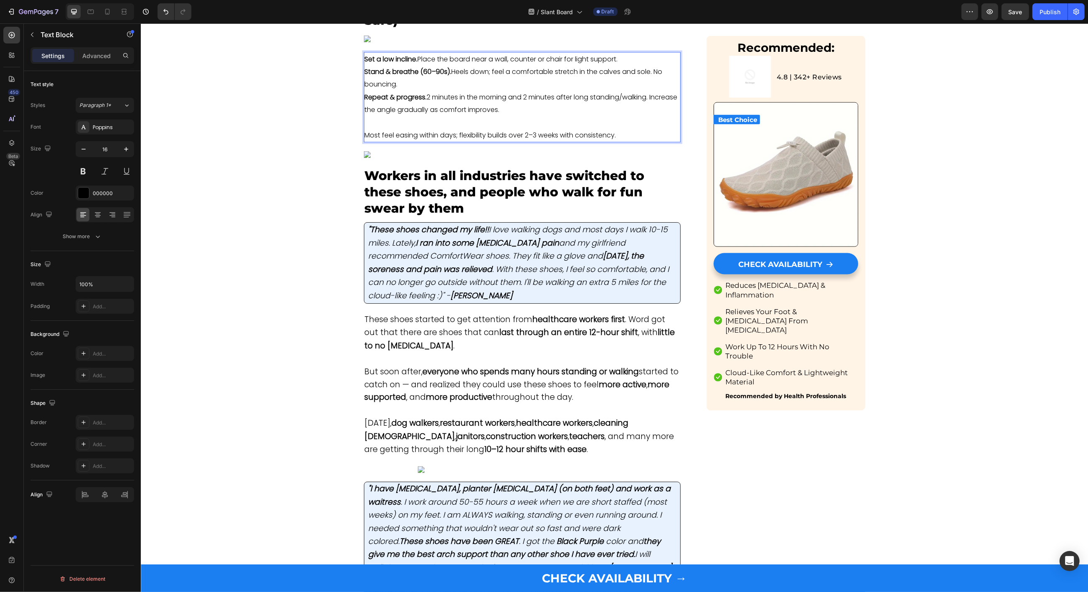
drag, startPoint x: 540, startPoint y: 388, endPoint x: 339, endPoint y: 327, distance: 209.5
click at [363, 143] on div "Set a low incline. Place the board near a wall, counter or chair for light supp…" at bounding box center [521, 97] width 317 height 91
click at [568, 319] on icon "Editor contextual toolbar" at bounding box center [567, 319] width 2 height 2
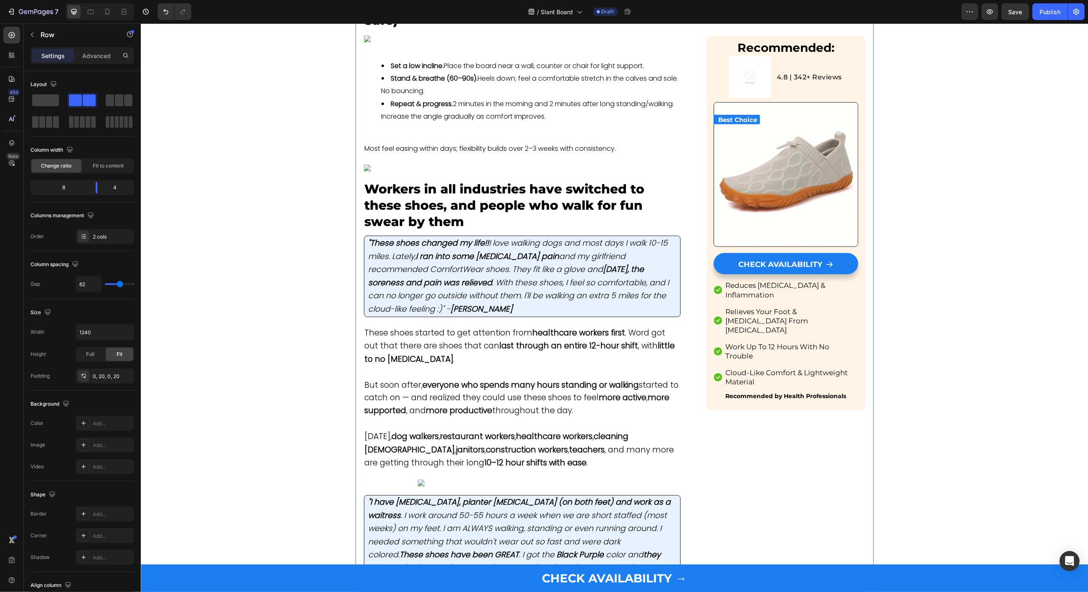
click at [361, 335] on div "Home > Trending > Best Orthopedic Footwear Text Block End Heel Pain at the Root…" at bounding box center [614, 407] width 518 height 3997
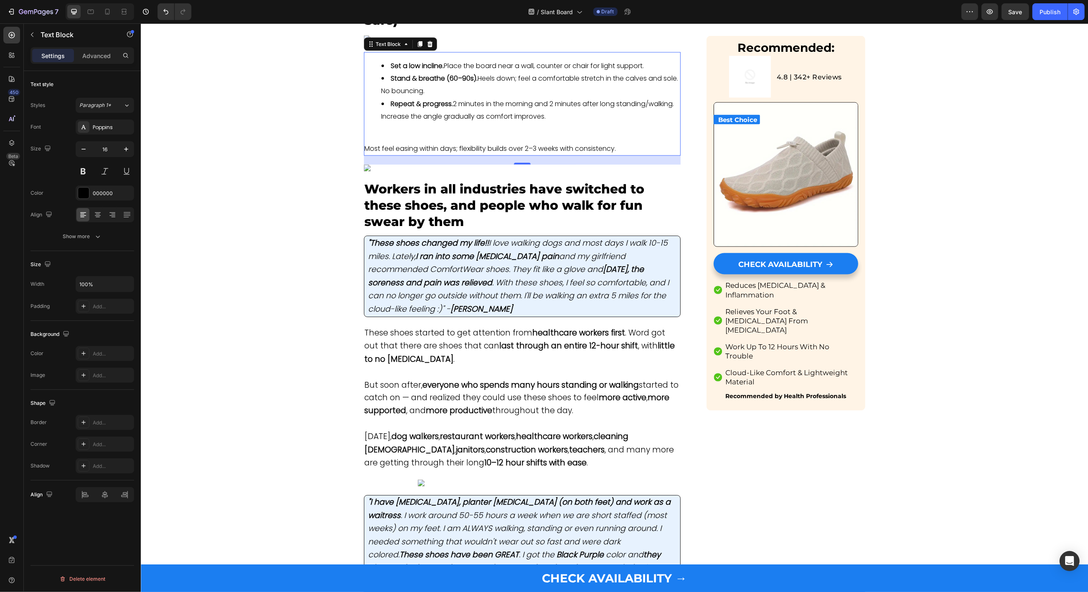
click at [378, 156] on div "Set a low incline. Place the board near a wall, counter or chair for light supp…" at bounding box center [521, 104] width 317 height 104
click at [167, 9] on icon "Undo/Redo" at bounding box center [166, 12] width 8 height 8
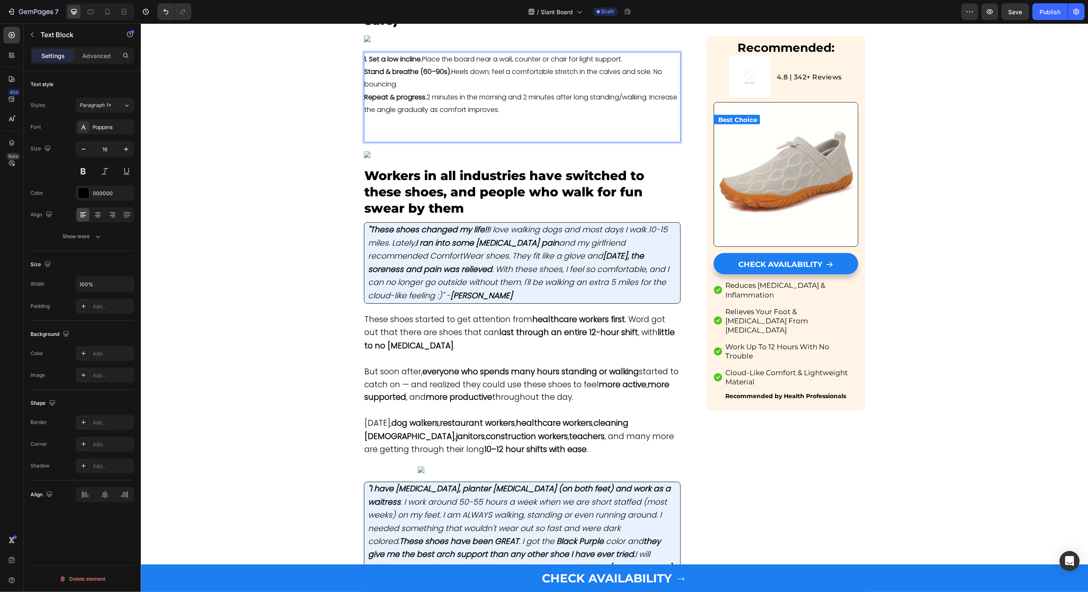
click at [364, 143] on div "1. Set a low incline. Place the board near a wall, counter or chair for light s…" at bounding box center [521, 97] width 317 height 91
click at [365, 102] on strong "Repeat & progress." at bounding box center [395, 97] width 62 height 10
click at [407, 91] on p "2. Stand & breathe (60–90s). Heels down; feel a comfortable stretch in the calv…" at bounding box center [521, 78] width 315 height 25
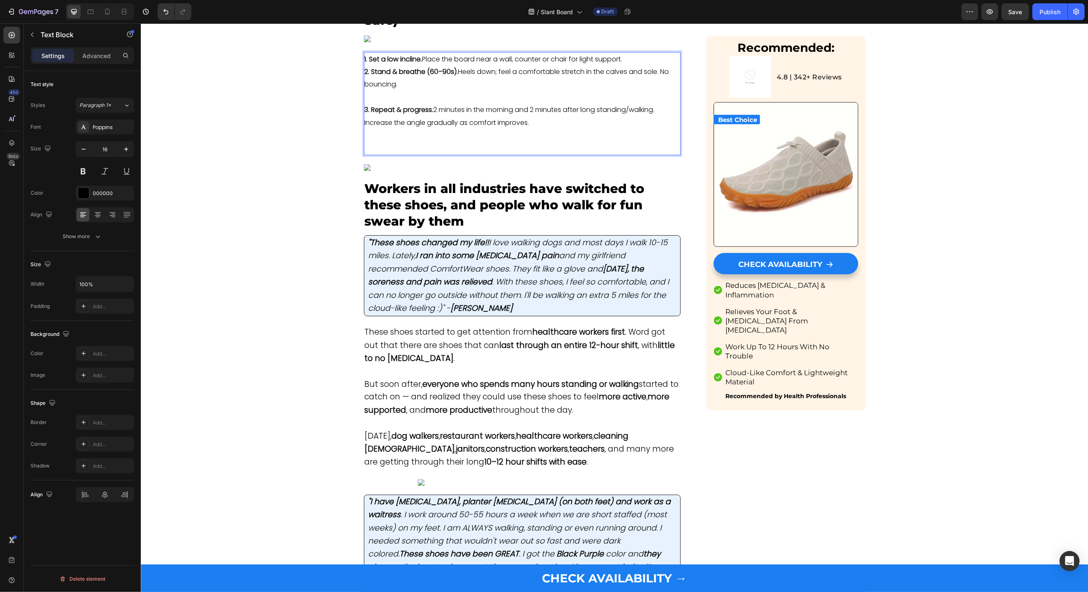
click at [641, 66] on p "1. Set a low incline. Place the board near a wall, counter or chair for light s…" at bounding box center [521, 59] width 315 height 13
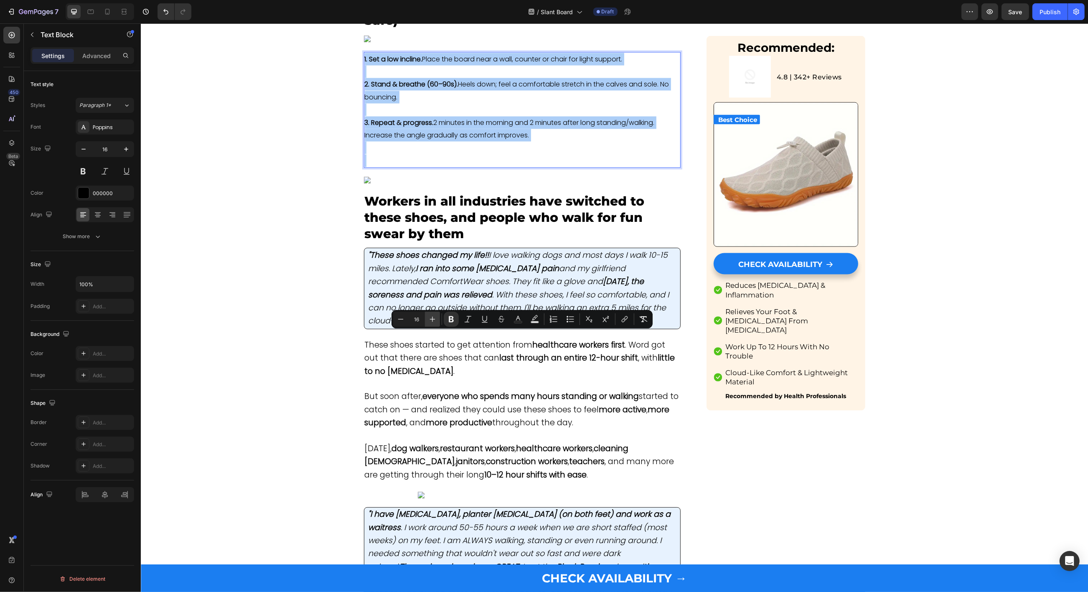
click at [430, 320] on icon "Editor contextual toolbar" at bounding box center [432, 319] width 8 height 8
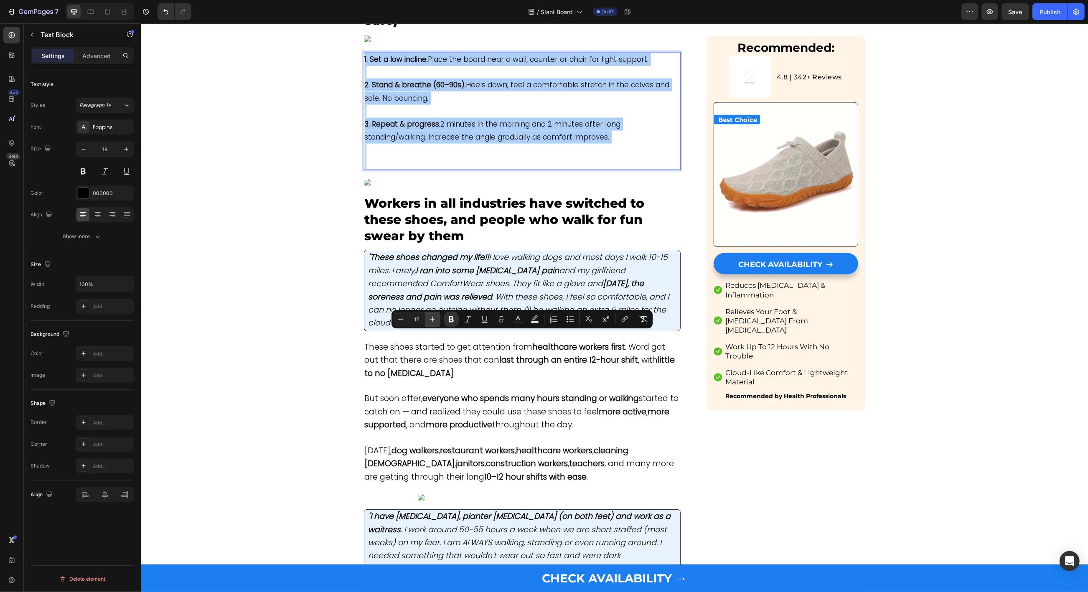
click at [430, 320] on icon "Editor contextual toolbar" at bounding box center [432, 319] width 8 height 8
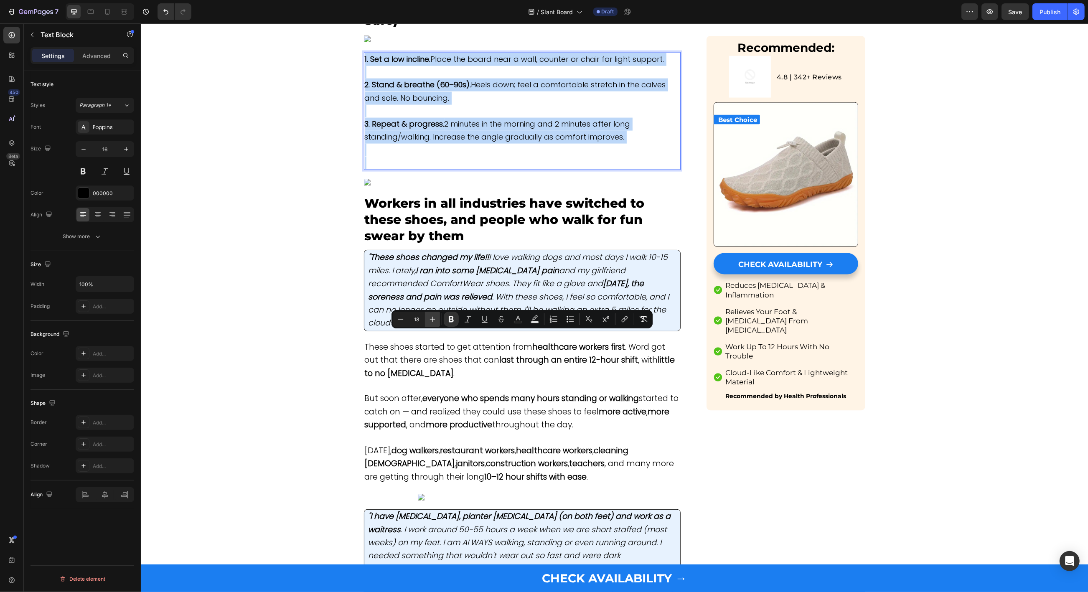
type input "19"
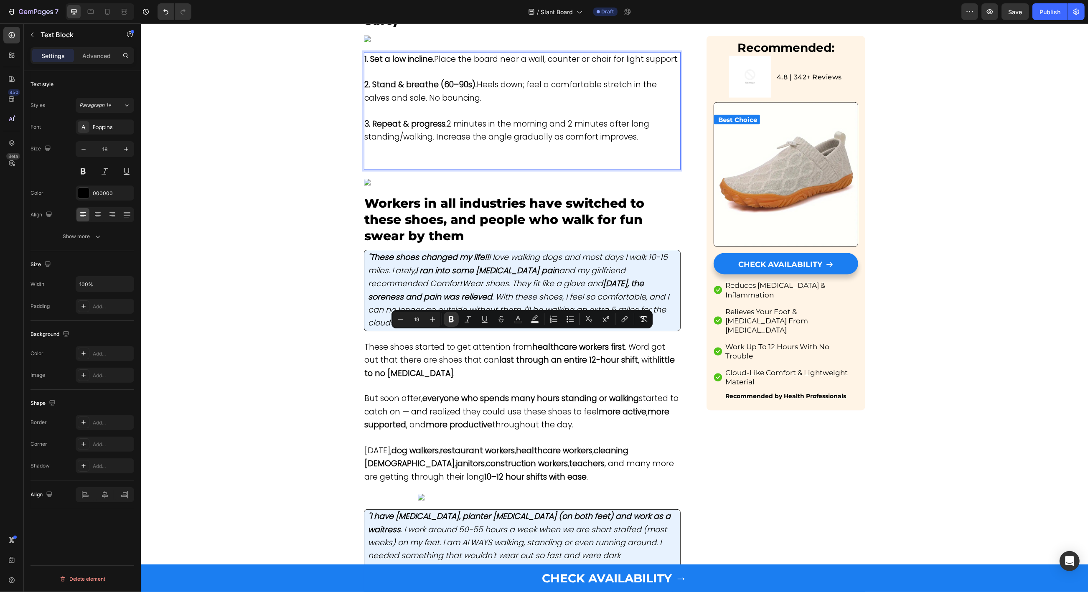
click at [662, 144] on p "3. Repeat & progress. 2 minutes in the morning and 2 minutes after long standin…" at bounding box center [521, 131] width 315 height 26
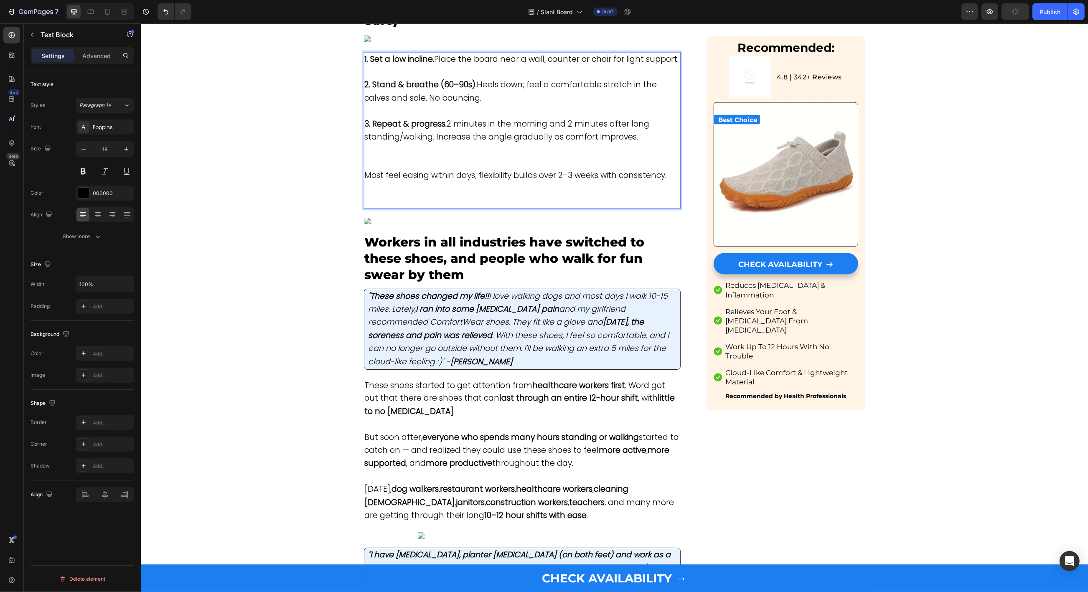
click at [403, 181] on span "Most feel easing within days; flexibility builds over 2–3 weeks with consistenc…" at bounding box center [515, 175] width 302 height 11
click at [447, 449] on icon "Editor contextual toolbar" at bounding box center [445, 447] width 5 height 6
click at [393, 169] on p "Rich Text Editor. Editing area: main" at bounding box center [521, 163] width 315 height 13
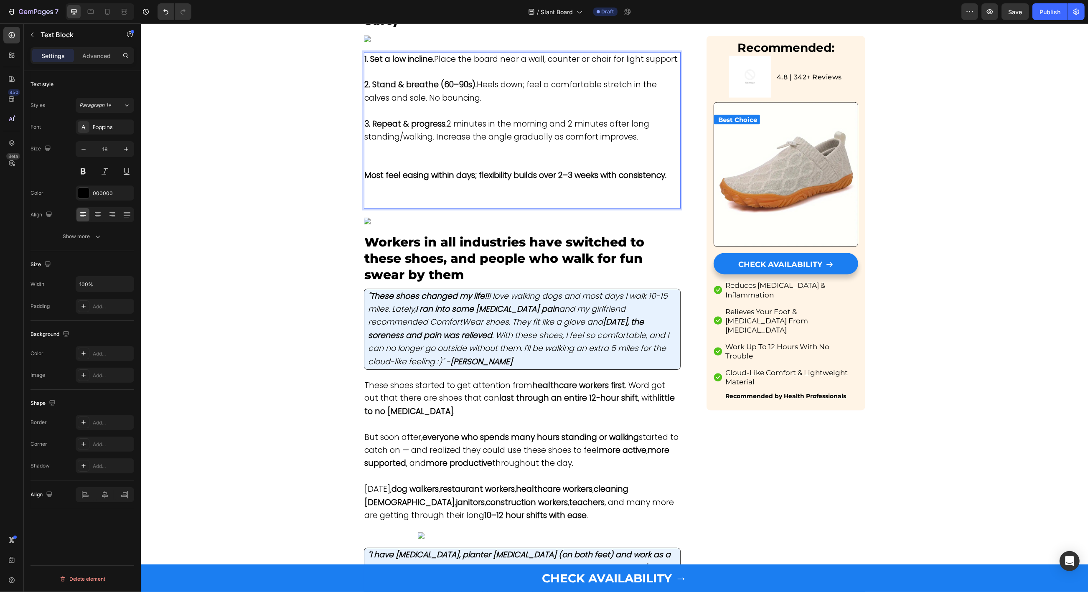
click at [393, 195] on p "Rich Text Editor. Editing area: main" at bounding box center [521, 189] width 315 height 13
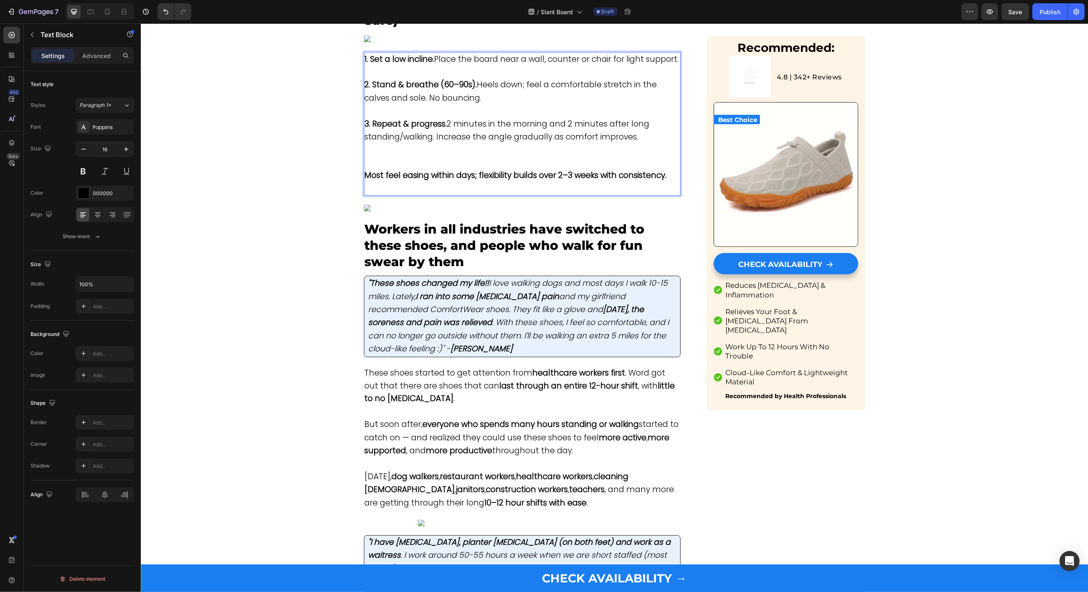
click at [381, 169] on p "Rich Text Editor. Editing area: main" at bounding box center [521, 163] width 315 height 13
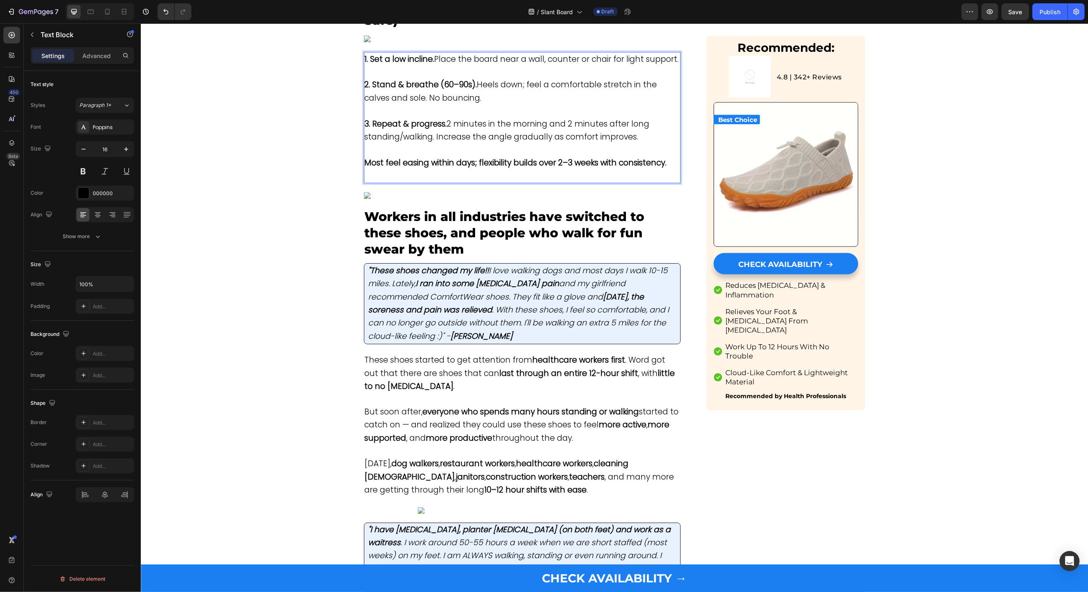
click at [391, 182] on p "Rich Text Editor. Editing area: main" at bounding box center [521, 176] width 315 height 13
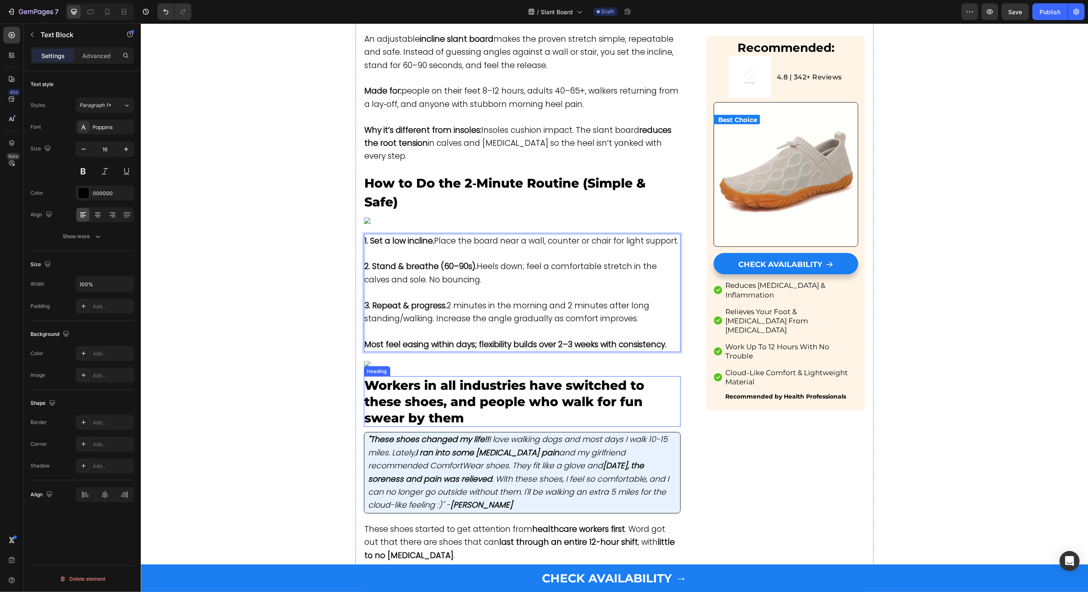
scroll to position [1330, 0]
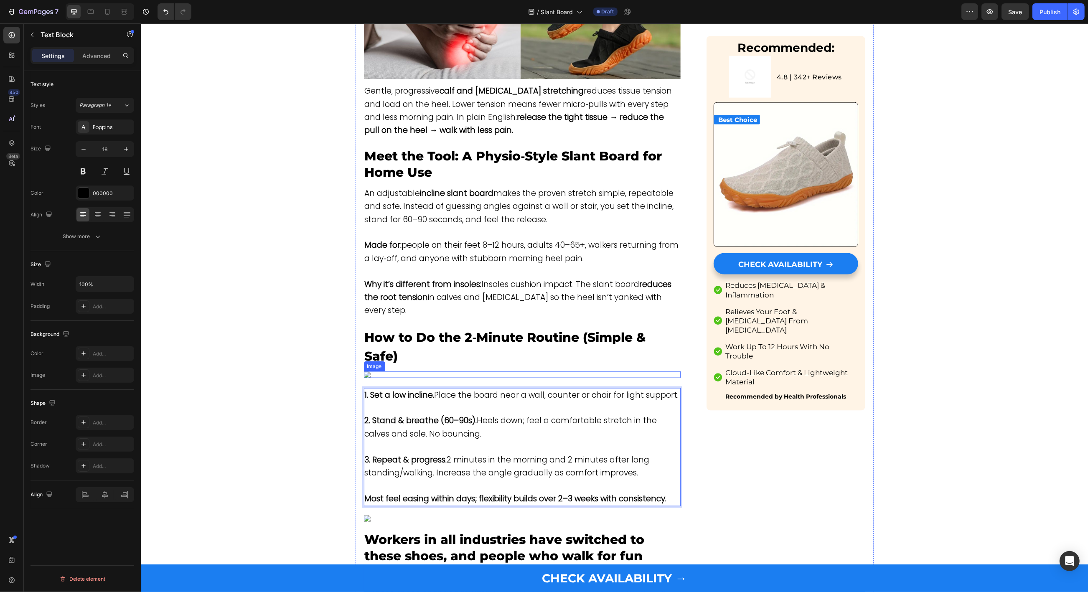
click at [439, 378] on img at bounding box center [521, 374] width 317 height 7
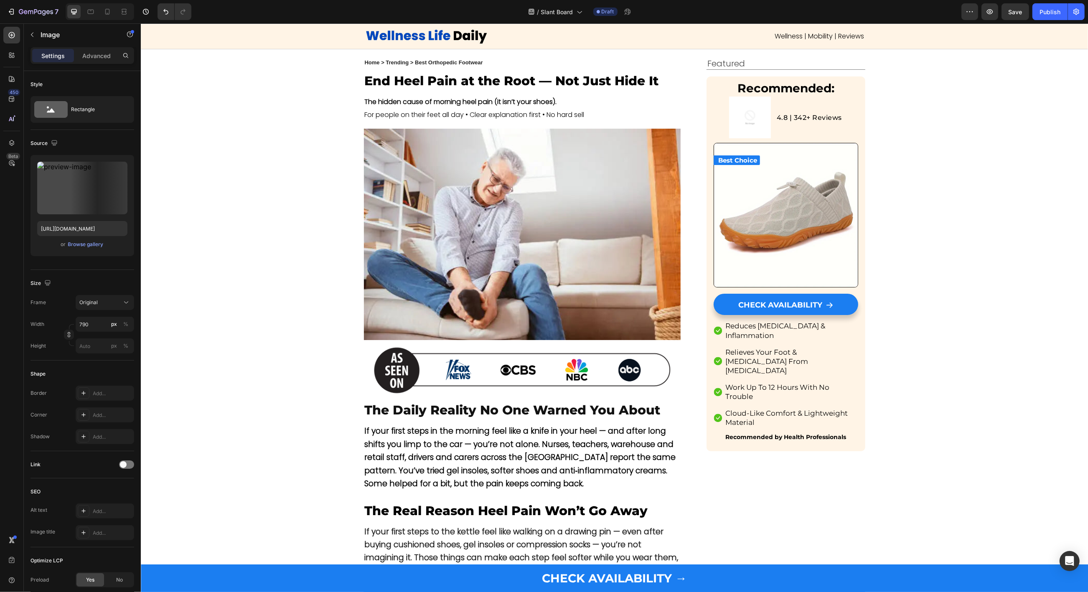
scroll to position [0, 0]
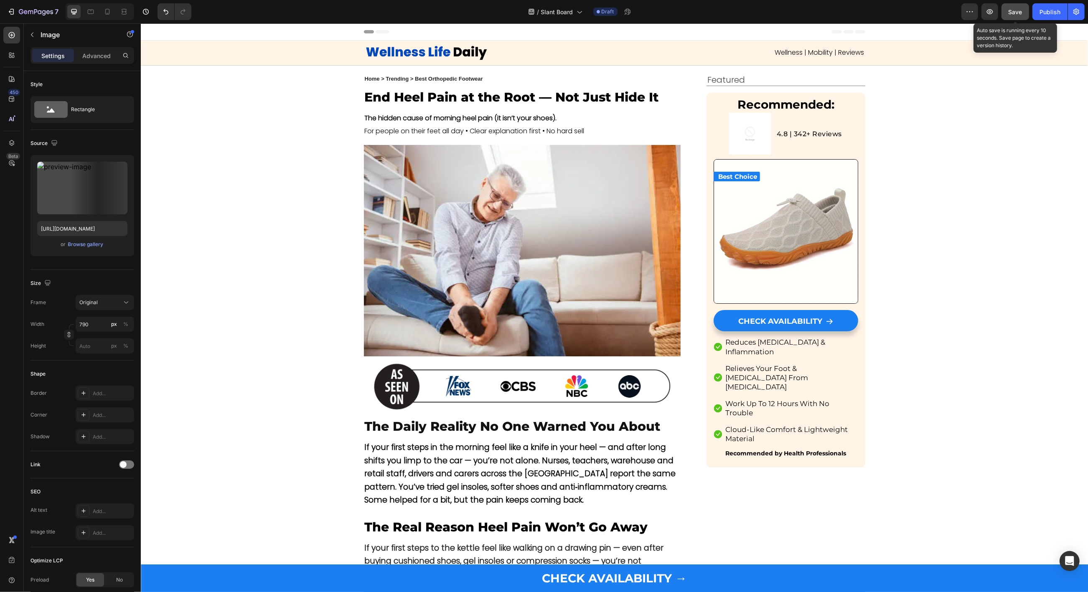
click at [1017, 15] on span "Save" at bounding box center [1015, 11] width 14 height 7
click at [750, 133] on img at bounding box center [749, 134] width 42 height 42
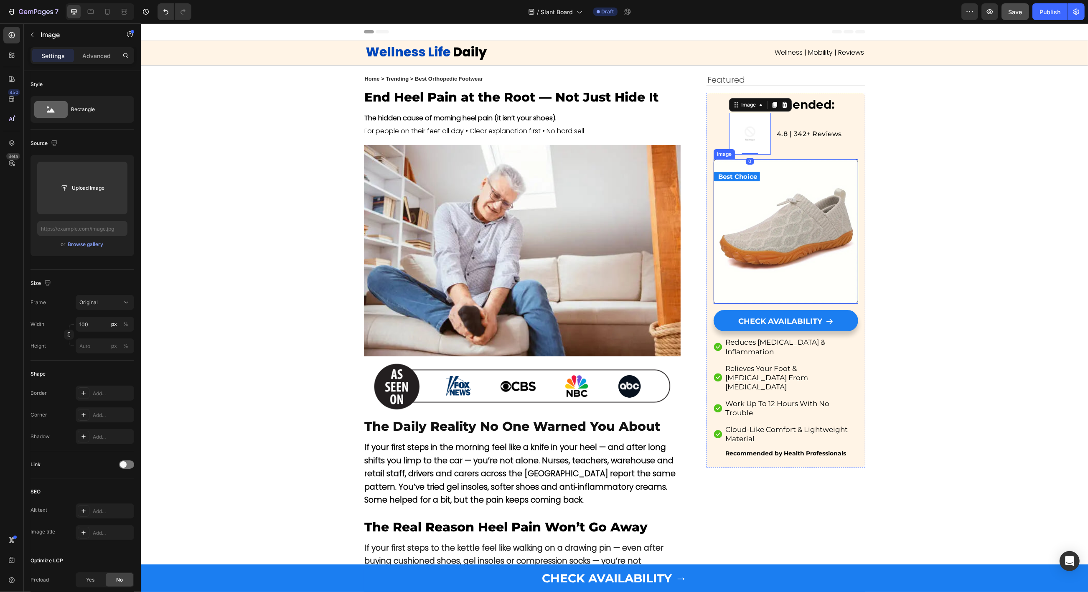
click at [746, 208] on img at bounding box center [785, 231] width 144 height 144
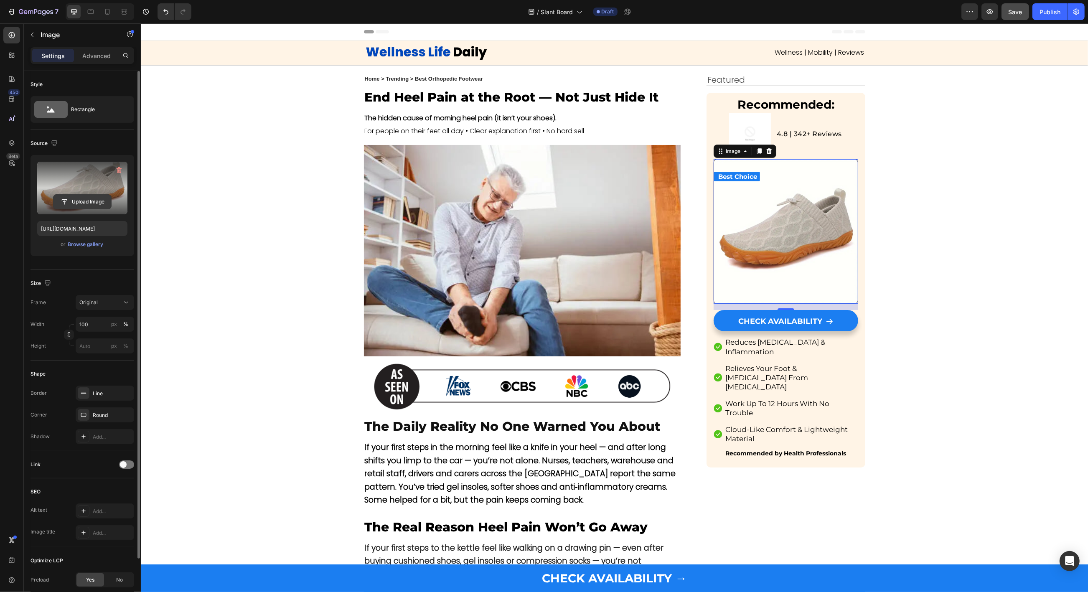
click at [78, 201] on input "file" at bounding box center [82, 202] width 58 height 14
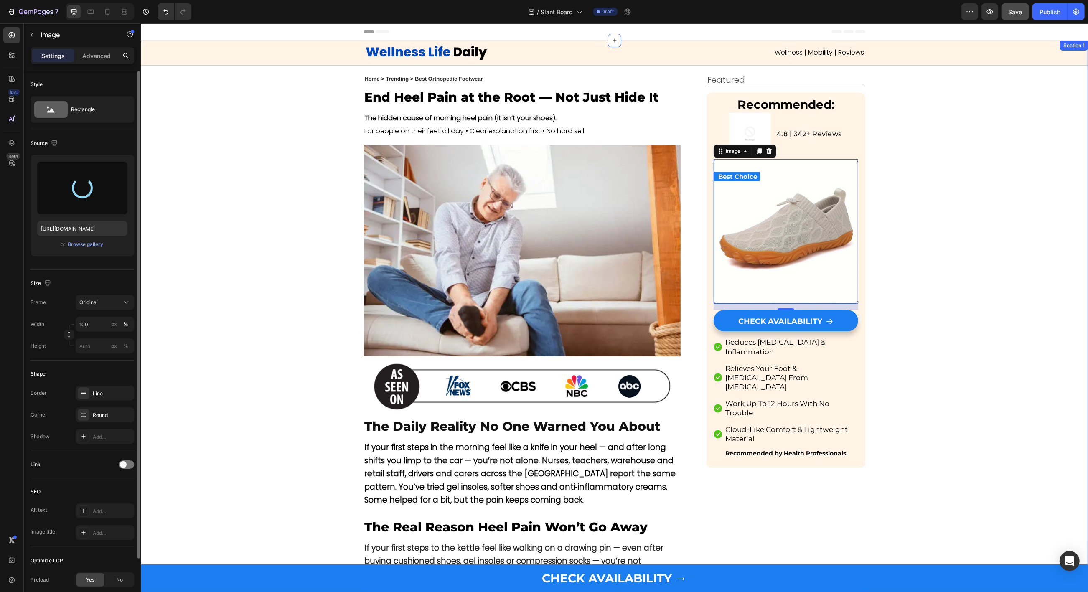
type input "https://cdn.shopify.com/s/files/1/0735/2182/3998/files/gempages_562353628887647…"
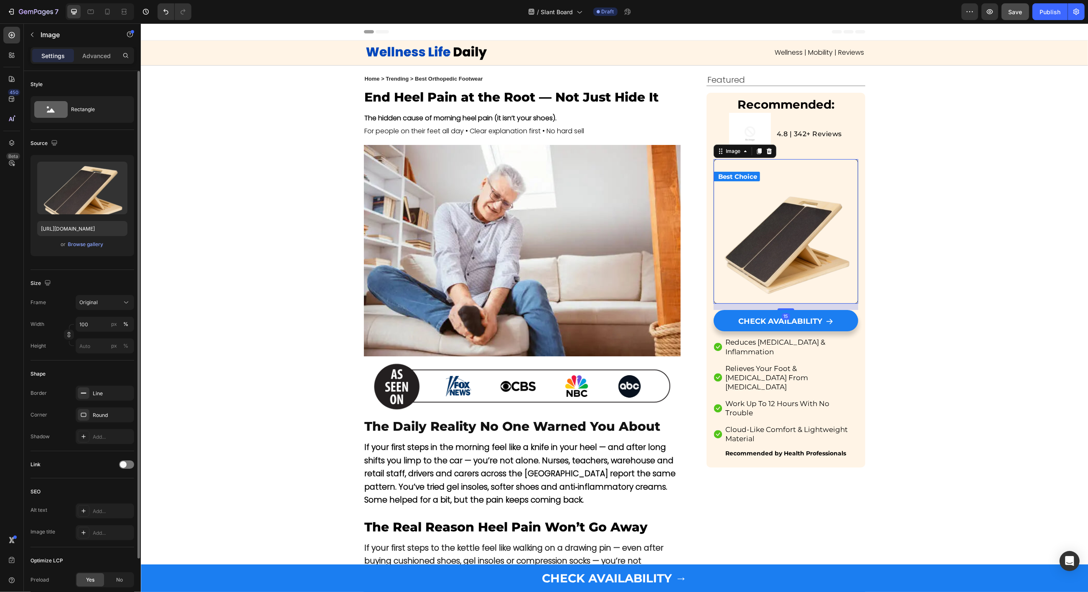
click at [778, 214] on img at bounding box center [785, 231] width 144 height 144
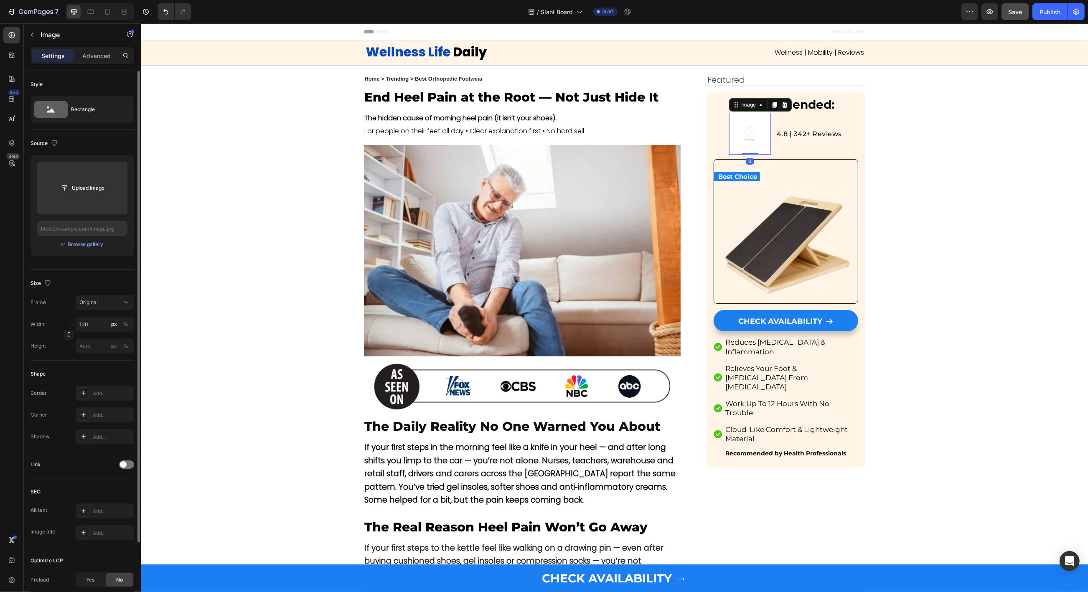
click at [749, 127] on div "Image 0" at bounding box center [749, 134] width 42 height 42
click at [75, 196] on input "file" at bounding box center [82, 188] width 90 height 53
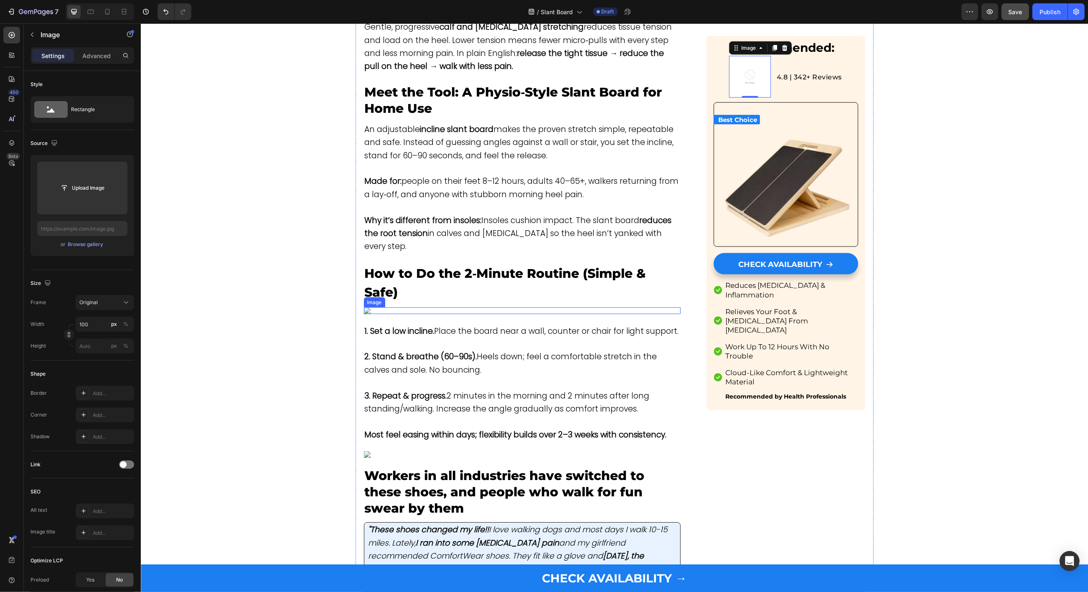
scroll to position [1444, 0]
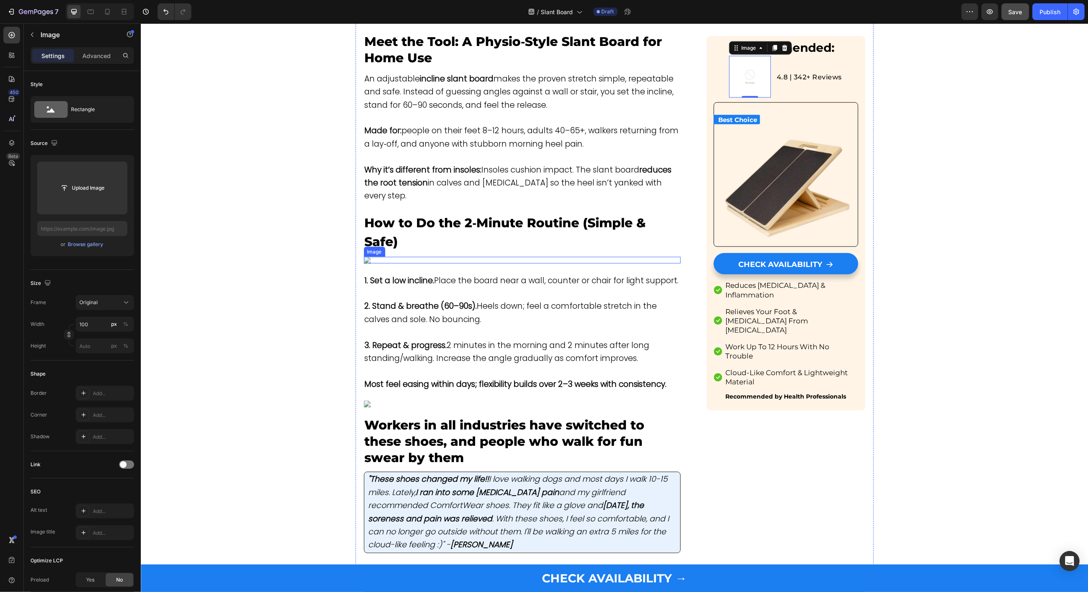
click at [505, 264] on img at bounding box center [521, 260] width 317 height 7
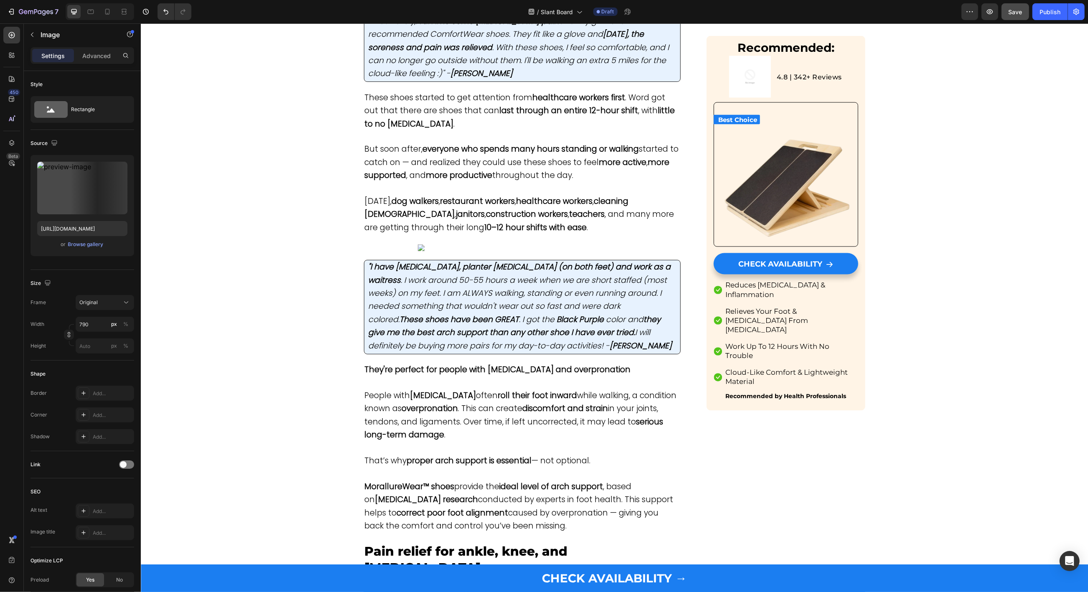
scroll to position [2021, 0]
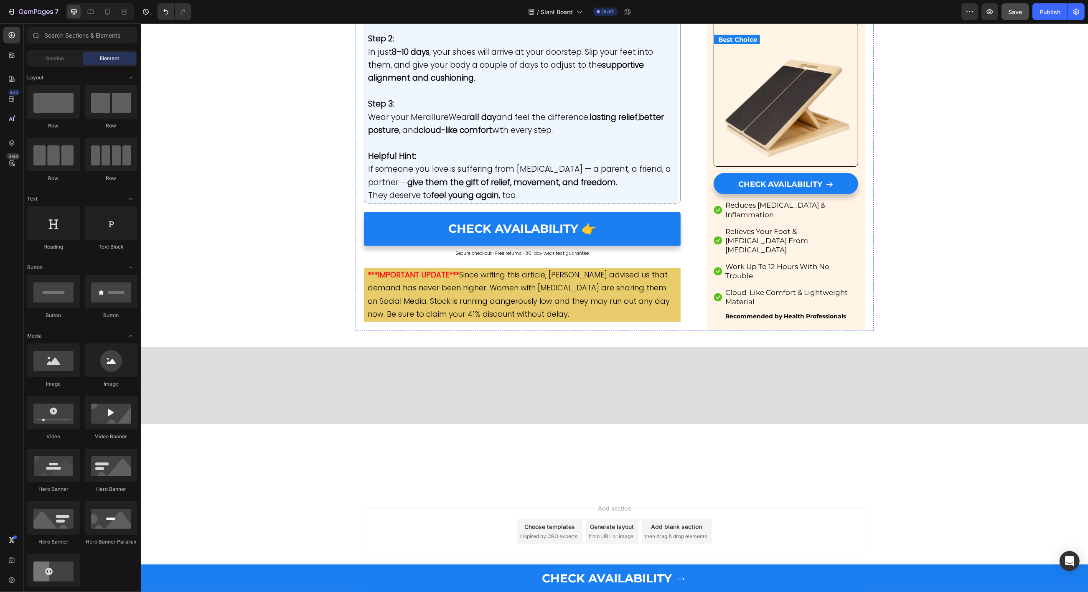
scroll to position [4105, 0]
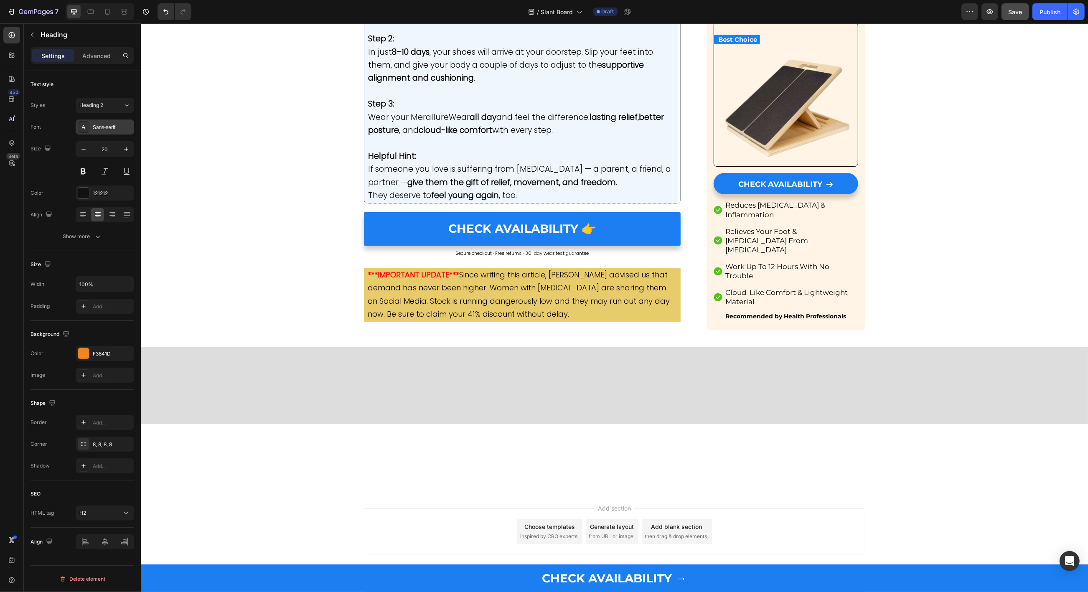
click at [114, 129] on div "Sans-serif" at bounding box center [112, 128] width 39 height 8
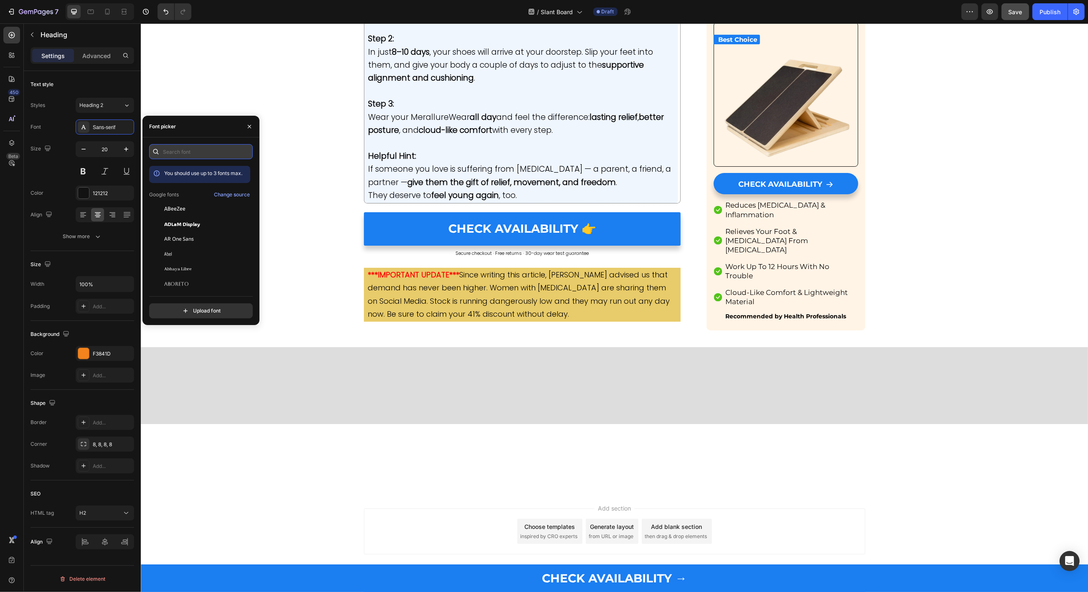
click at [174, 152] on input "text" at bounding box center [201, 151] width 104 height 15
type input "mont"
click at [167, 268] on span "Montserrat" at bounding box center [178, 269] width 28 height 8
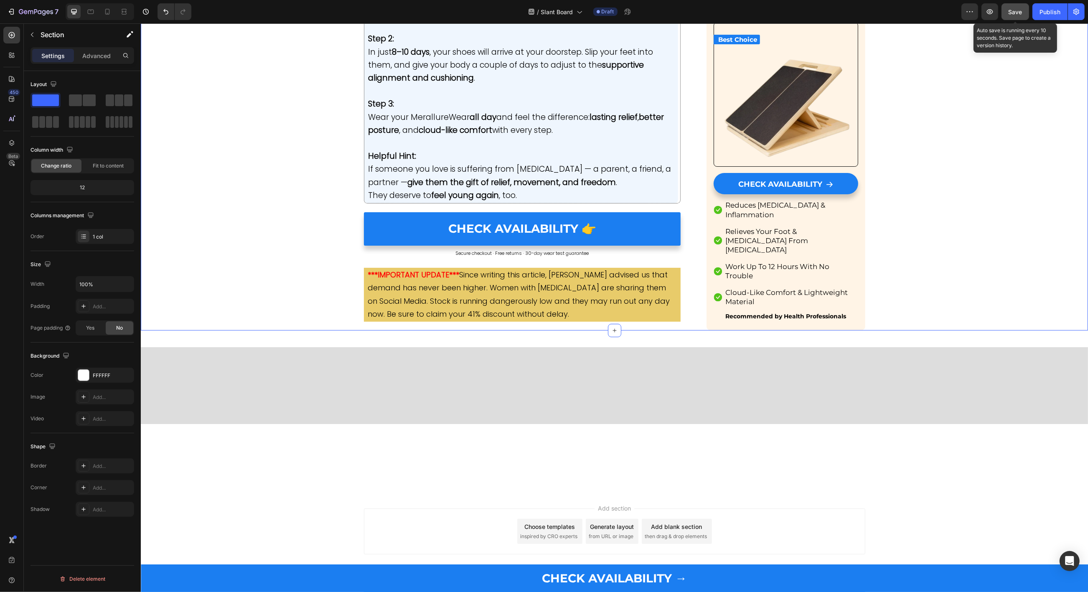
click at [1013, 18] on button "Save" at bounding box center [1015, 11] width 28 height 17
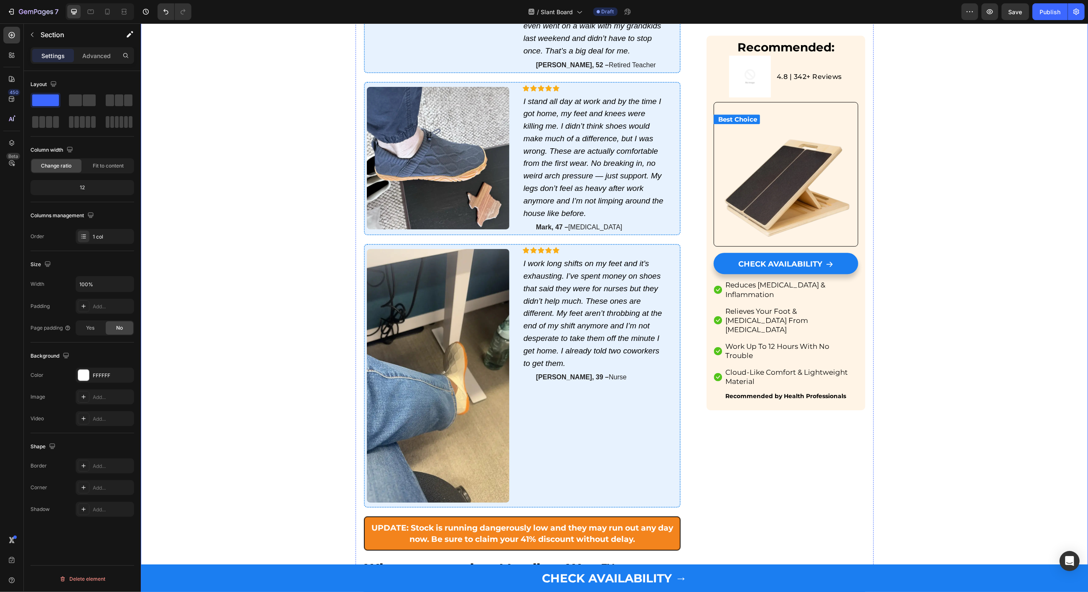
scroll to position [2976, 0]
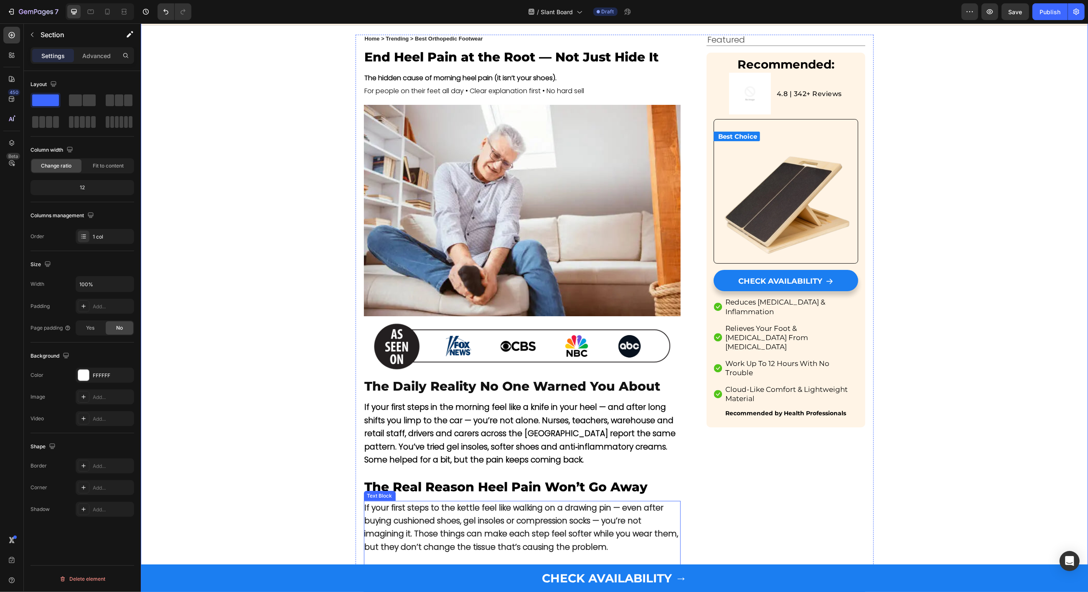
scroll to position [0, 0]
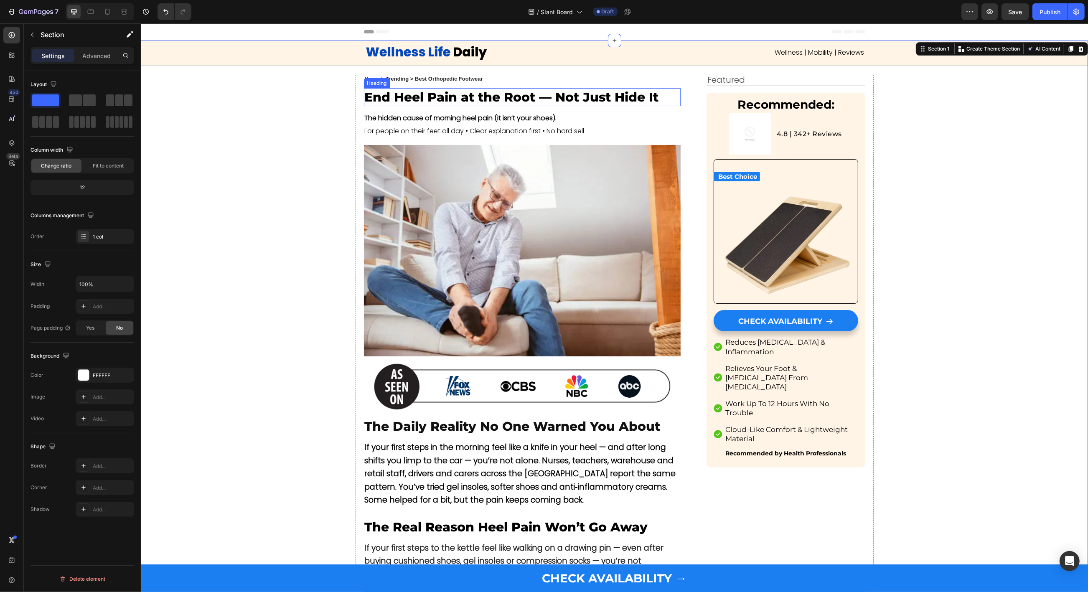
click at [461, 90] on p "End Heel Pain at the Root — Not Just Hide It" at bounding box center [521, 97] width 315 height 16
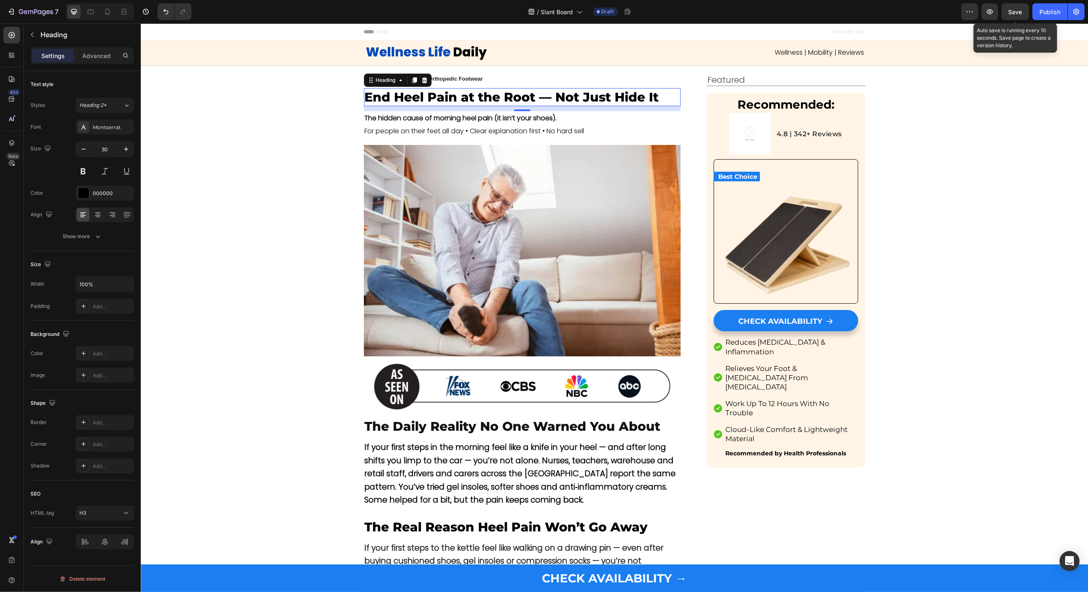
click at [1009, 15] on span "Save" at bounding box center [1015, 11] width 14 height 7
click at [553, 14] on span "Slant Board" at bounding box center [557, 12] width 32 height 9
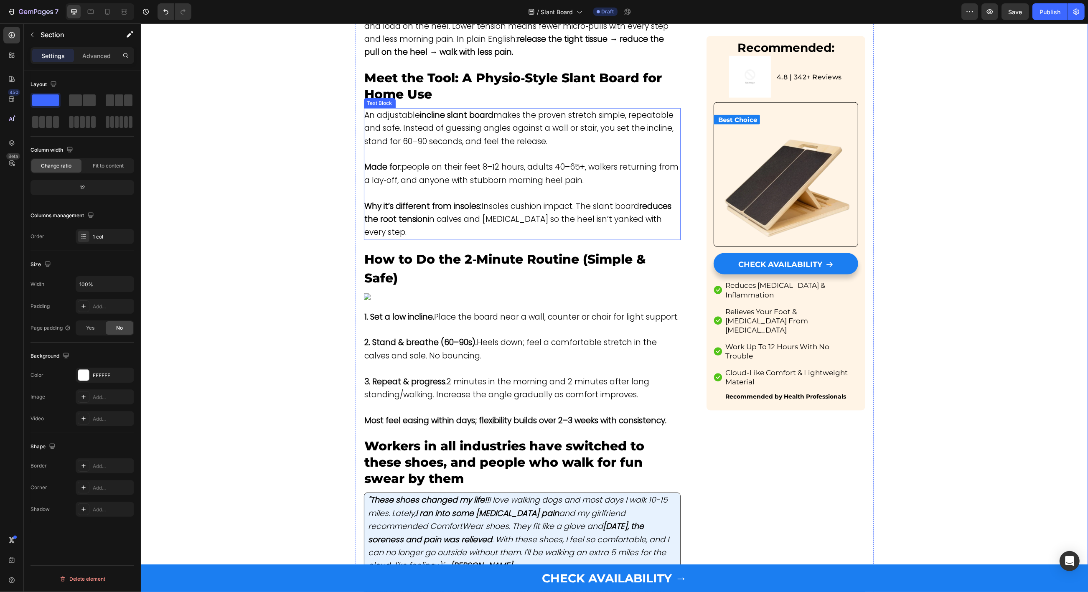
scroll to position [1572, 0]
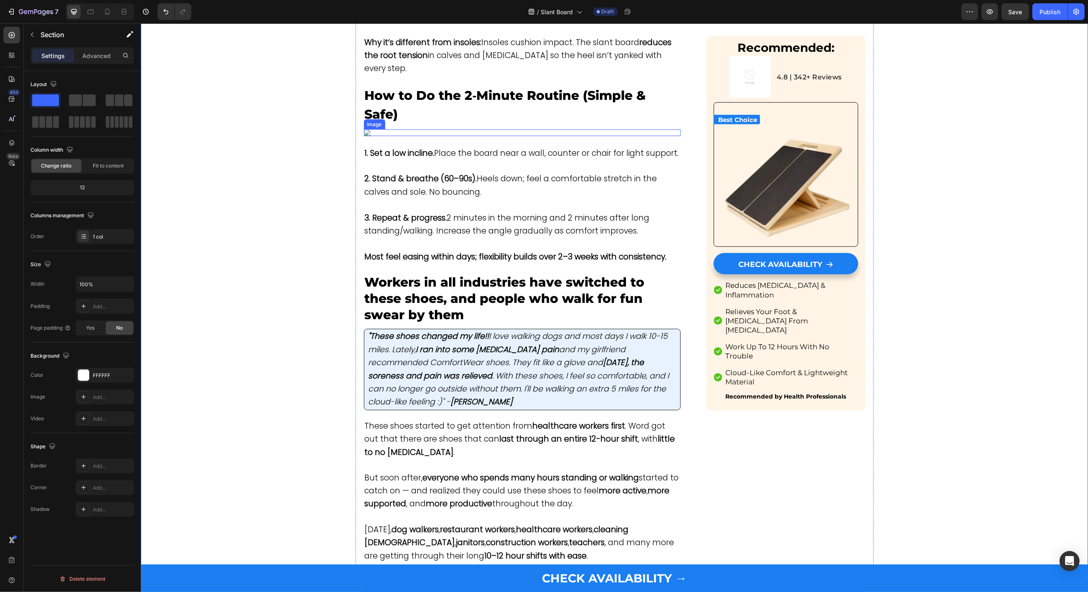
click at [479, 136] on img at bounding box center [521, 132] width 317 height 7
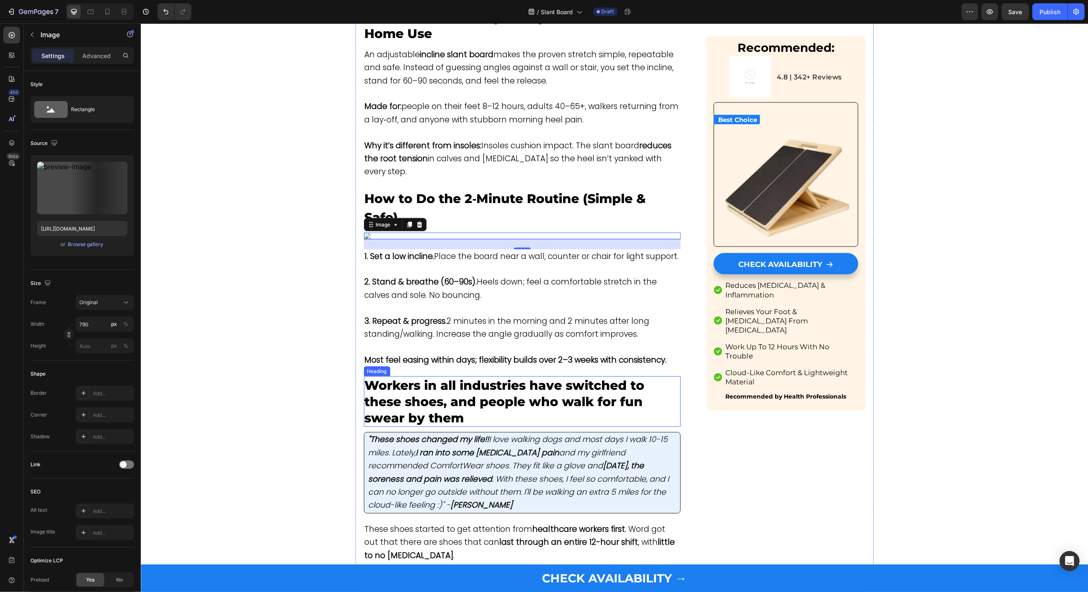
scroll to position [1474, 0]
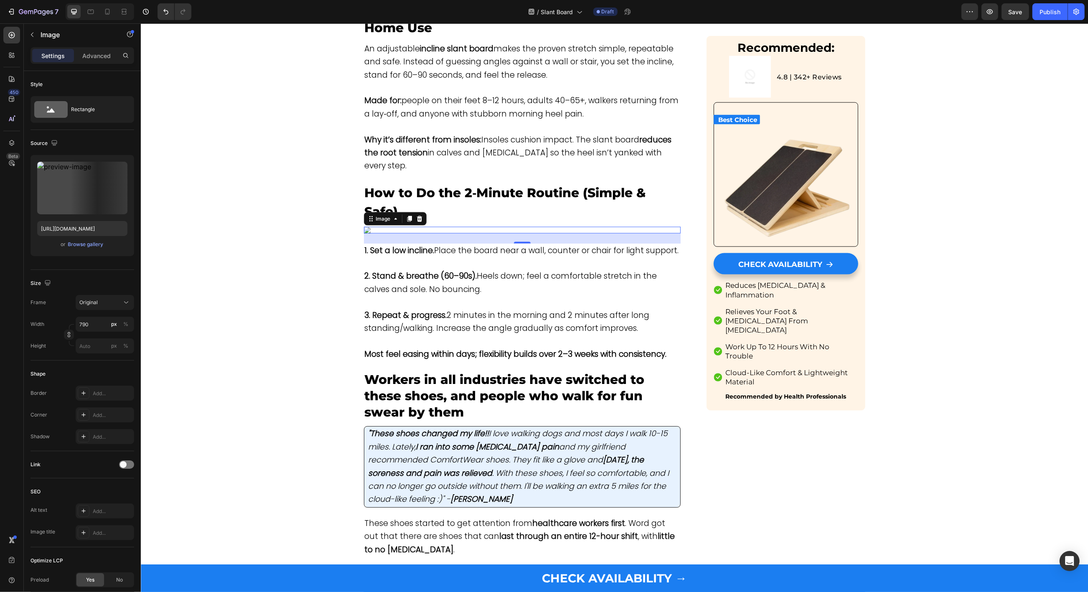
click at [482, 233] on img at bounding box center [521, 230] width 317 height 7
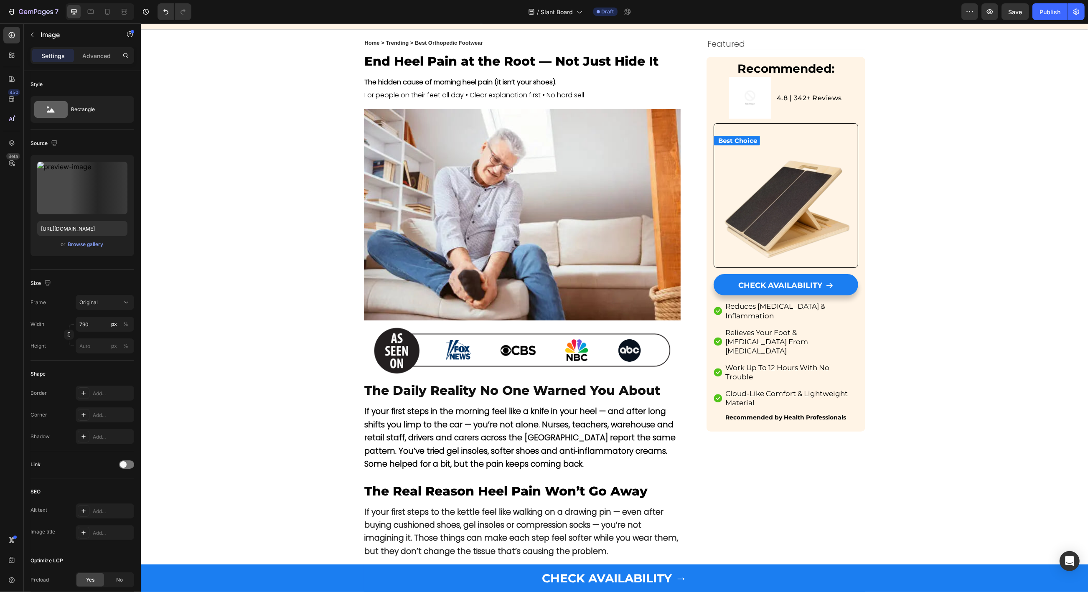
scroll to position [13, 0]
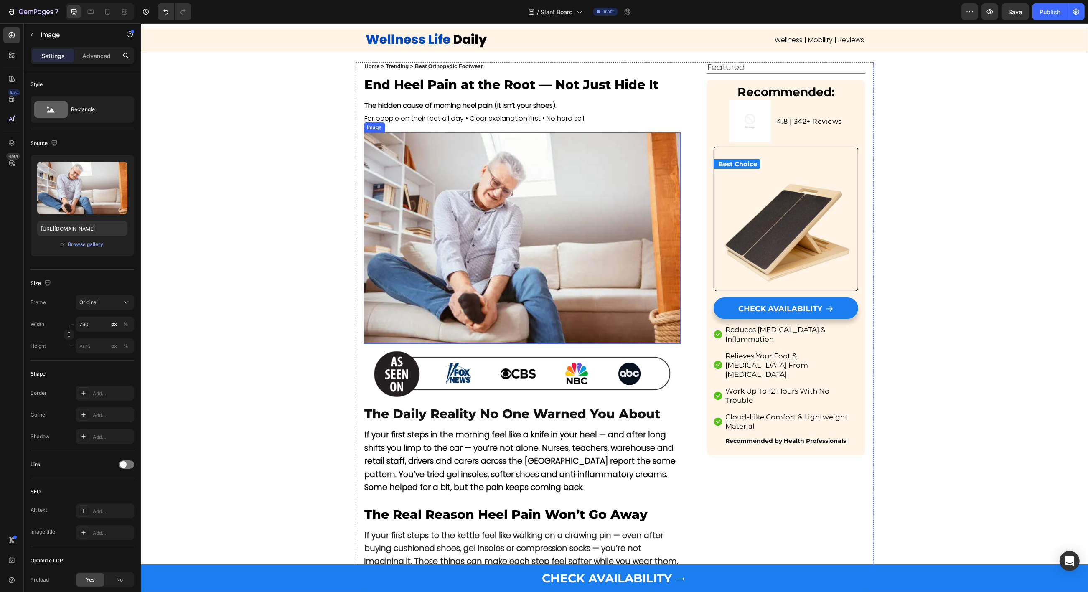
click at [456, 218] on img at bounding box center [521, 237] width 317 height 211
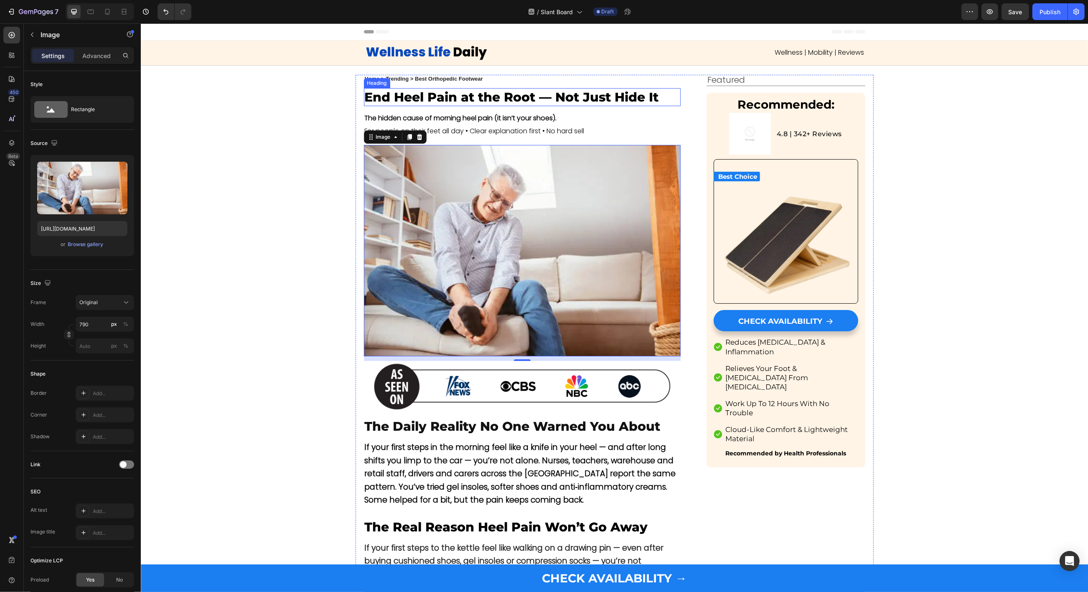
click at [503, 96] on p "End Heel Pain at the Root — Not Just Hide It" at bounding box center [521, 97] width 315 height 16
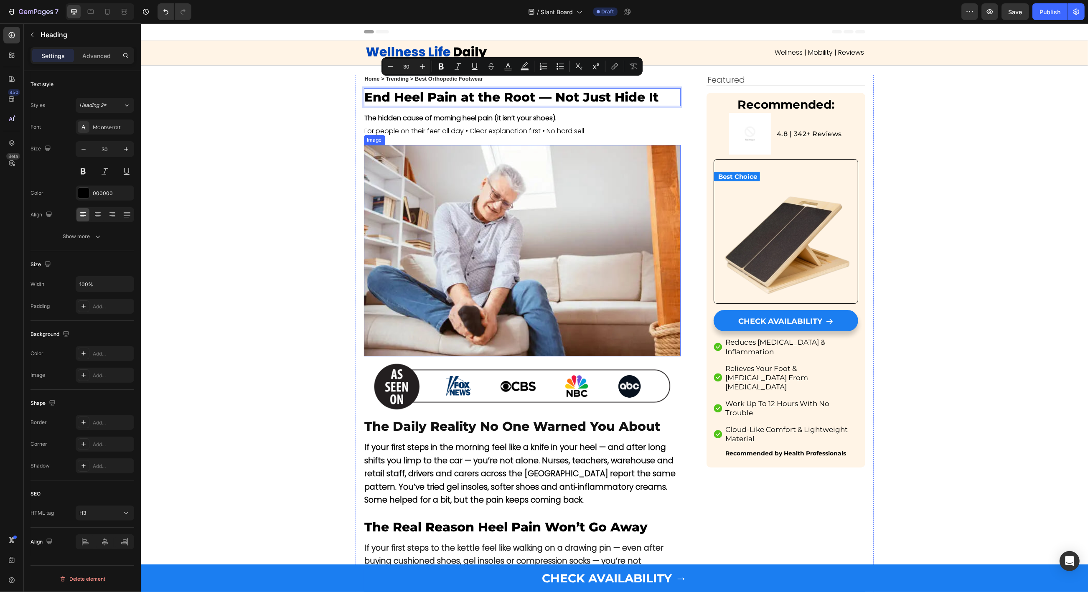
scroll to position [17, 0]
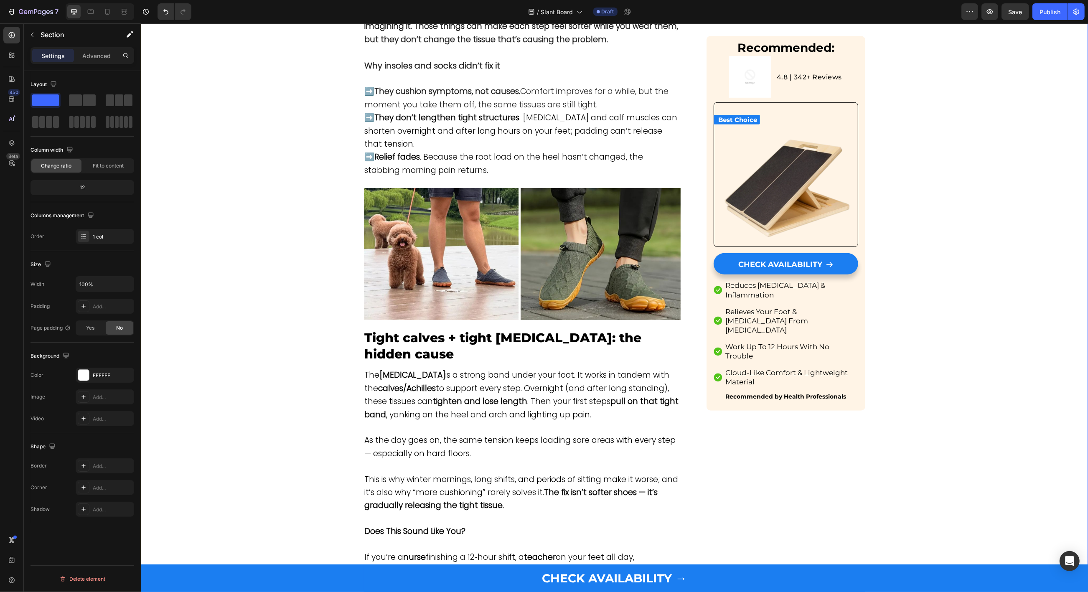
scroll to position [567, 0]
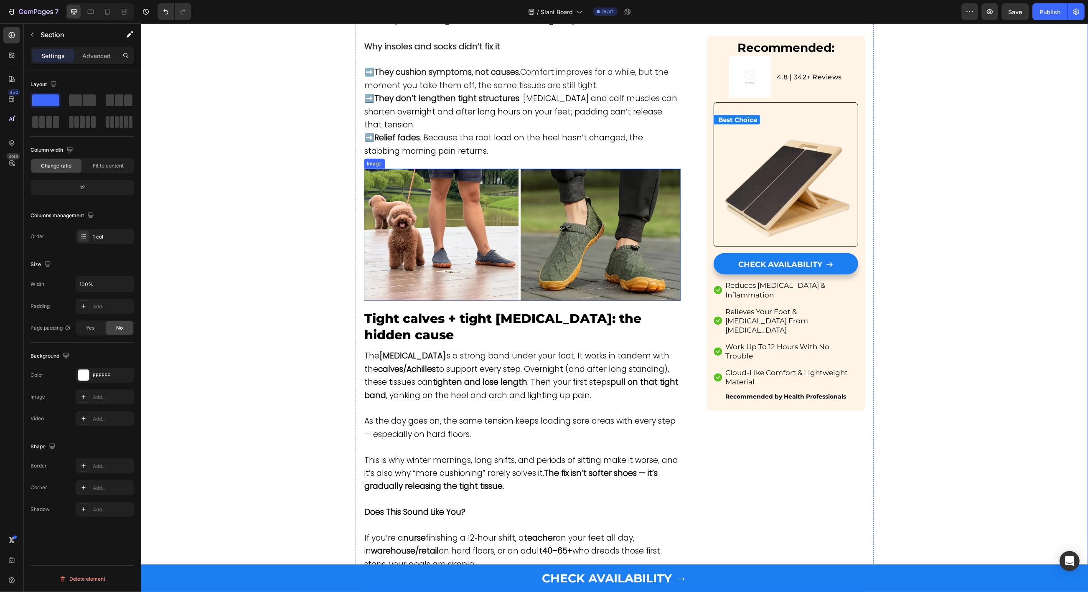
click at [475, 228] on img at bounding box center [521, 235] width 317 height 132
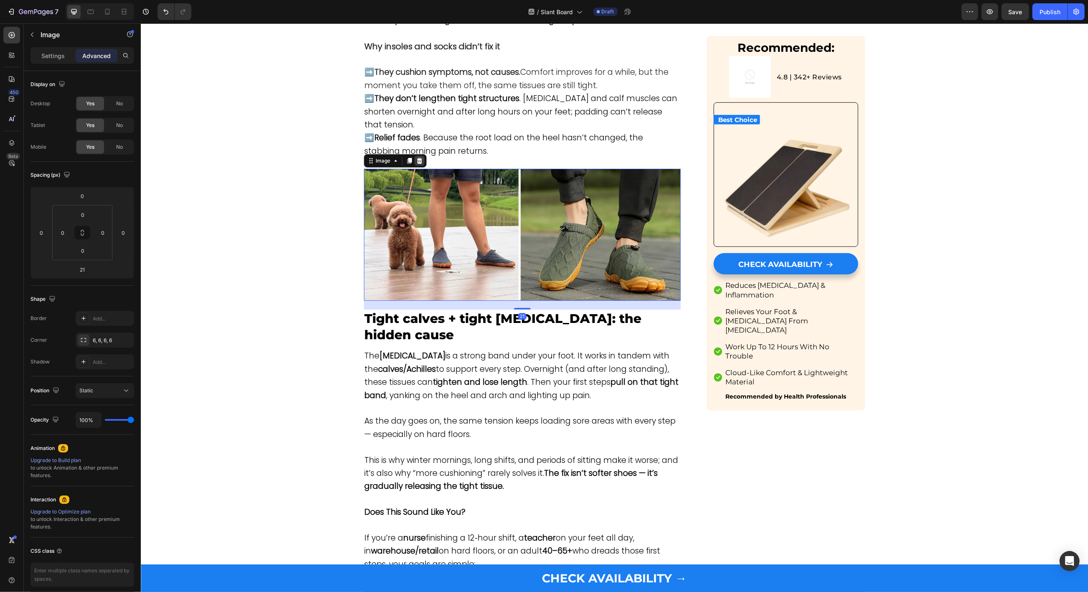
click at [420, 159] on icon at bounding box center [418, 161] width 5 height 6
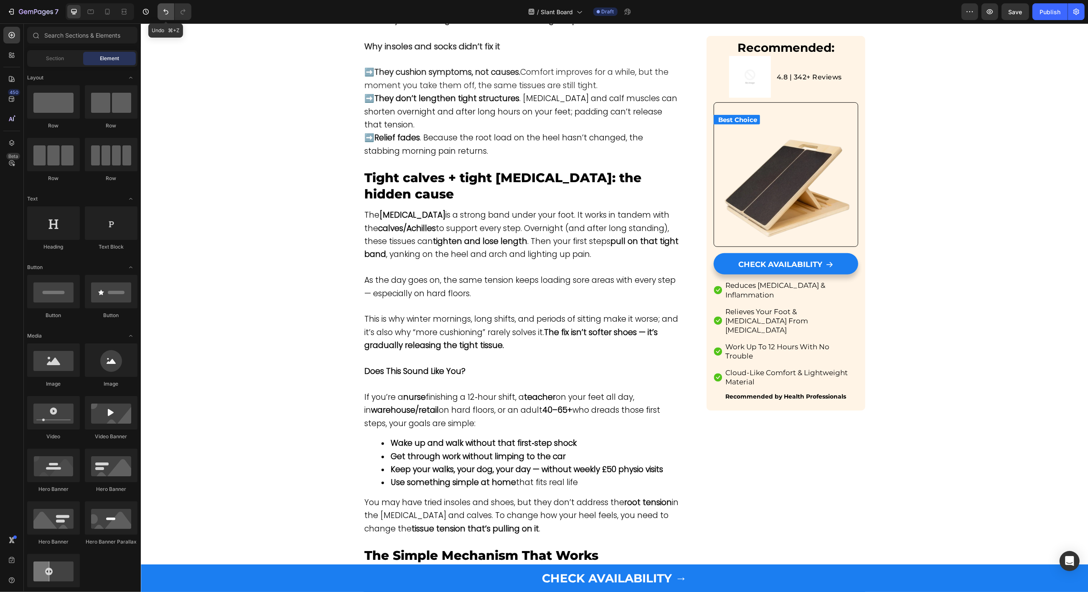
click at [161, 17] on button "Undo/Redo" at bounding box center [165, 11] width 17 height 17
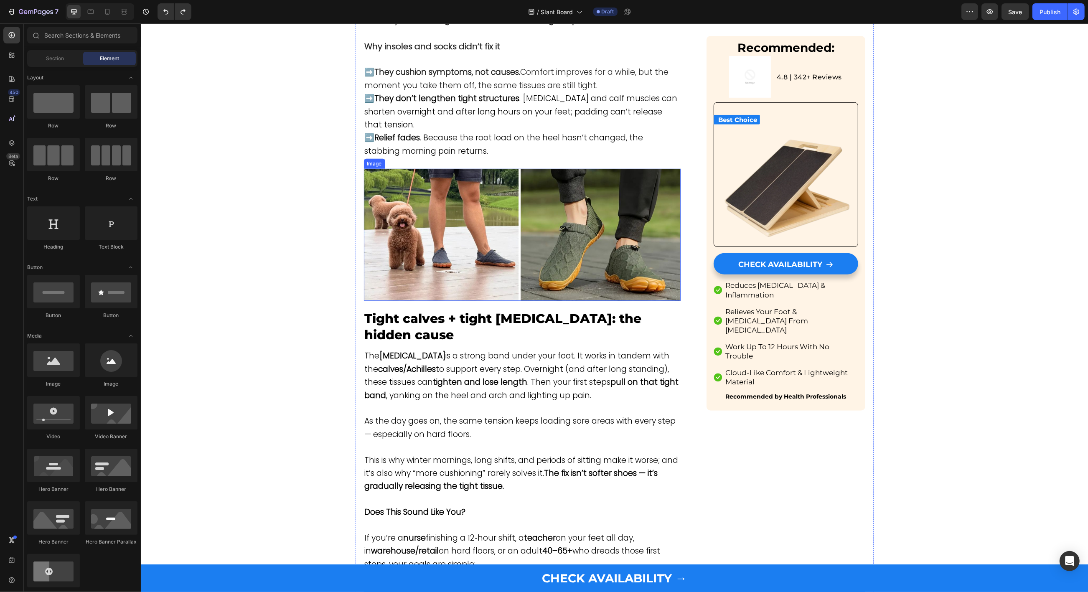
click at [521, 226] on img at bounding box center [521, 235] width 317 height 132
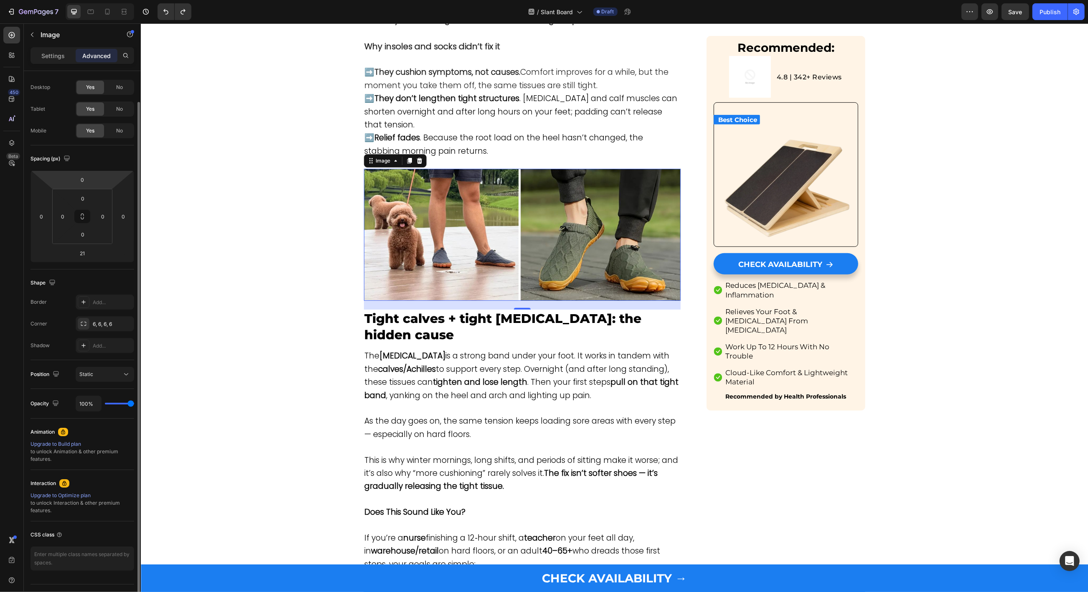
scroll to position [26, 0]
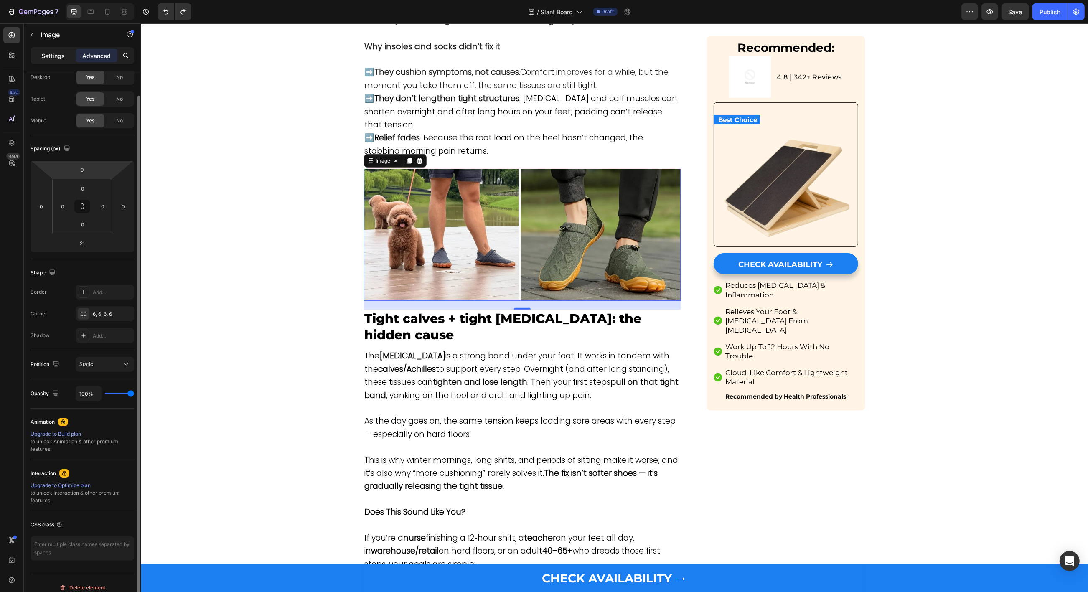
click at [52, 56] on p "Settings" at bounding box center [52, 55] width 23 height 9
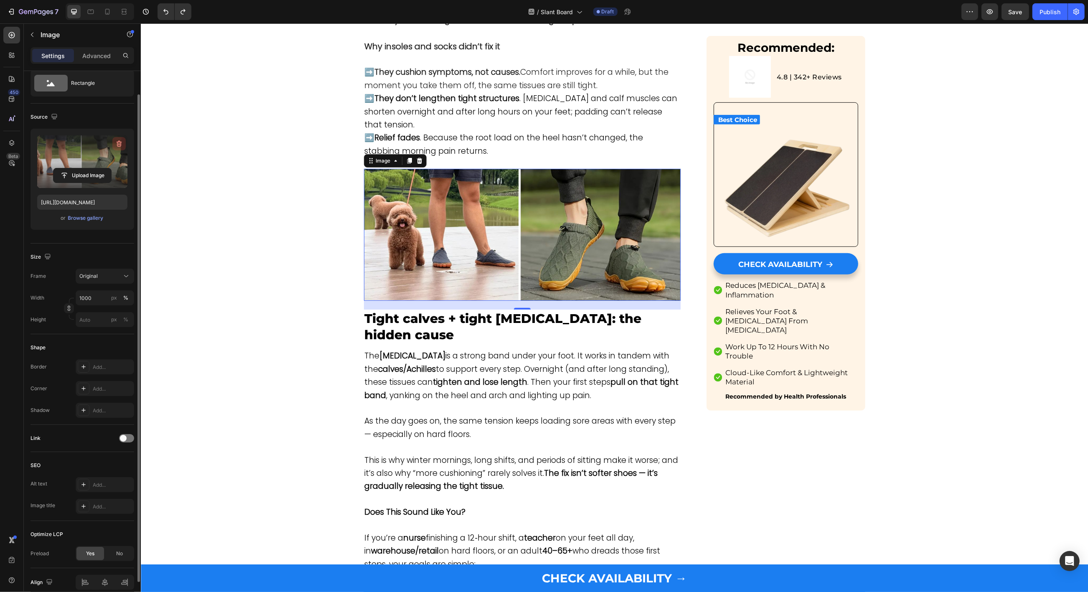
click at [118, 145] on icon "button" at bounding box center [119, 143] width 8 height 8
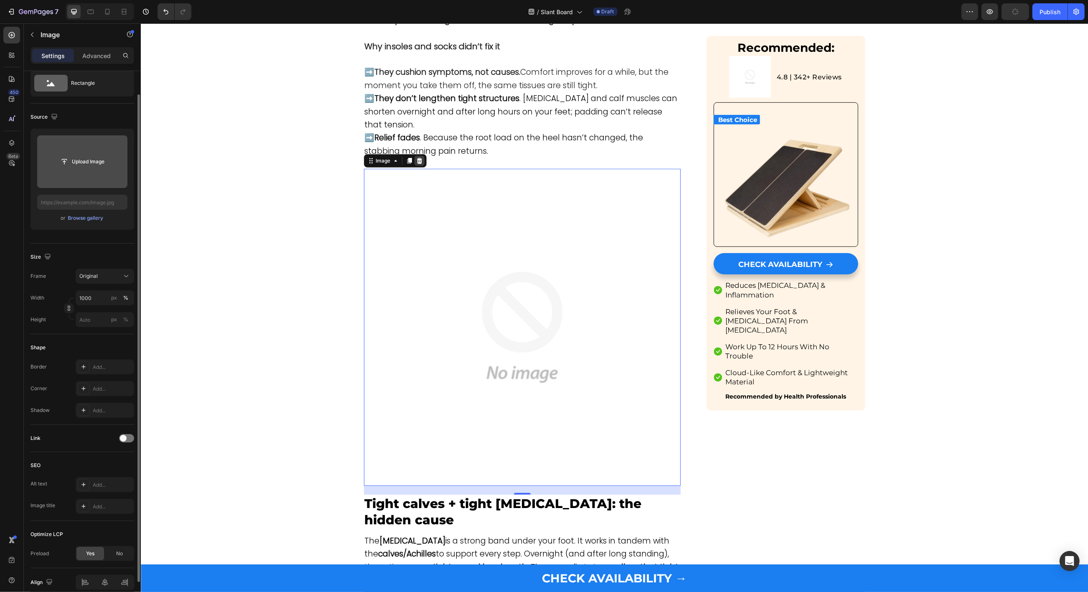
click at [417, 159] on icon at bounding box center [418, 161] width 5 height 6
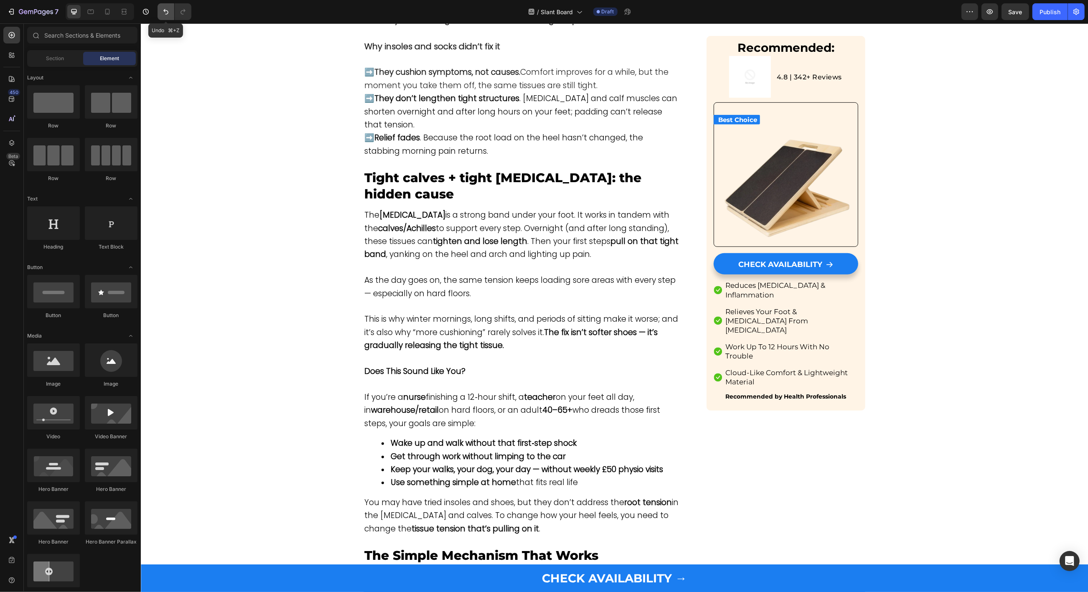
click at [165, 11] on icon "Undo/Redo" at bounding box center [166, 12] width 8 height 8
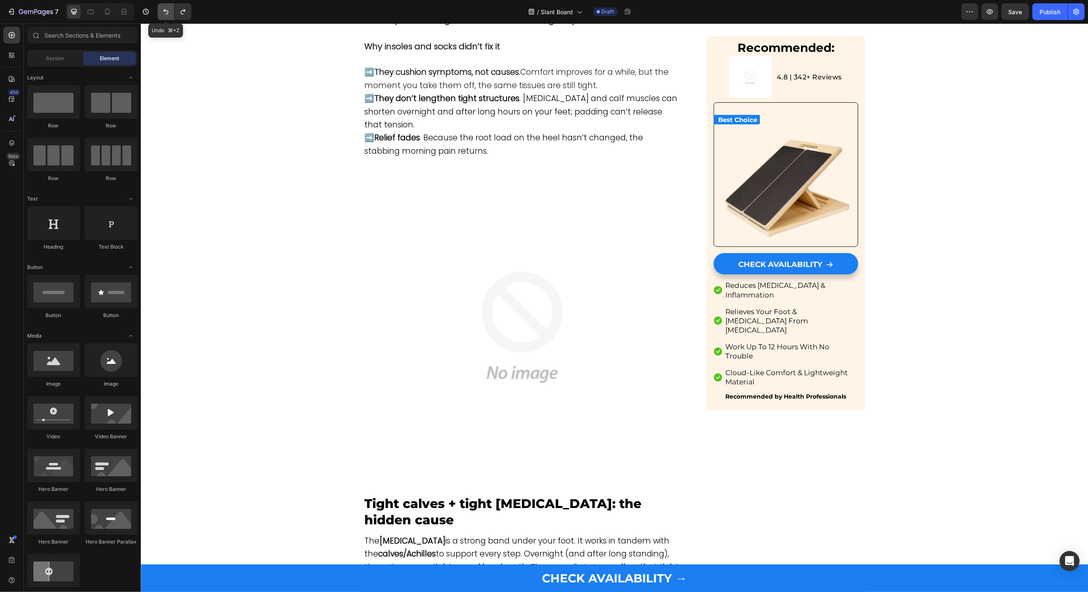
click at [165, 11] on icon "Undo/Redo" at bounding box center [166, 12] width 8 height 8
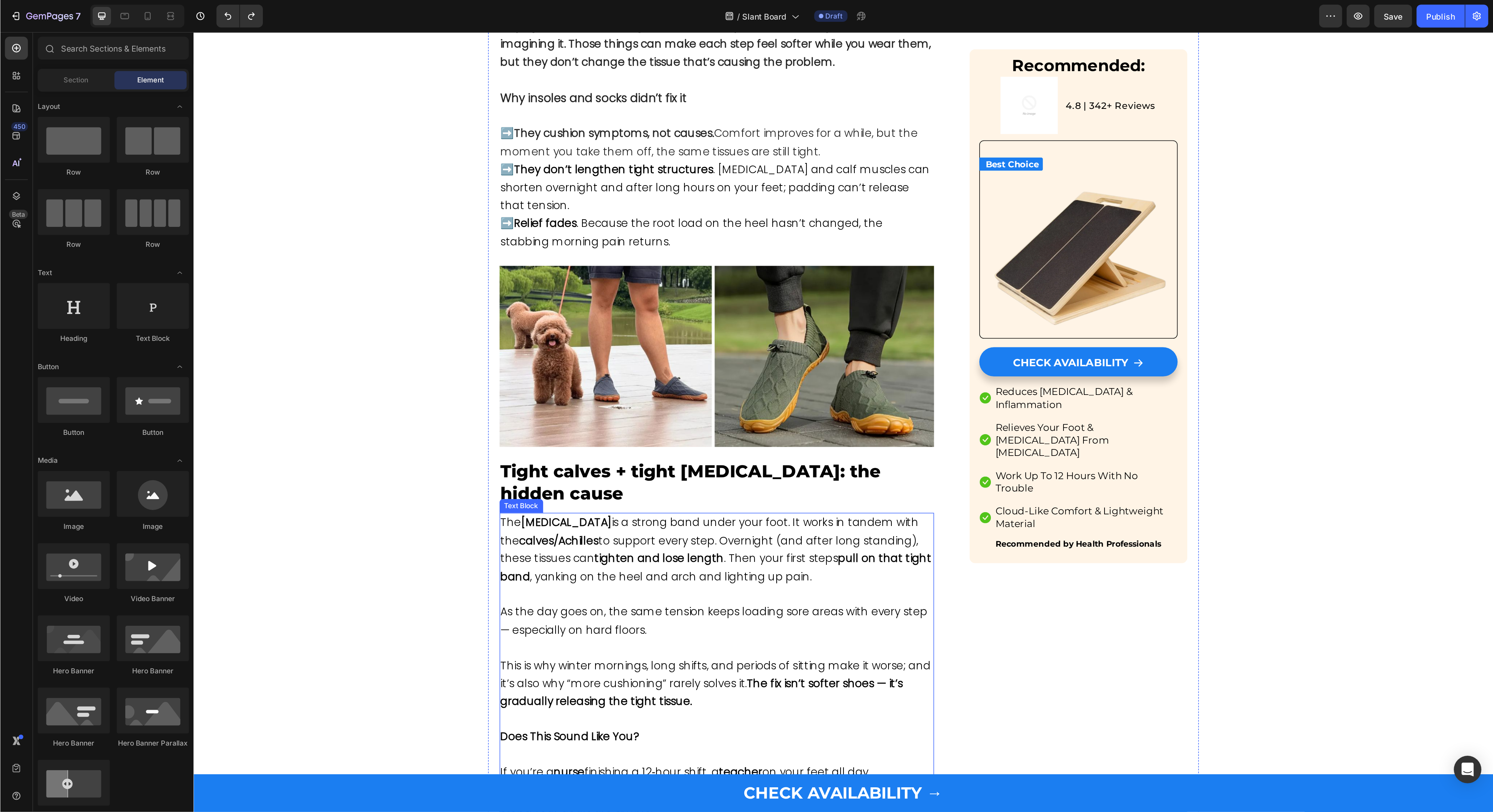
scroll to position [483, 0]
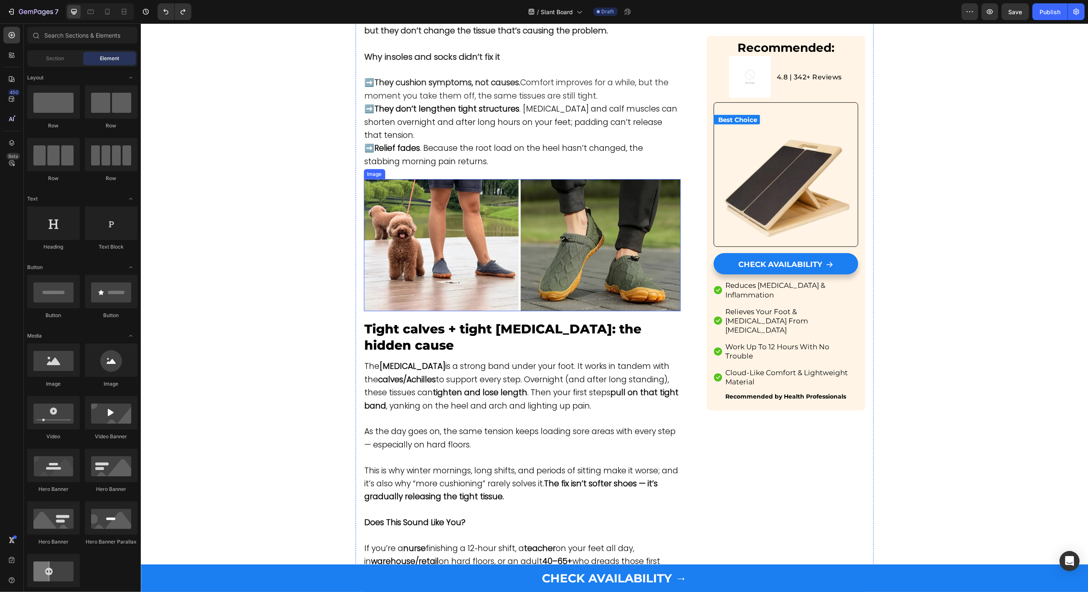
click at [426, 208] on img at bounding box center [521, 245] width 317 height 132
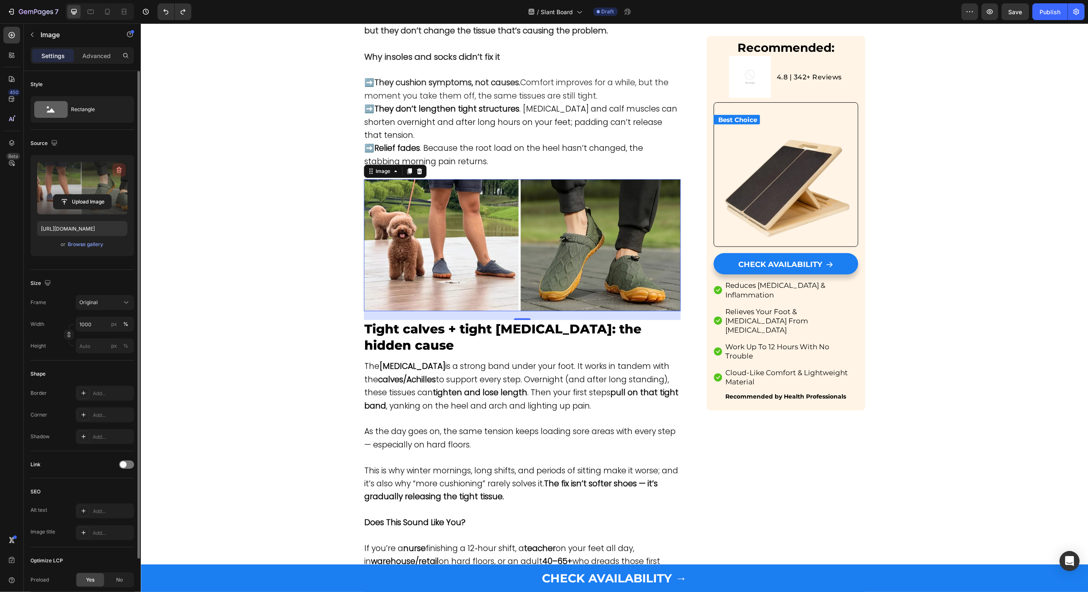
click at [119, 170] on icon "button" at bounding box center [118, 170] width 1 height 3
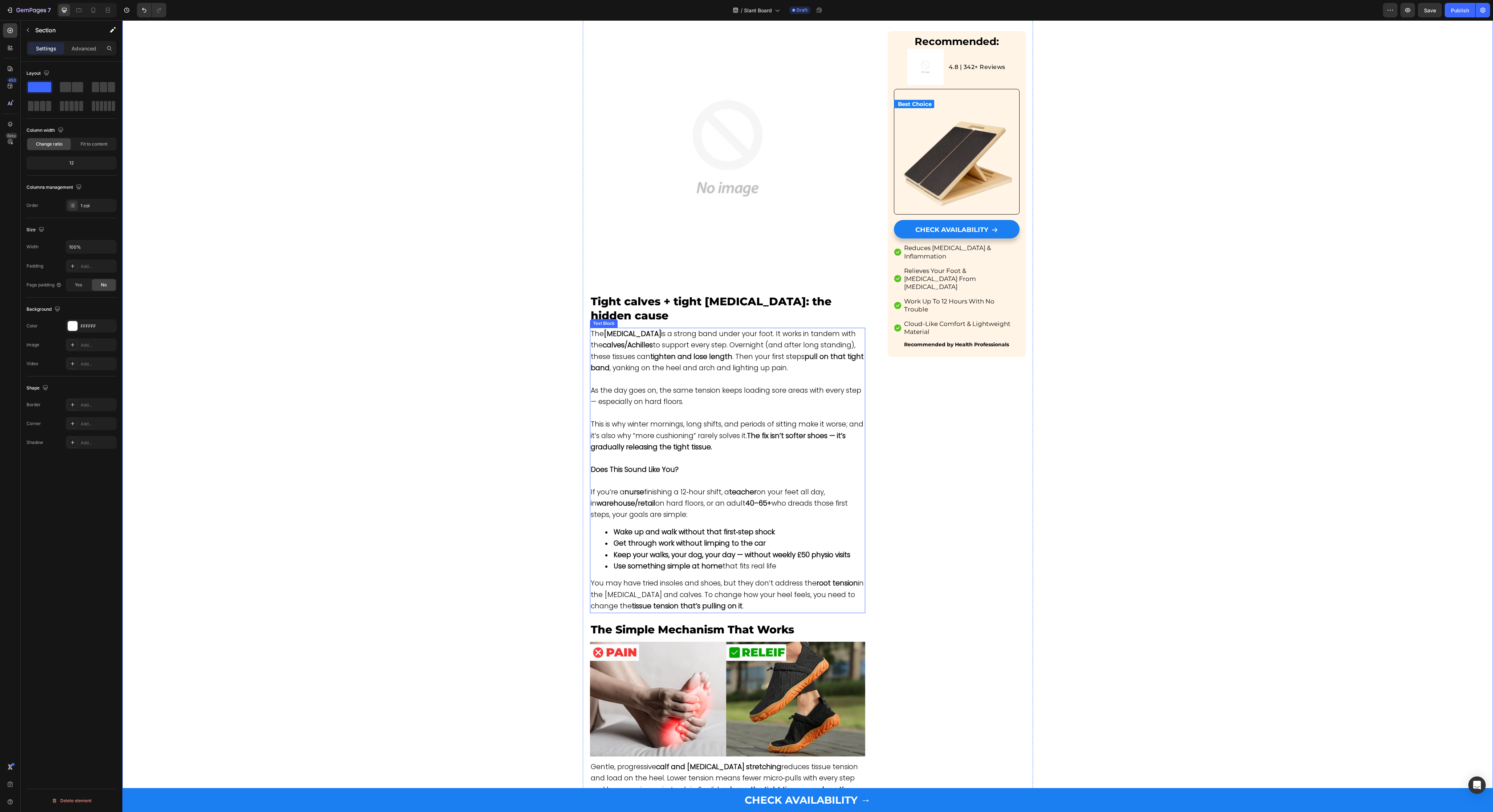
scroll to position [826, 0]
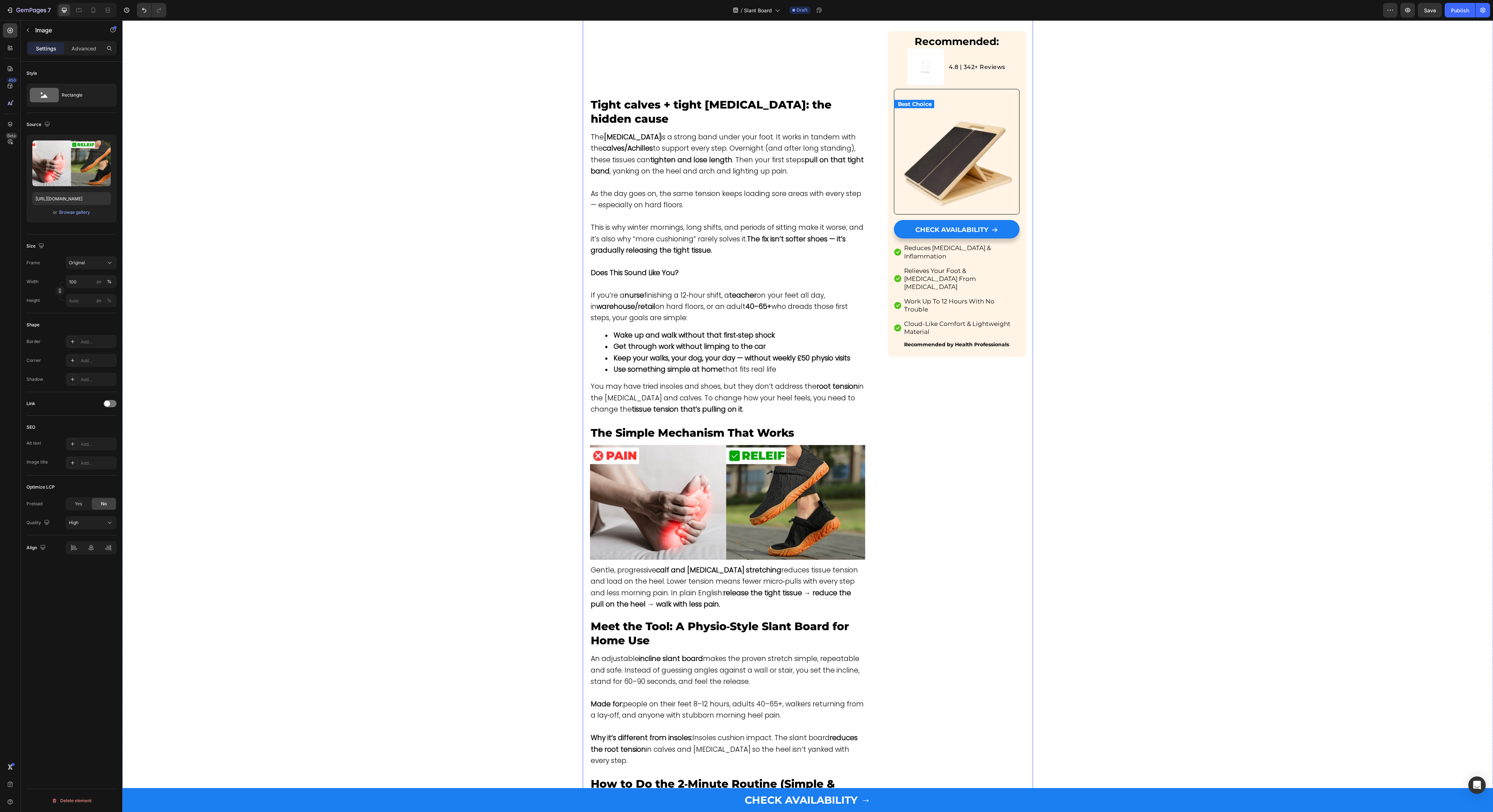
click at [695, 514] on img at bounding box center [728, 503] width 276 height 115
click at [665, 506] on img at bounding box center [728, 503] width 276 height 115
click at [79, 156] on label at bounding box center [71, 163] width 78 height 46
click at [79, 170] on input "file" at bounding box center [71, 176] width 50 height 12
click at [104, 148] on icon "button" at bounding box center [103, 148] width 1 height 3
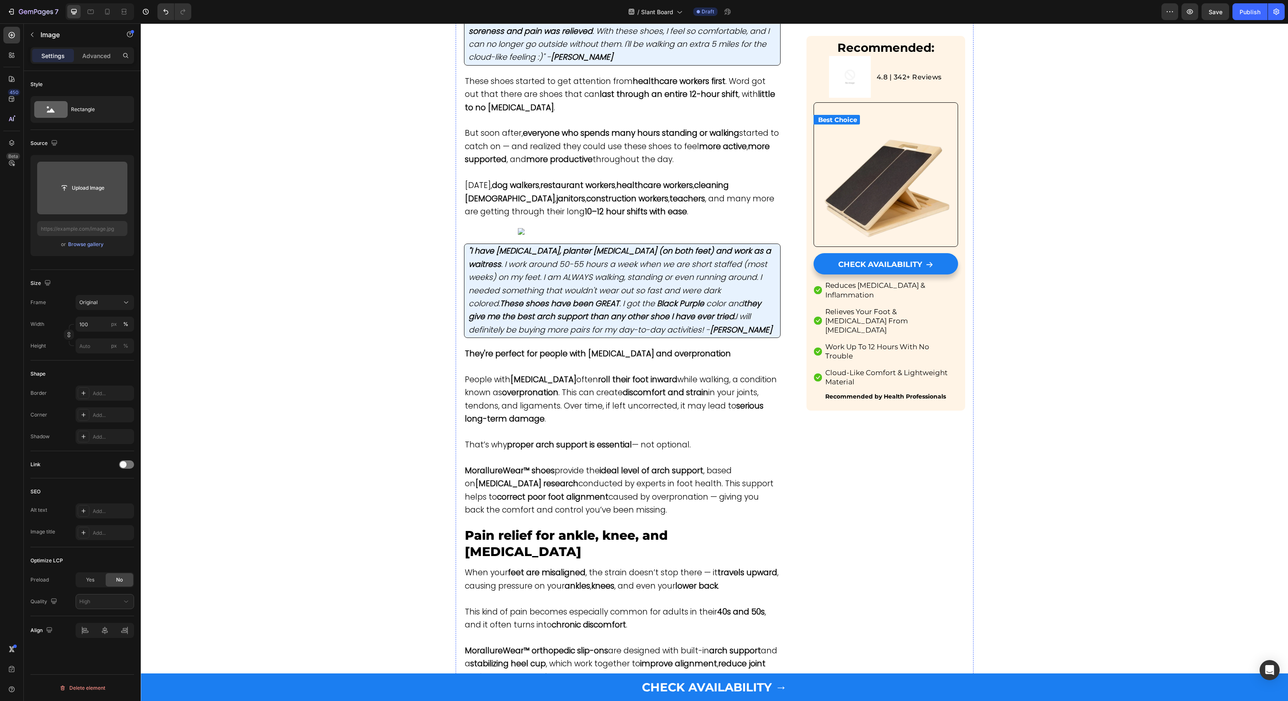
scroll to position [2300, 0]
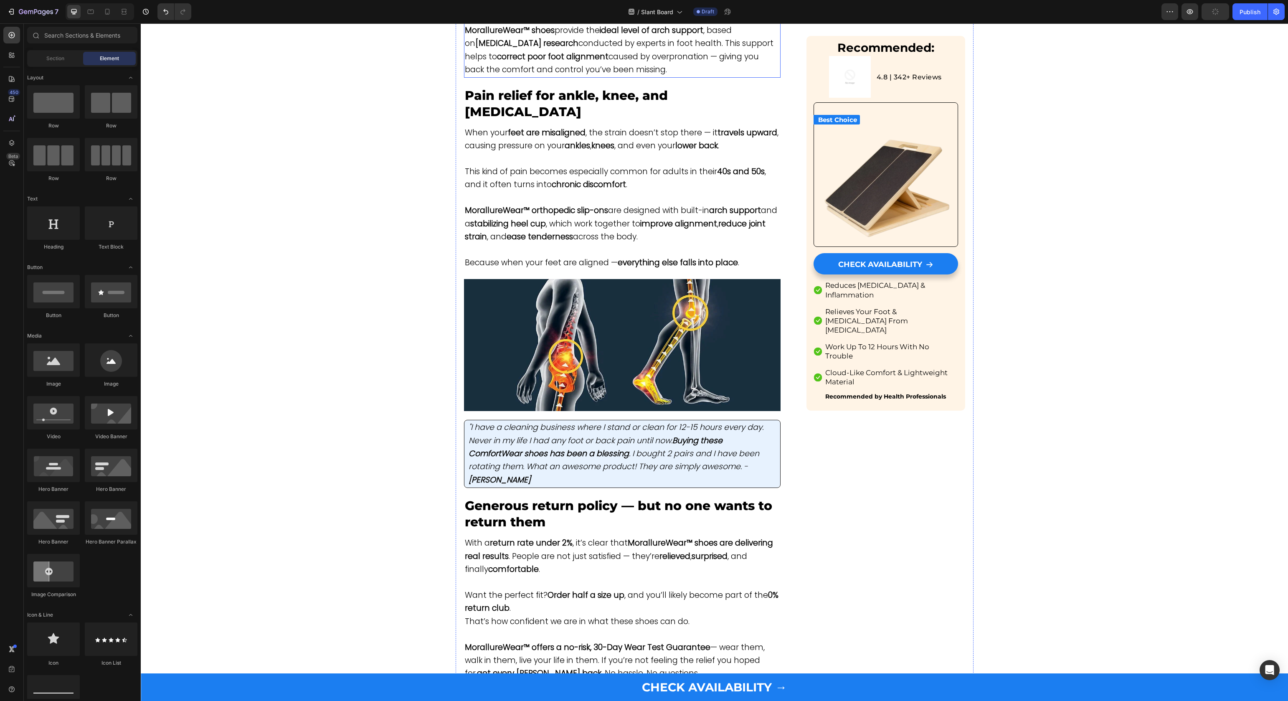
scroll to position [2307, 0]
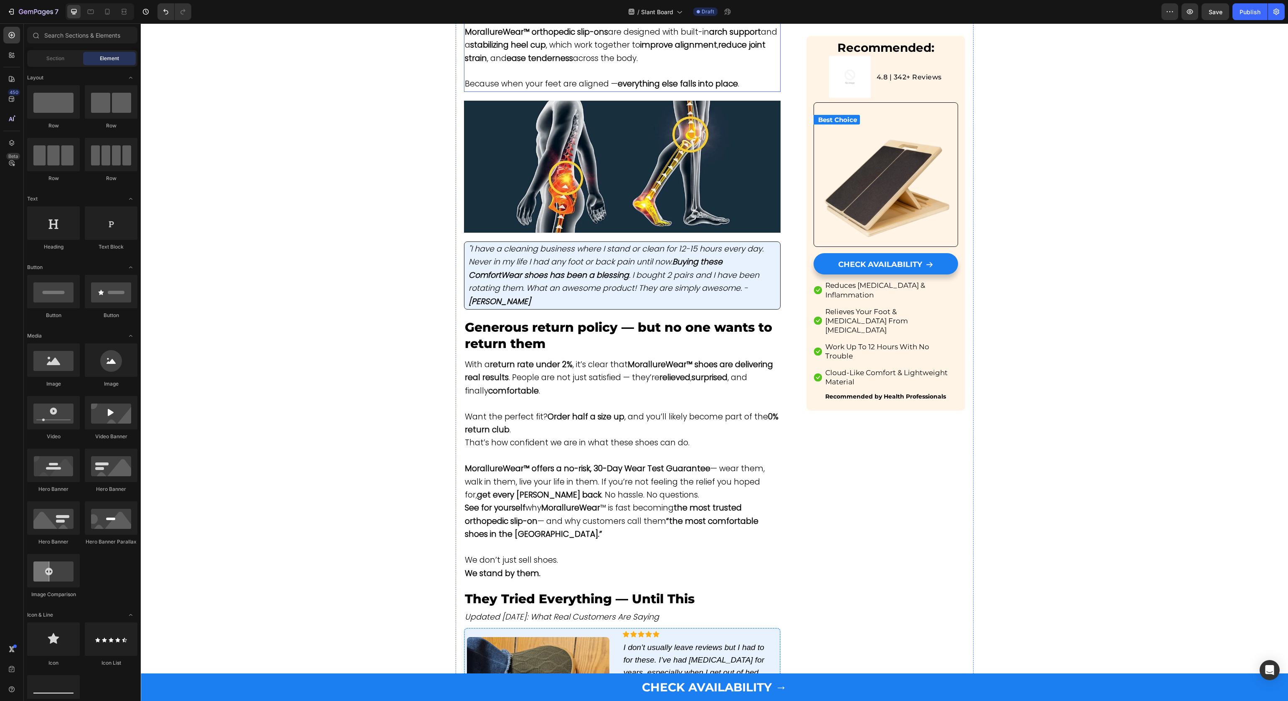
click at [530, 51] on strong "stabilizing heel cup" at bounding box center [508, 44] width 76 height 11
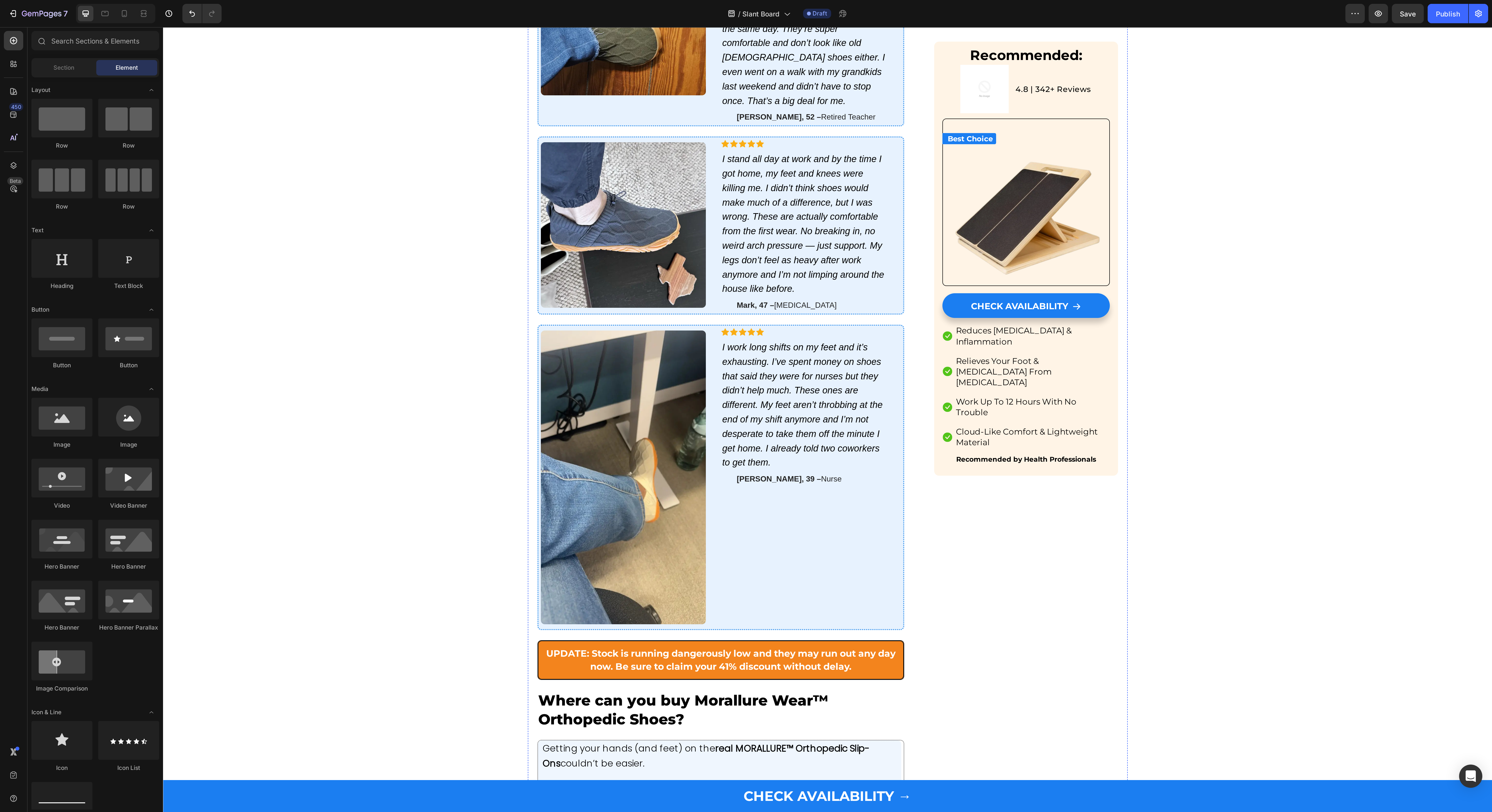
scroll to position [1691, 0]
